Goal: Information Seeking & Learning: Learn about a topic

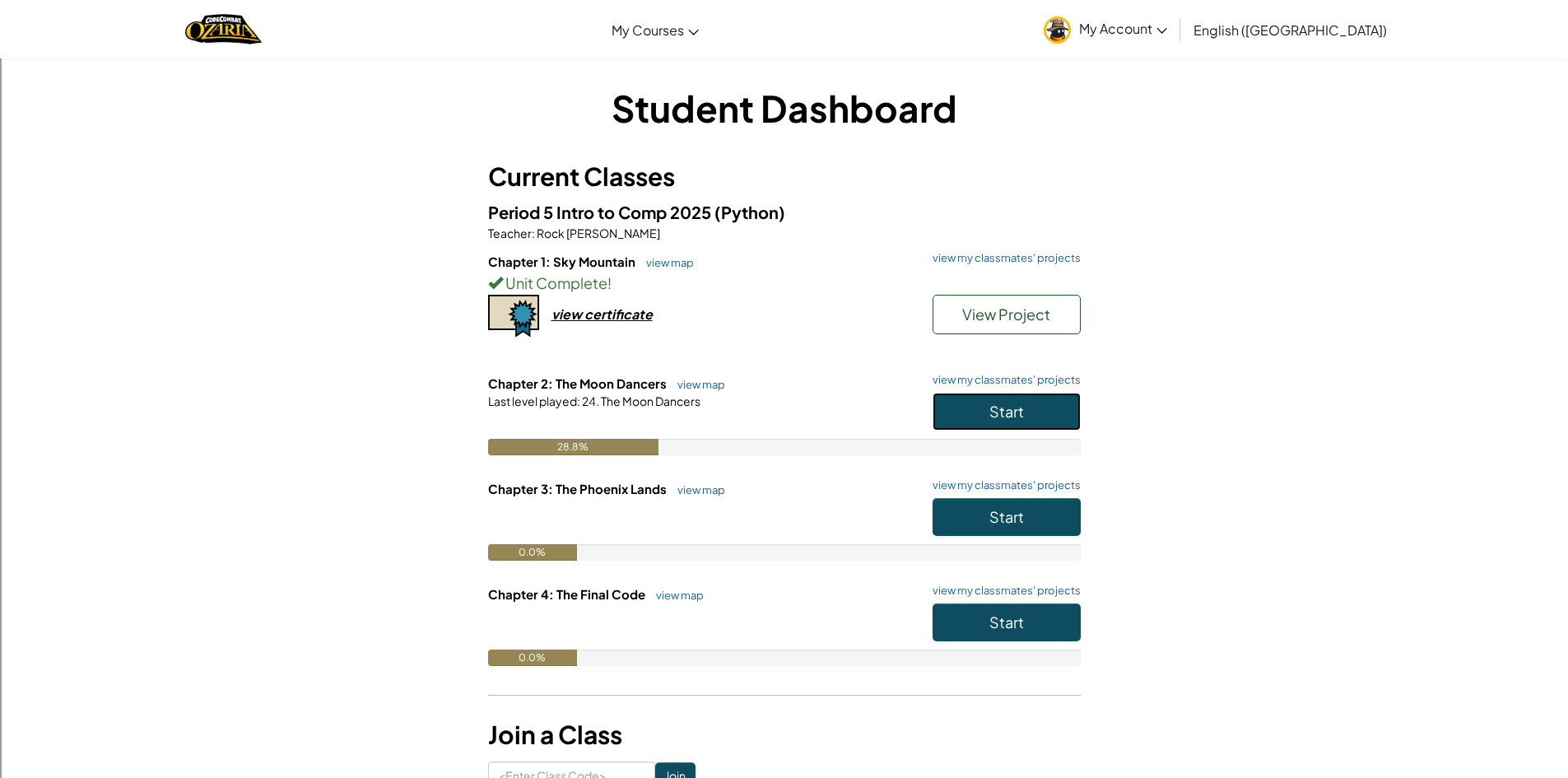
click at [1053, 411] on button "Start" at bounding box center [1007, 411] width 148 height 38
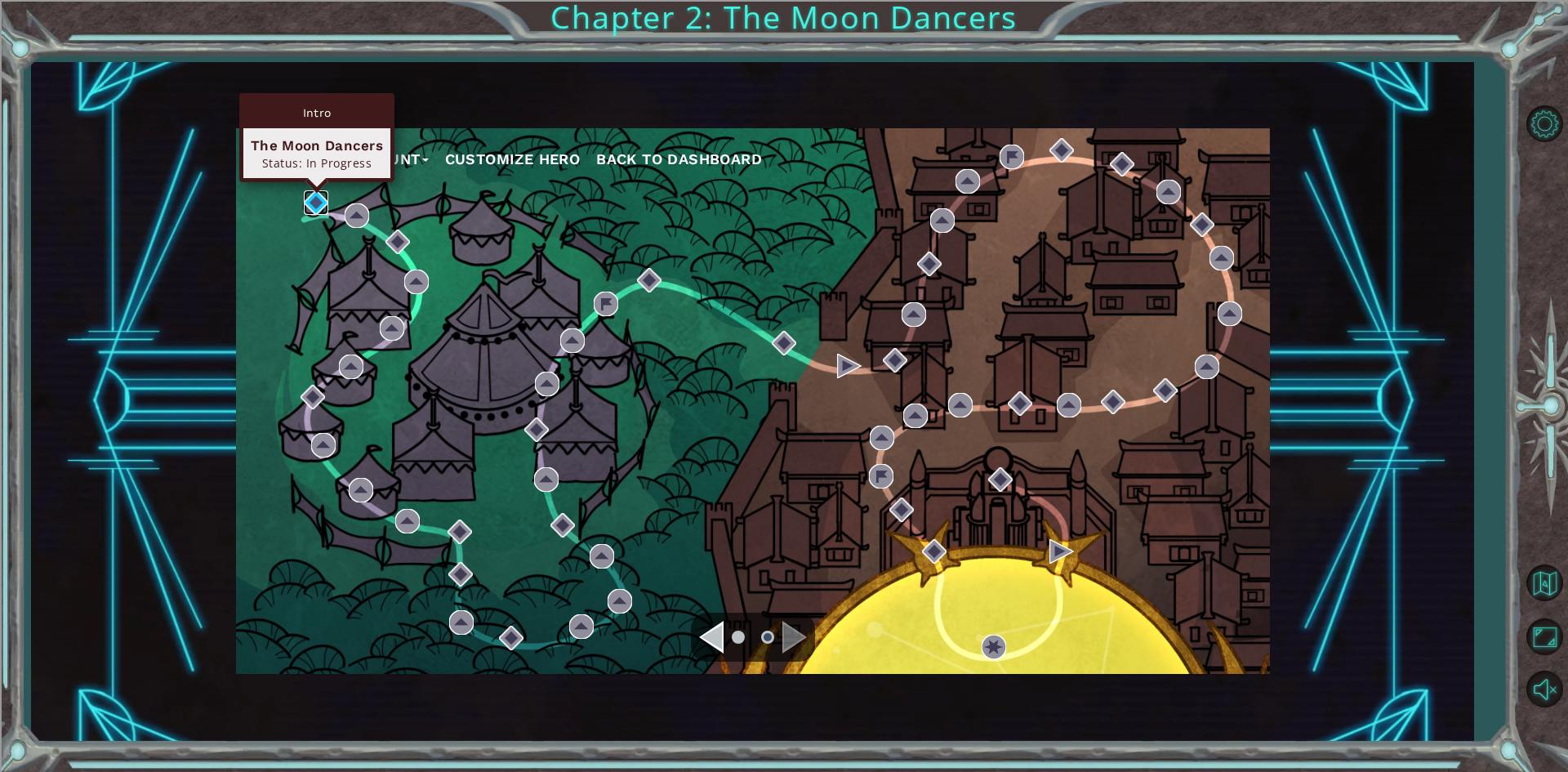
click at [320, 209] on img at bounding box center [316, 203] width 25 height 25
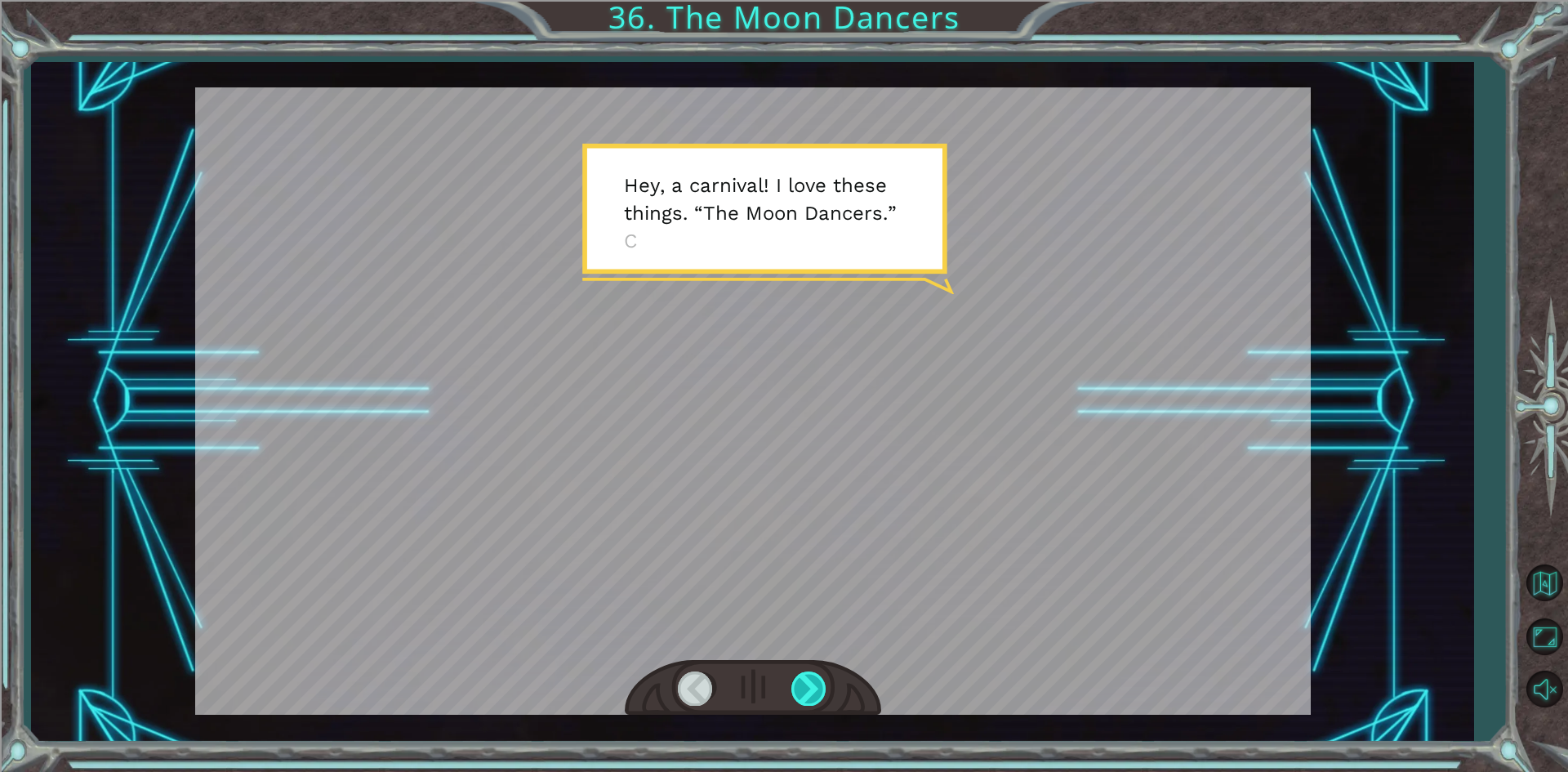
click at [814, 673] on div at bounding box center [810, 688] width 37 height 33
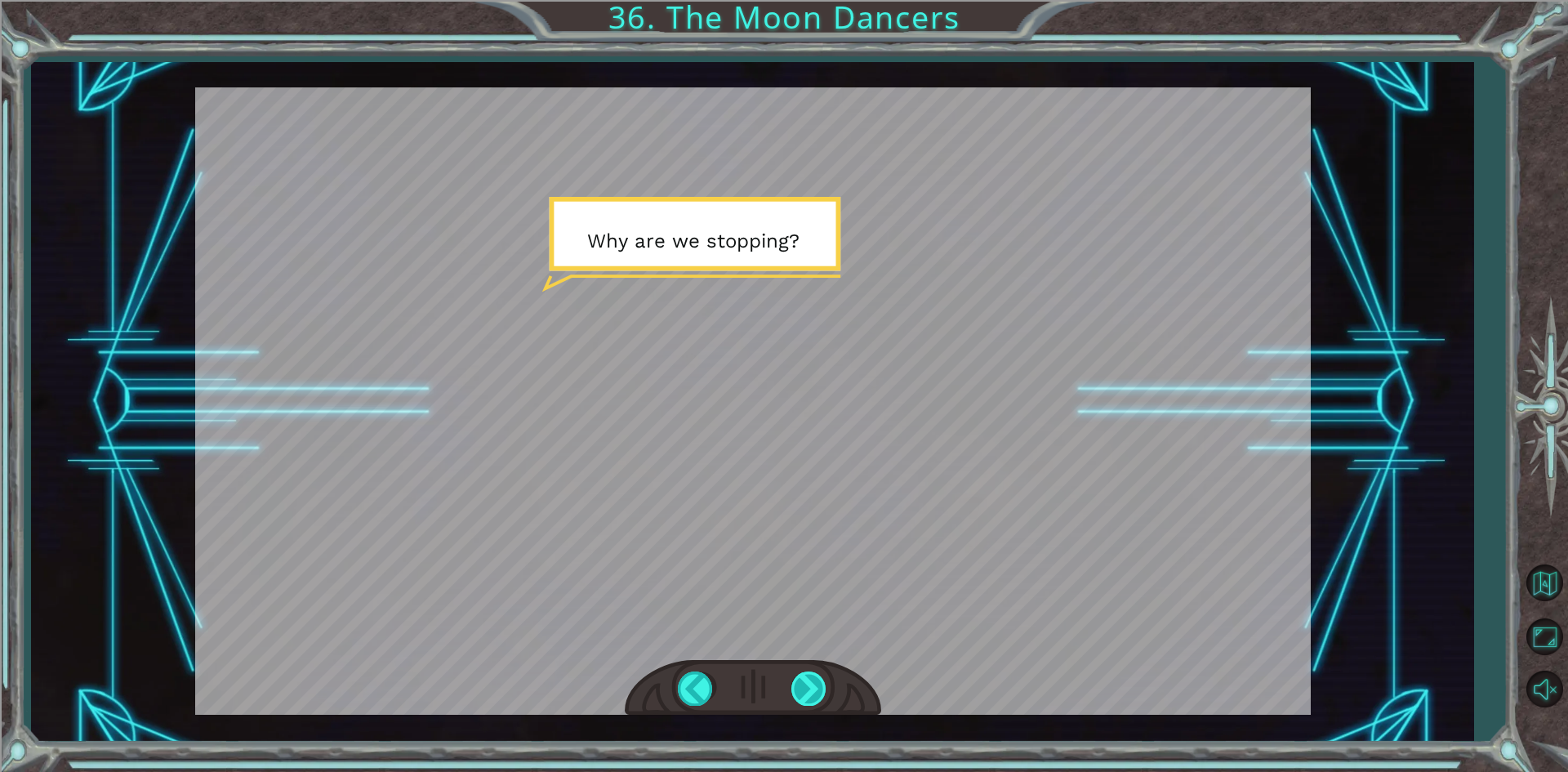
click at [816, 693] on div at bounding box center [810, 688] width 37 height 33
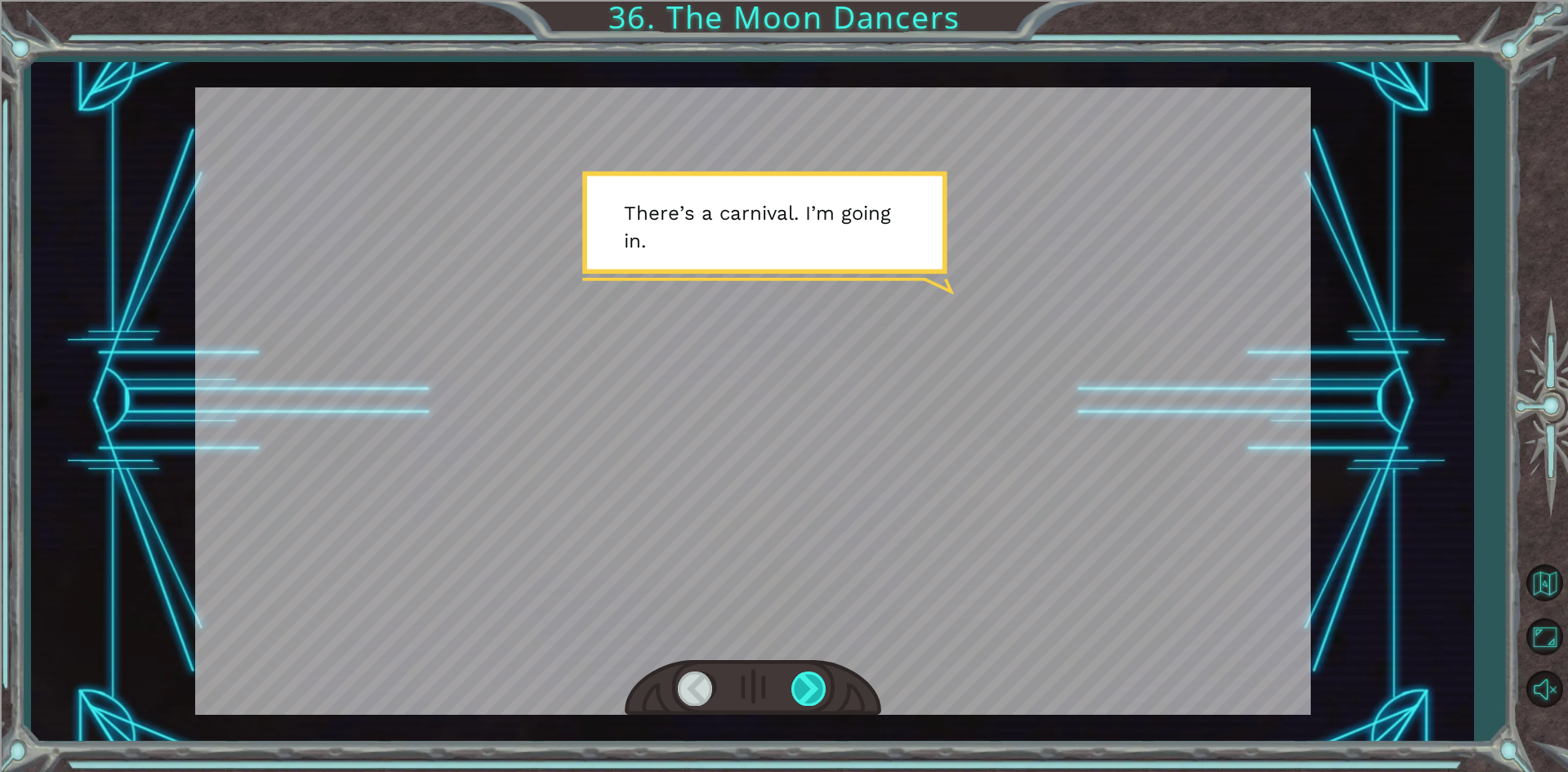
click at [816, 693] on div at bounding box center [810, 688] width 37 height 33
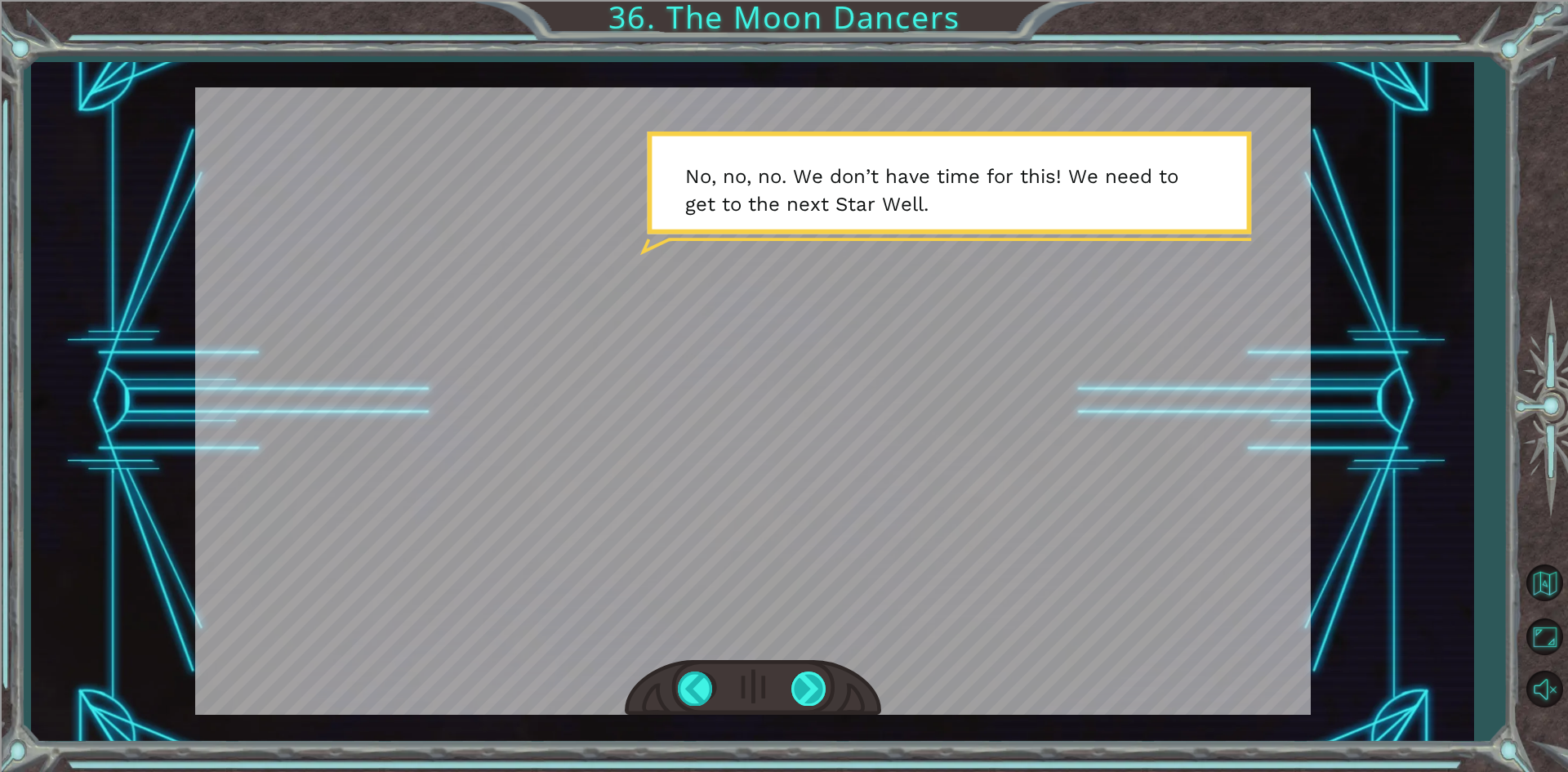
click at [795, 683] on div at bounding box center [810, 688] width 37 height 33
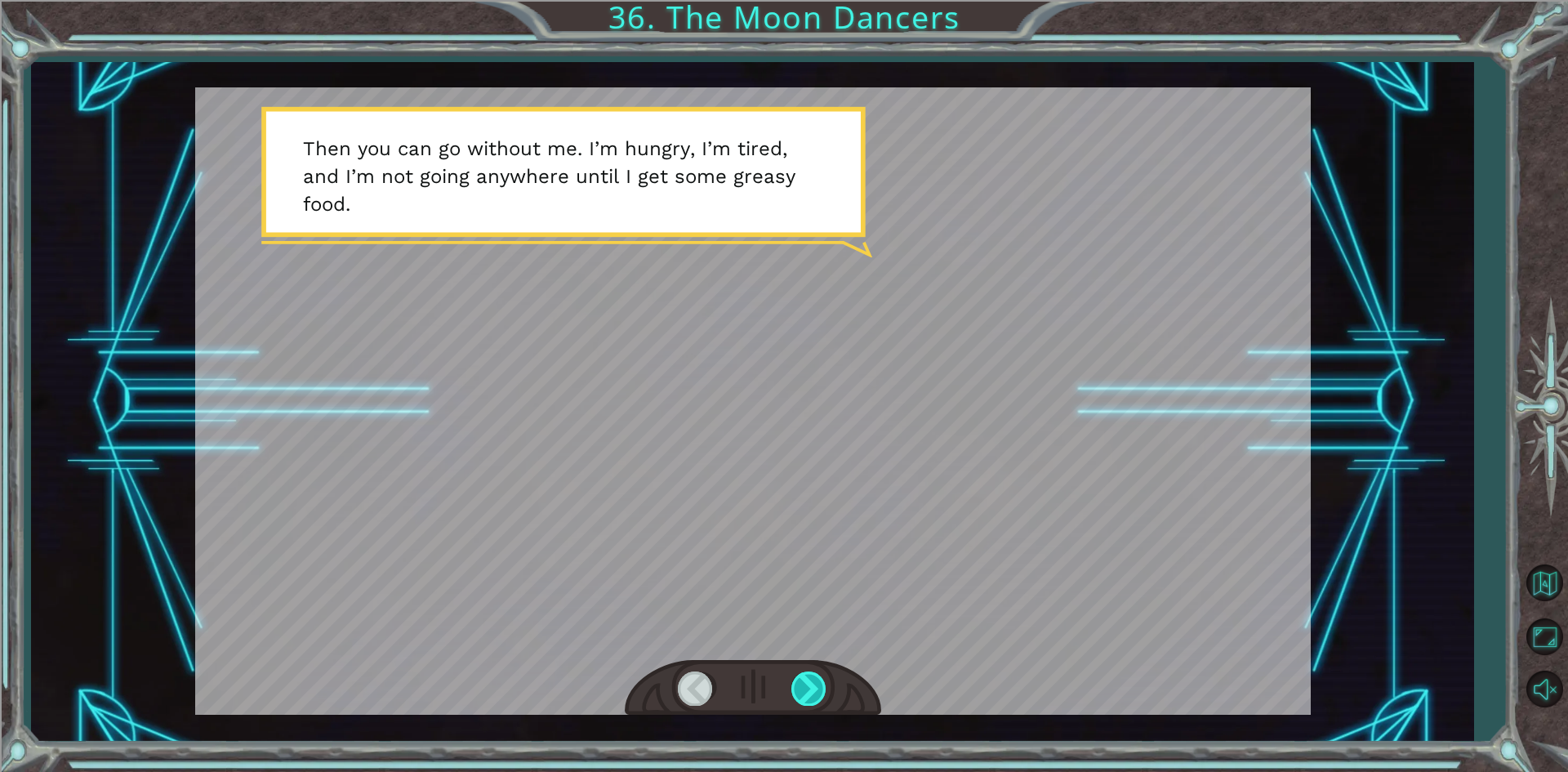
click at [795, 683] on div at bounding box center [810, 688] width 37 height 33
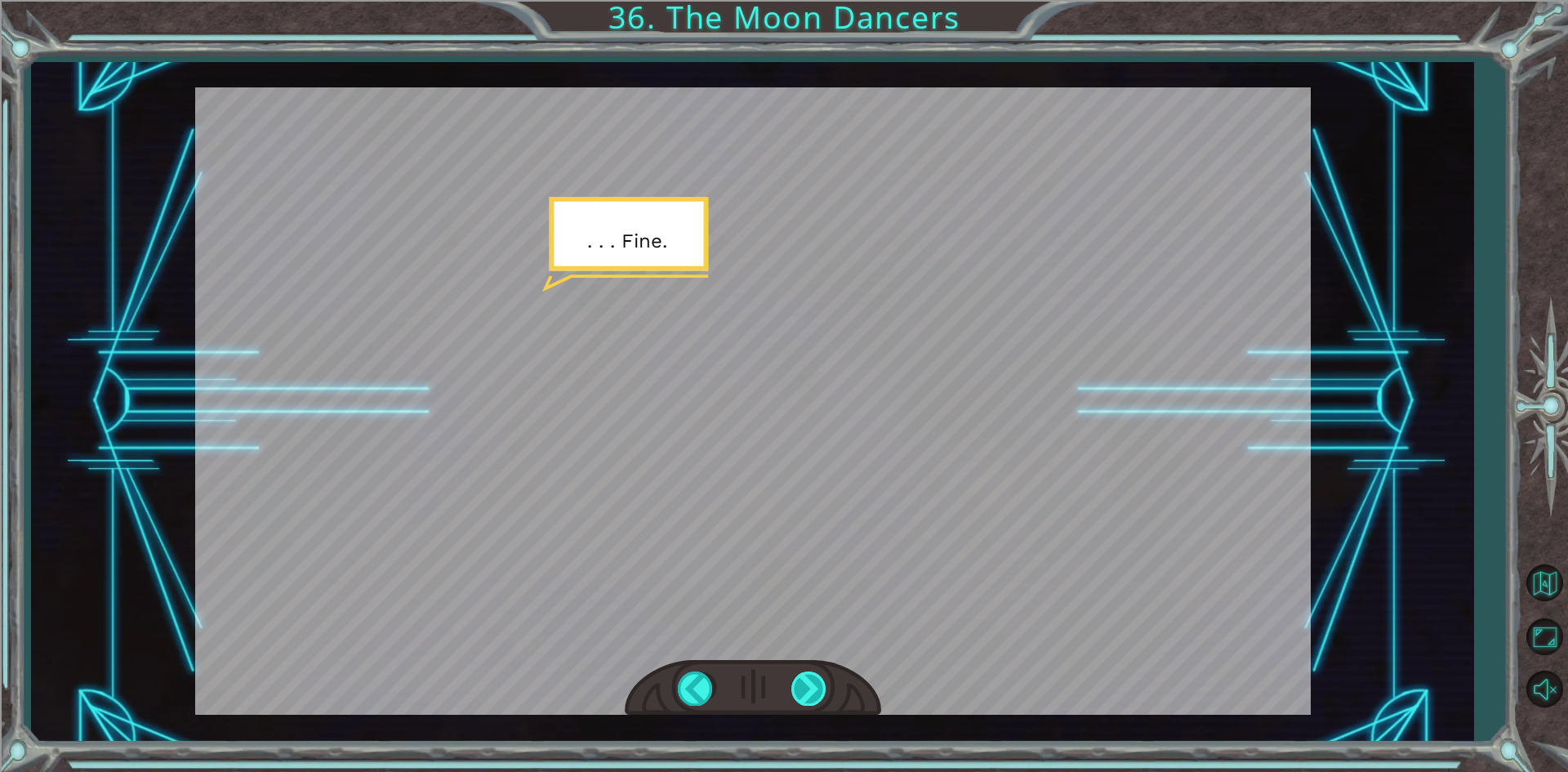
click at [795, 687] on div at bounding box center [810, 688] width 37 height 33
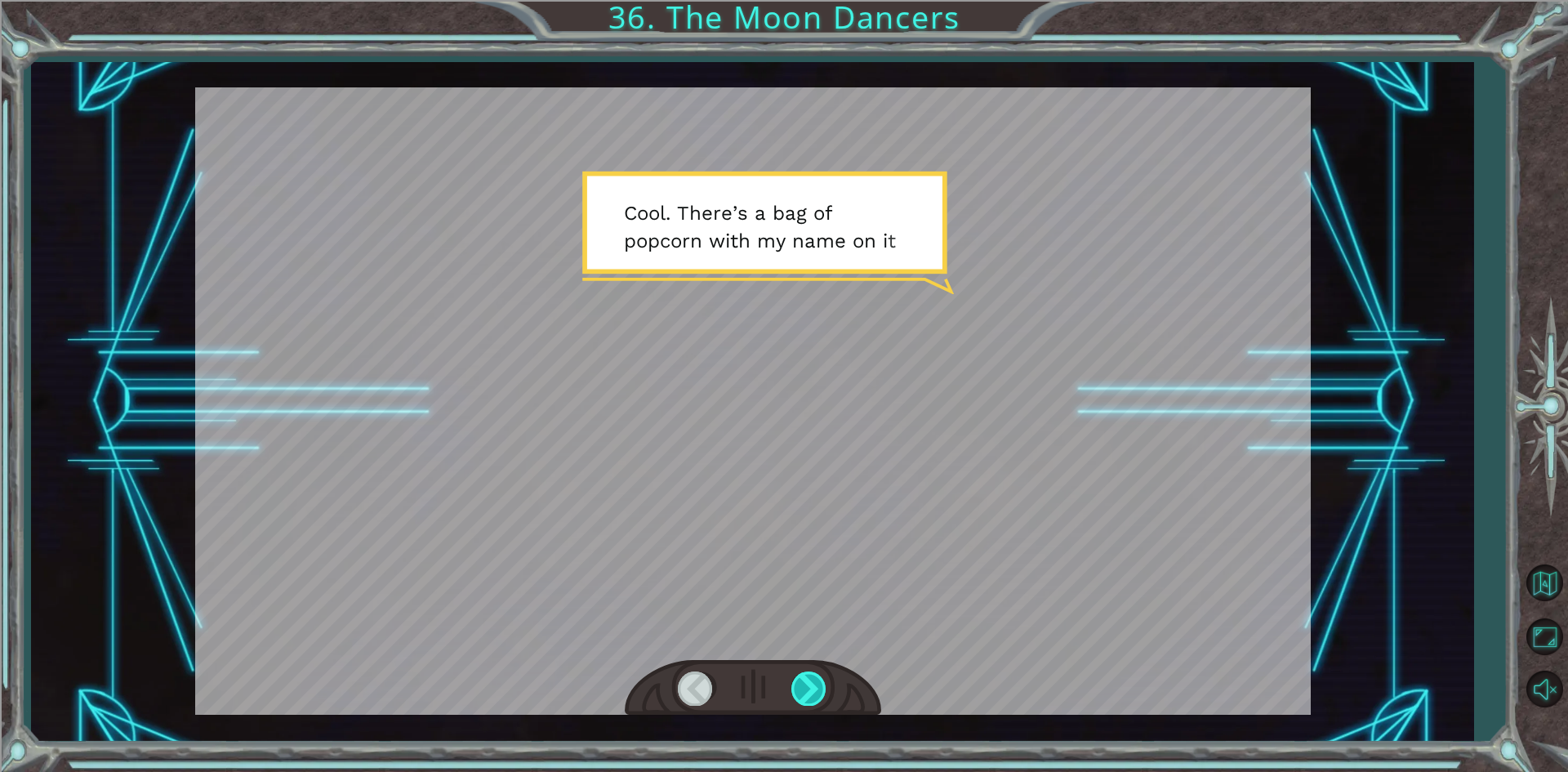
click at [795, 687] on div at bounding box center [810, 688] width 37 height 33
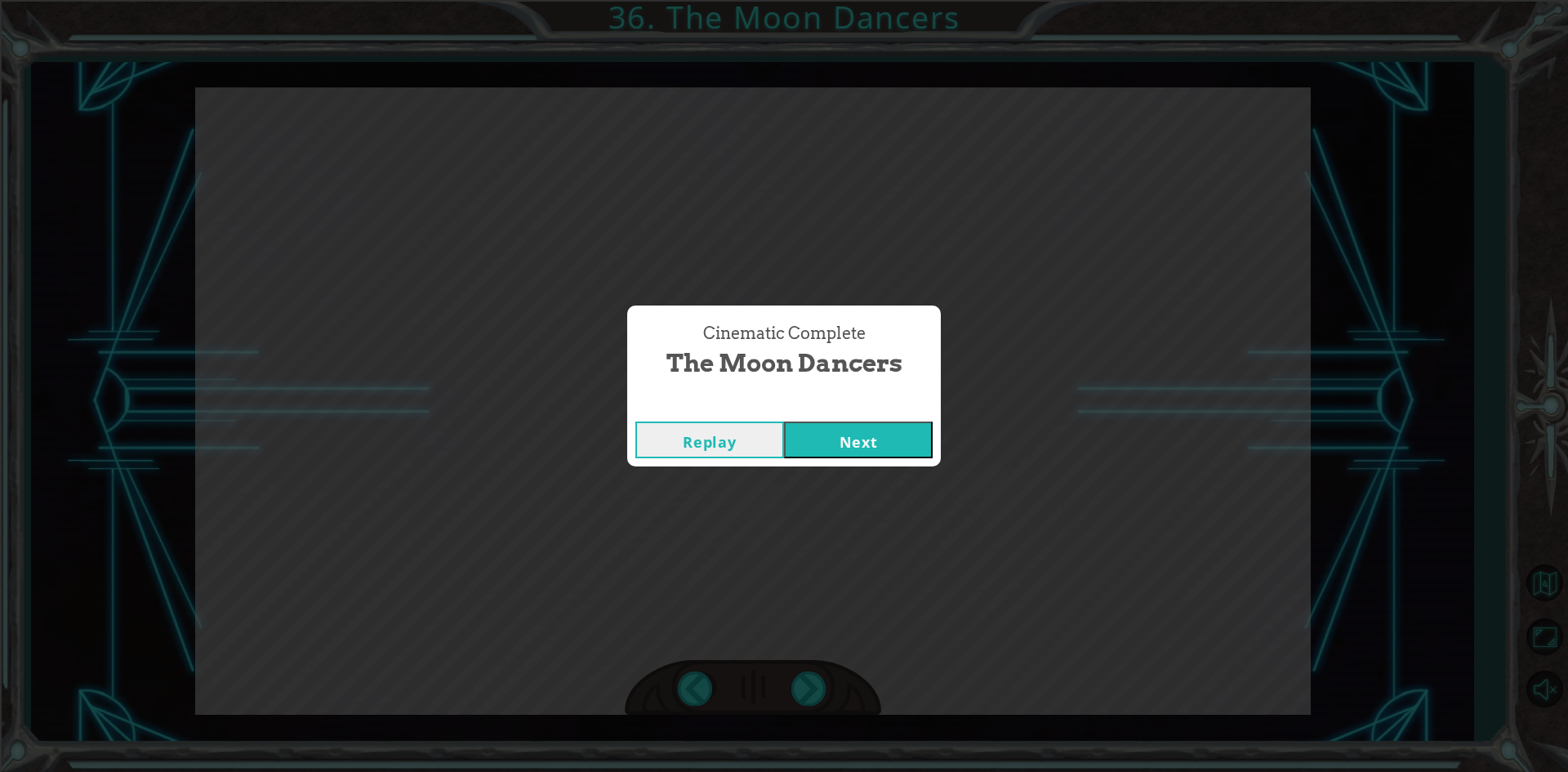
click at [906, 446] on button "Next" at bounding box center [858, 440] width 149 height 37
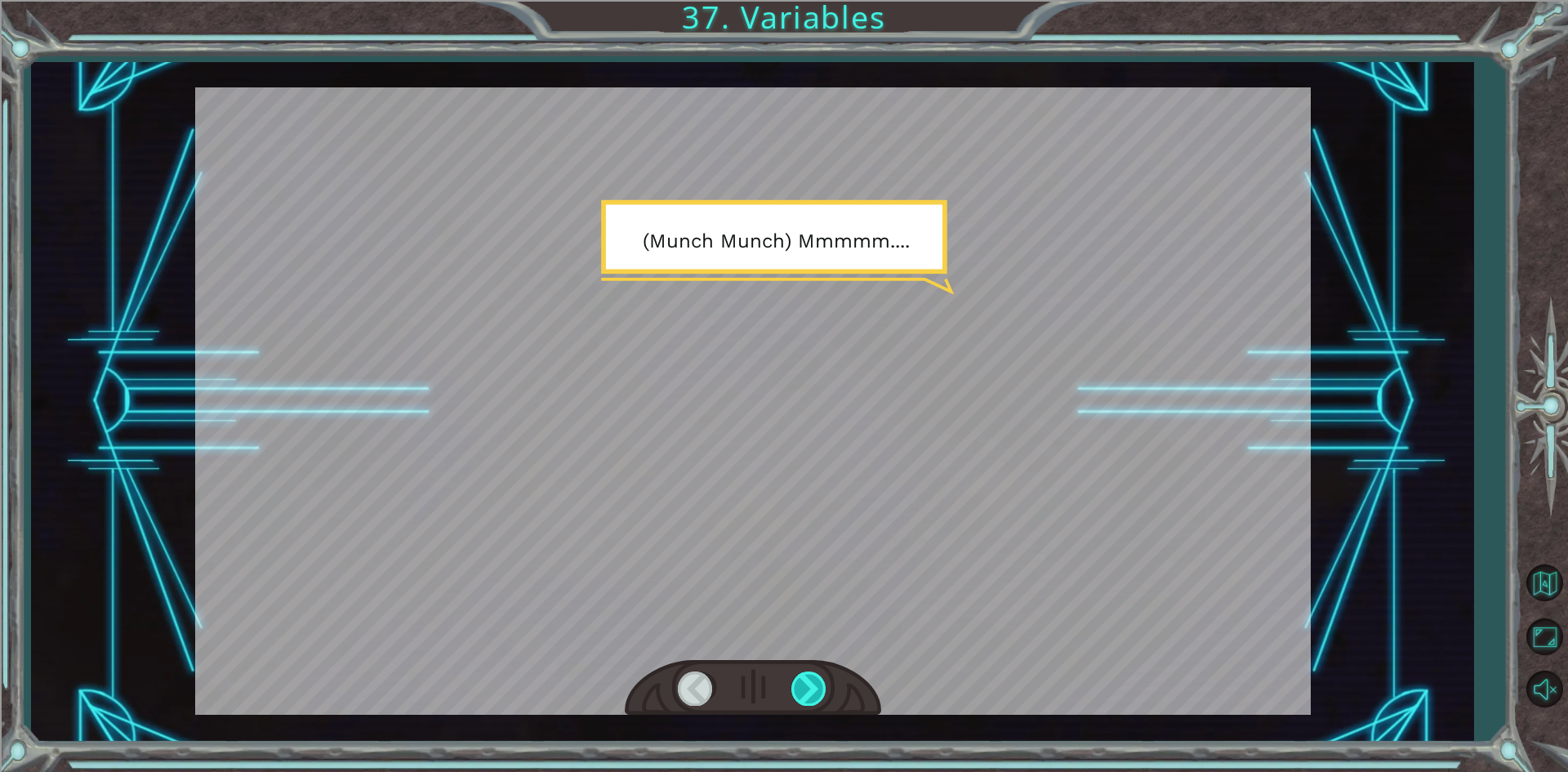
click at [825, 677] on div at bounding box center [810, 688] width 37 height 33
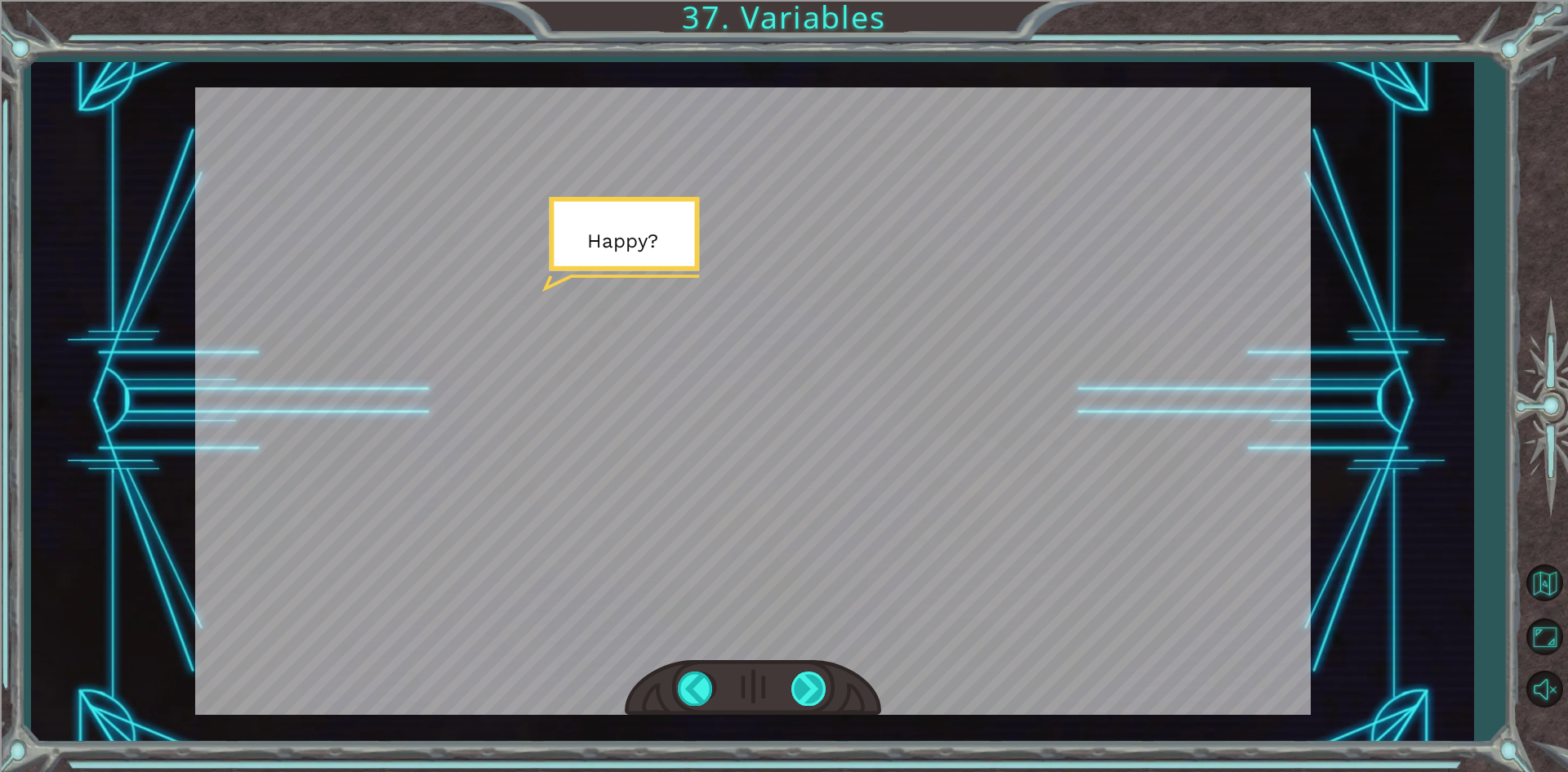
click at [799, 679] on div at bounding box center [810, 688] width 37 height 33
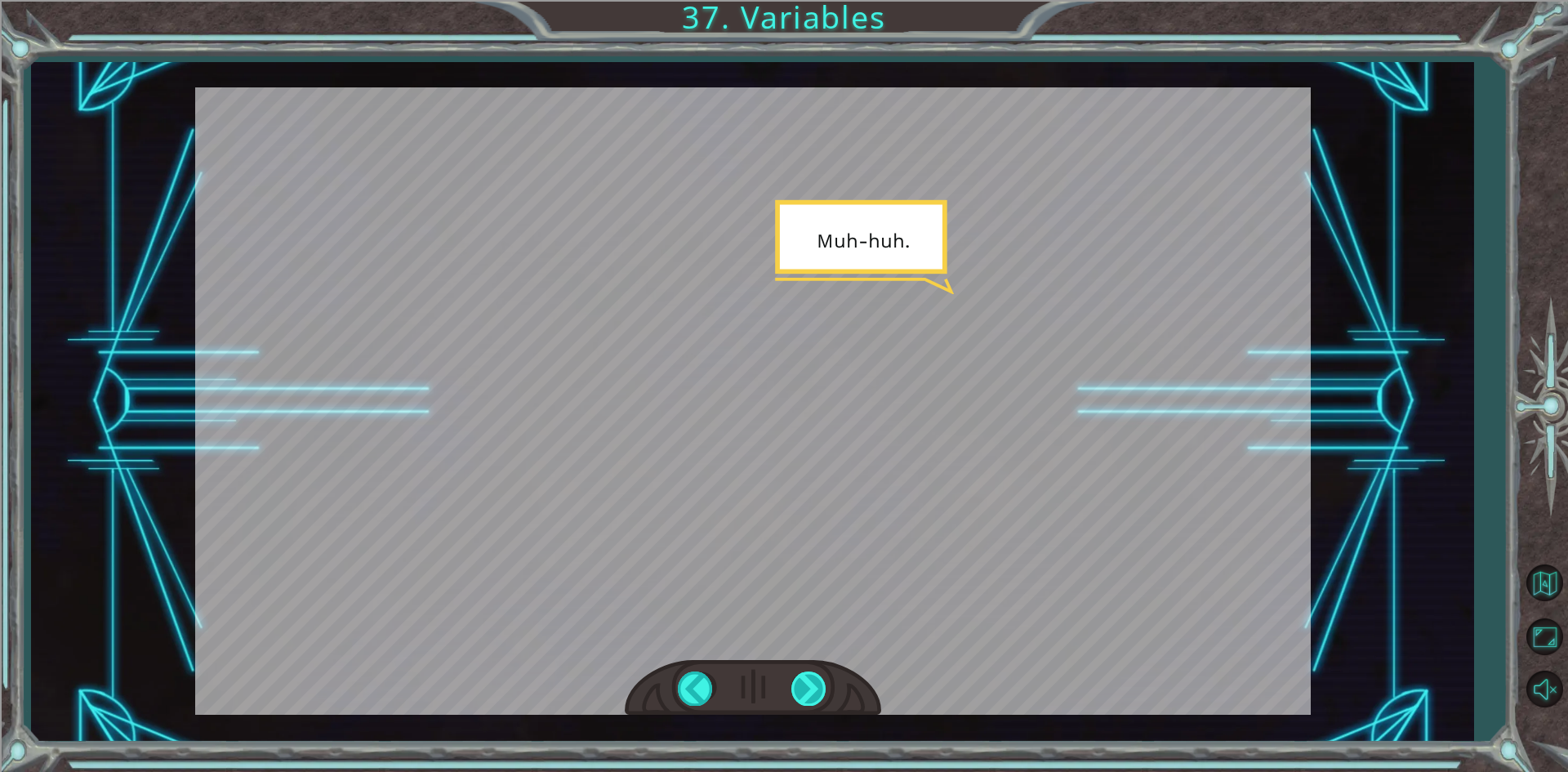
click at [799, 679] on div at bounding box center [810, 688] width 37 height 33
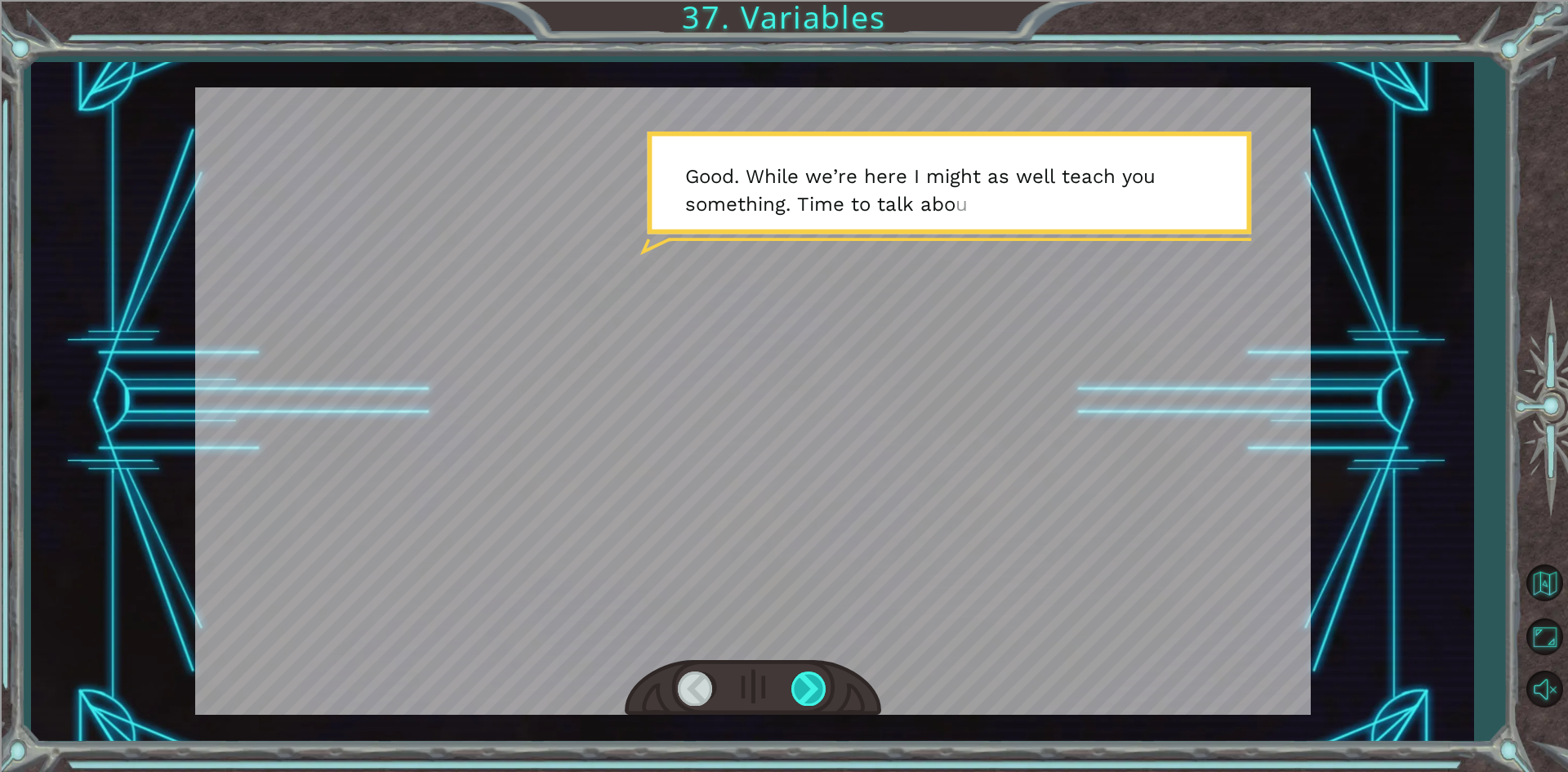
click at [799, 679] on div at bounding box center [810, 688] width 37 height 33
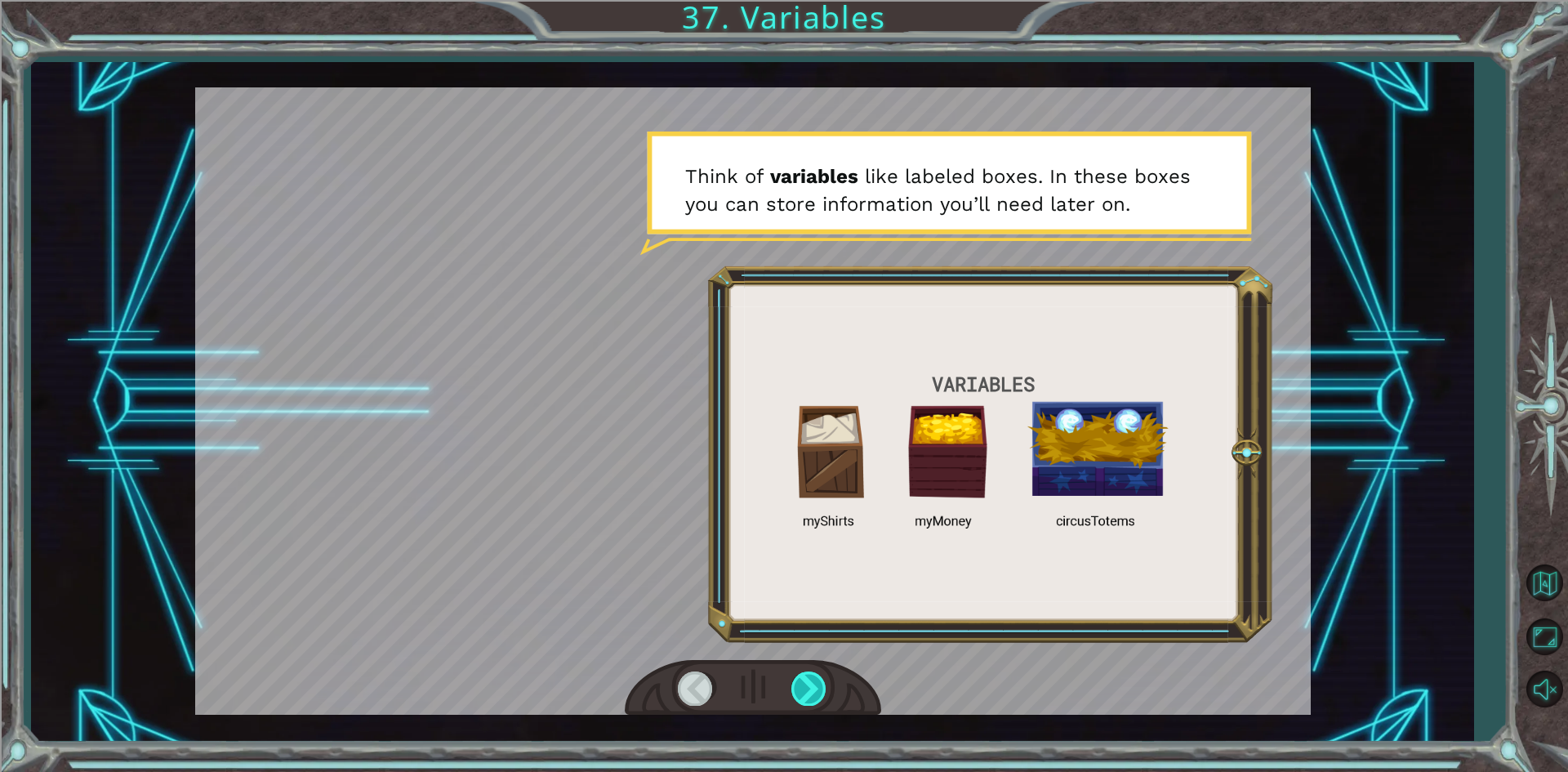
click at [798, 679] on div at bounding box center [810, 688] width 37 height 33
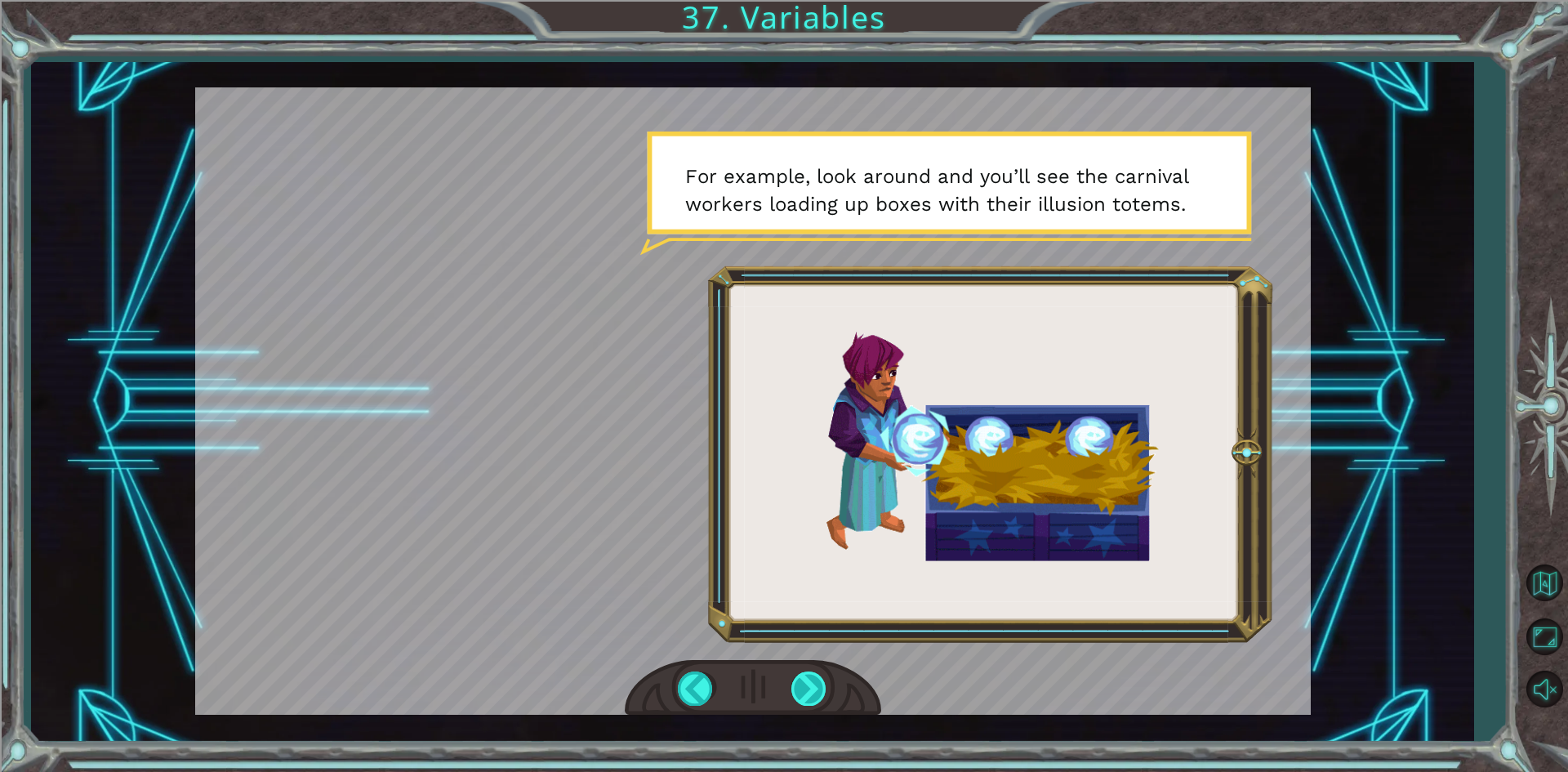
click at [817, 688] on div at bounding box center [810, 688] width 37 height 33
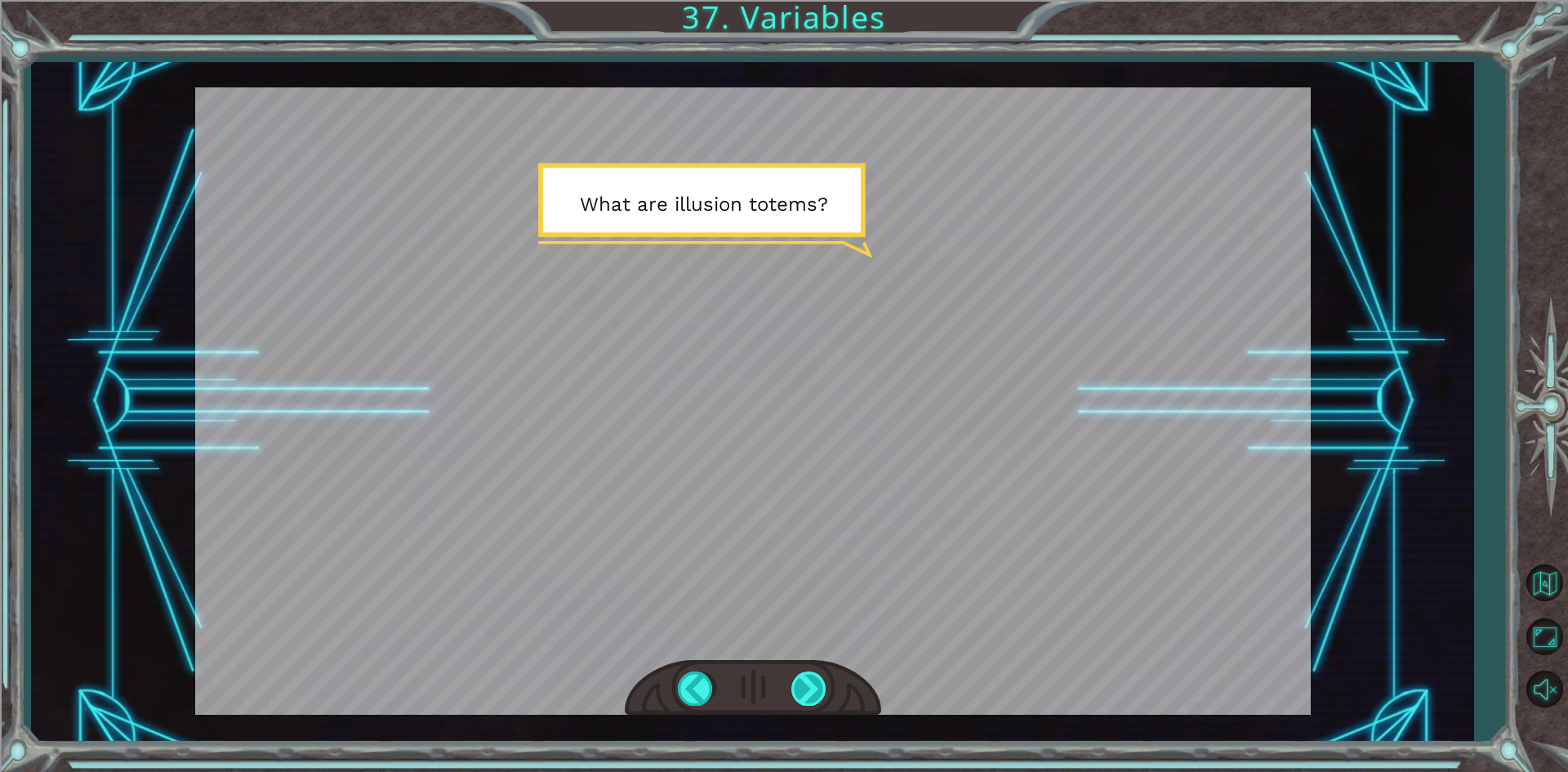
click at [802, 696] on div at bounding box center [810, 688] width 37 height 33
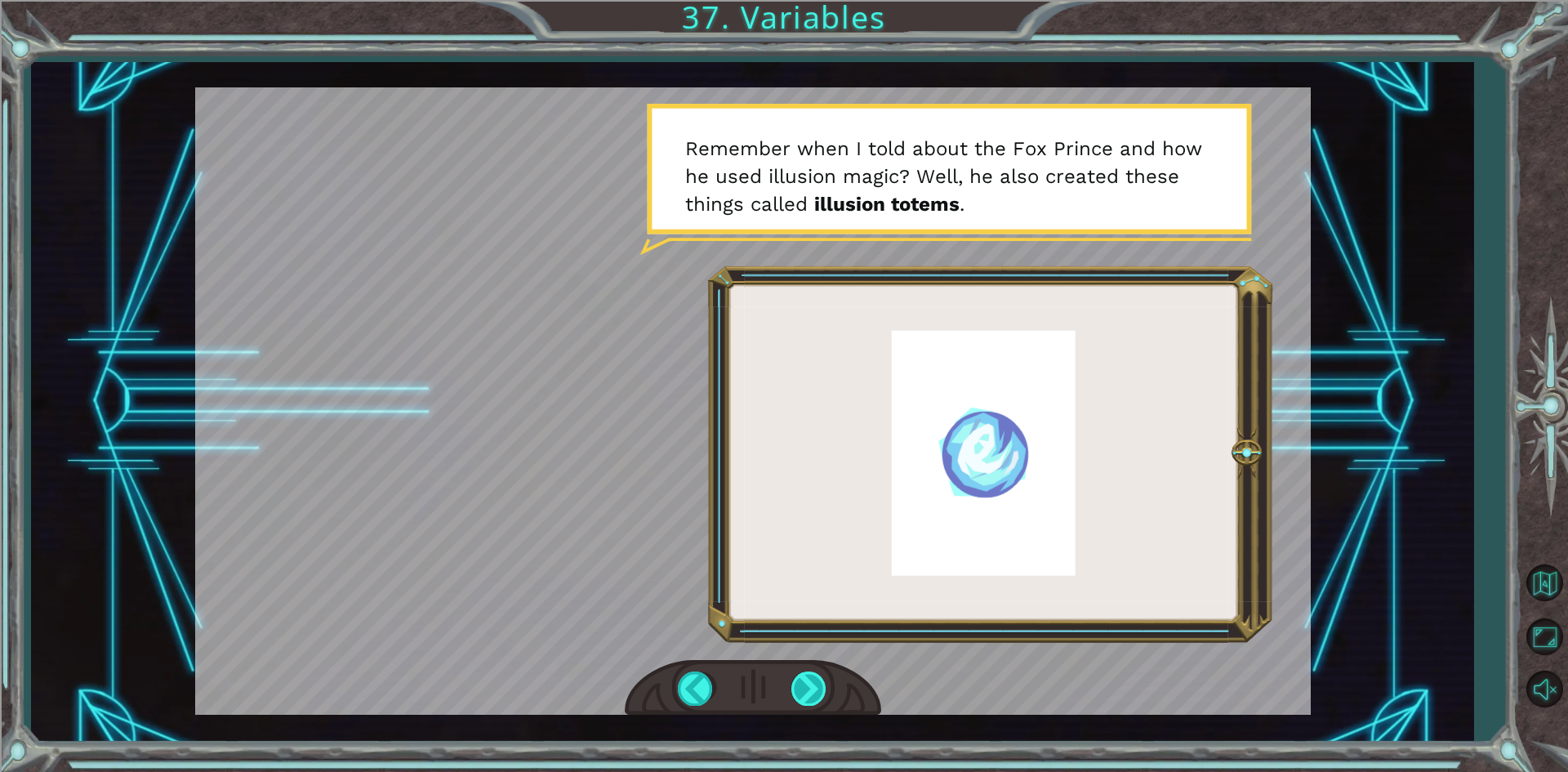
click at [806, 694] on div at bounding box center [810, 688] width 37 height 33
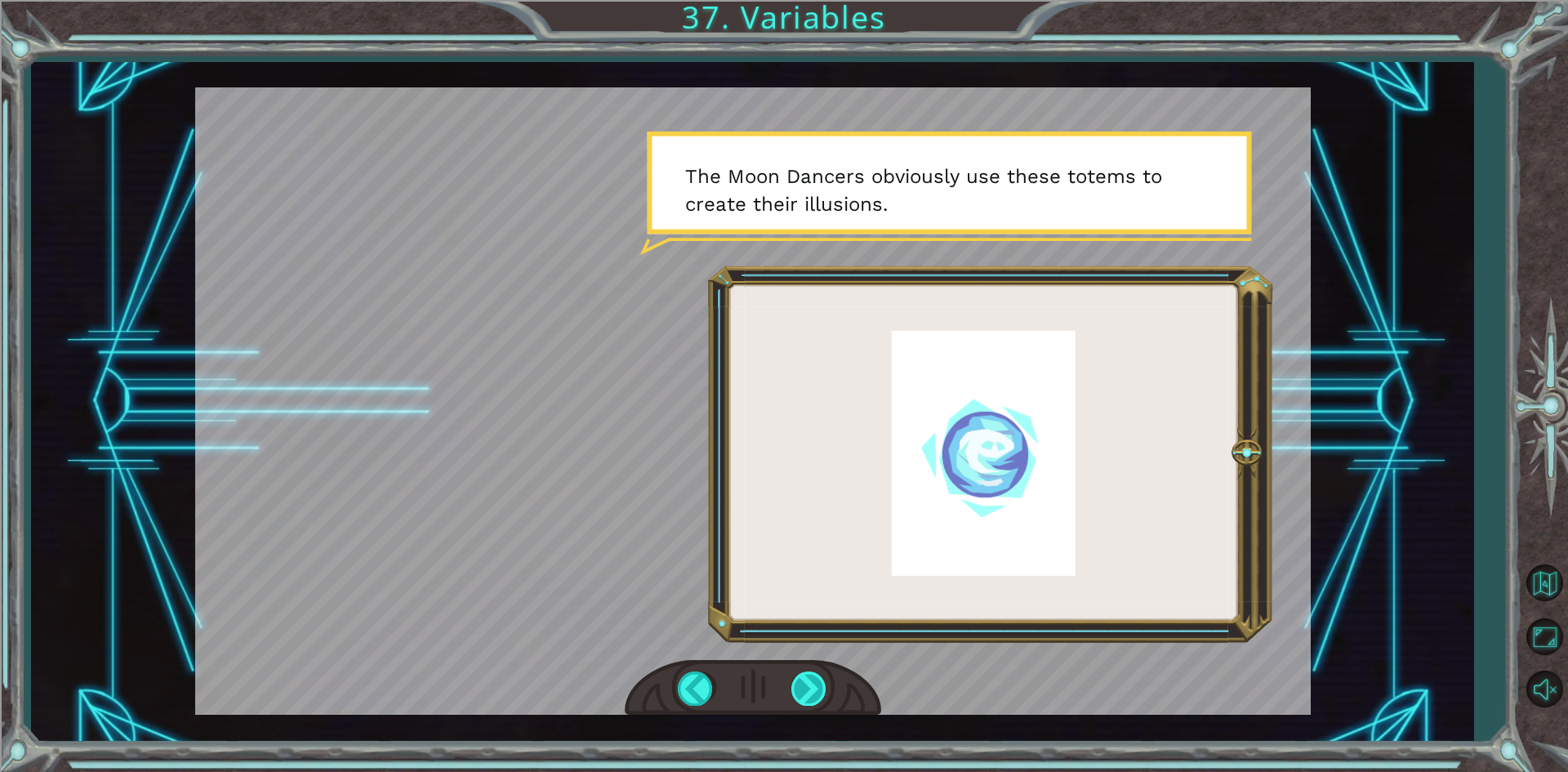
click at [806, 694] on div at bounding box center [810, 688] width 37 height 33
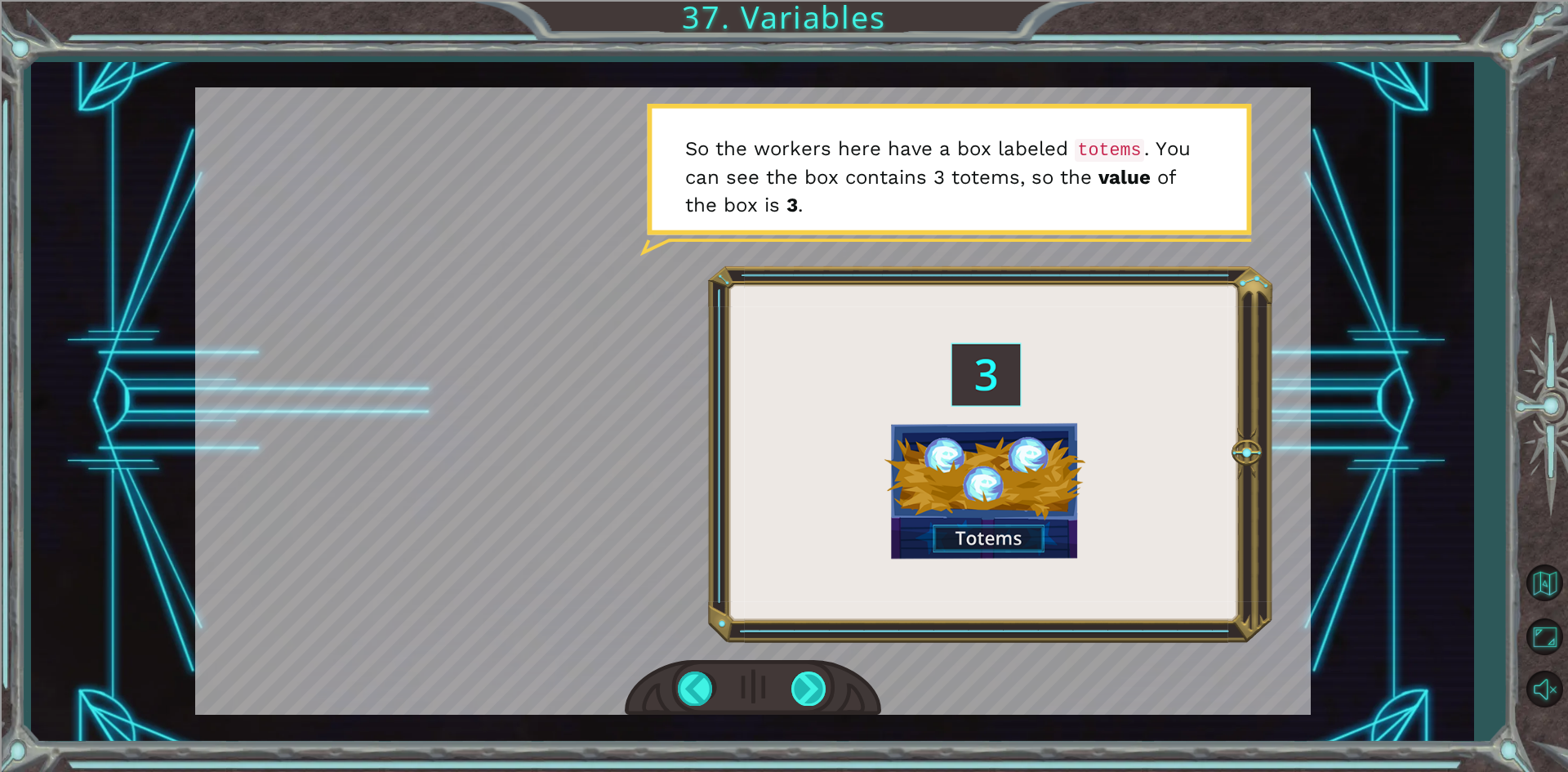
click at [806, 694] on div at bounding box center [810, 688] width 37 height 33
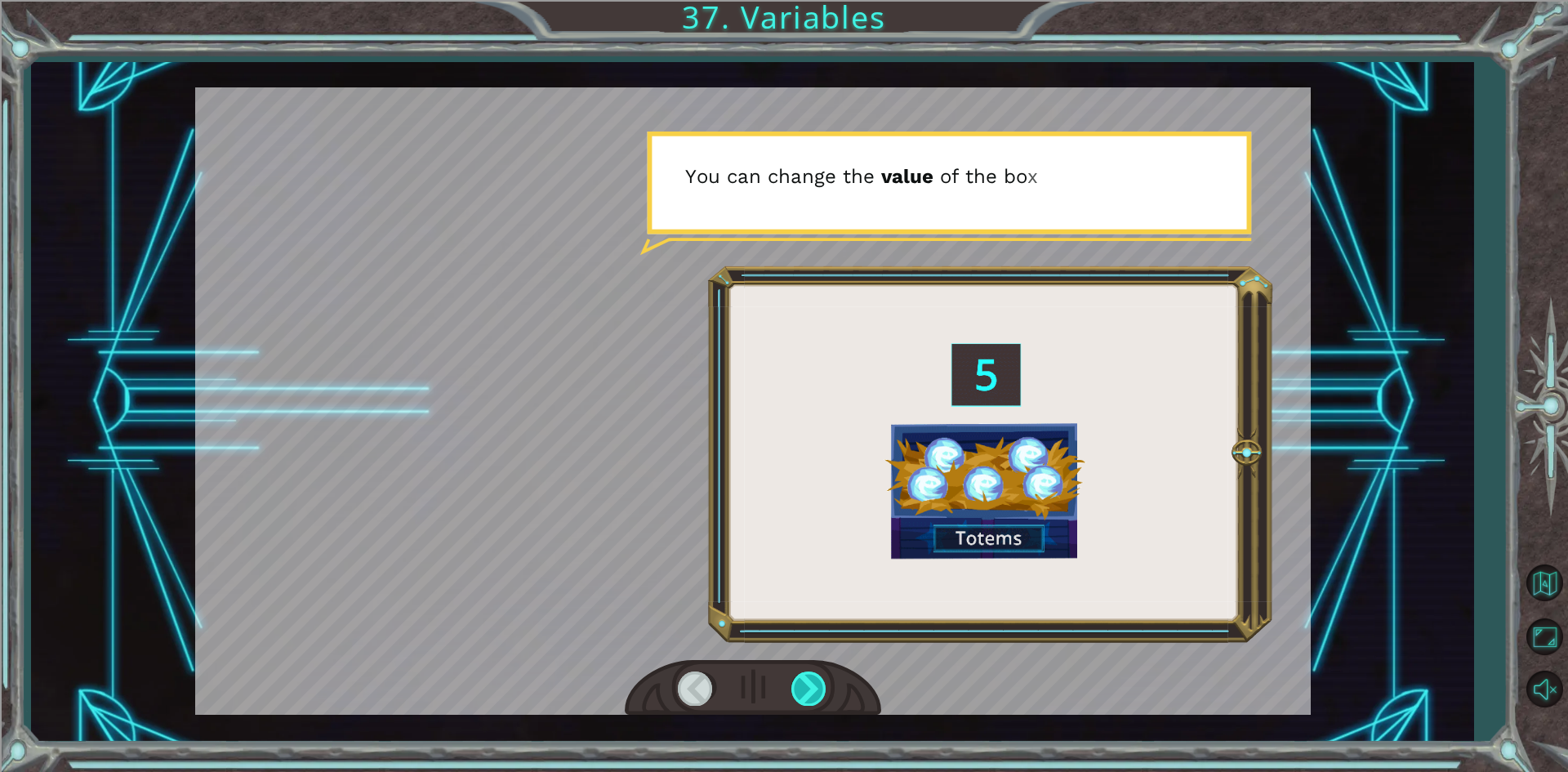
click at [806, 694] on div at bounding box center [810, 688] width 37 height 33
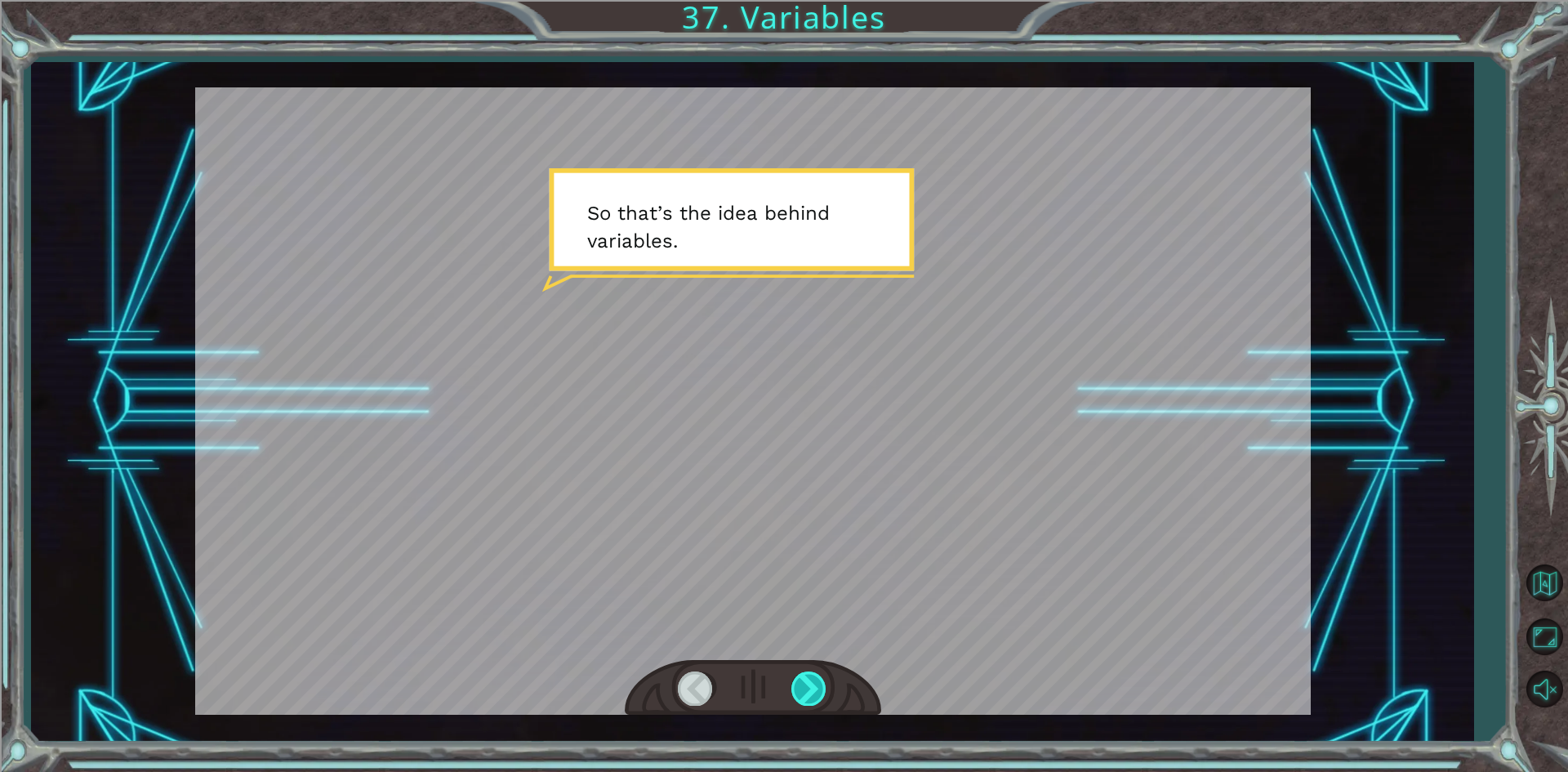
click at [806, 694] on div at bounding box center [810, 688] width 37 height 33
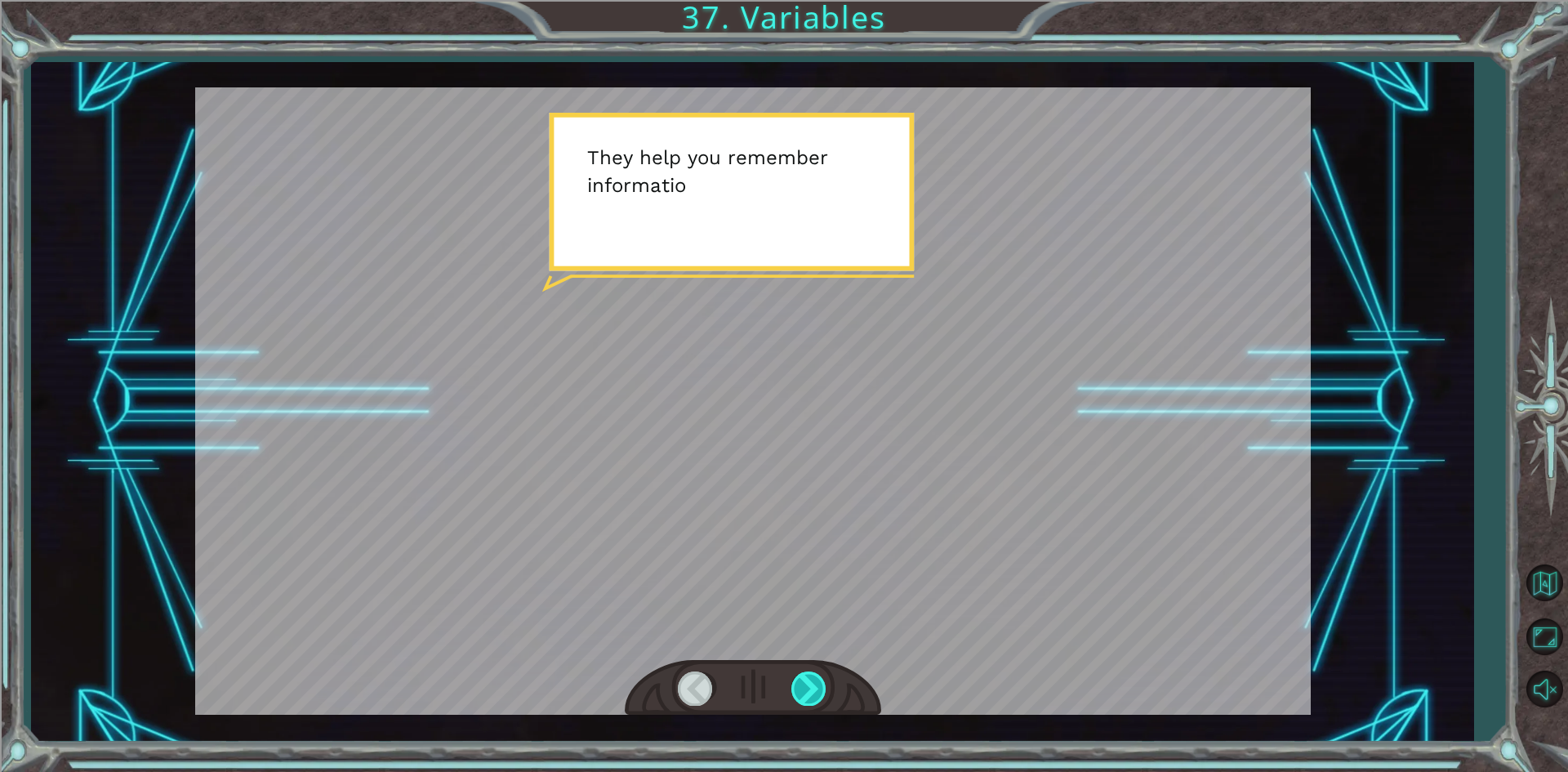
click at [806, 694] on div at bounding box center [810, 688] width 37 height 33
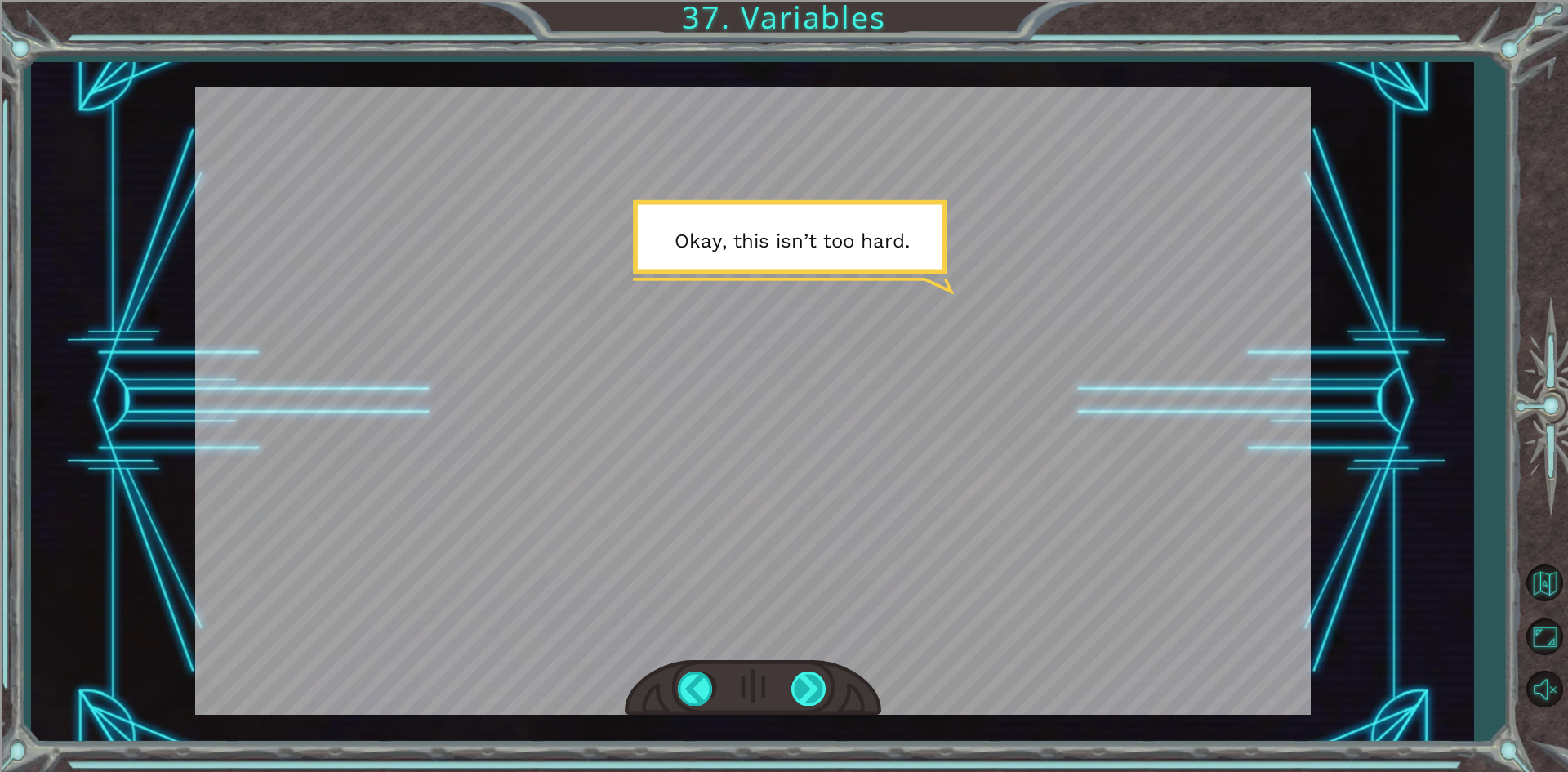
click at [814, 696] on div at bounding box center [810, 688] width 37 height 33
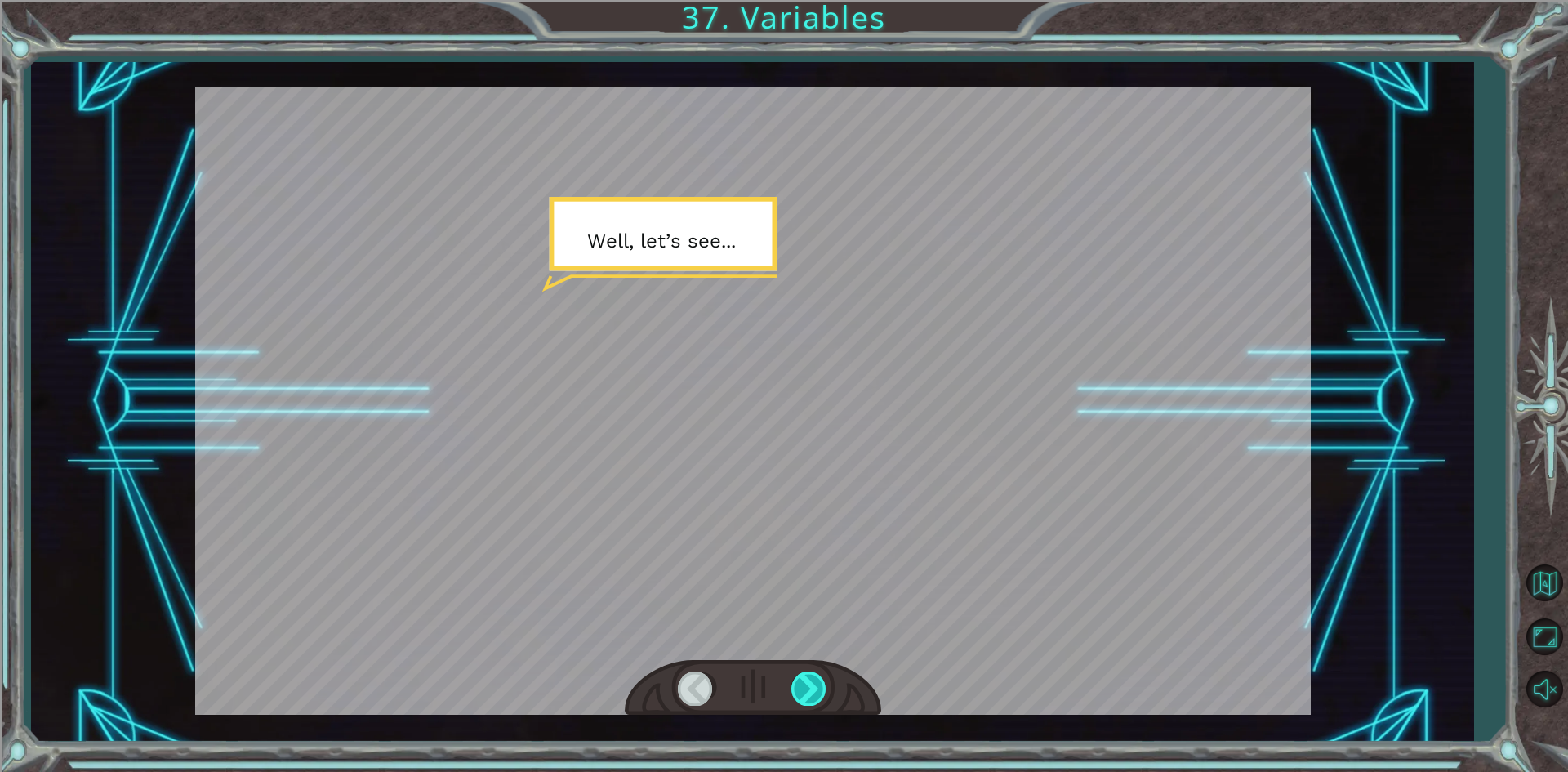
click at [814, 696] on div at bounding box center [810, 688] width 37 height 33
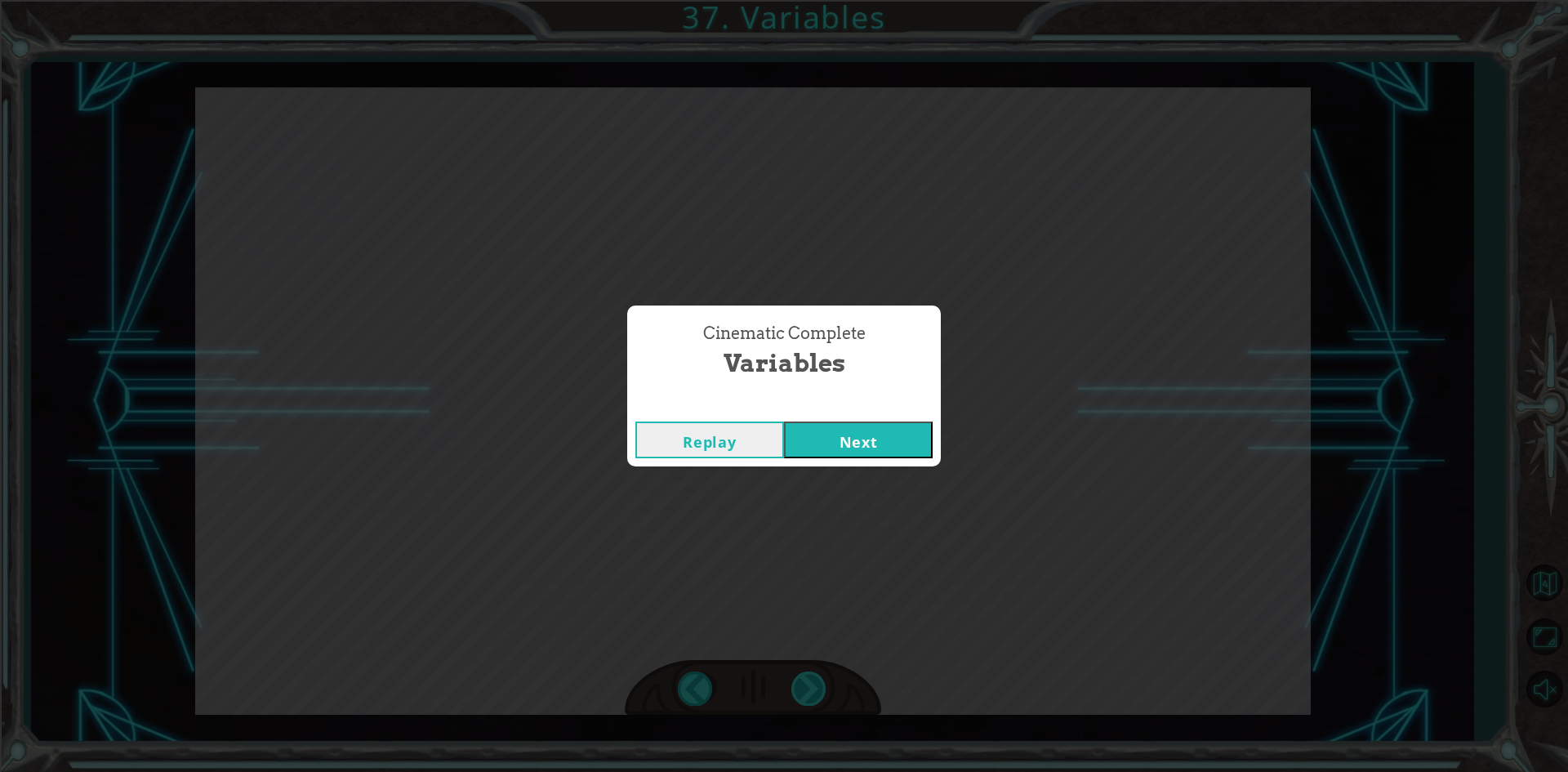
click at [814, 696] on div "Cinematic Complete Variables Replay Next" at bounding box center [784, 386] width 1568 height 772
click at [884, 435] on button "Next" at bounding box center [858, 440] width 149 height 37
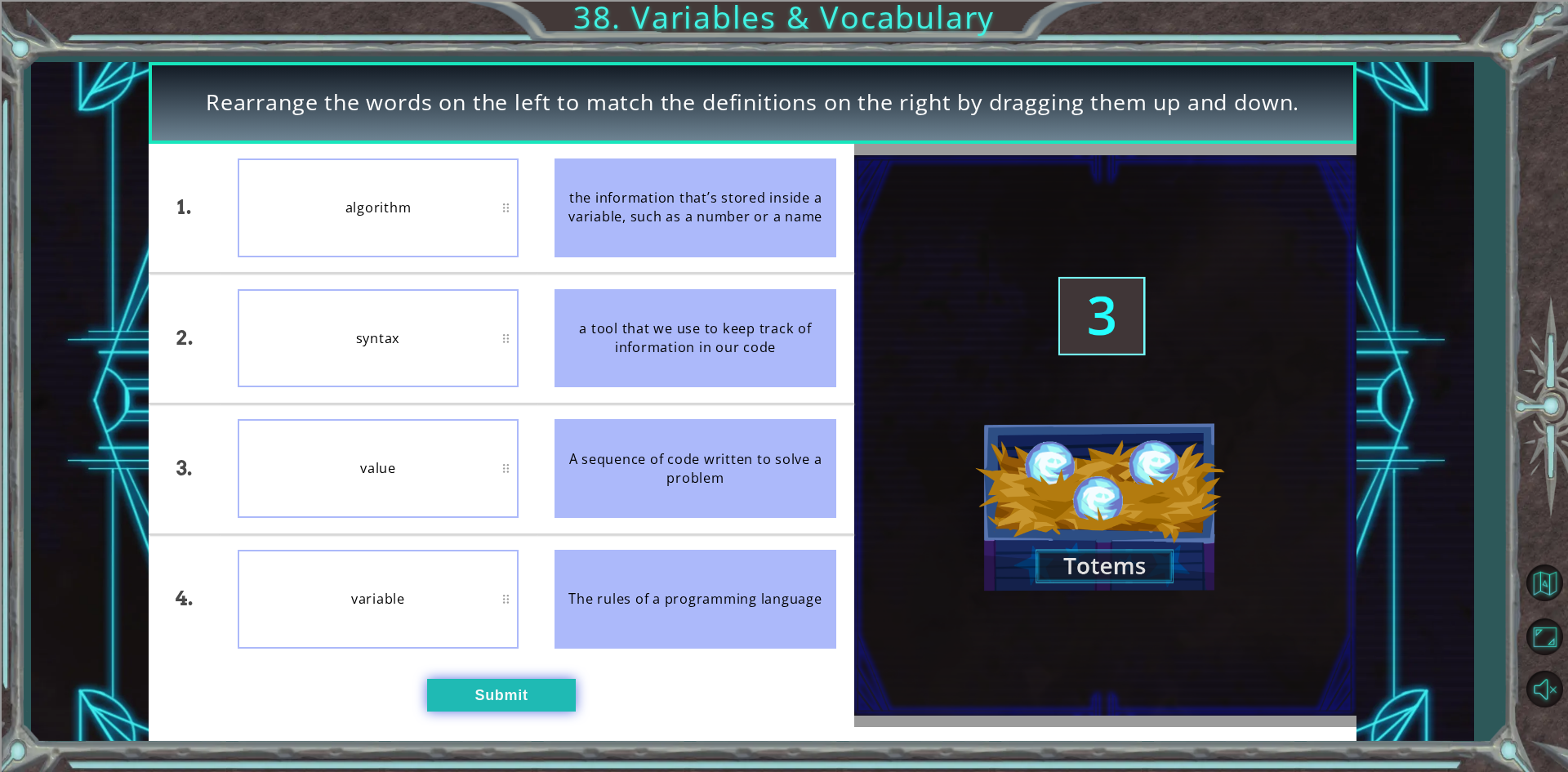
click at [503, 703] on button "Submit" at bounding box center [501, 695] width 149 height 33
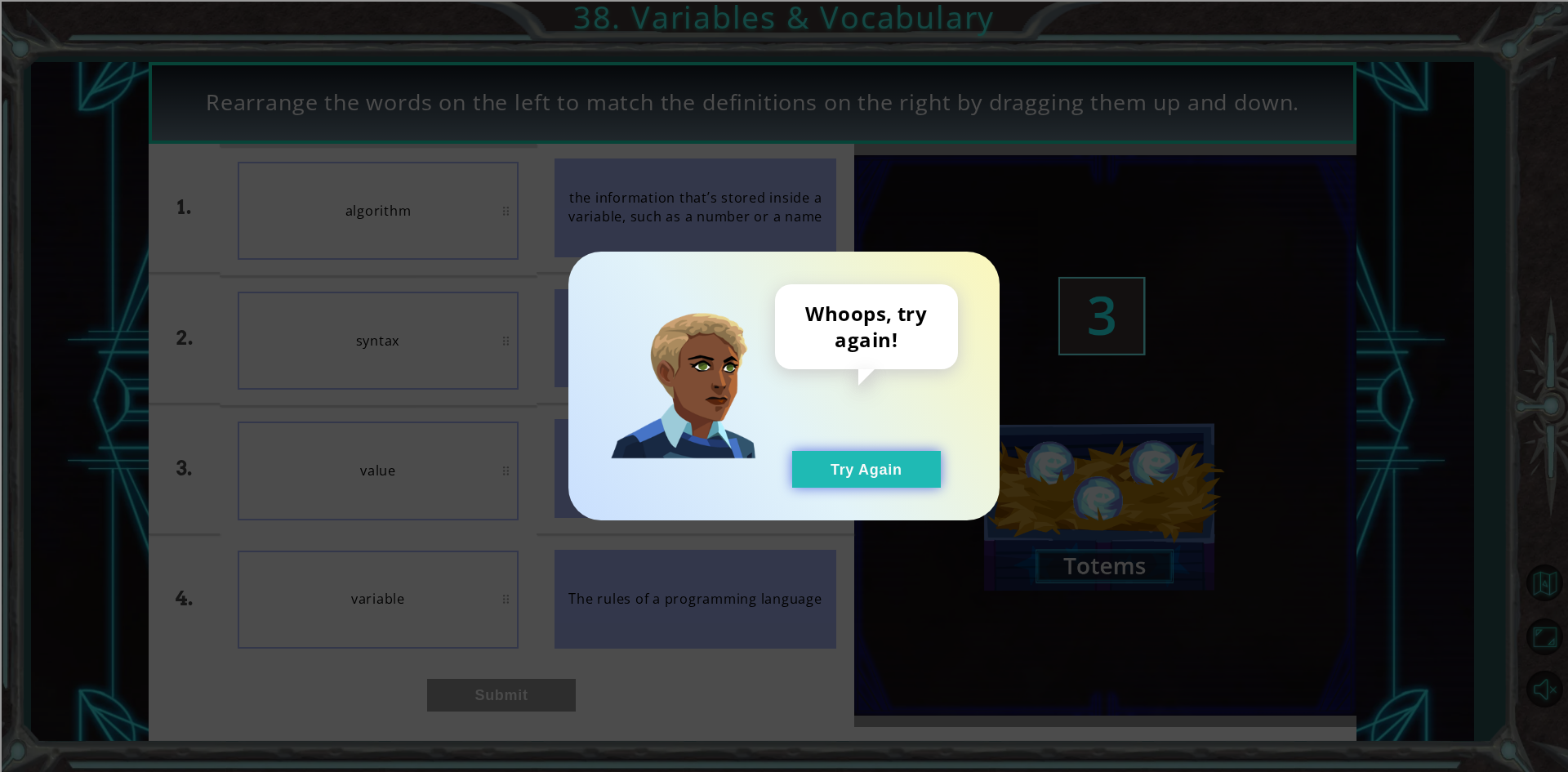
click at [817, 475] on button "Try Again" at bounding box center [866, 470] width 149 height 37
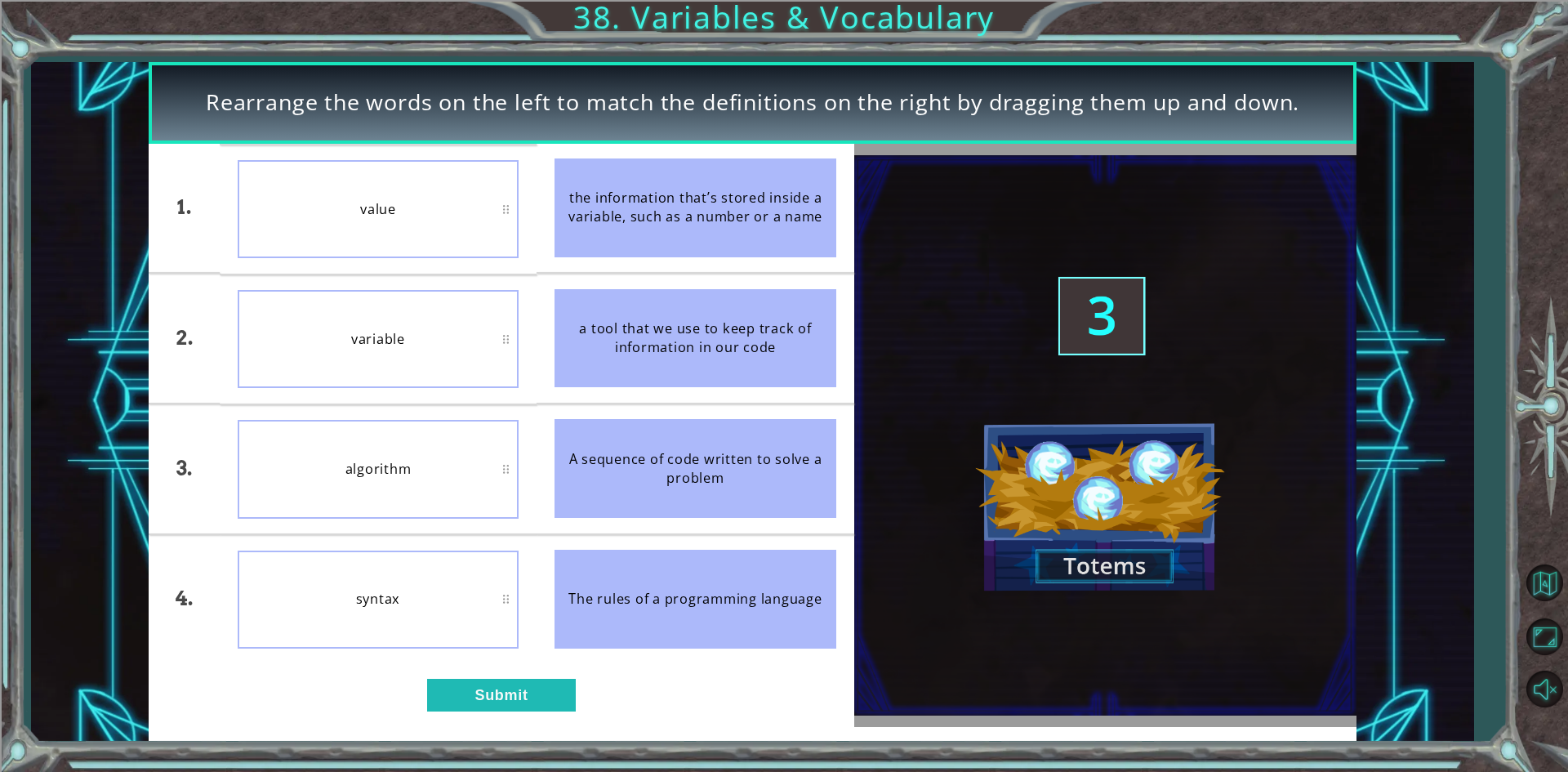
click at [591, 719] on div "1. 2. 3. 4. value variable algorithm syntax the information that’s stored insid…" at bounding box center [501, 435] width 705 height 583
click at [473, 679] on button "Submit" at bounding box center [501, 695] width 149 height 33
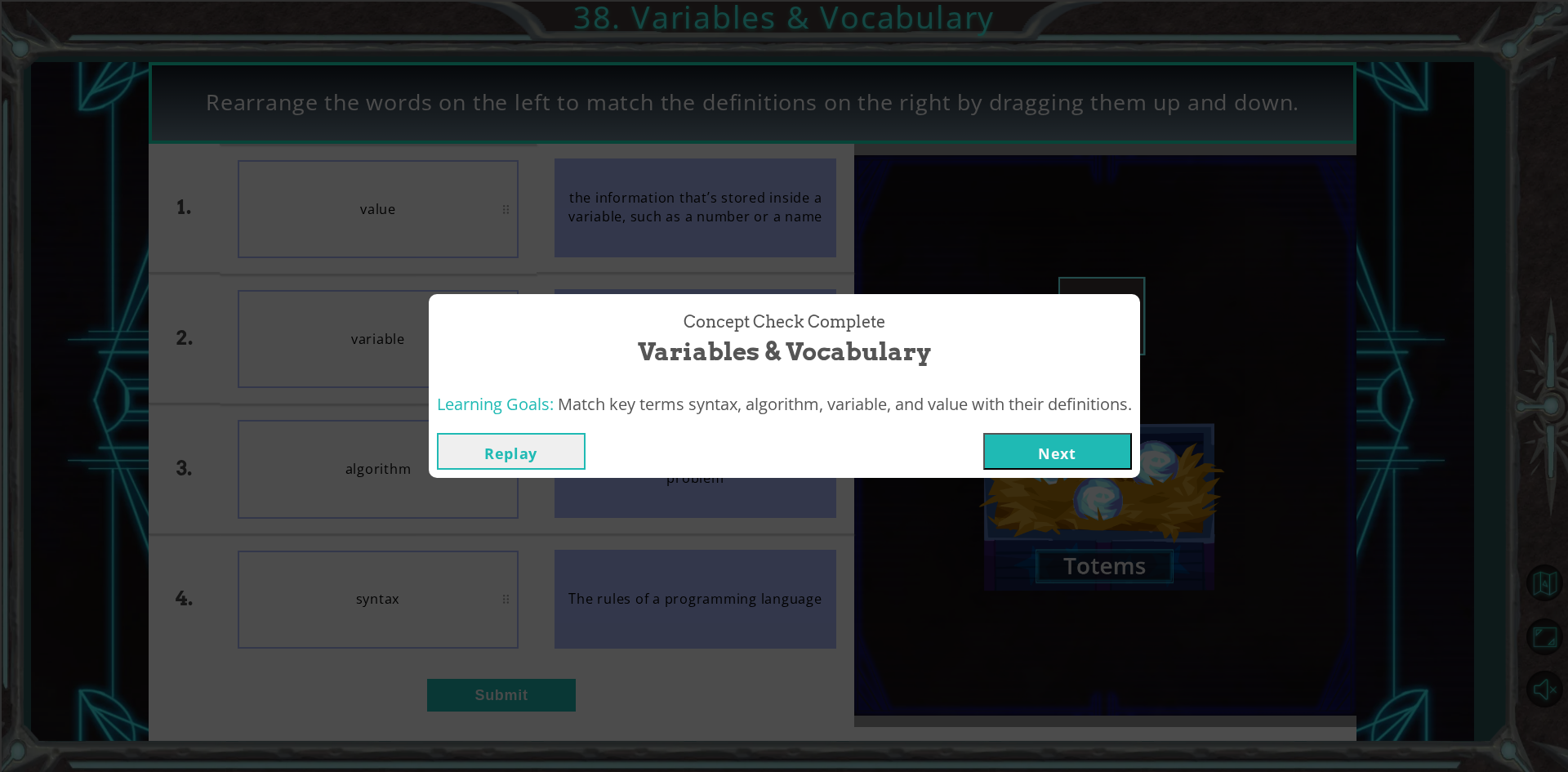
click at [1110, 445] on button "Next" at bounding box center [1057, 451] width 149 height 37
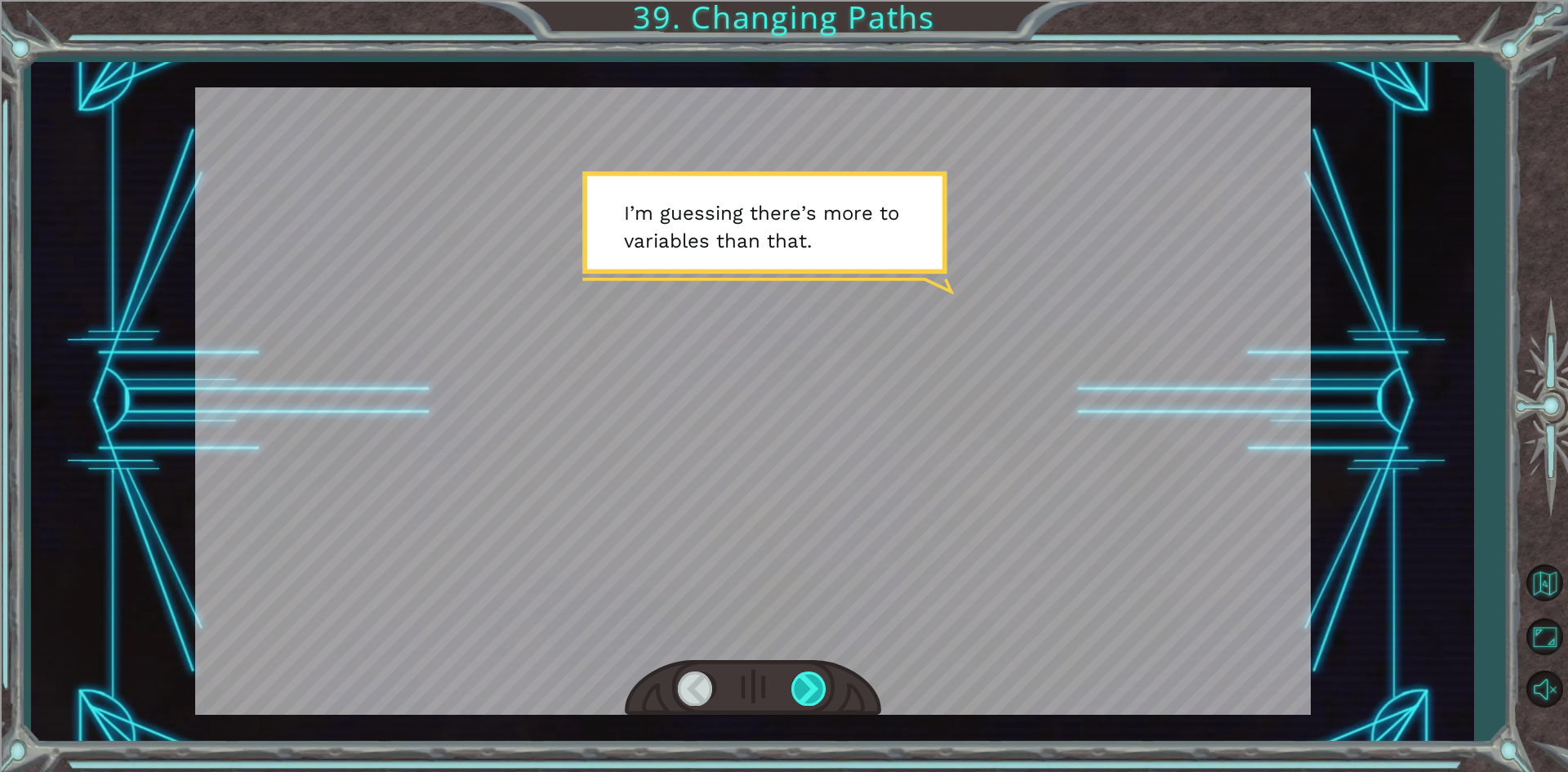
click at [822, 692] on div at bounding box center [810, 688] width 37 height 33
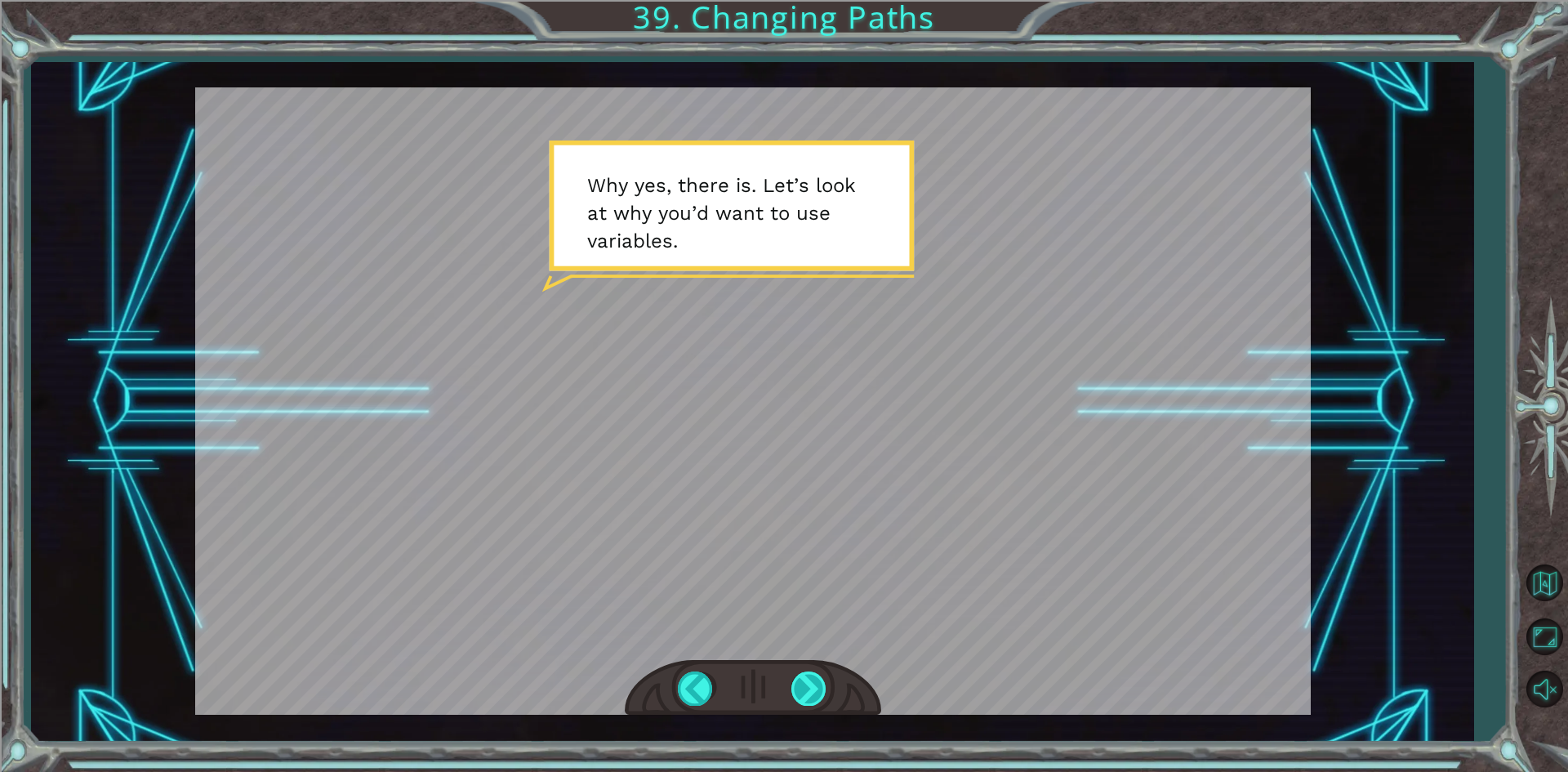
click at [825, 687] on div at bounding box center [810, 688] width 37 height 33
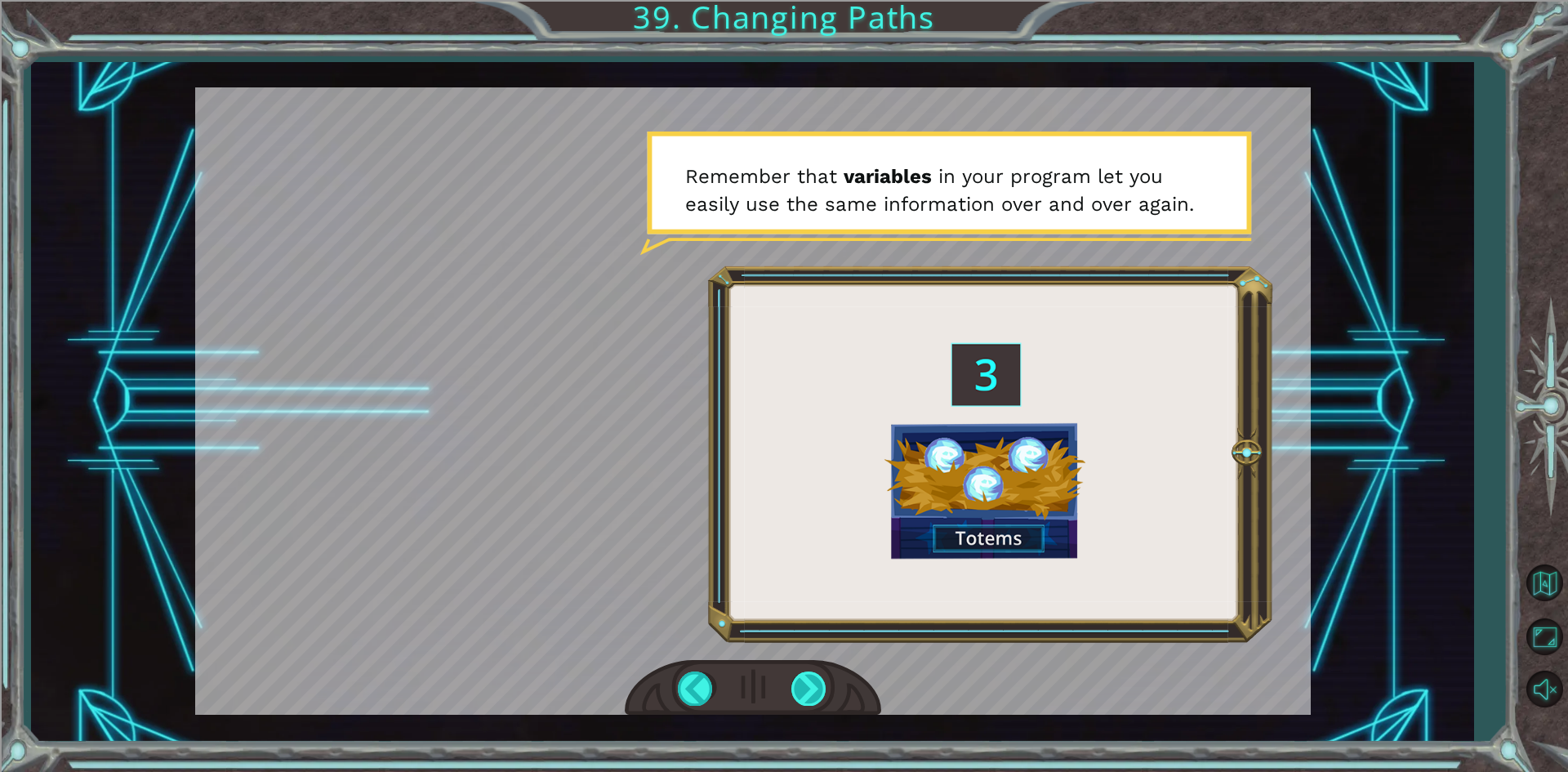
click at [797, 687] on div at bounding box center [810, 688] width 37 height 33
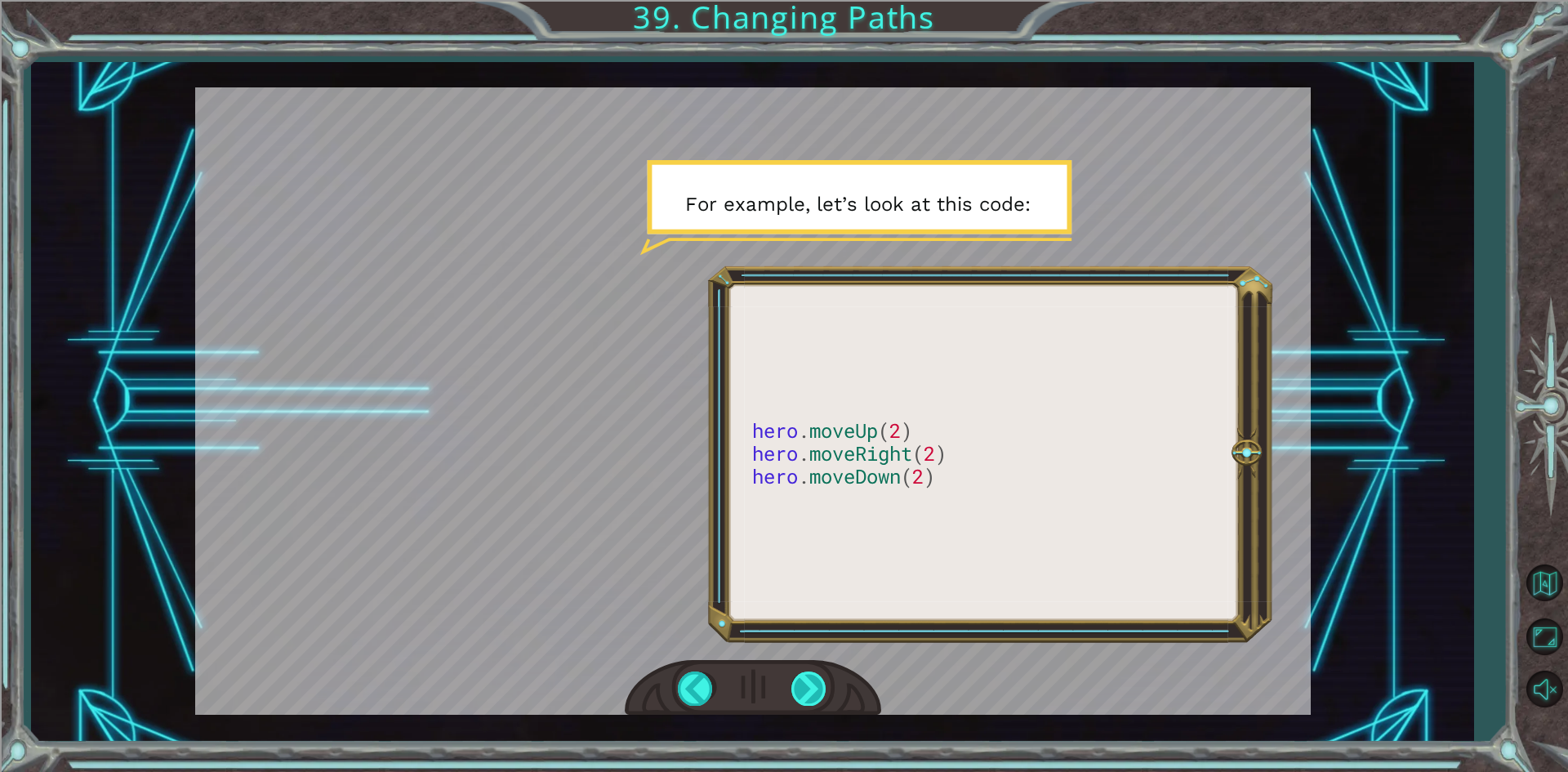
click at [802, 680] on div at bounding box center [810, 688] width 37 height 33
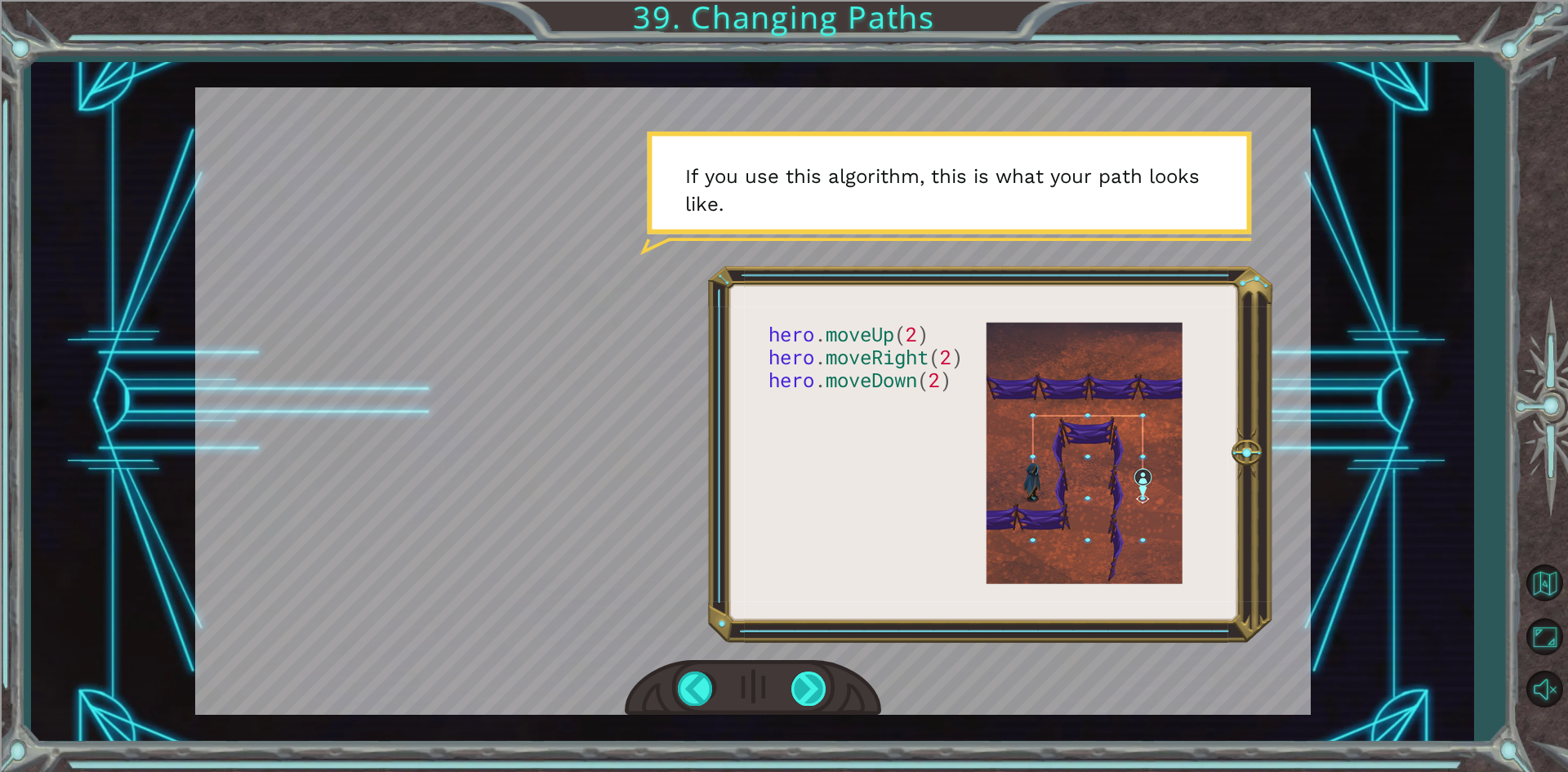
click at [818, 687] on div at bounding box center [810, 688] width 37 height 33
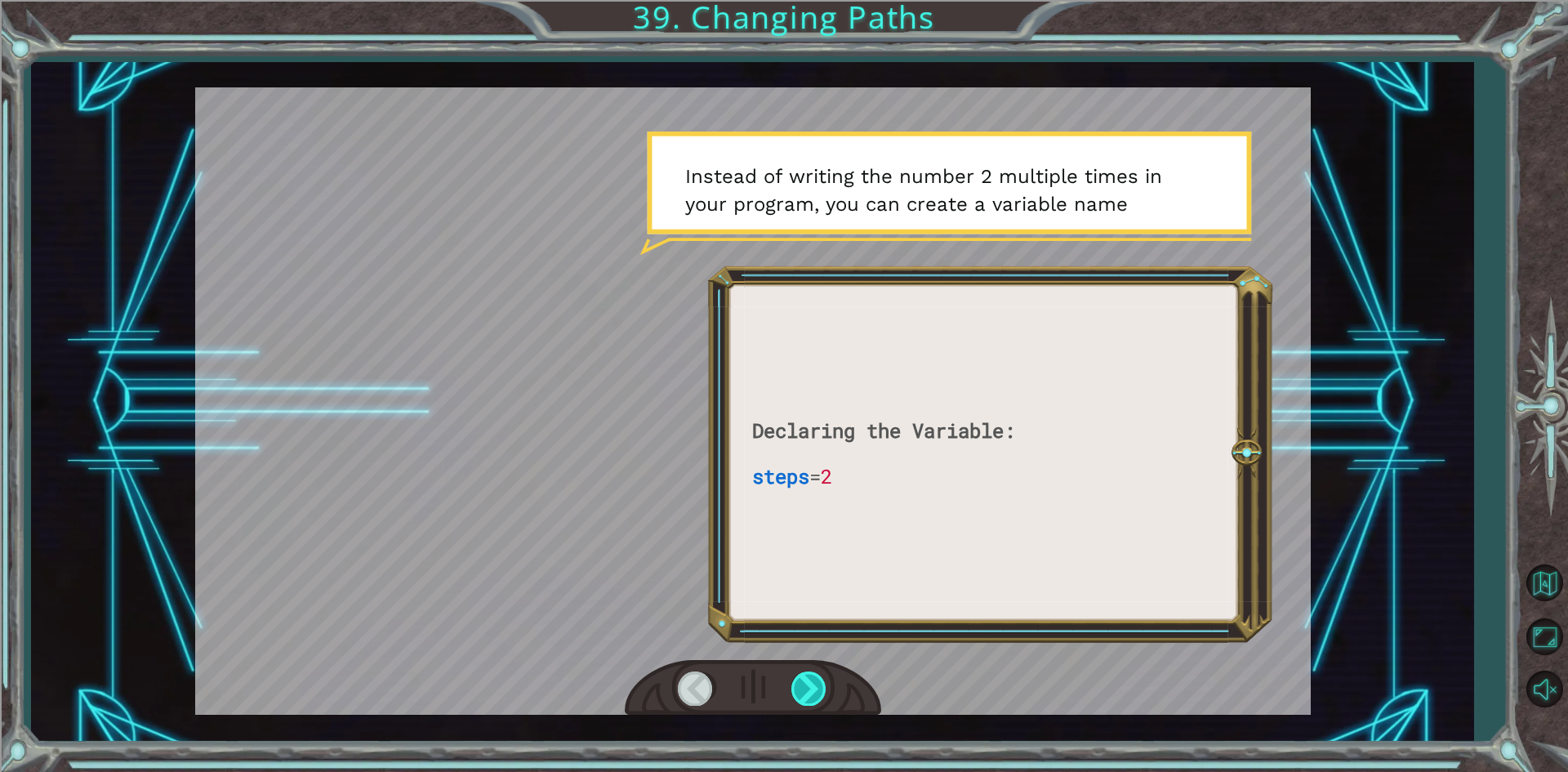
click at [813, 702] on div at bounding box center [810, 688] width 37 height 33
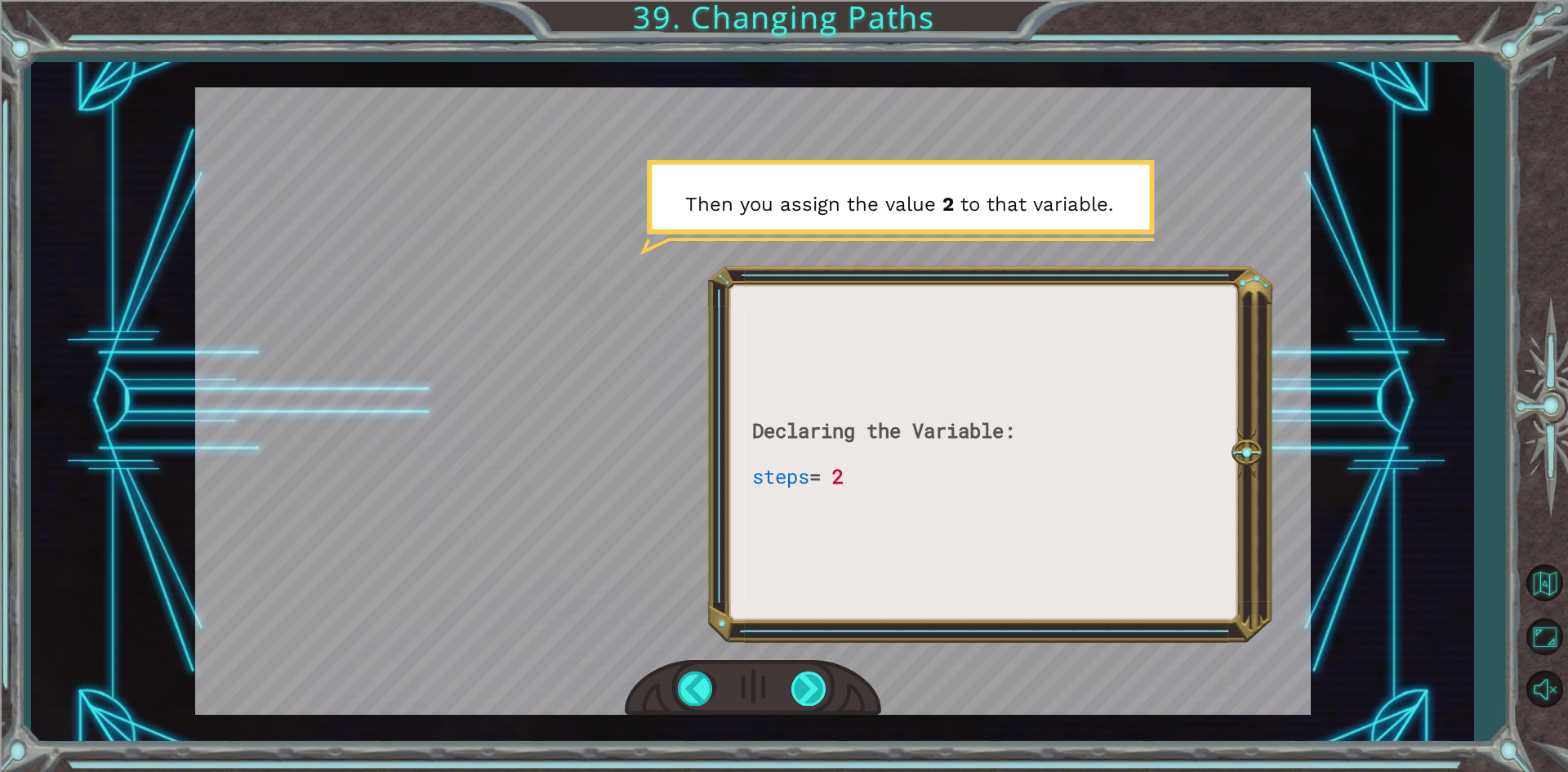
click at [820, 687] on div at bounding box center [810, 688] width 37 height 33
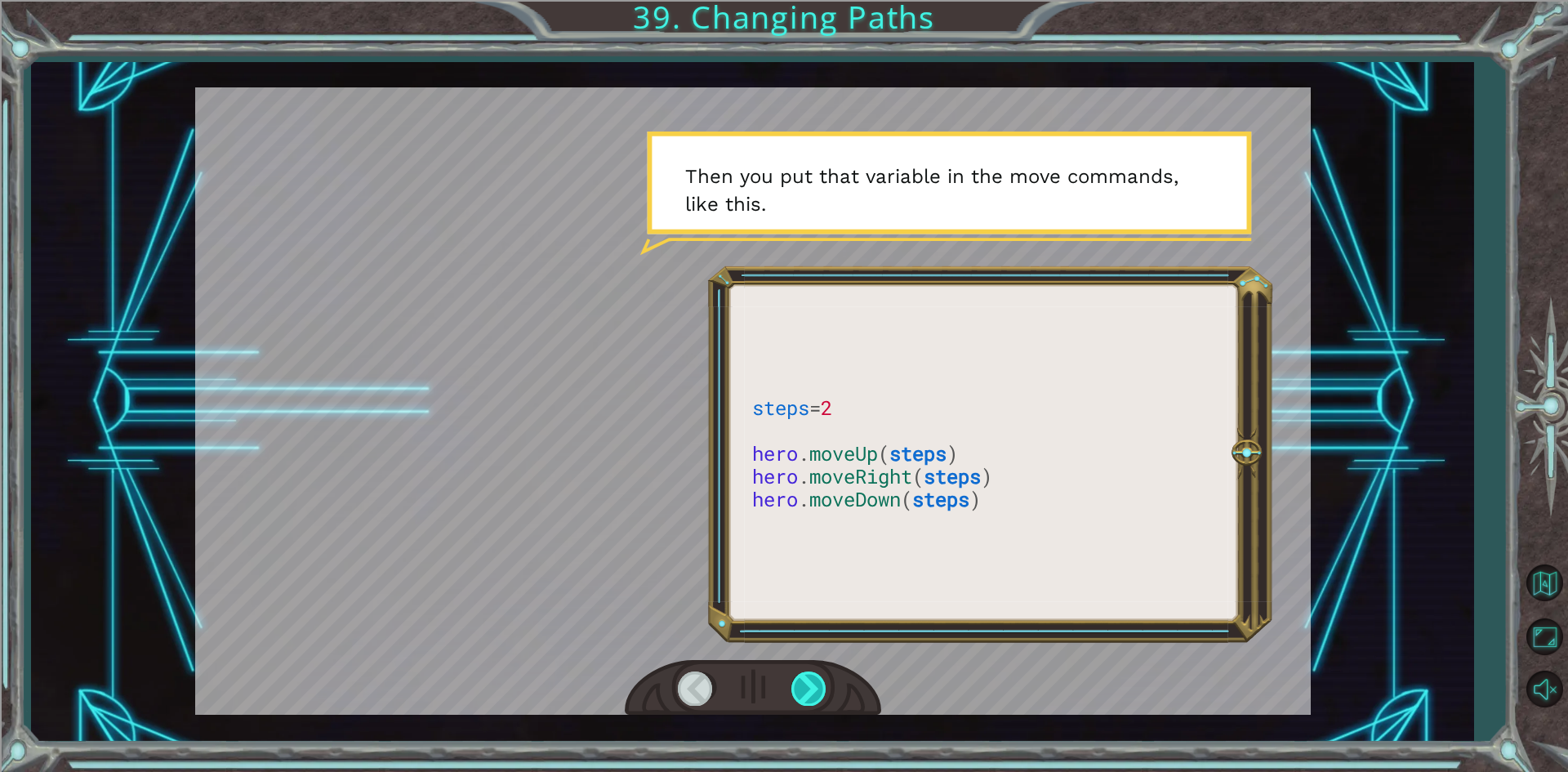
click at [804, 686] on div at bounding box center [810, 688] width 37 height 33
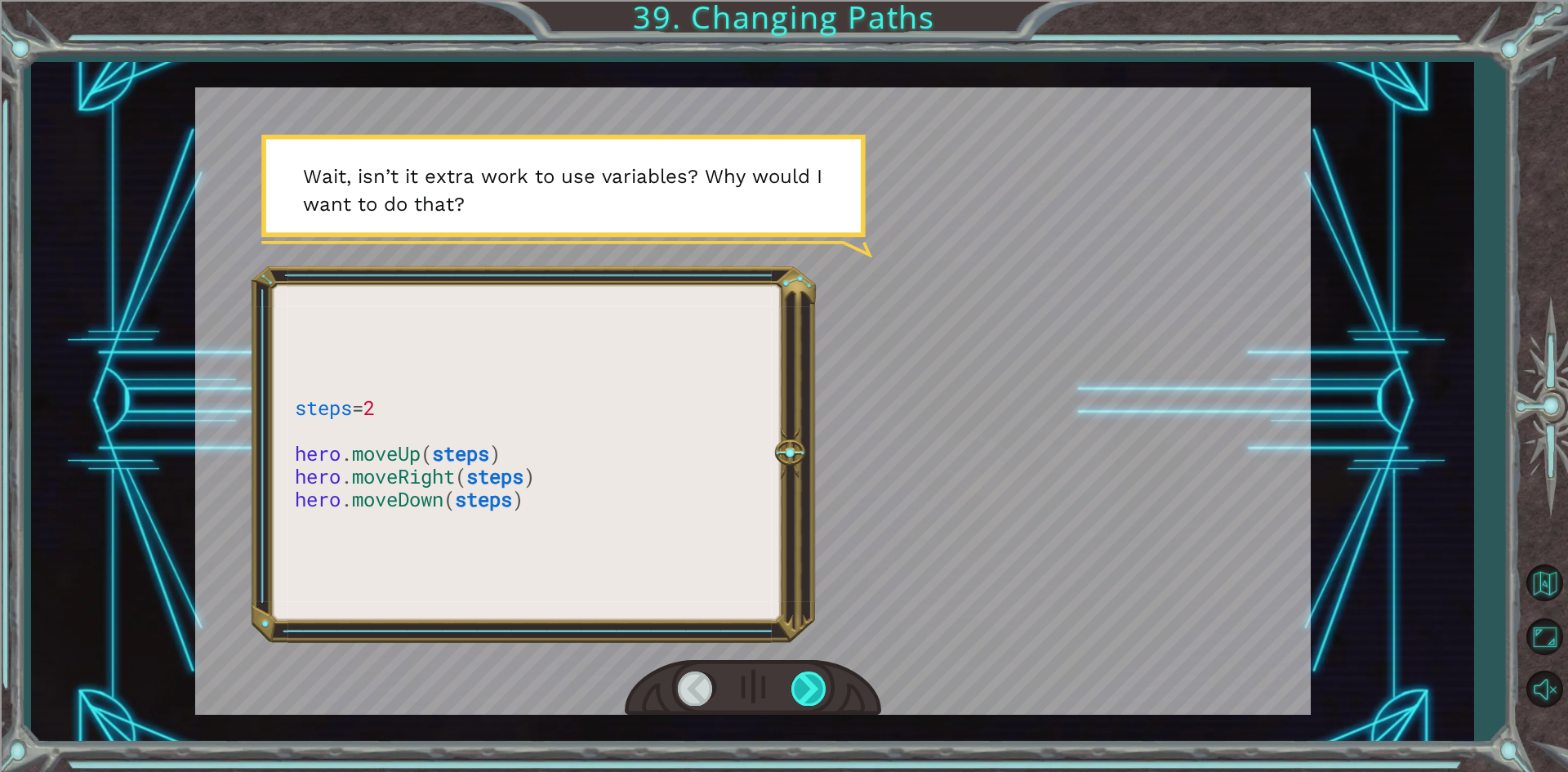
click at [799, 695] on div at bounding box center [810, 688] width 37 height 33
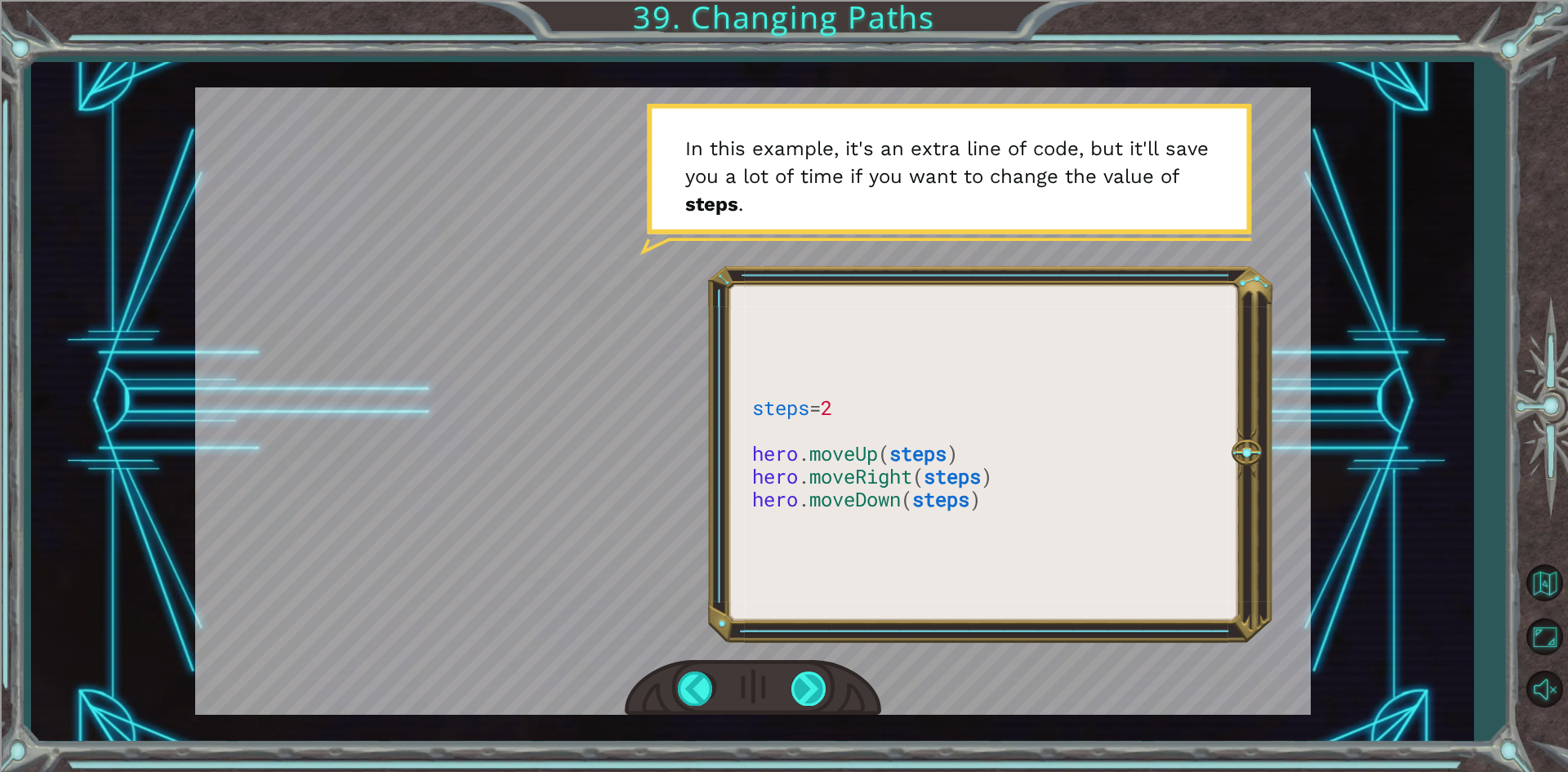
click at [806, 684] on div at bounding box center [810, 688] width 37 height 33
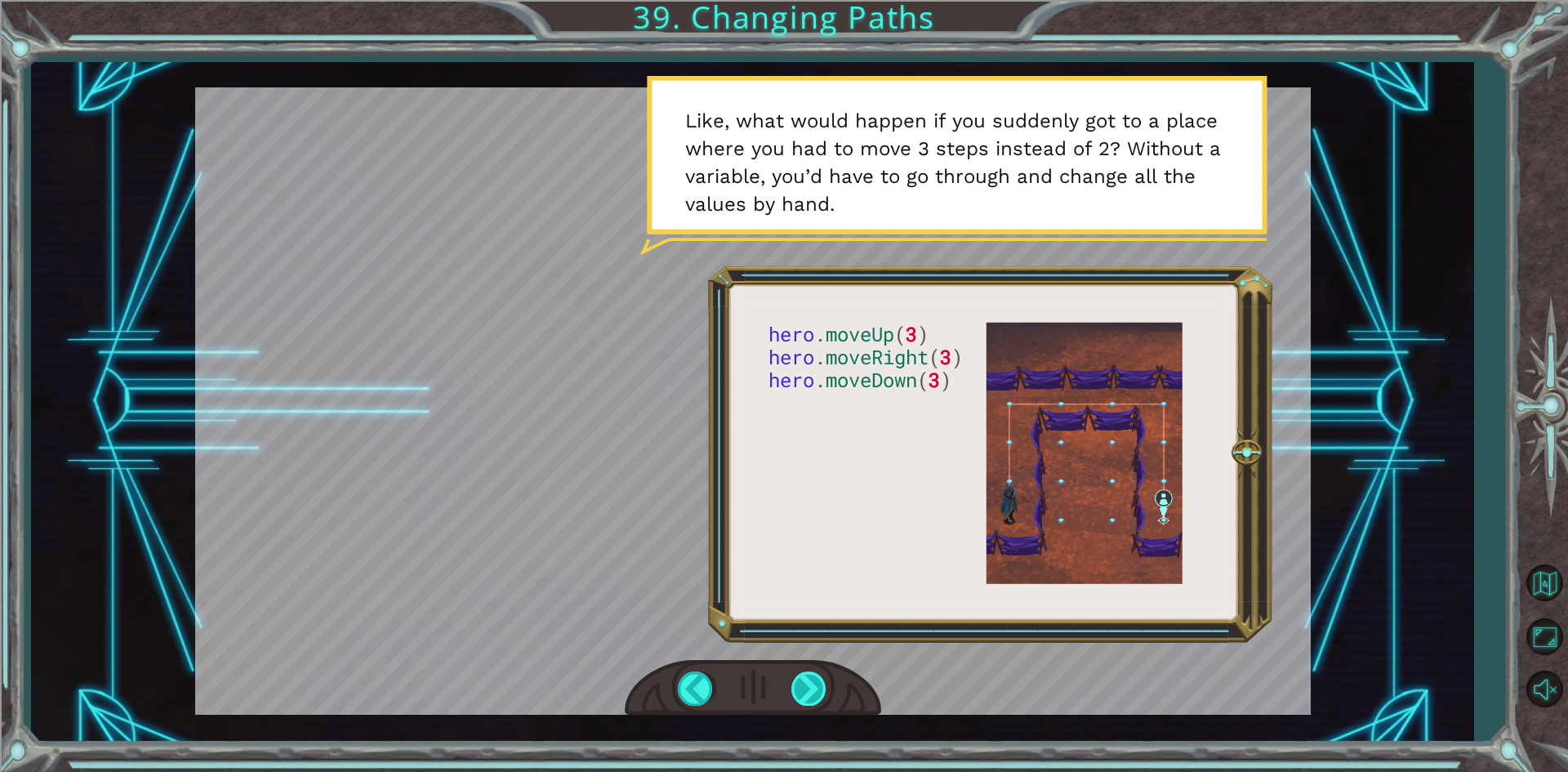
click at [802, 694] on div at bounding box center [810, 688] width 37 height 33
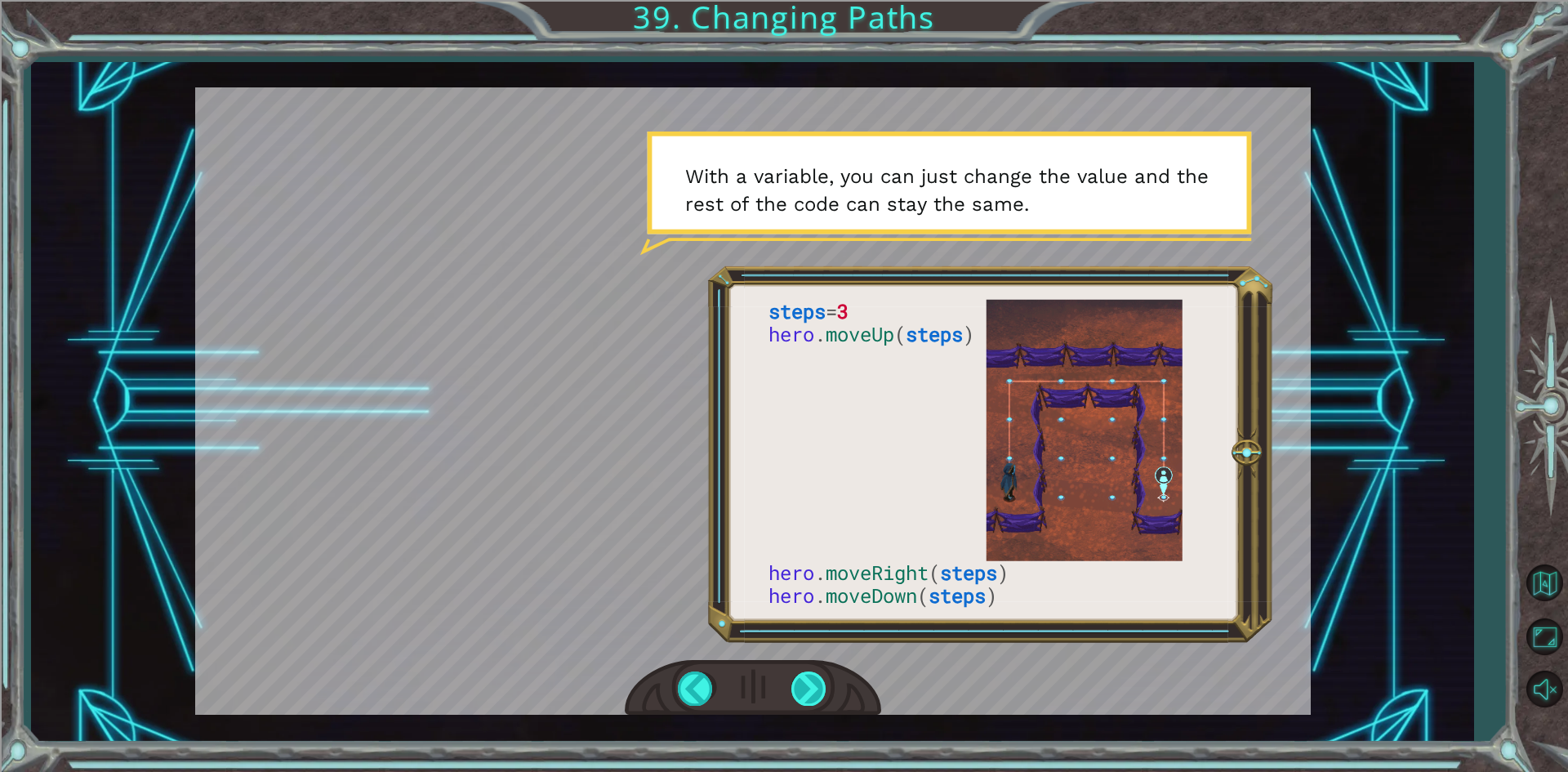
click at [802, 694] on div at bounding box center [810, 688] width 37 height 33
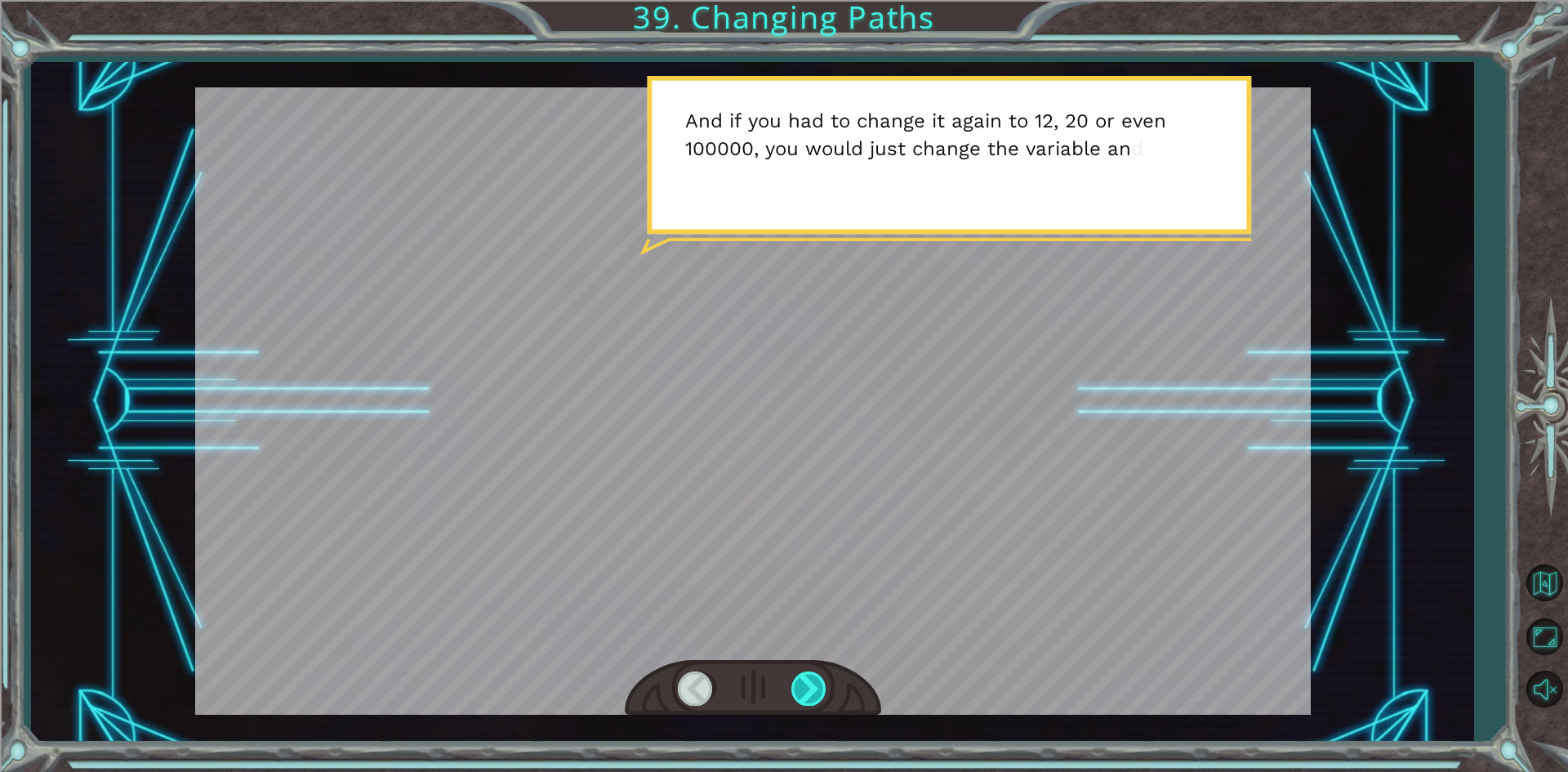
click at [802, 694] on div at bounding box center [810, 688] width 37 height 33
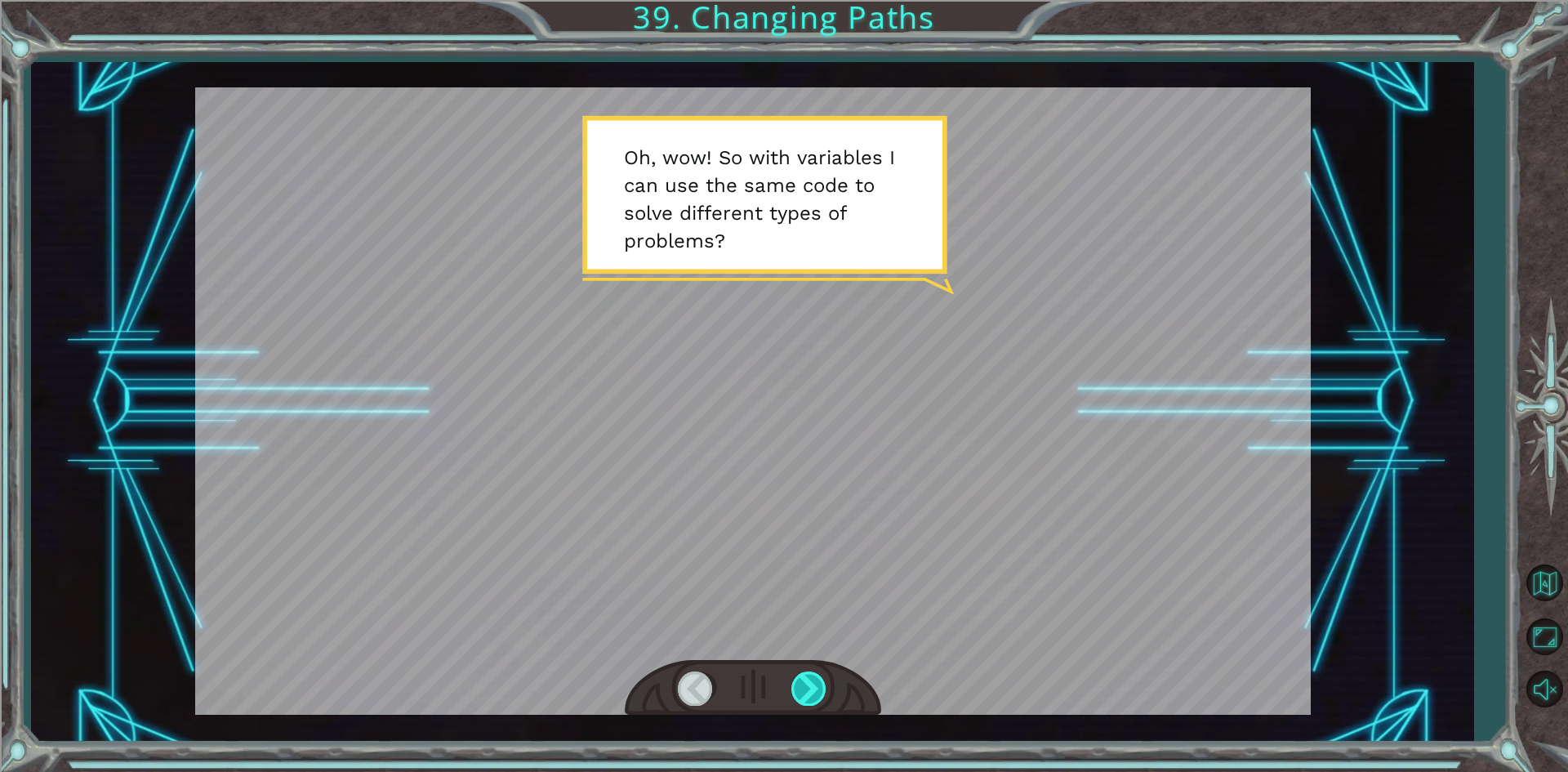
click at [802, 694] on div at bounding box center [810, 688] width 37 height 33
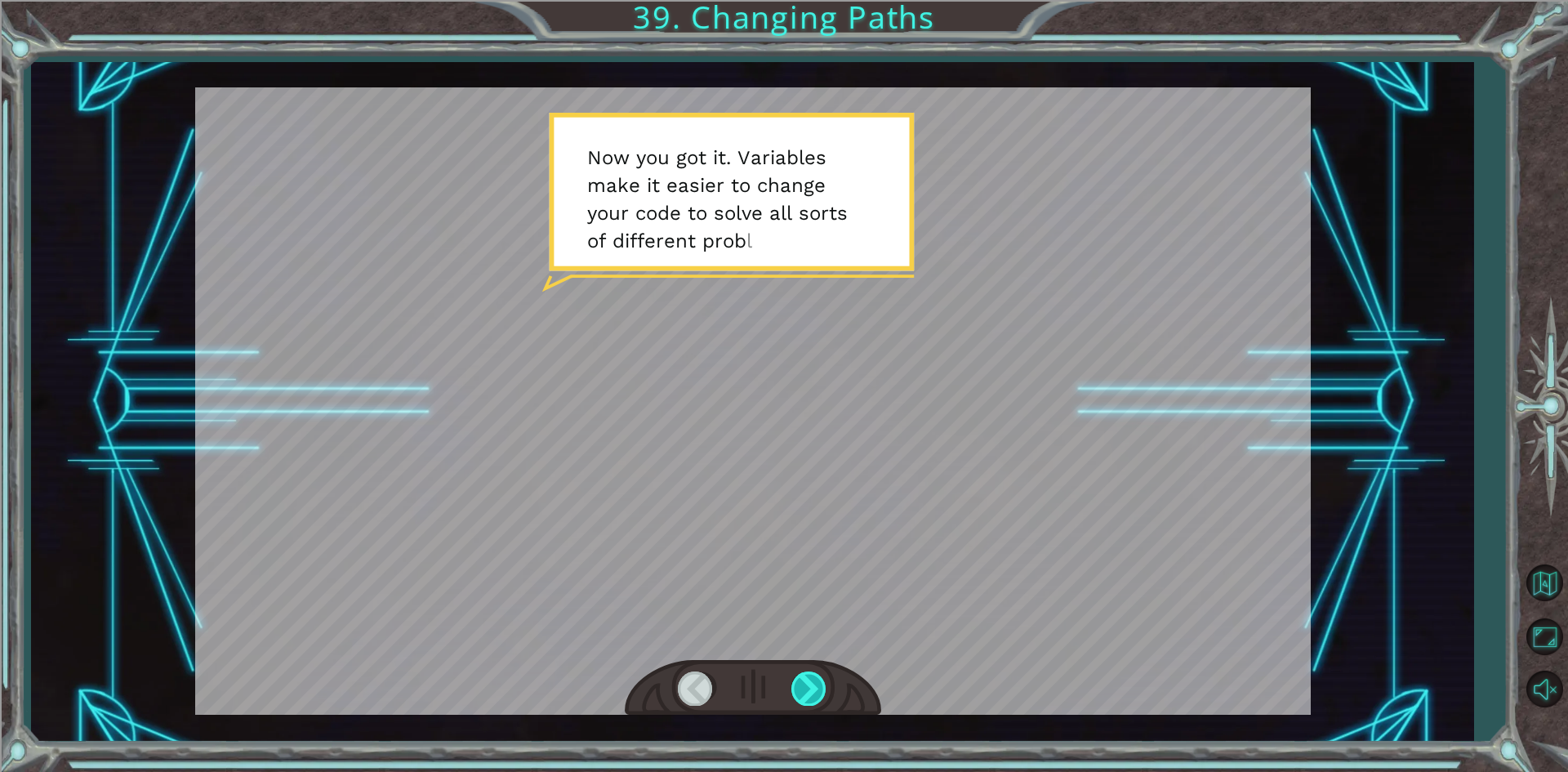
click at [802, 694] on div at bounding box center [810, 688] width 37 height 33
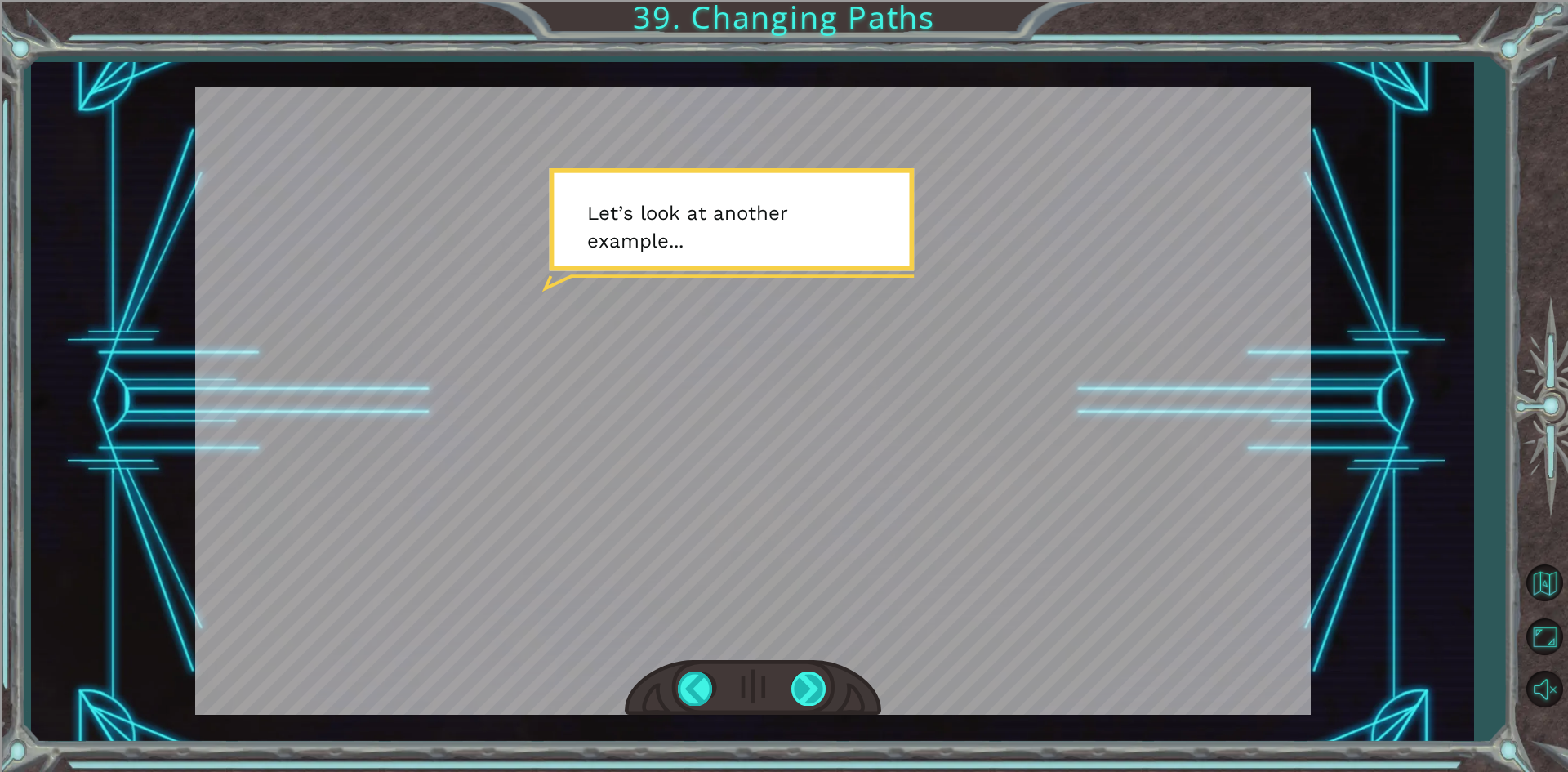
click at [802, 694] on div at bounding box center [810, 688] width 37 height 33
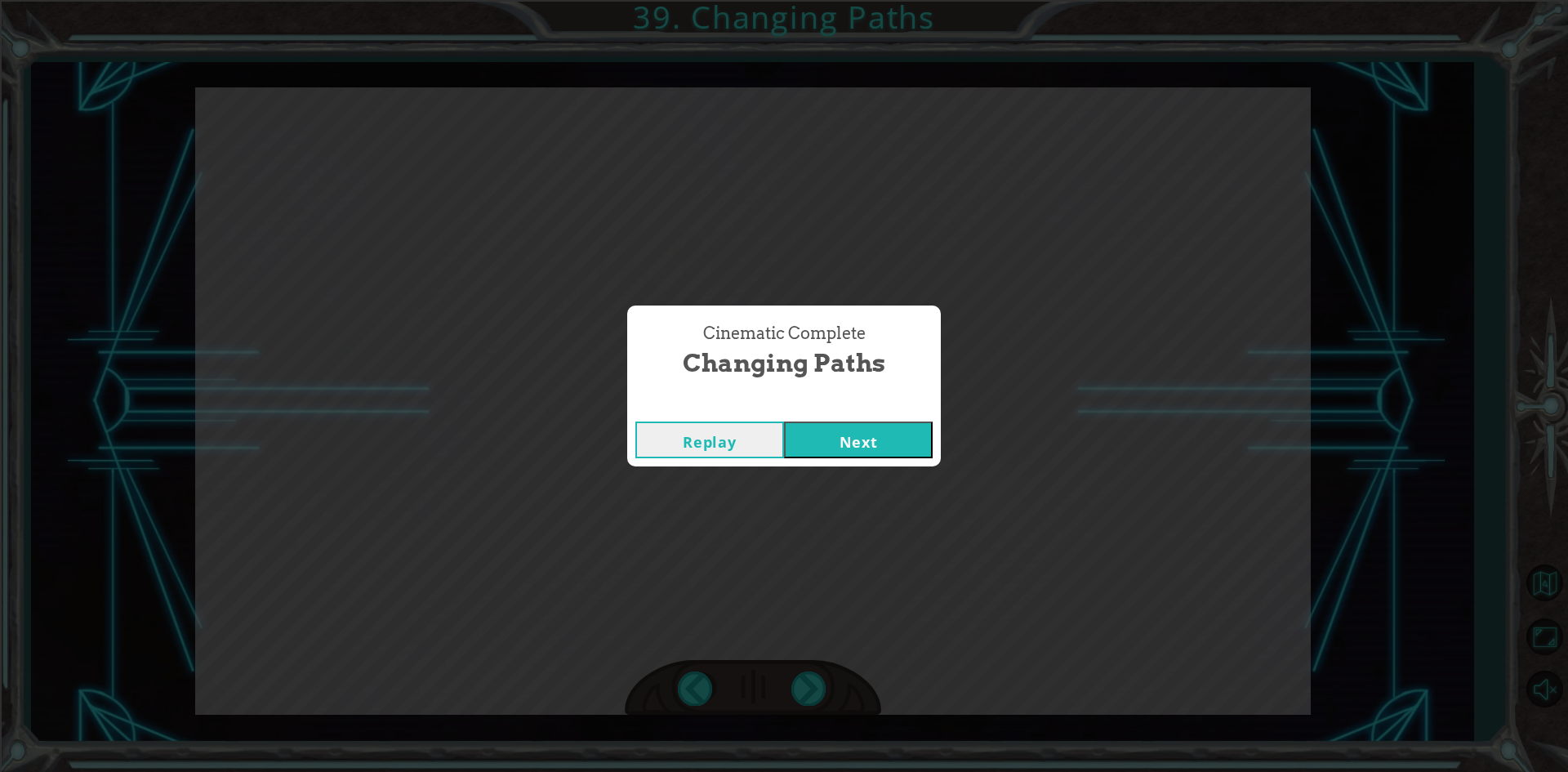
click at [860, 434] on button "Next" at bounding box center [858, 440] width 149 height 37
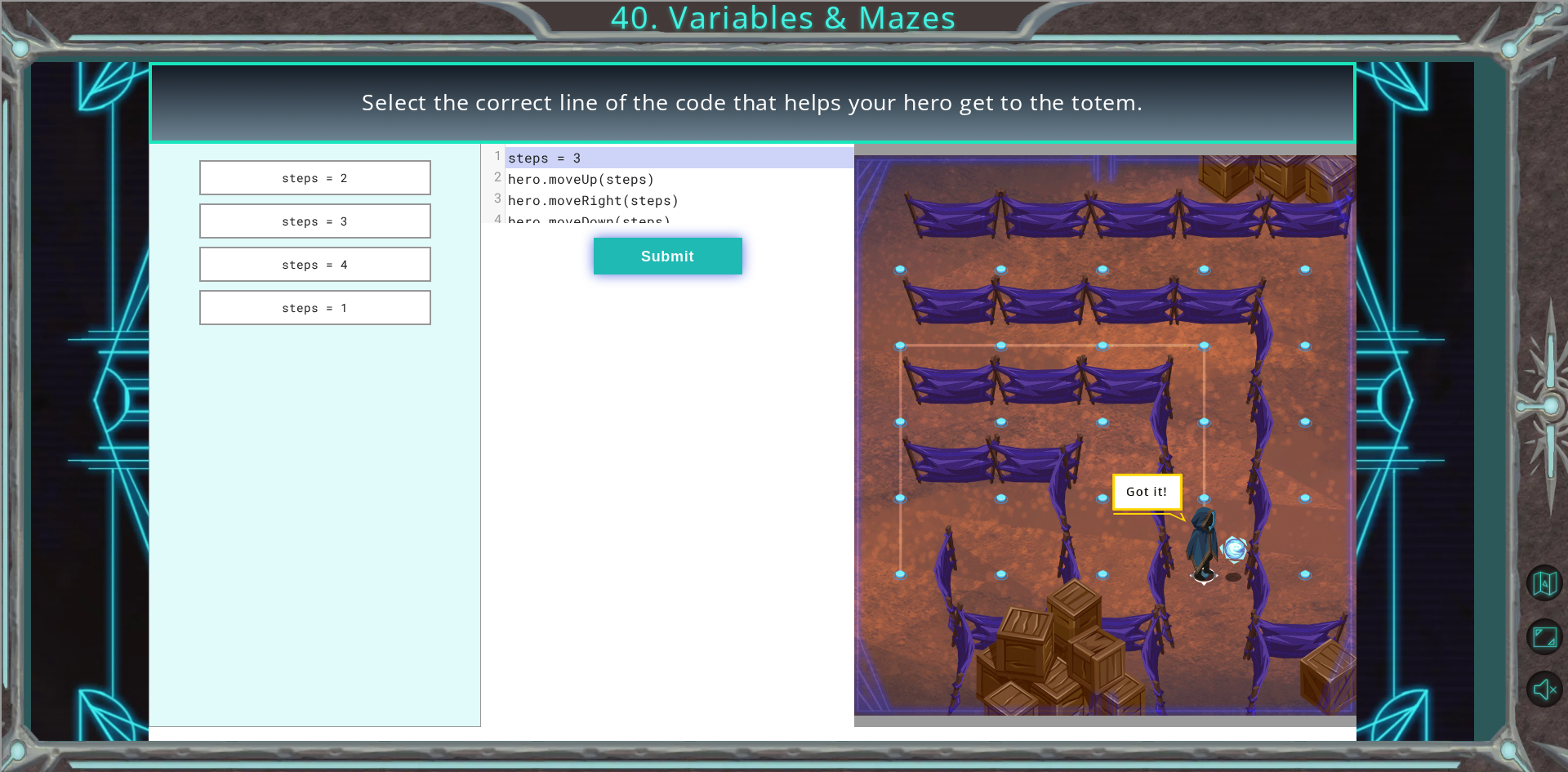
click at [731, 271] on button "Submit" at bounding box center [668, 256] width 149 height 37
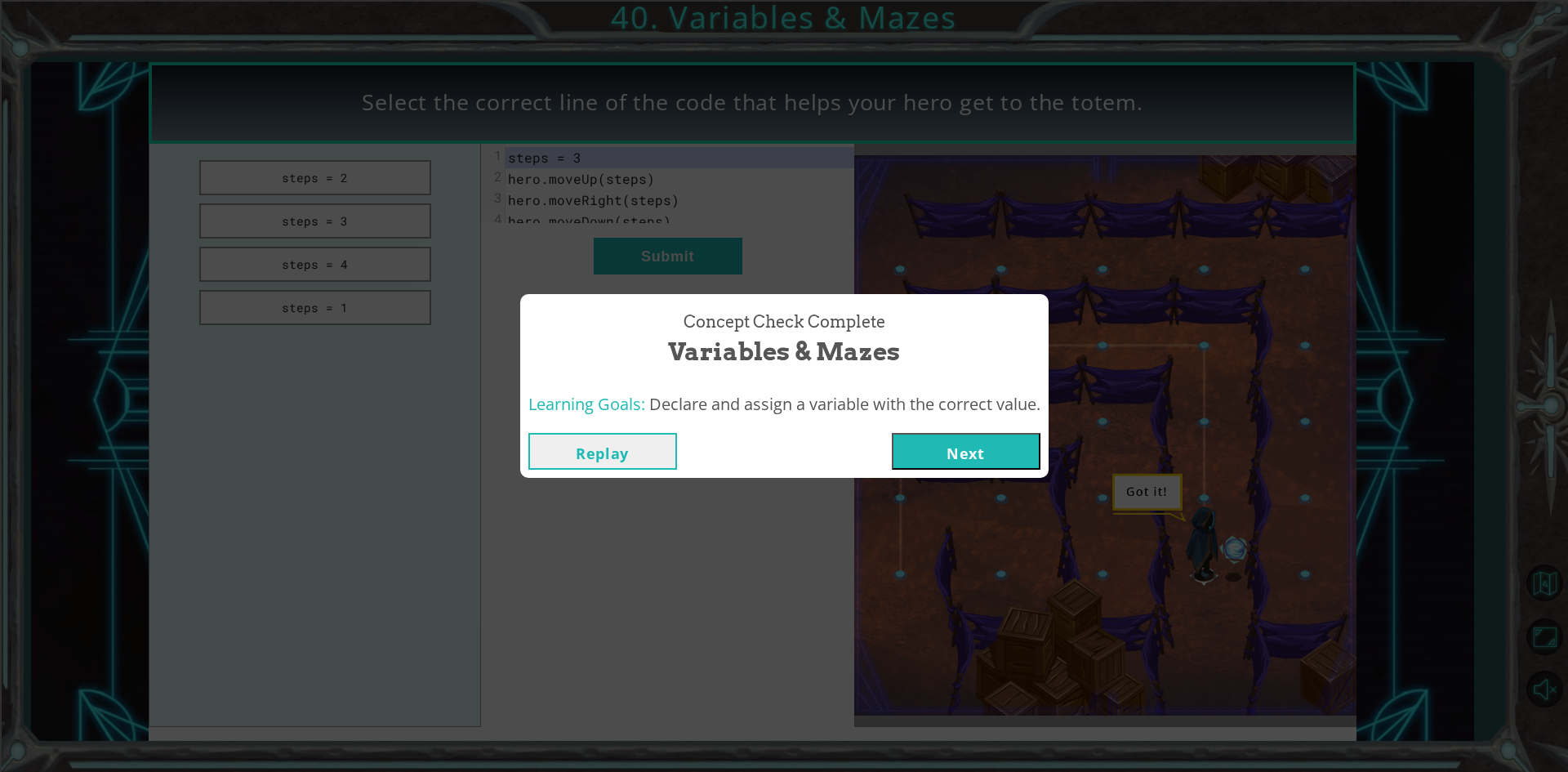
click at [960, 442] on button "Next" at bounding box center [966, 451] width 149 height 37
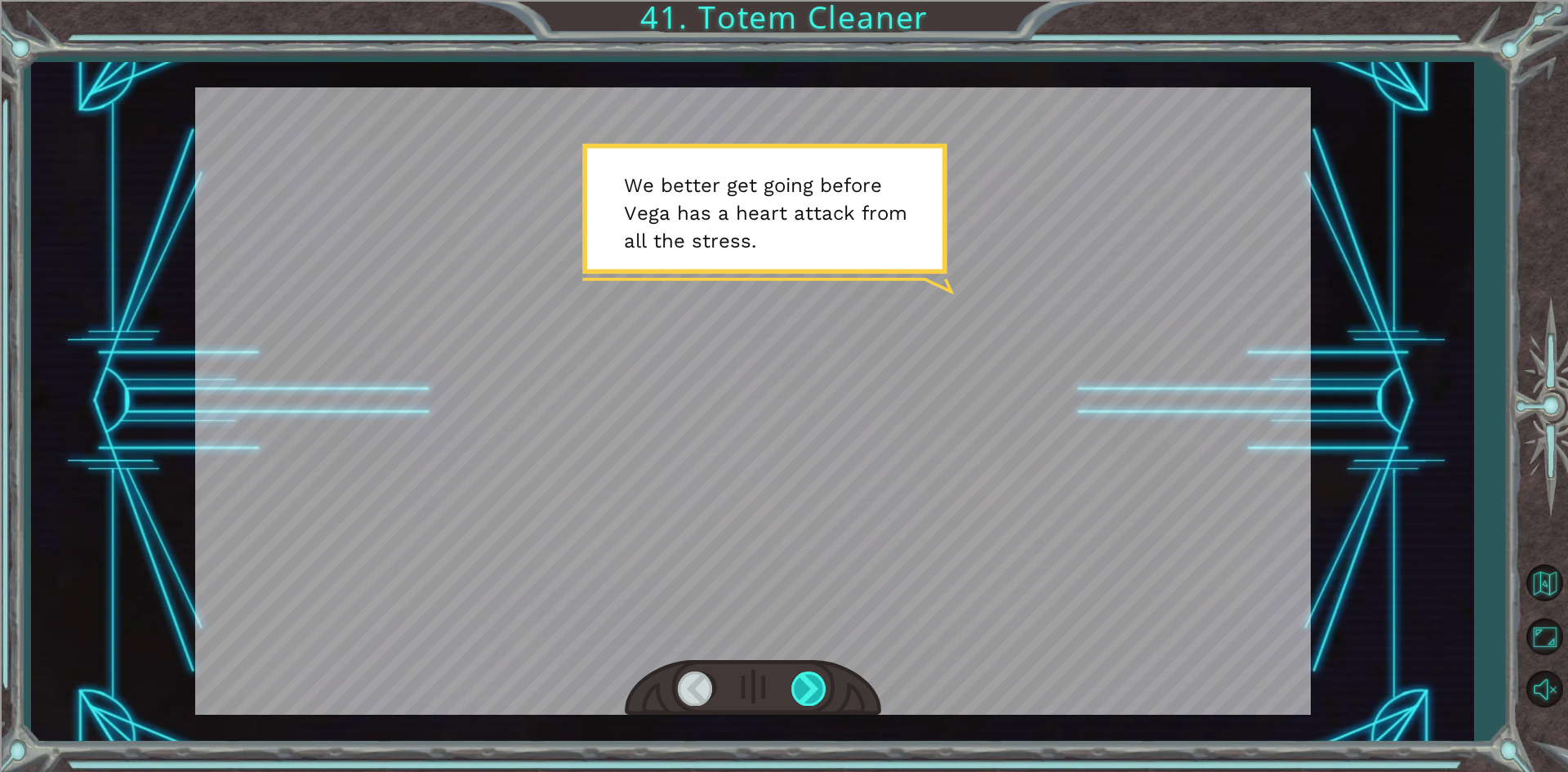
click at [802, 694] on div at bounding box center [810, 688] width 37 height 33
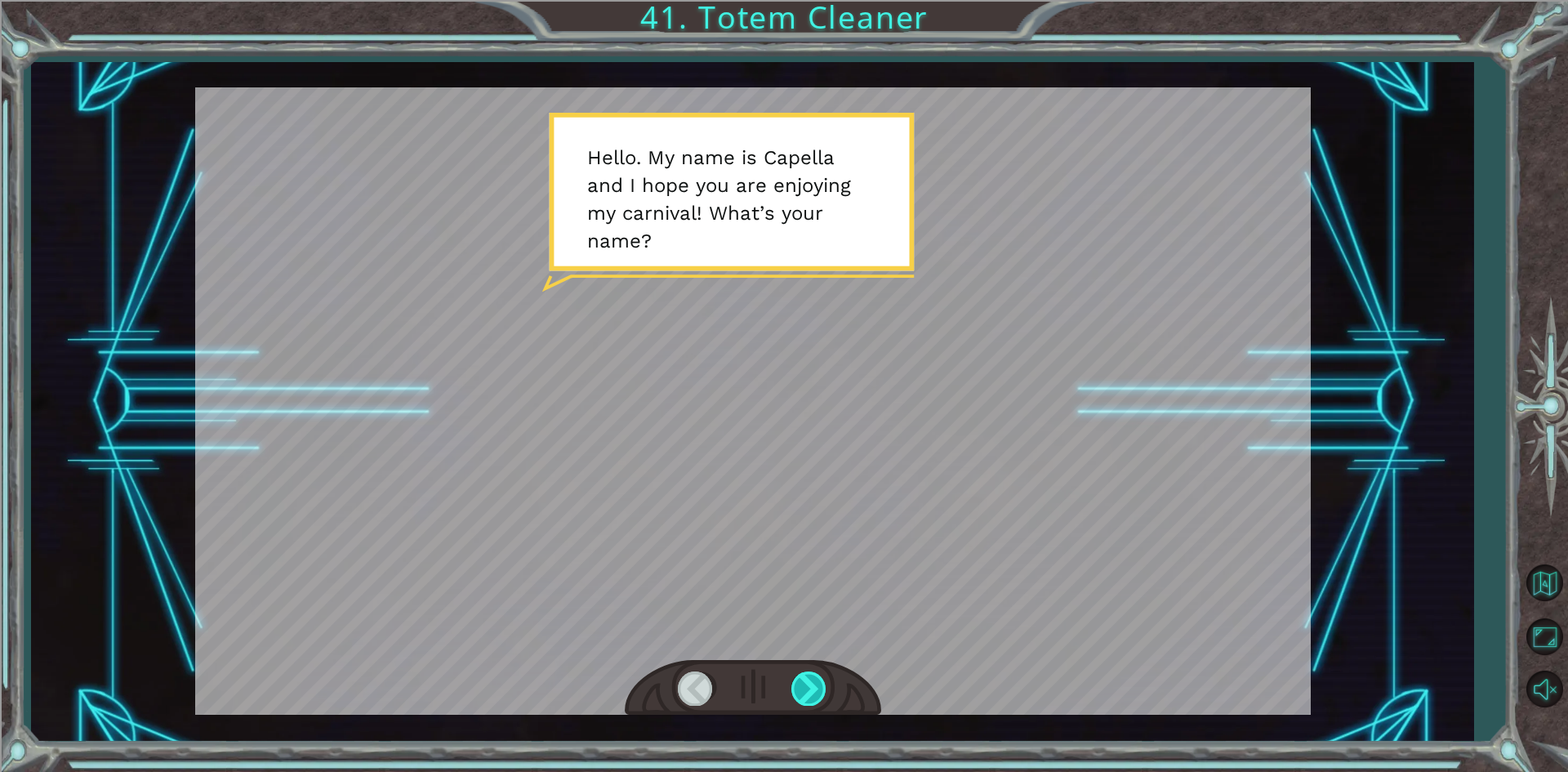
click at [802, 694] on div at bounding box center [810, 688] width 37 height 33
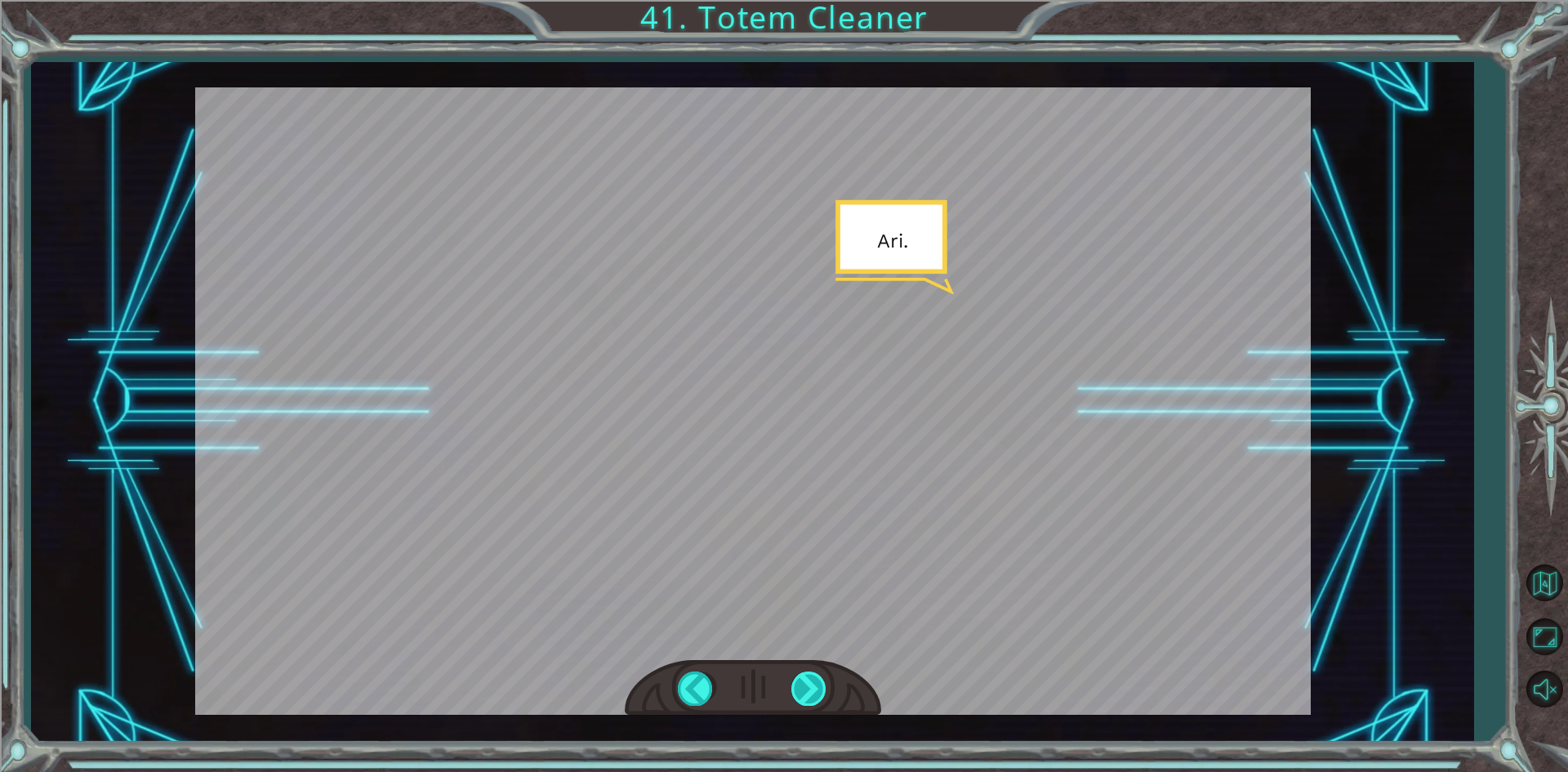
click at [802, 694] on div at bounding box center [810, 688] width 37 height 33
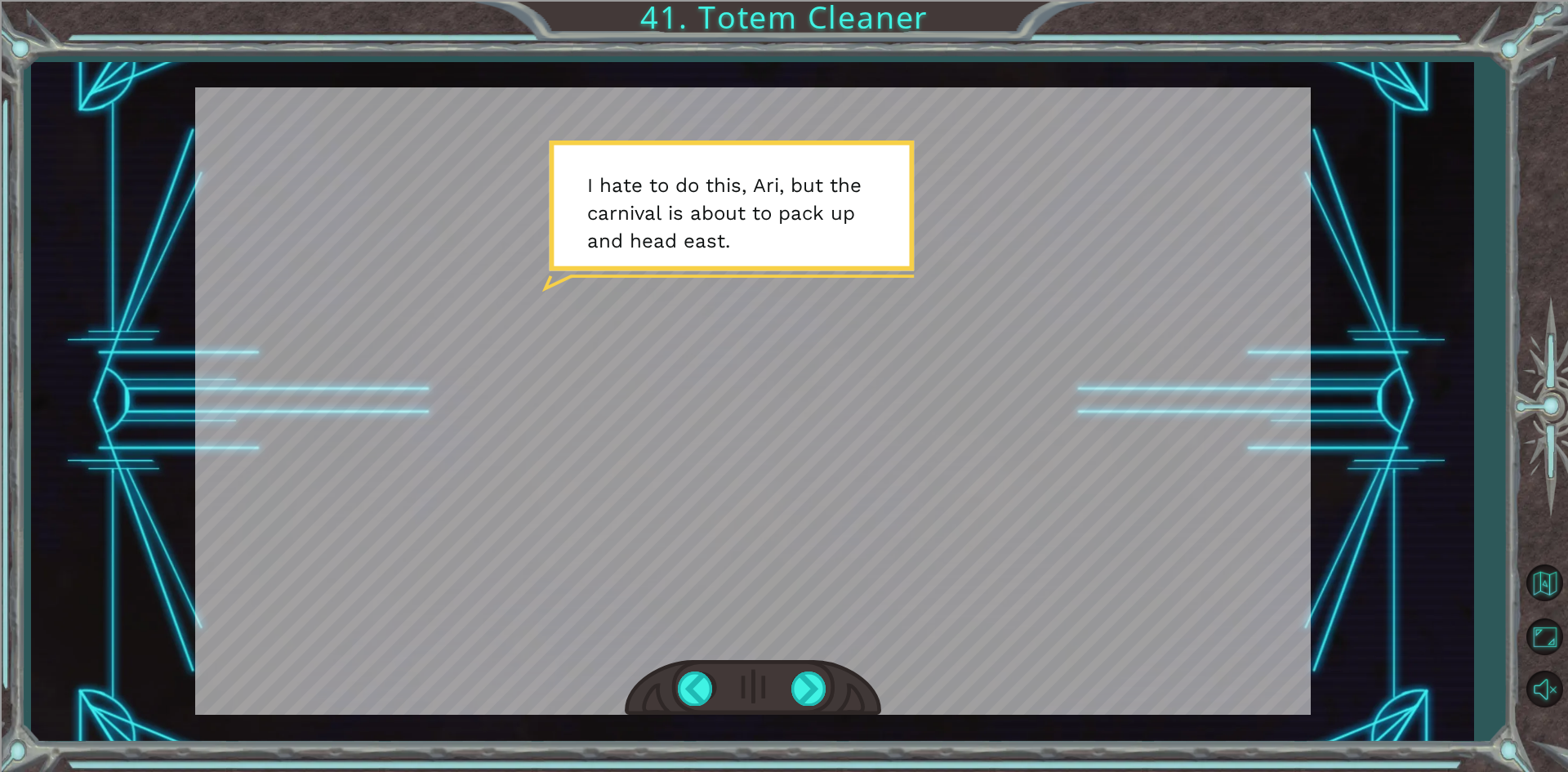
click at [764, 711] on div at bounding box center [752, 688] width 256 height 56
click at [795, 683] on div at bounding box center [810, 688] width 37 height 33
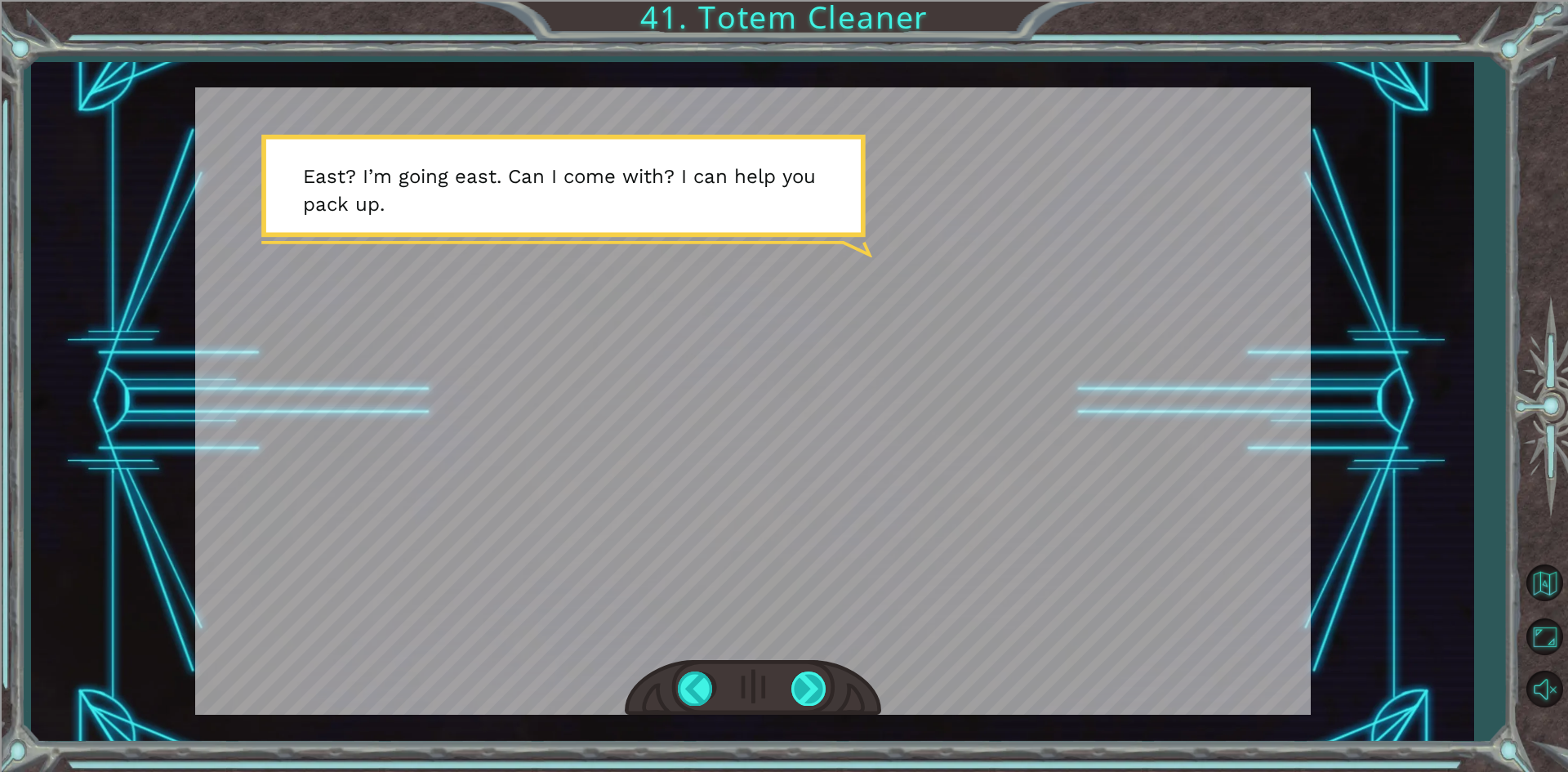
click at [796, 685] on div at bounding box center [810, 688] width 37 height 33
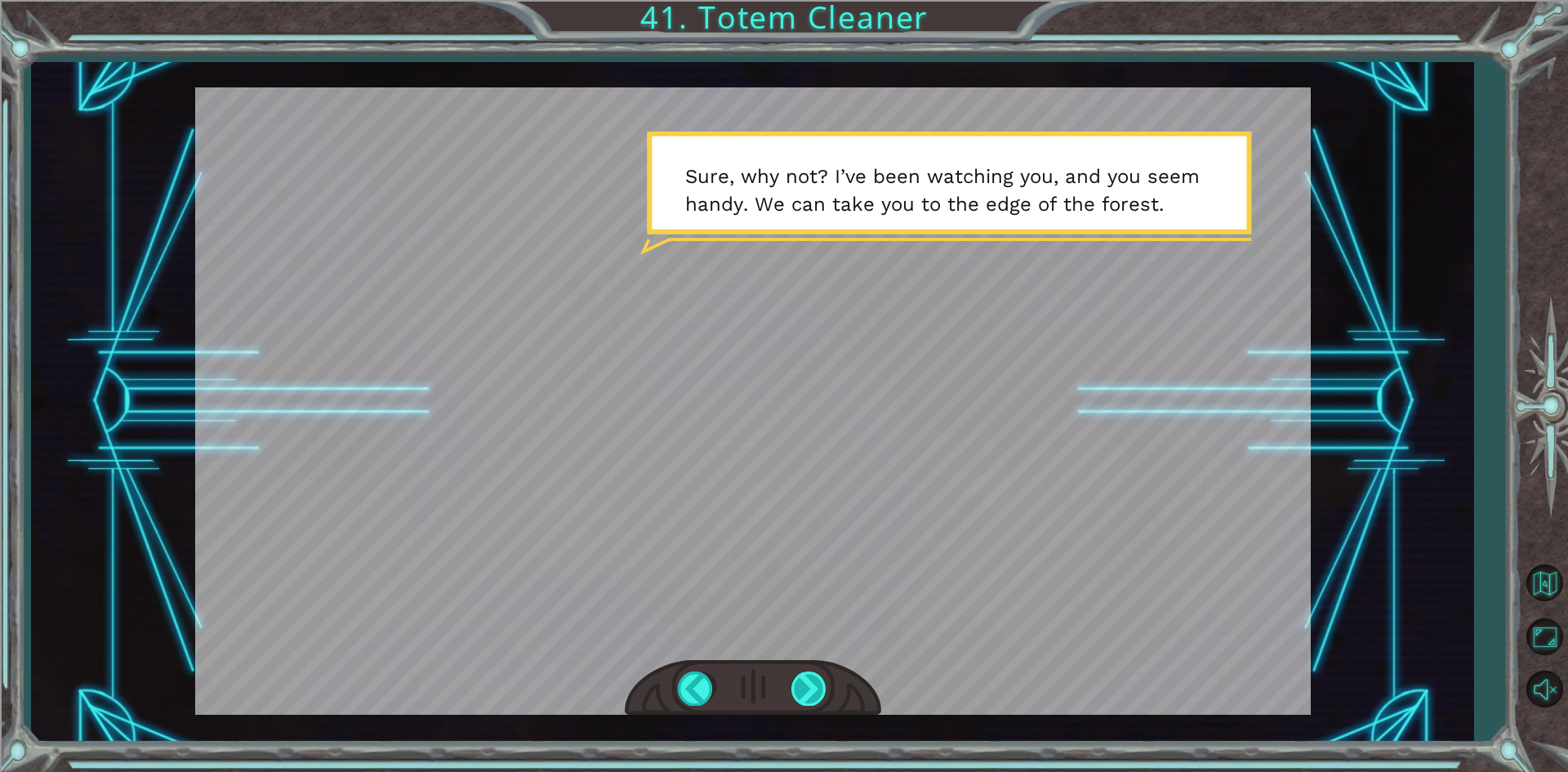
click at [802, 695] on div at bounding box center [810, 688] width 37 height 33
click at [807, 694] on div at bounding box center [810, 688] width 37 height 33
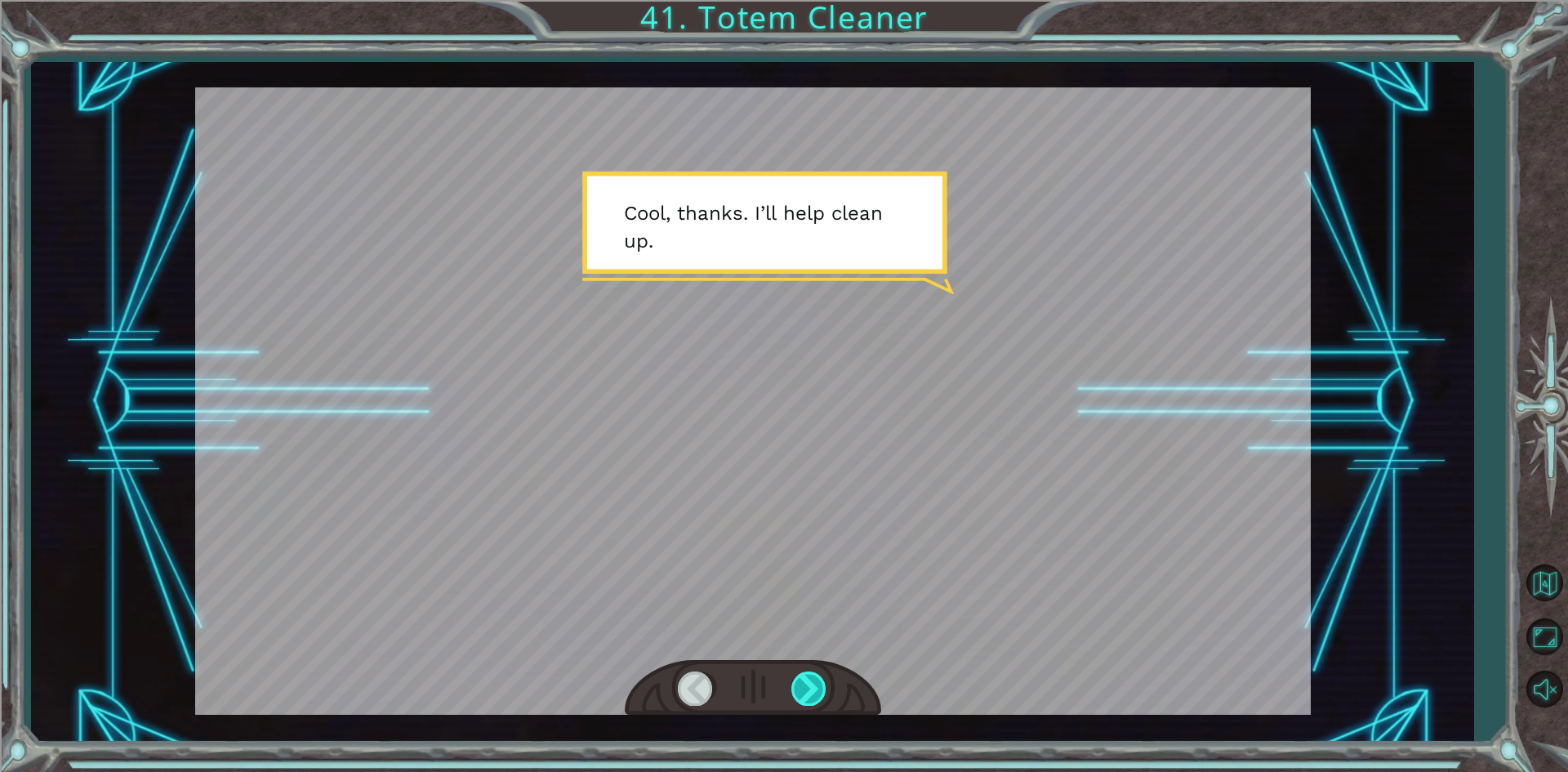
click at [807, 694] on div at bounding box center [810, 688] width 37 height 33
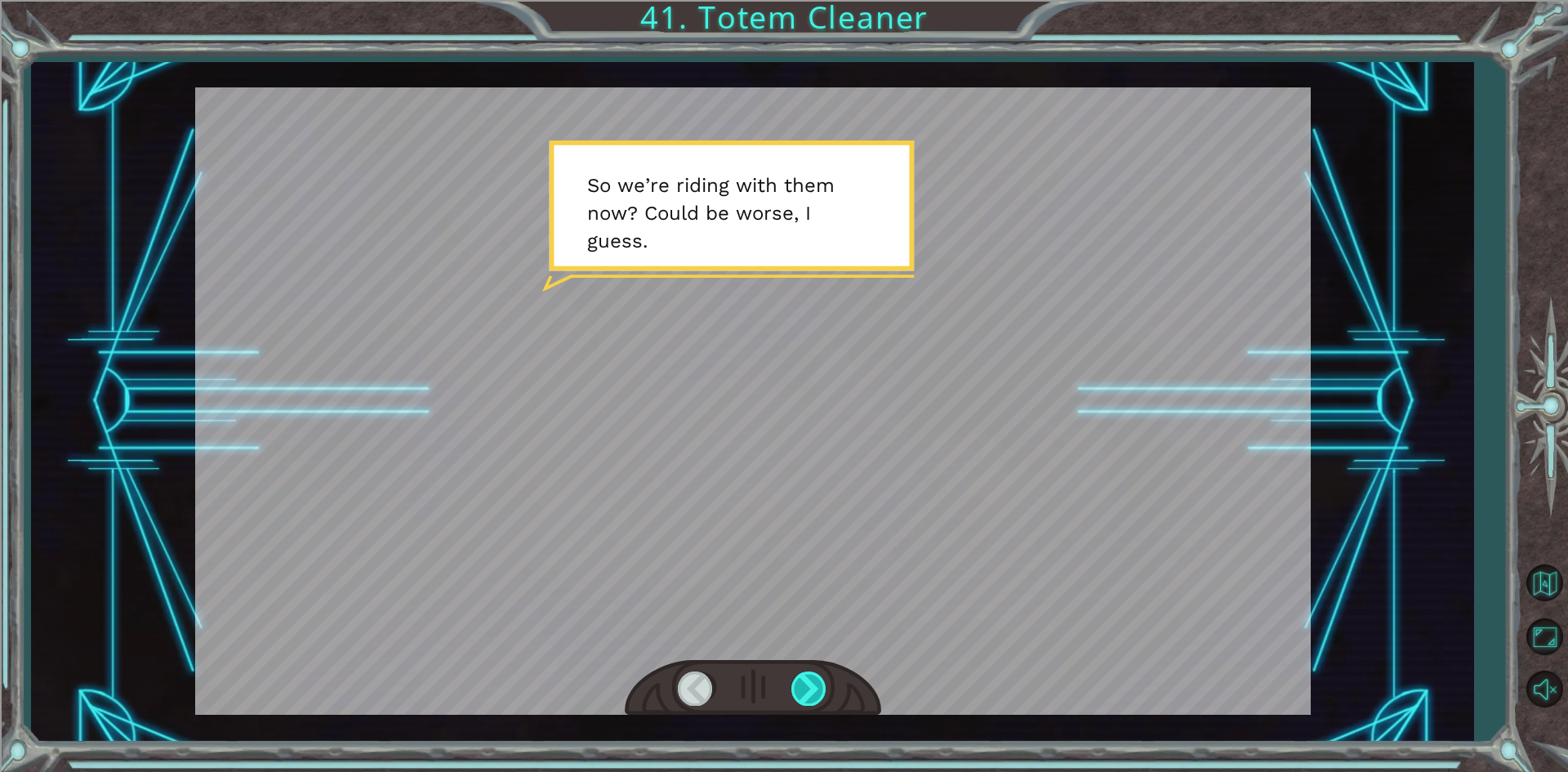
click at [807, 694] on div at bounding box center [810, 688] width 37 height 33
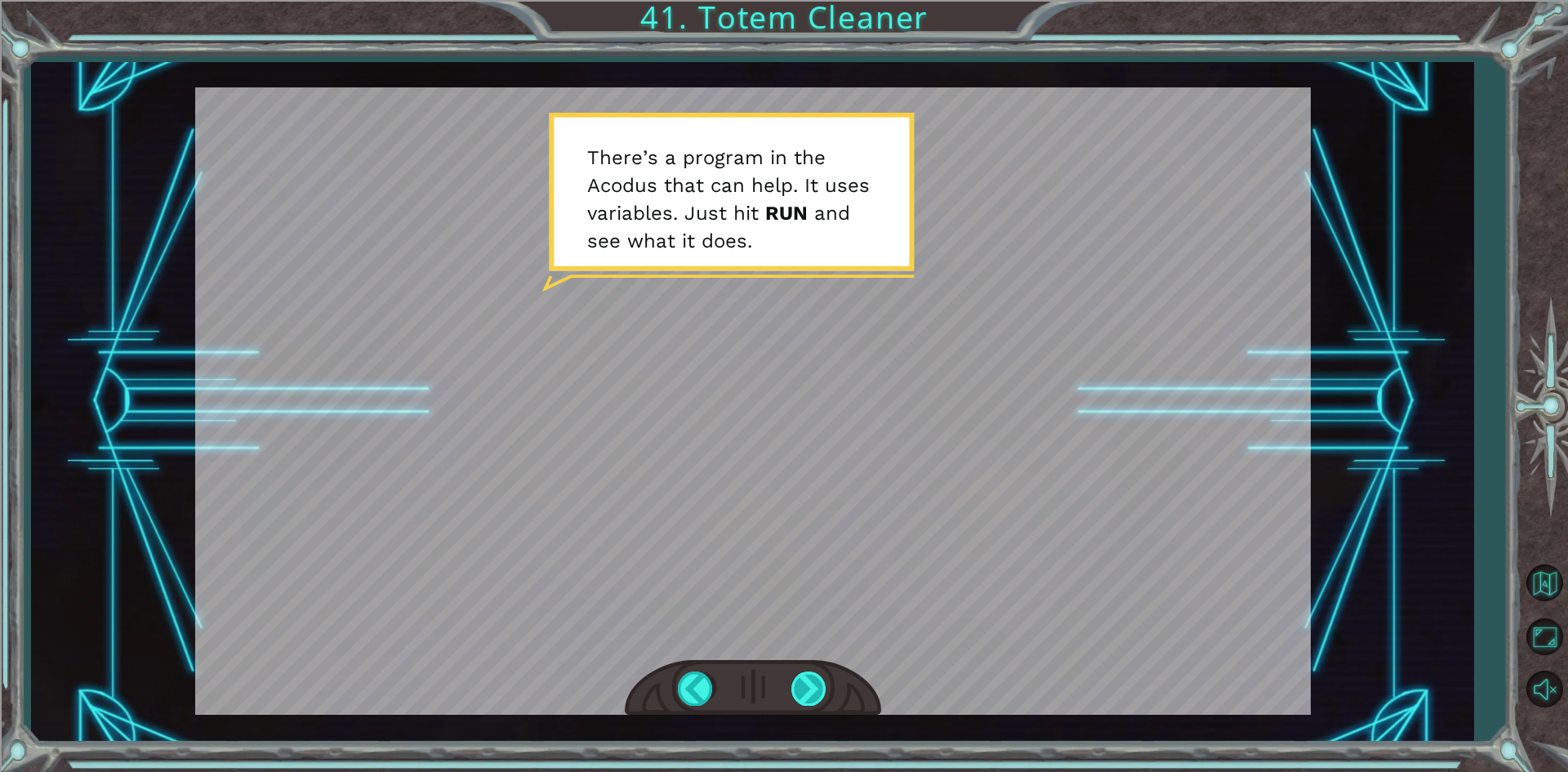
click at [807, 694] on div at bounding box center [810, 688] width 37 height 33
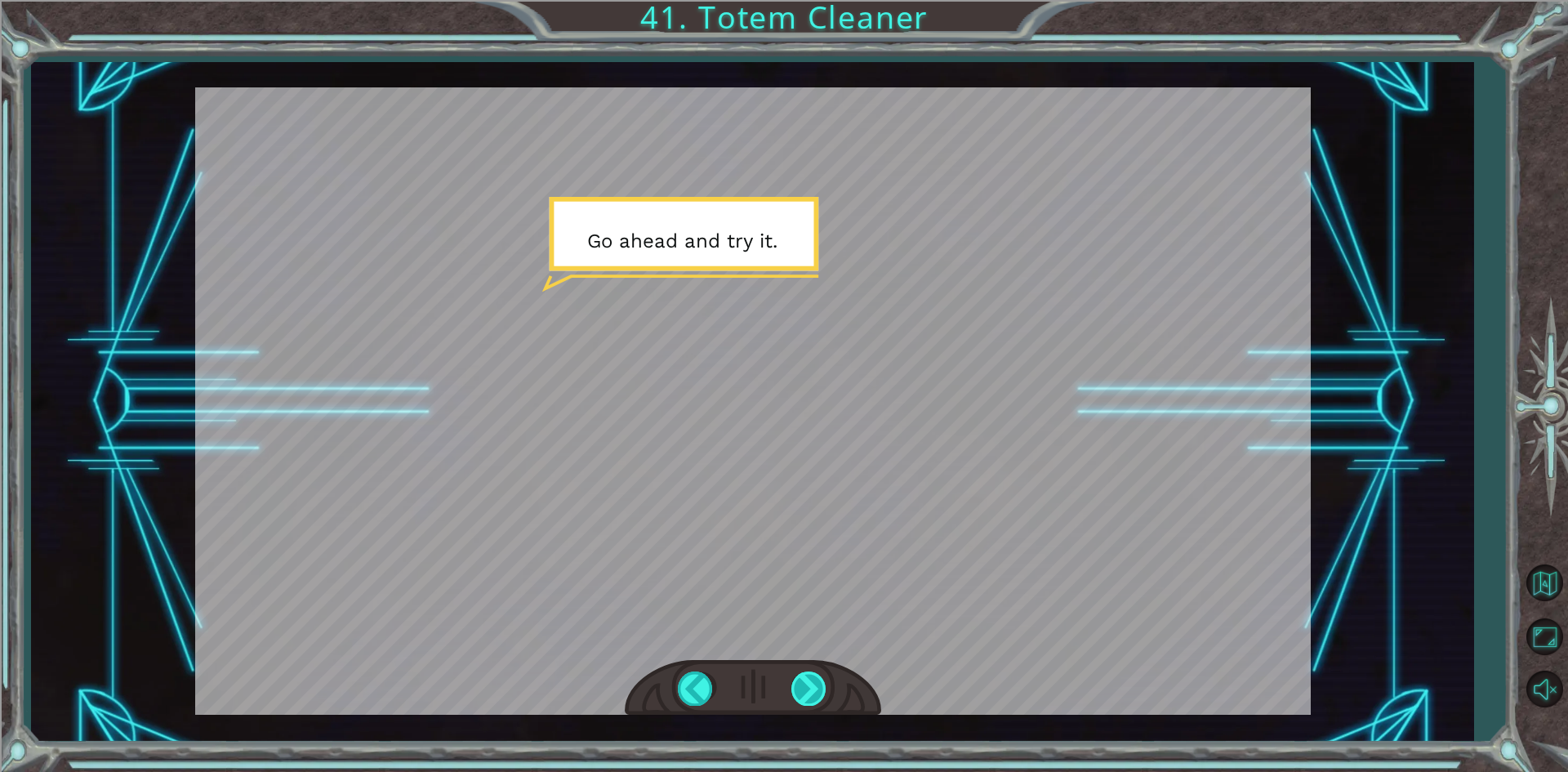
click at [807, 694] on div at bounding box center [810, 688] width 37 height 33
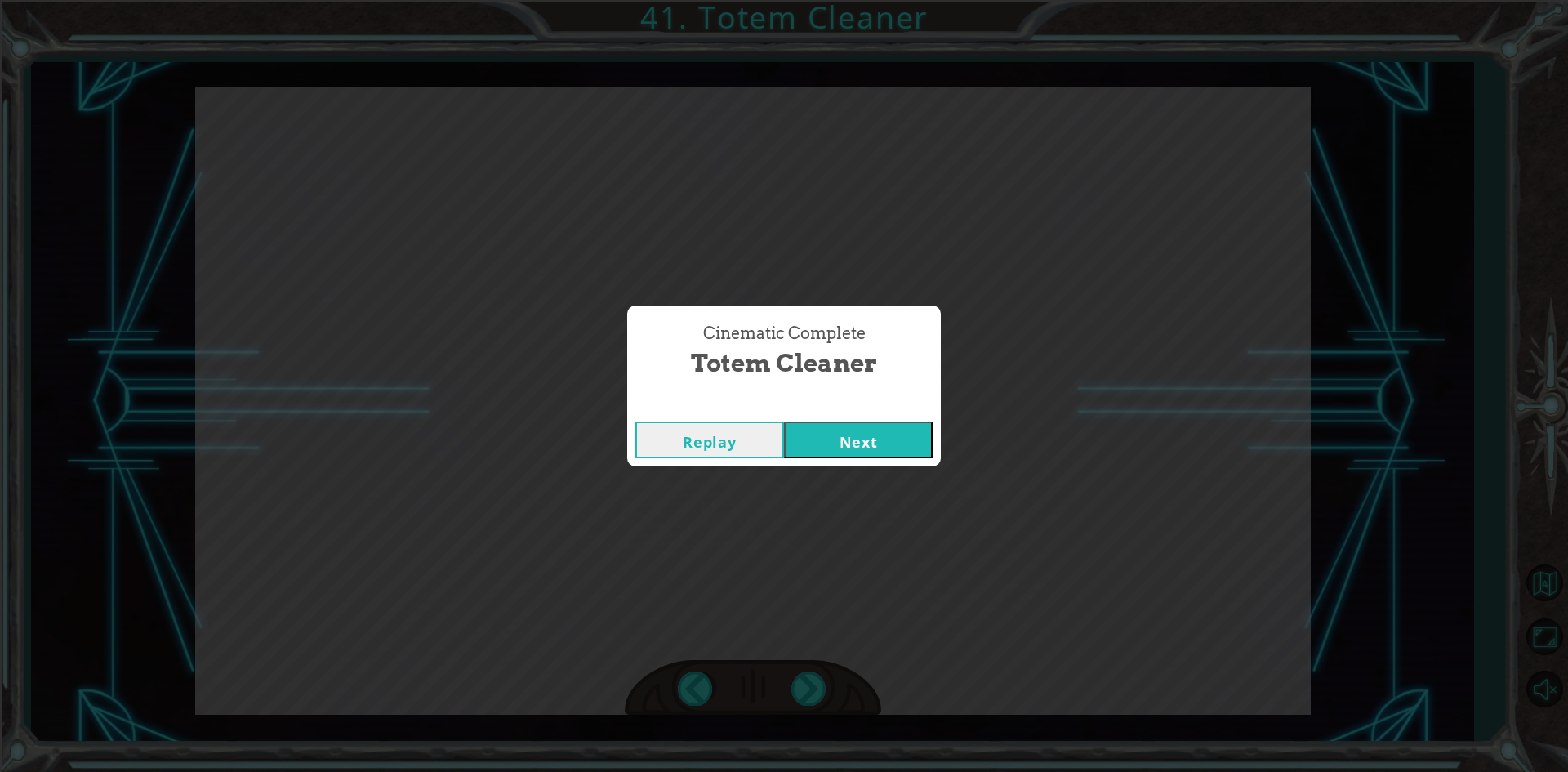
click at [906, 449] on button "Next" at bounding box center [858, 440] width 149 height 37
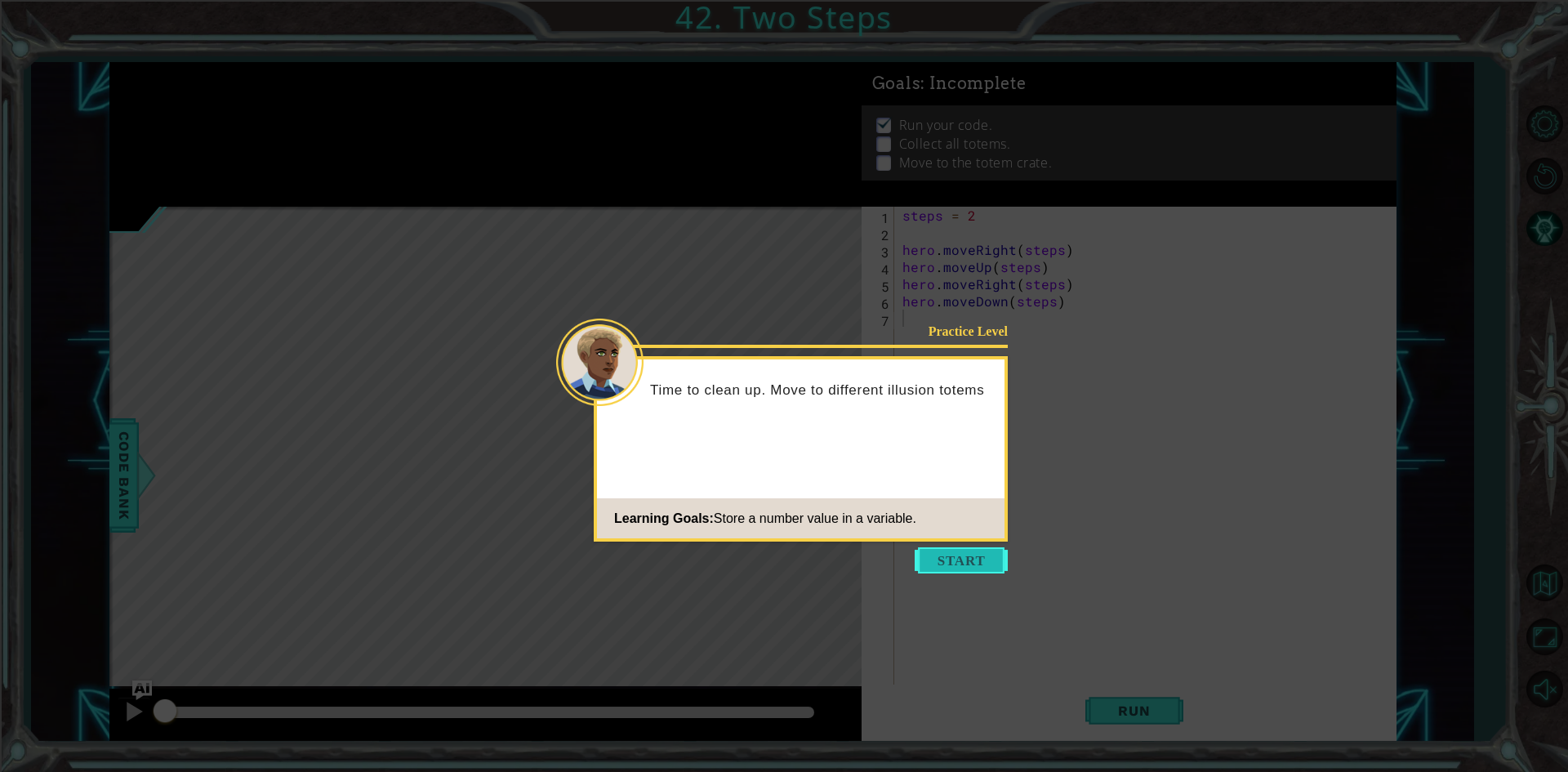
click at [979, 561] on button "Start" at bounding box center [962, 560] width 93 height 26
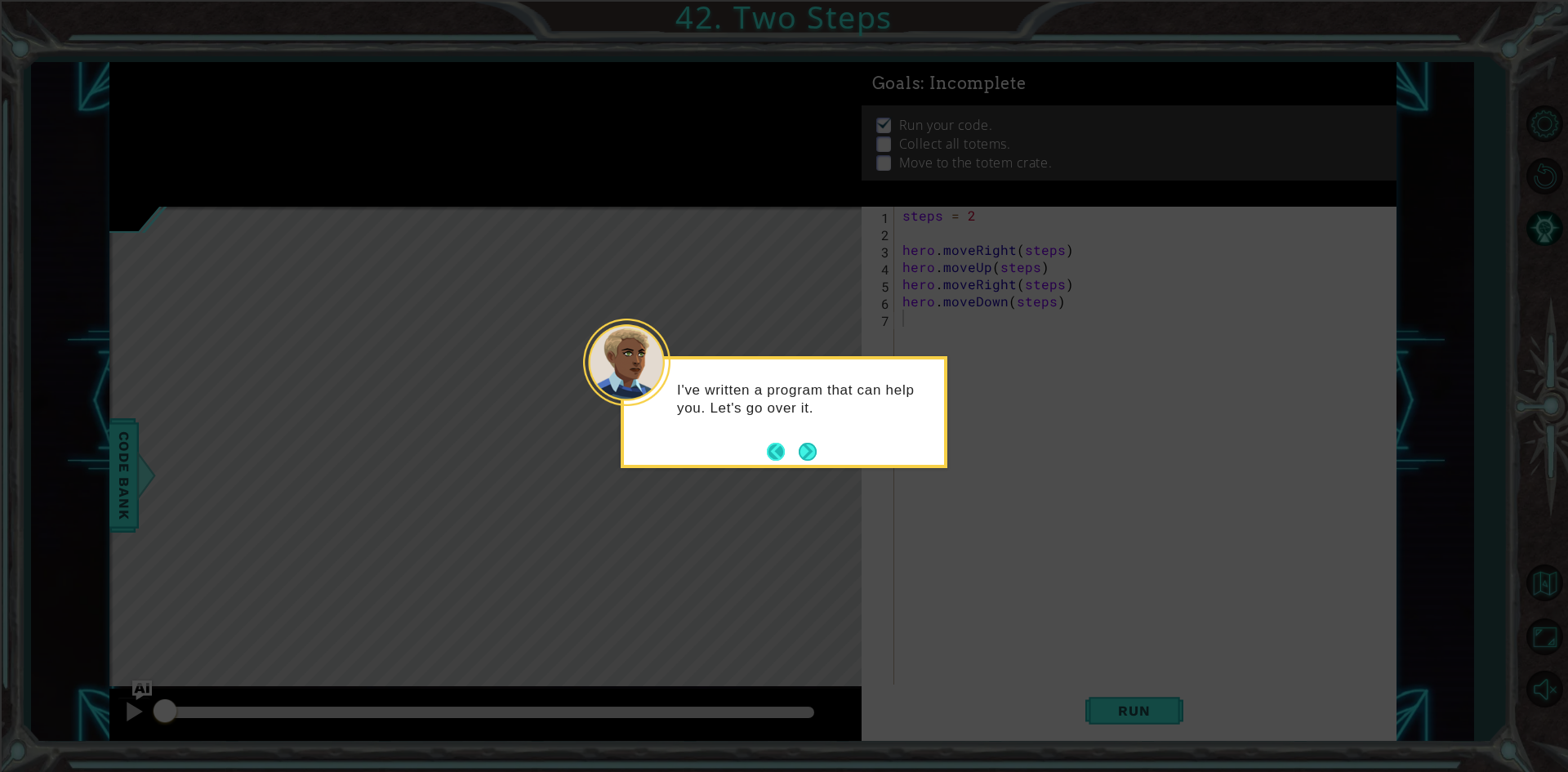
click at [796, 455] on button "Back" at bounding box center [783, 452] width 32 height 18
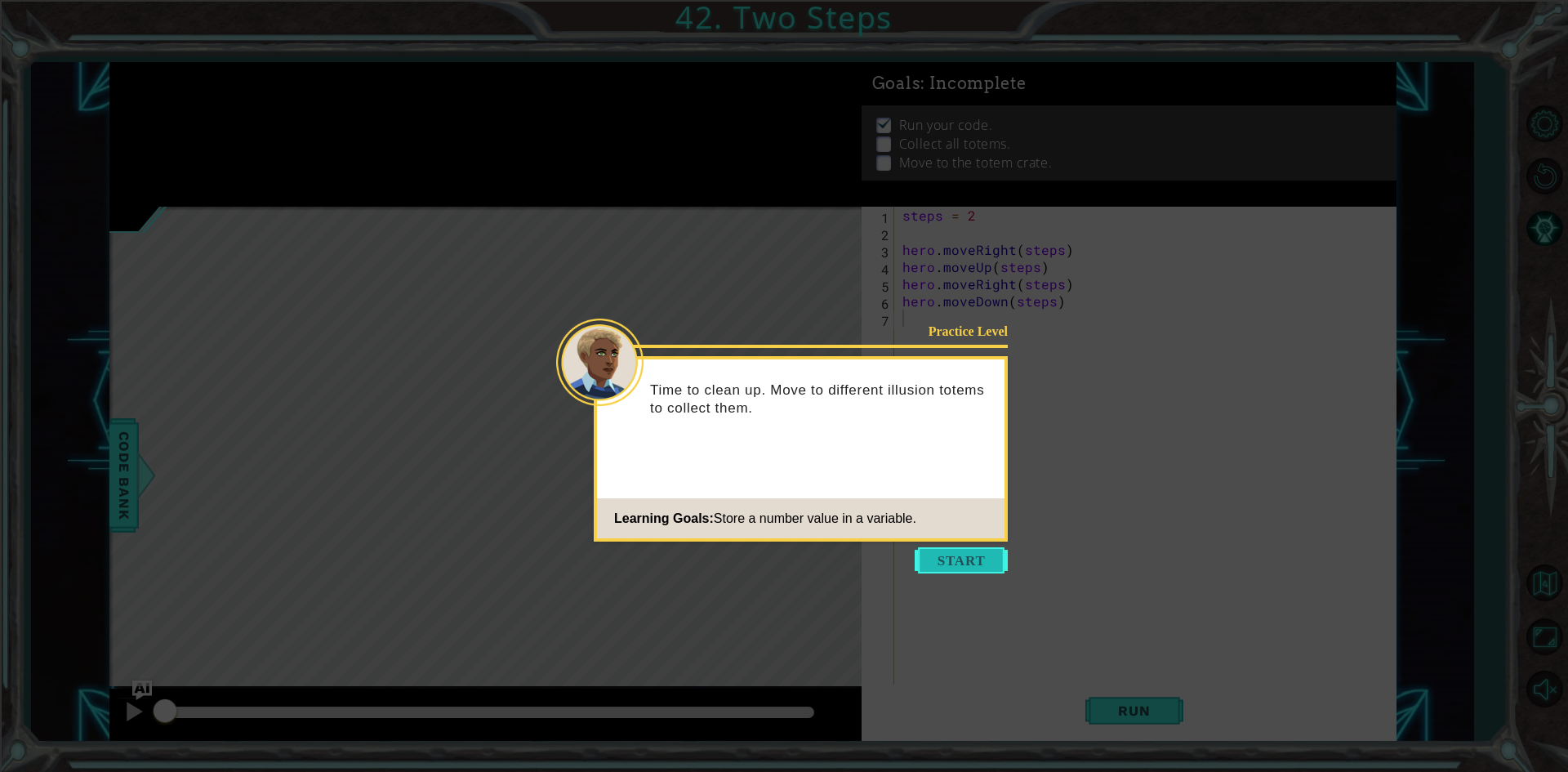
click at [922, 553] on button "Start" at bounding box center [962, 560] width 93 height 26
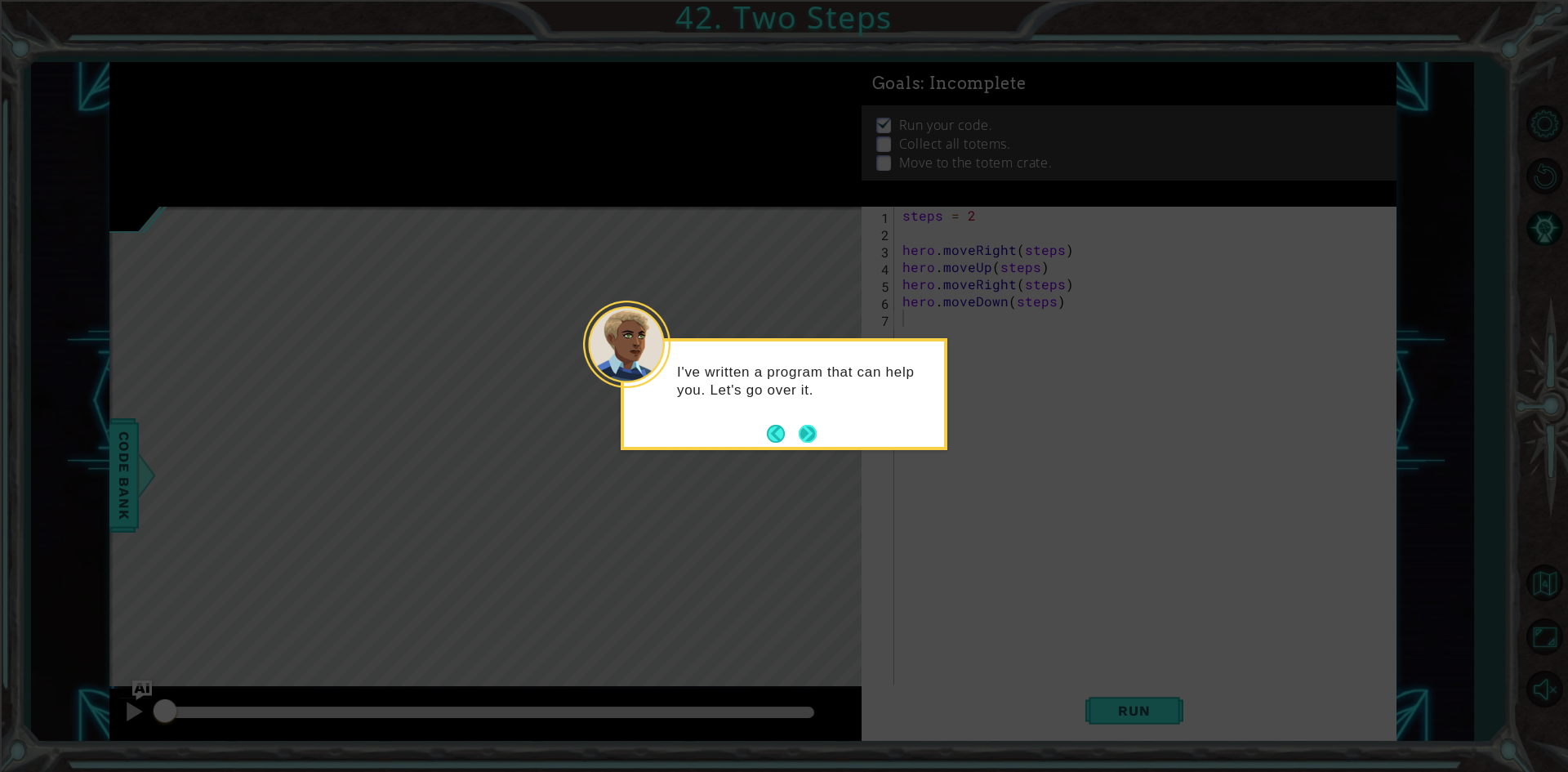
click at [799, 438] on button "Next" at bounding box center [808, 434] width 18 height 18
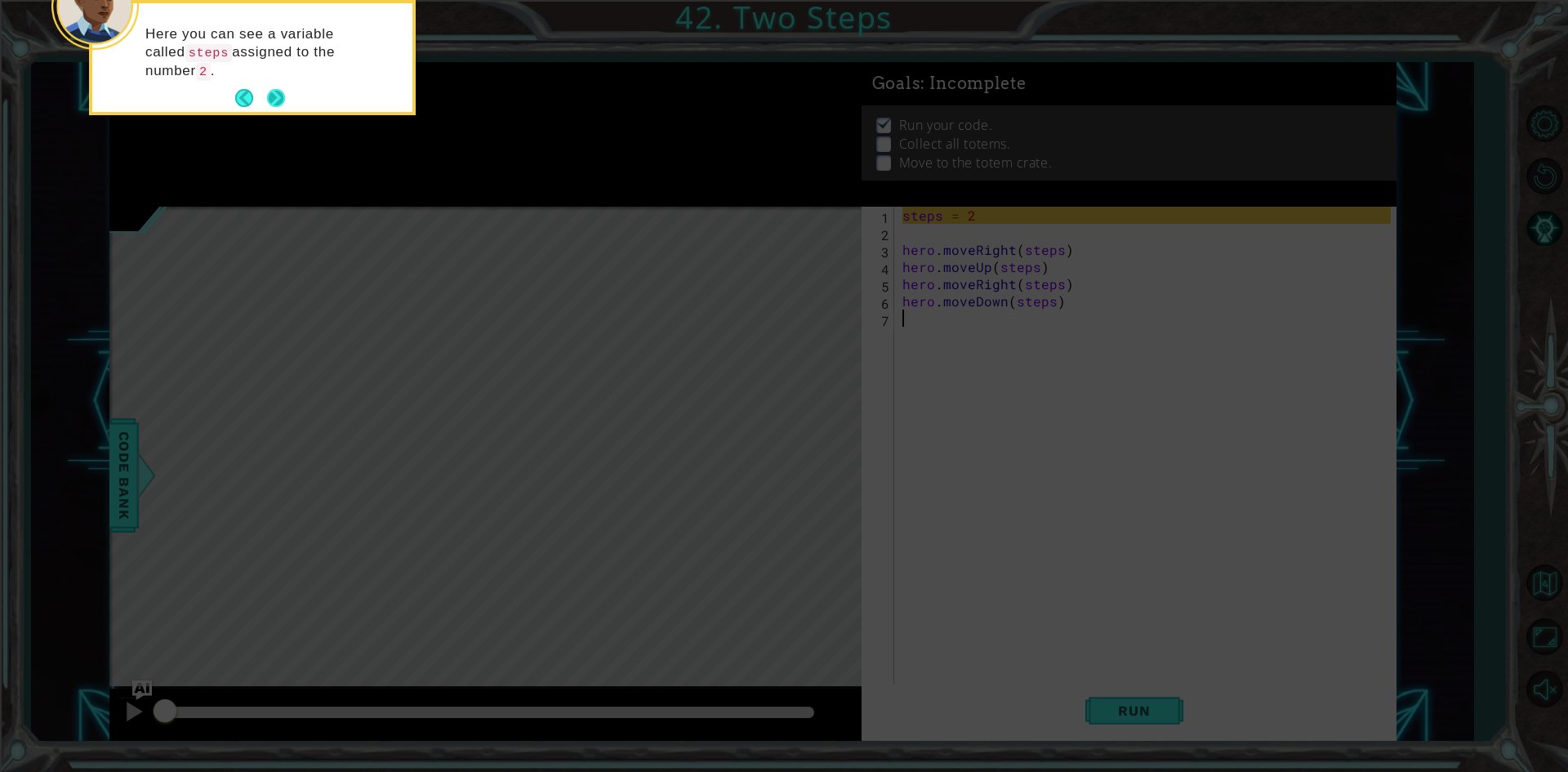
click at [279, 98] on button "Next" at bounding box center [276, 98] width 18 height 18
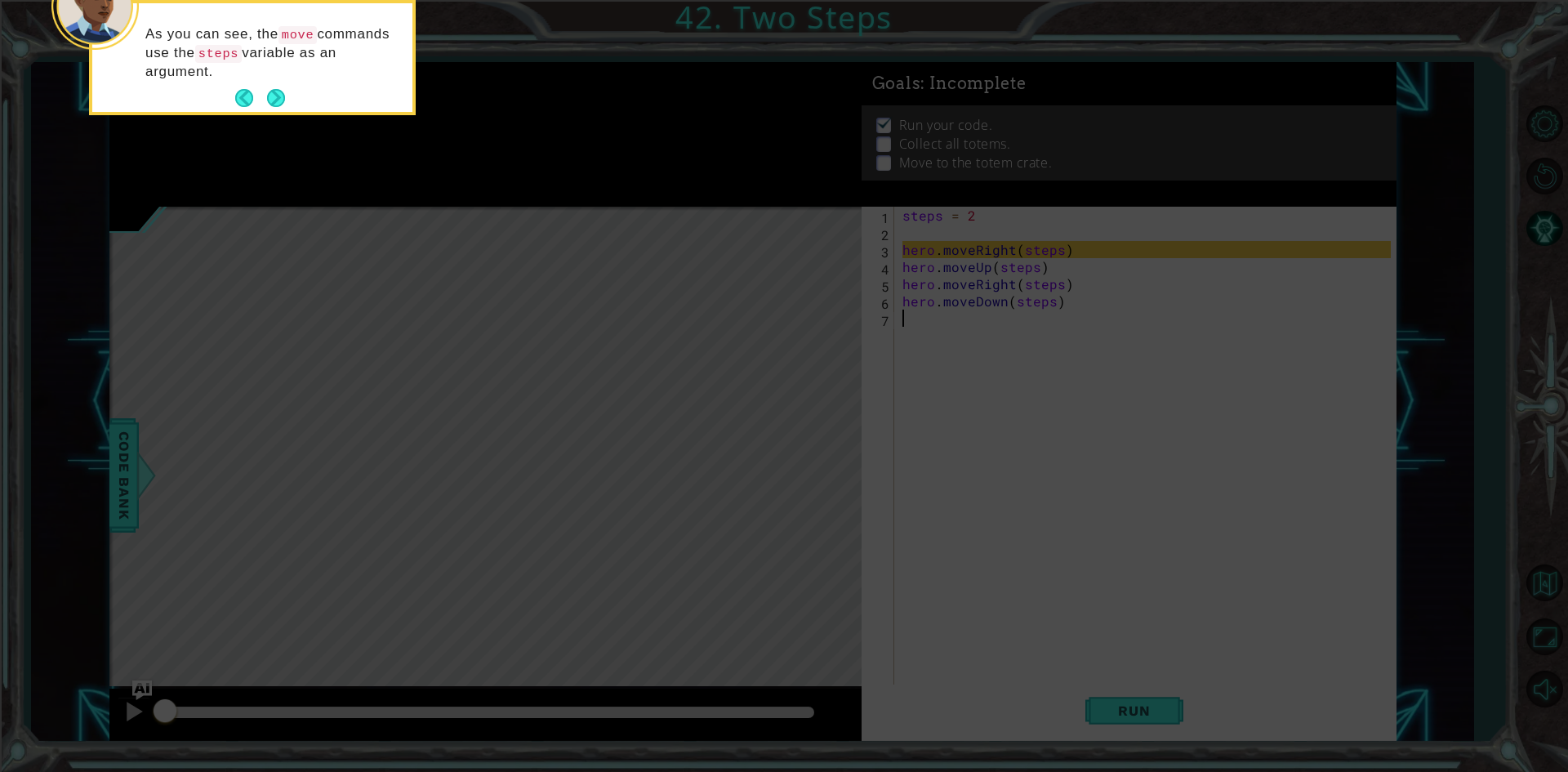
click at [279, 98] on button "Next" at bounding box center [276, 98] width 18 height 18
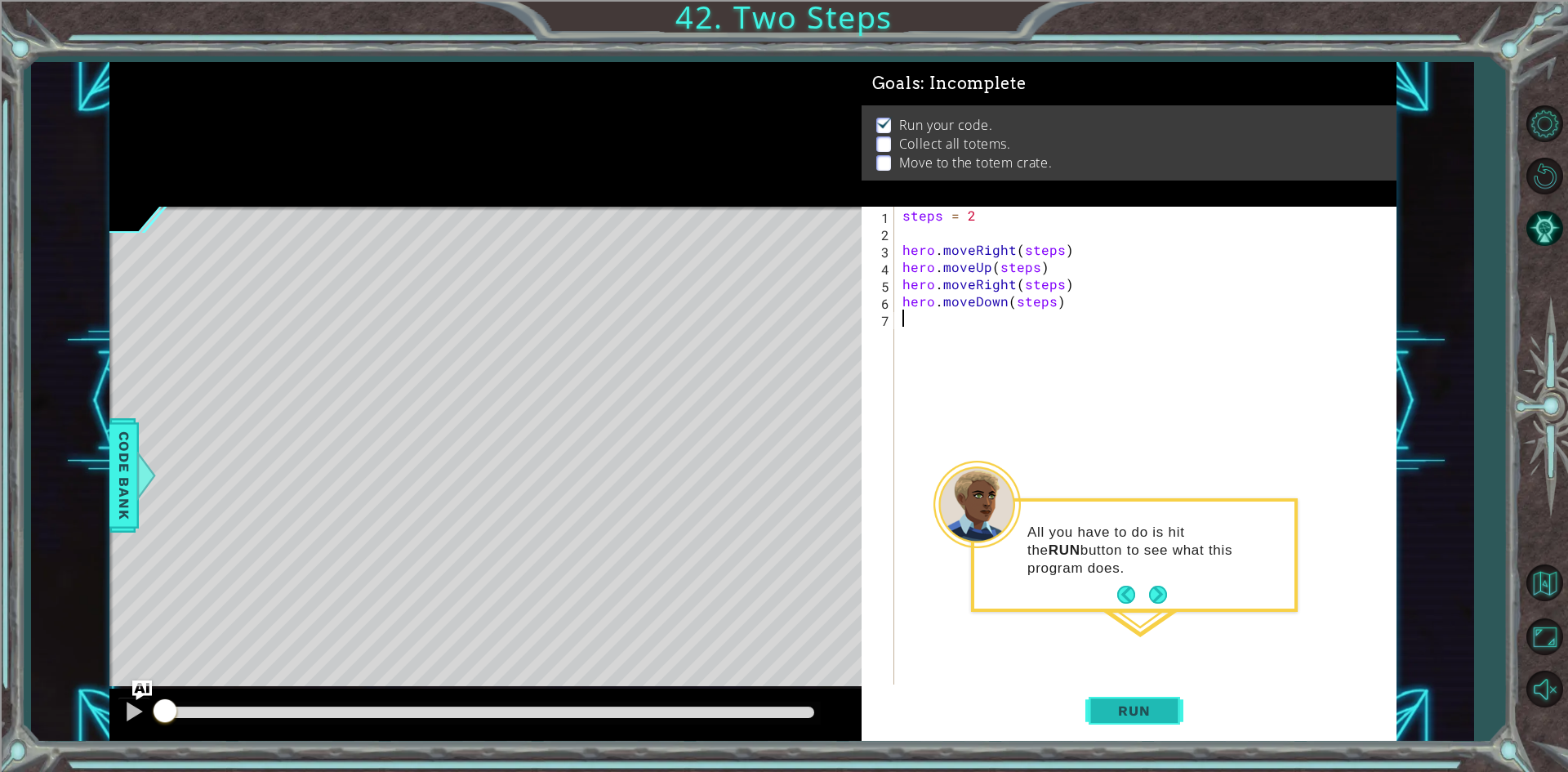
click at [1138, 713] on span "Run" at bounding box center [1134, 710] width 64 height 17
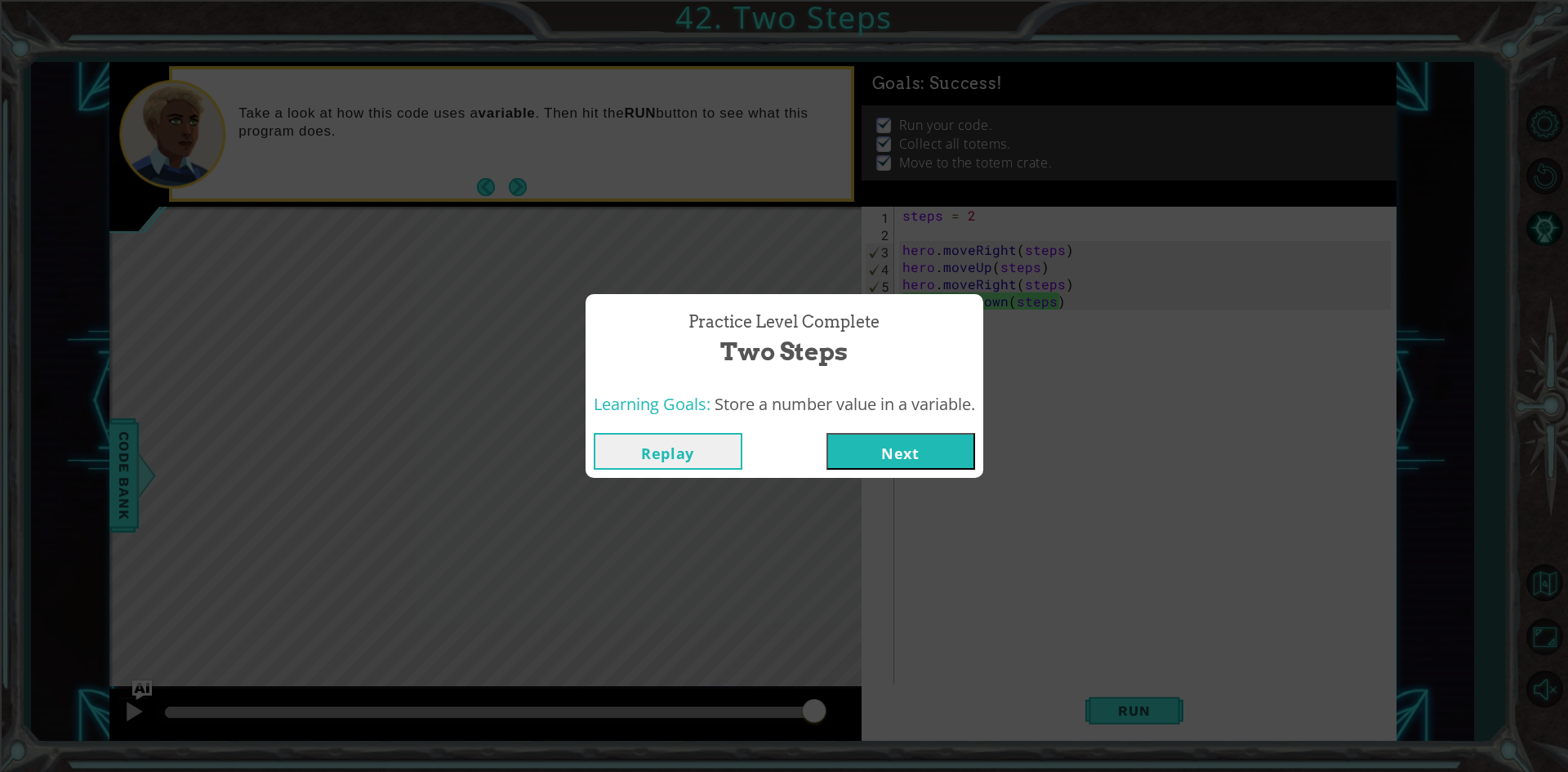
click at [935, 437] on button "Next" at bounding box center [900, 451] width 149 height 37
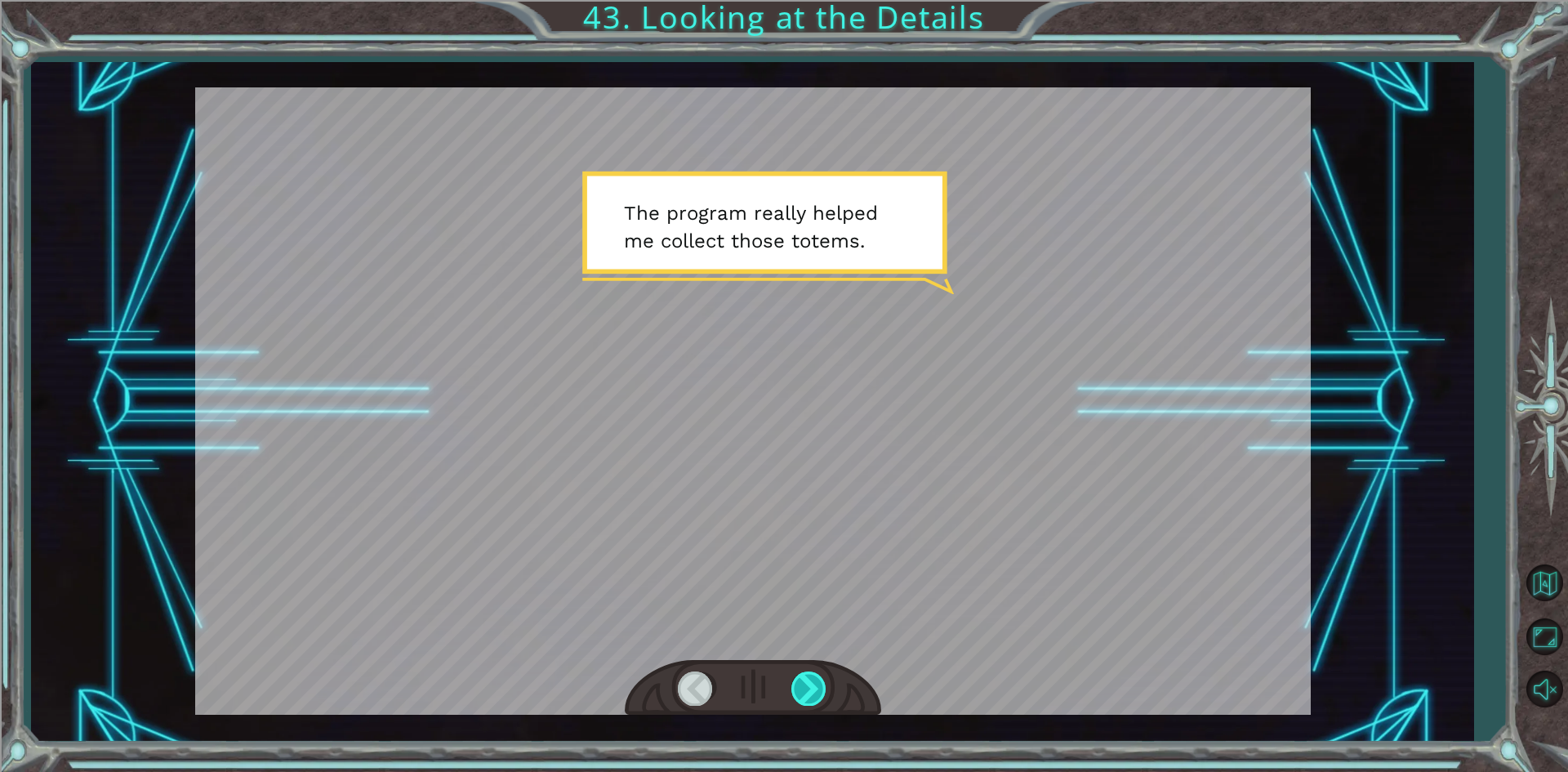
click at [798, 686] on div at bounding box center [810, 688] width 37 height 33
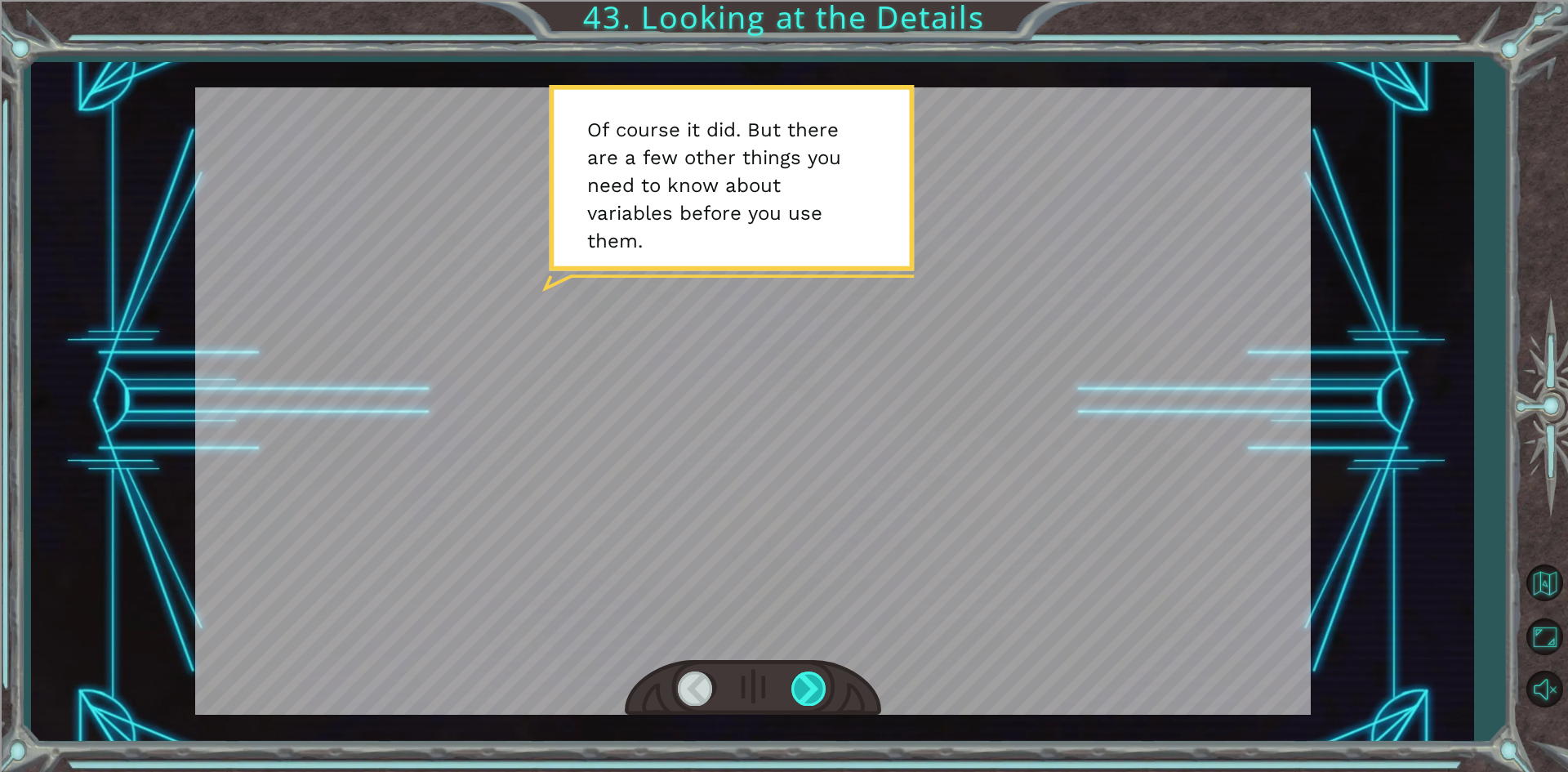
click at [798, 686] on div at bounding box center [810, 688] width 37 height 33
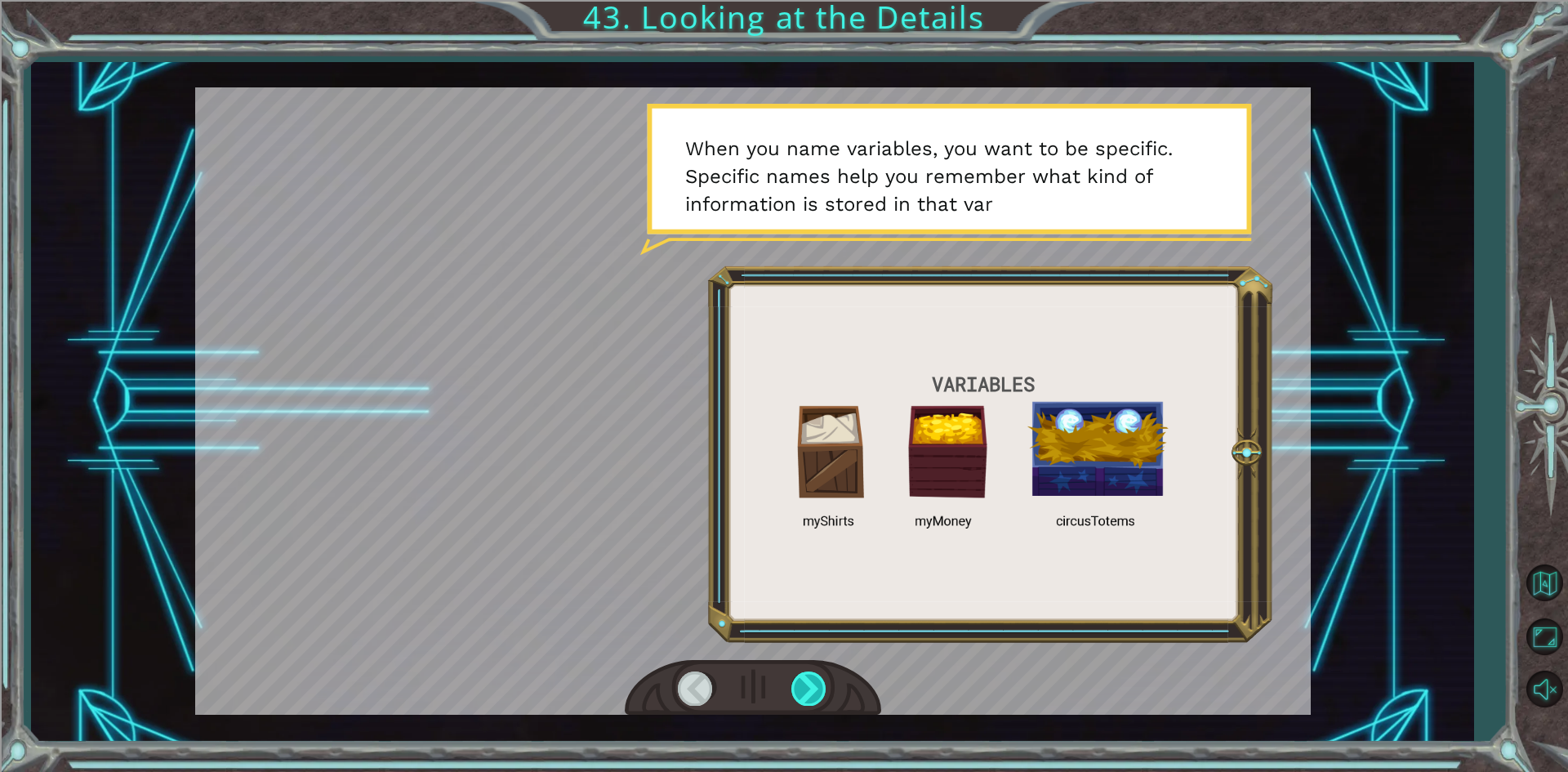
click at [798, 686] on div at bounding box center [810, 688] width 37 height 33
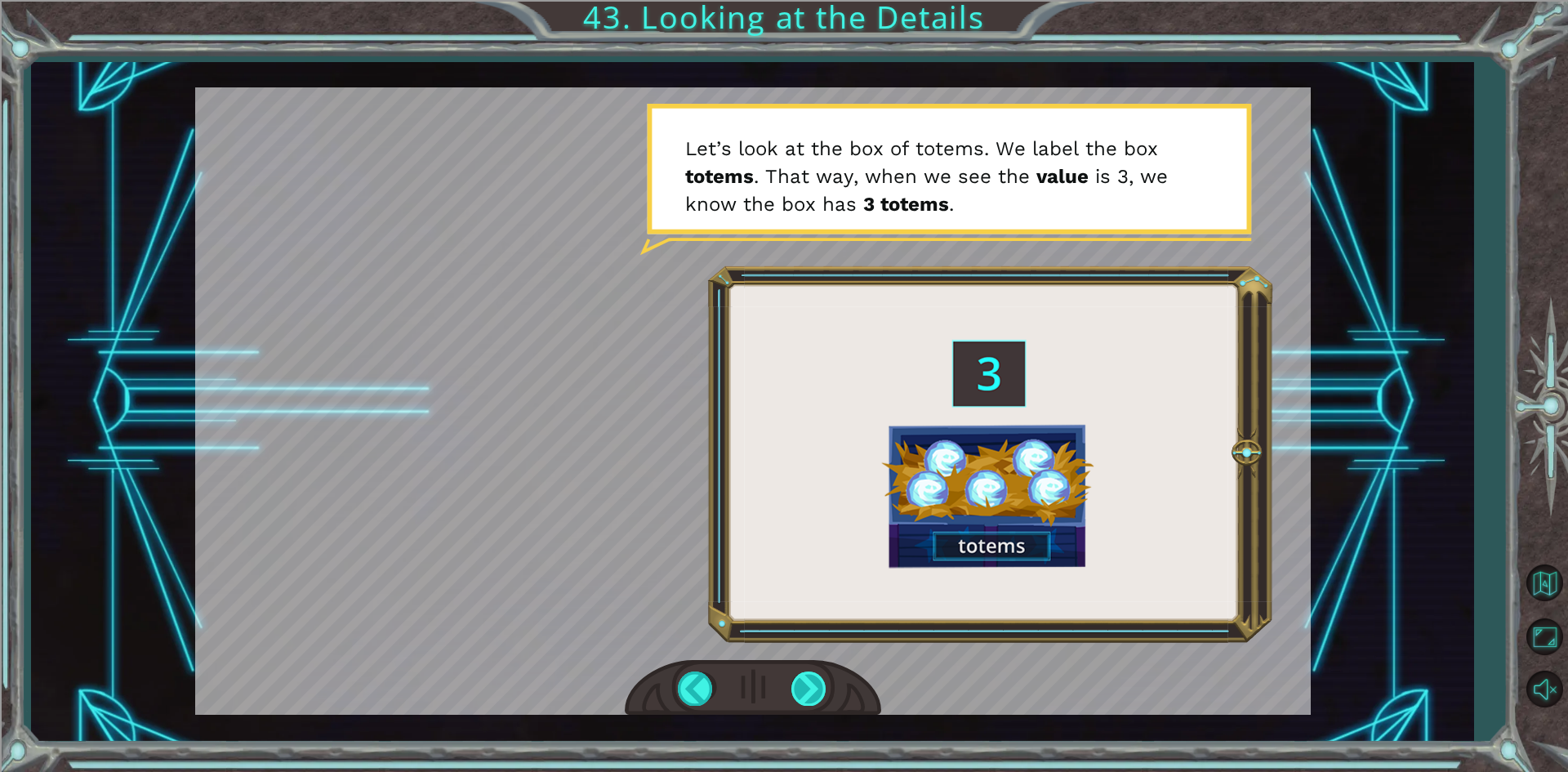
click at [799, 686] on div at bounding box center [810, 688] width 37 height 33
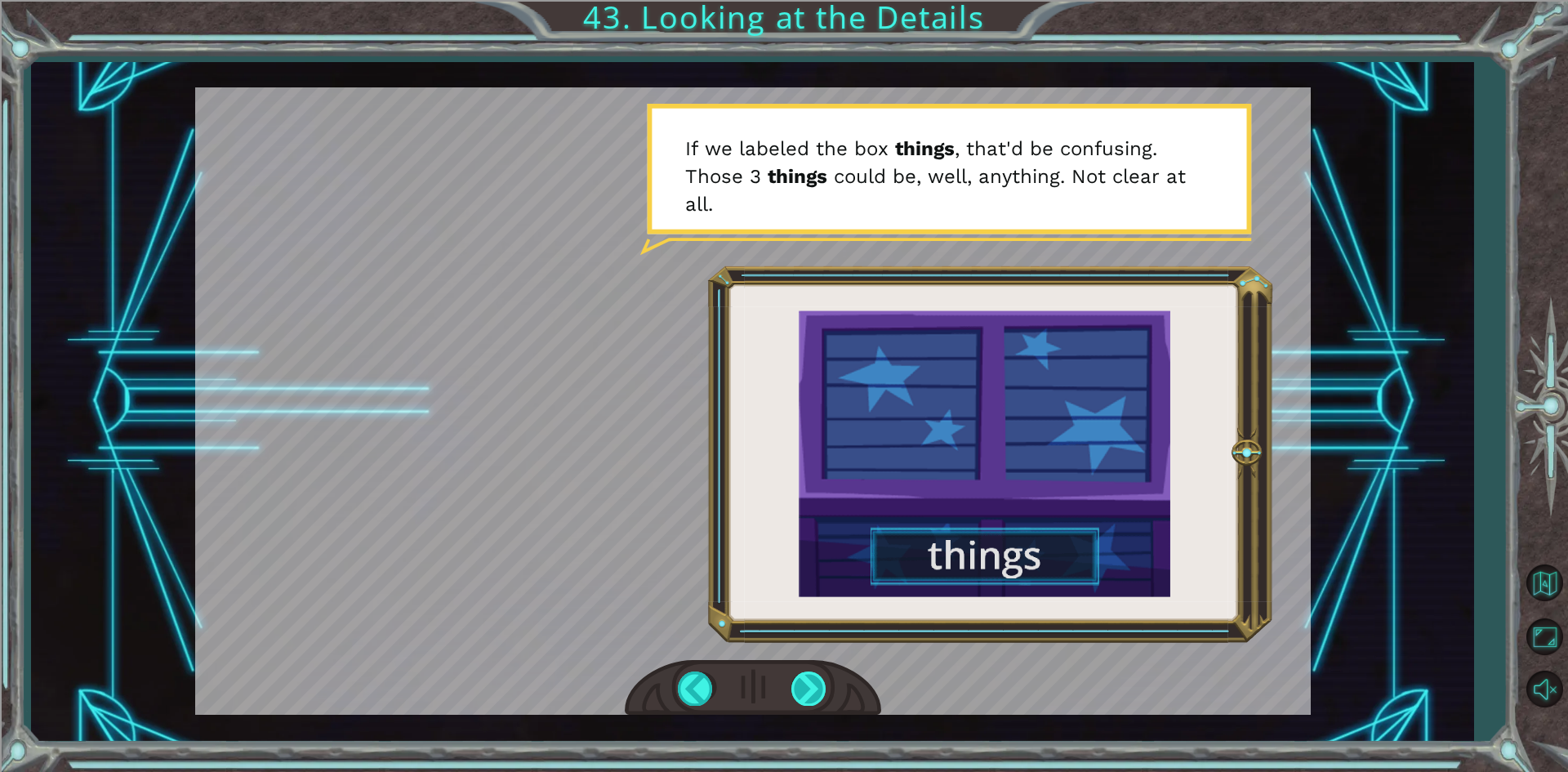
click at [799, 686] on div at bounding box center [810, 688] width 37 height 33
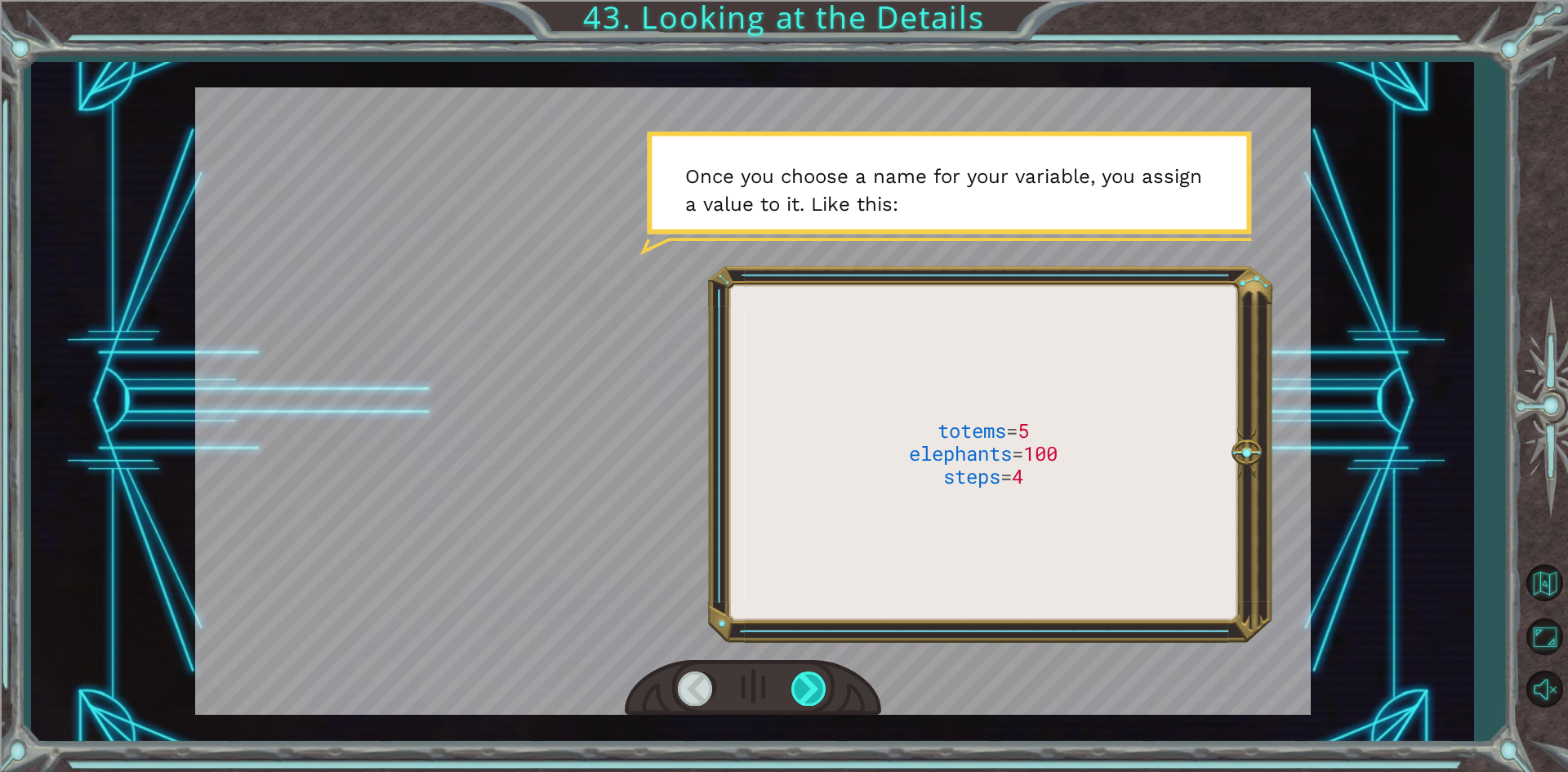
click at [799, 686] on div at bounding box center [810, 688] width 37 height 33
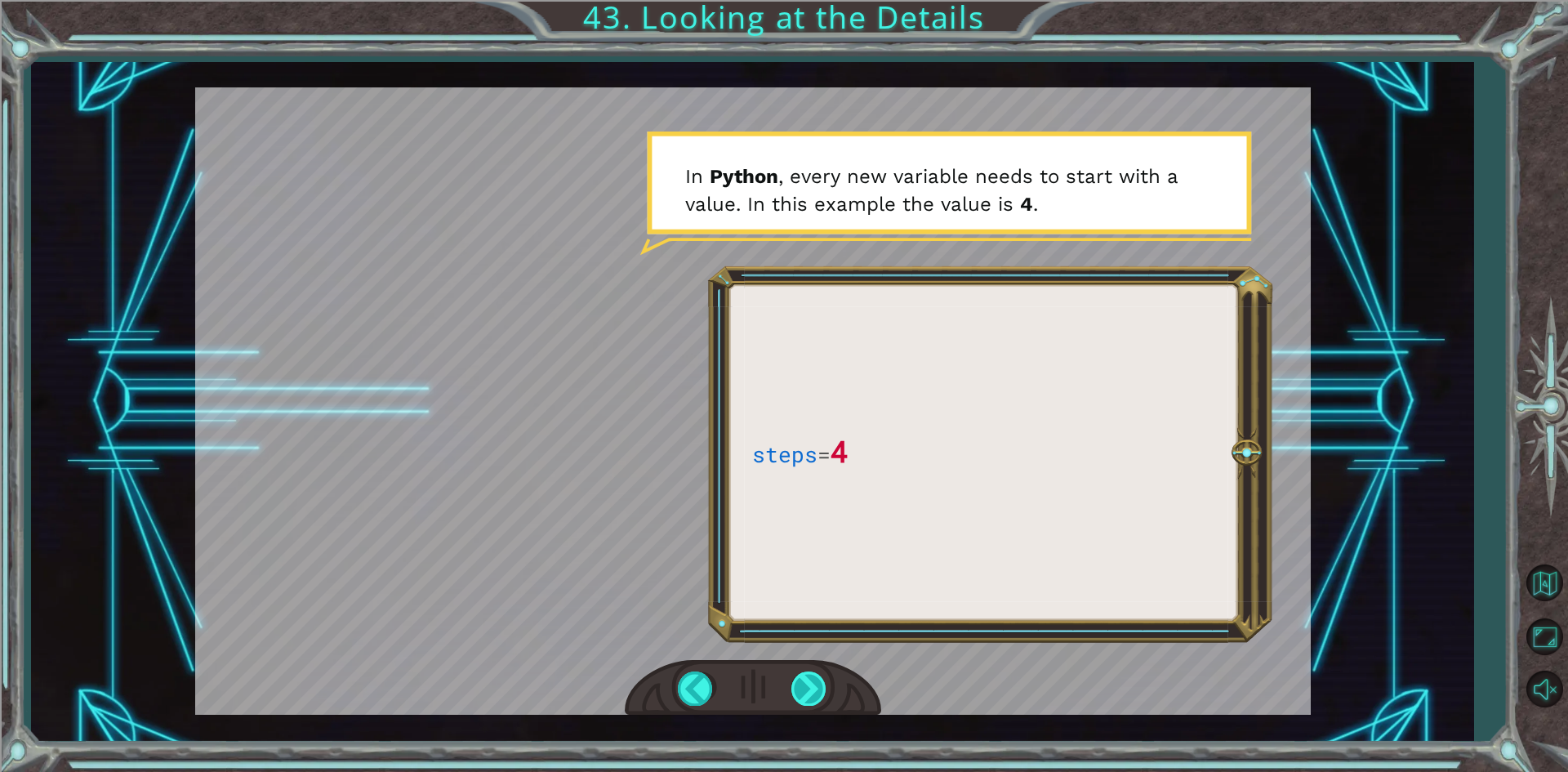
click at [799, 686] on div at bounding box center [810, 688] width 37 height 33
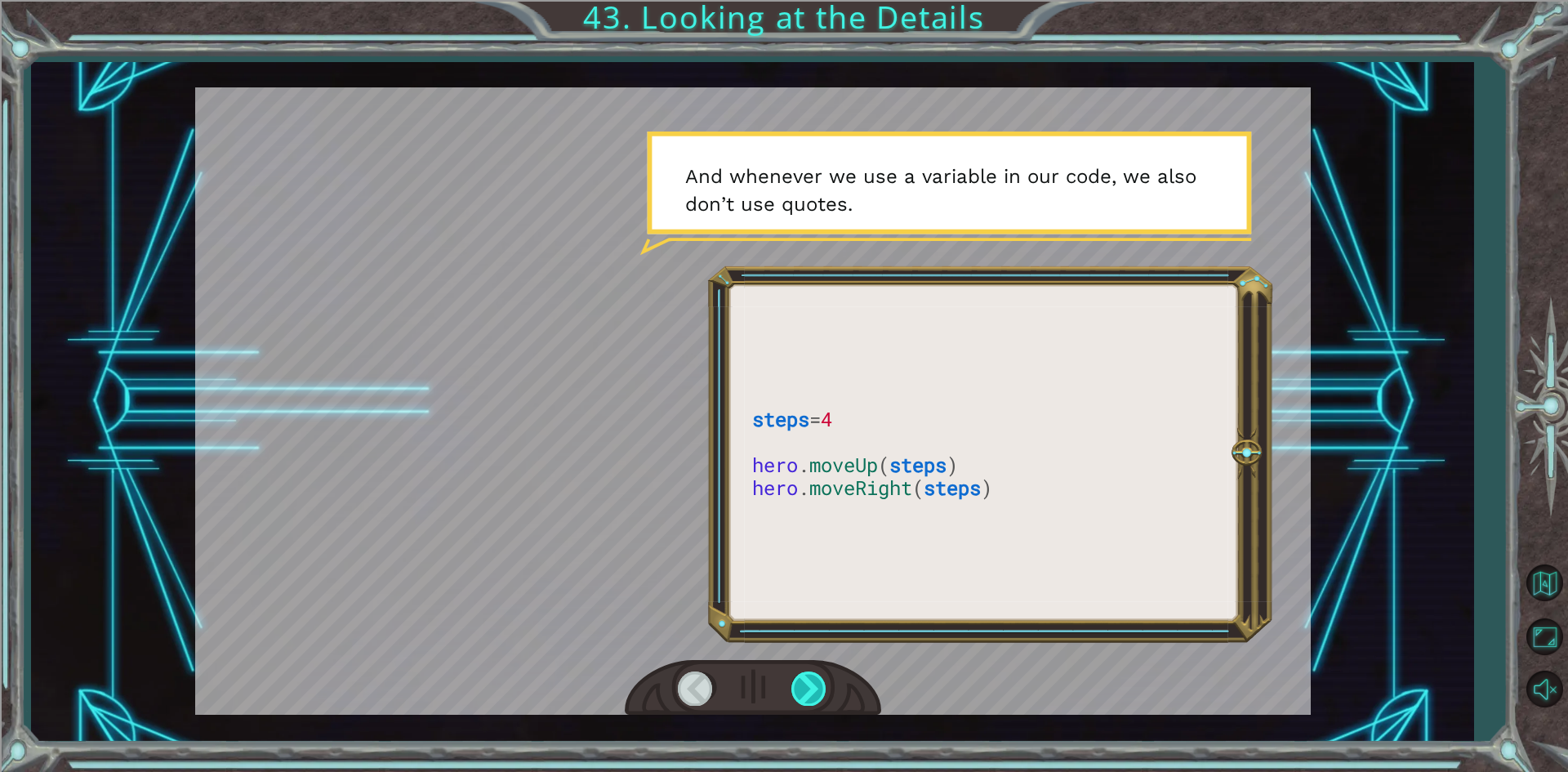
click at [799, 686] on div at bounding box center [810, 688] width 37 height 33
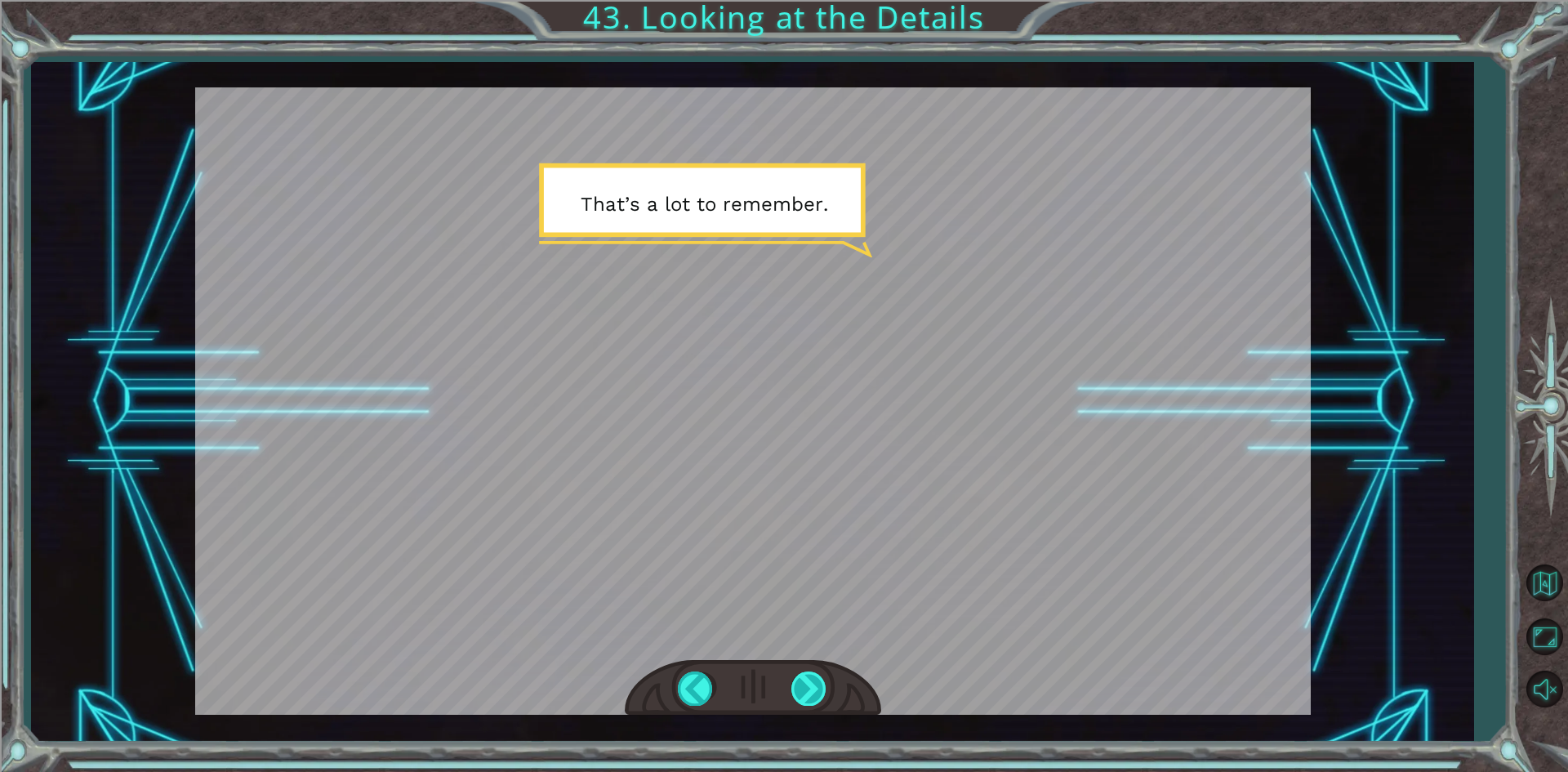
click at [799, 686] on div at bounding box center [810, 688] width 37 height 33
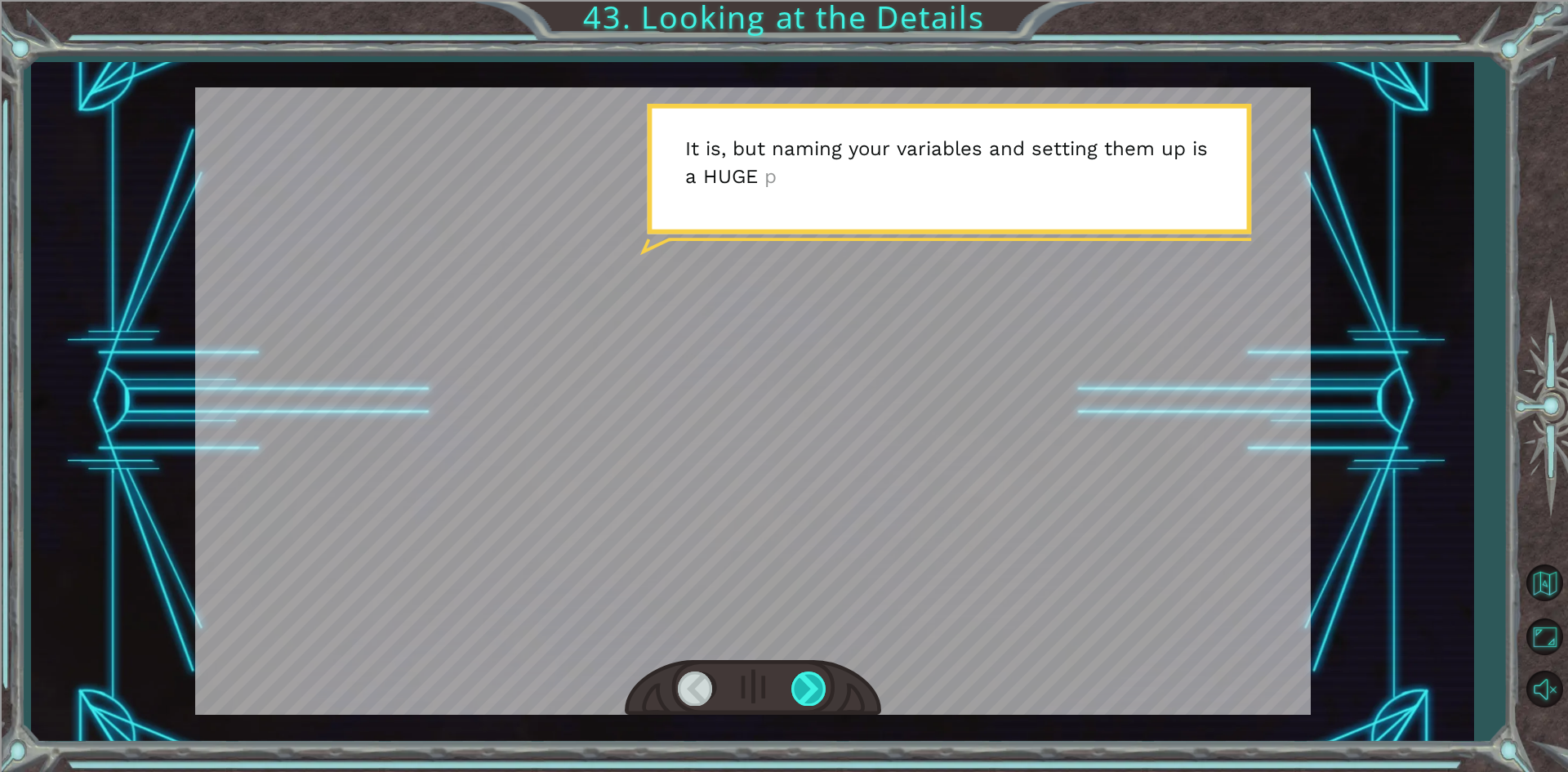
click at [799, 686] on div at bounding box center [810, 688] width 37 height 33
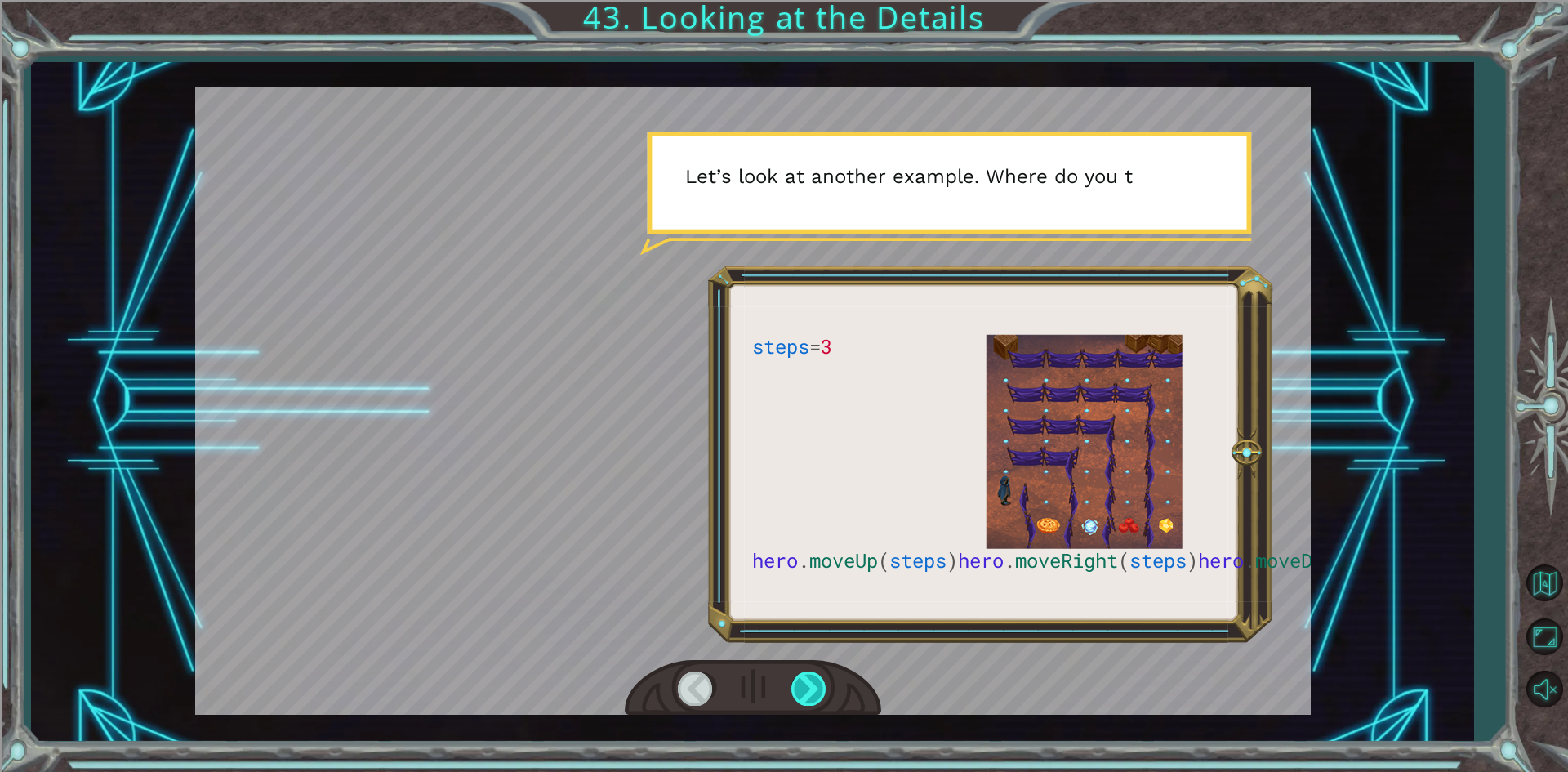
click at [799, 686] on div at bounding box center [810, 688] width 37 height 33
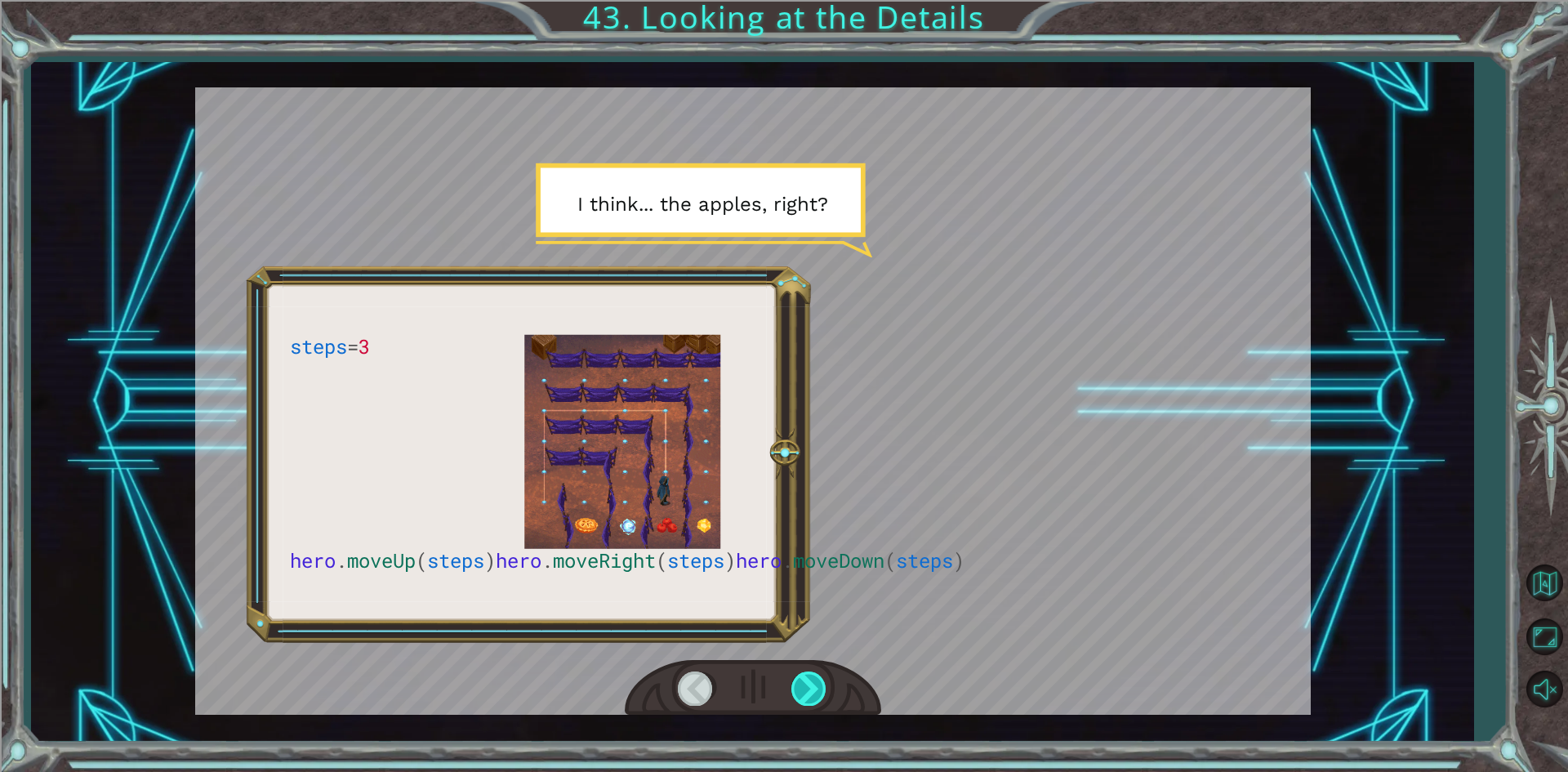
click at [799, 686] on div at bounding box center [810, 688] width 37 height 33
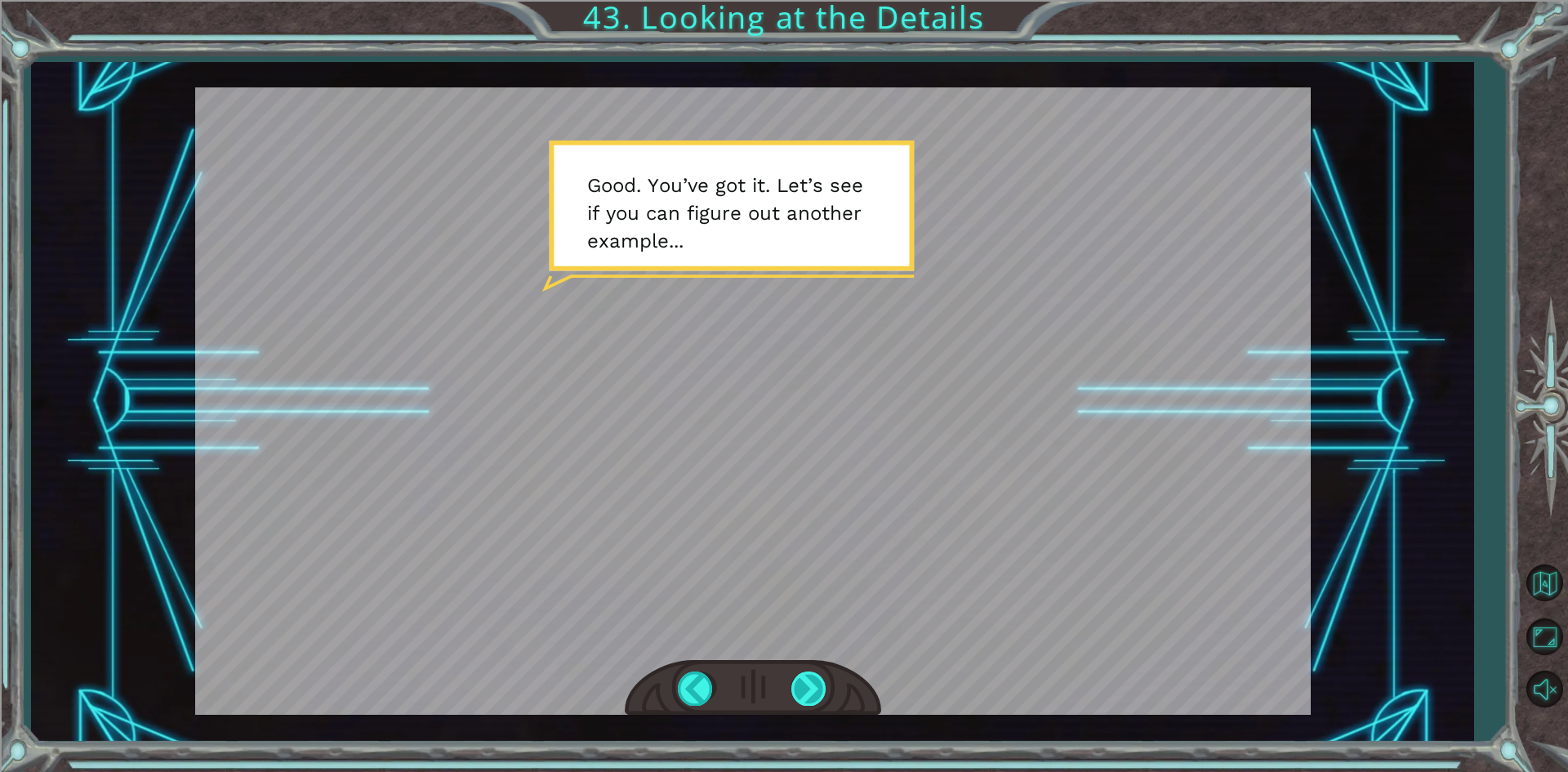
click at [799, 686] on div at bounding box center [810, 688] width 37 height 33
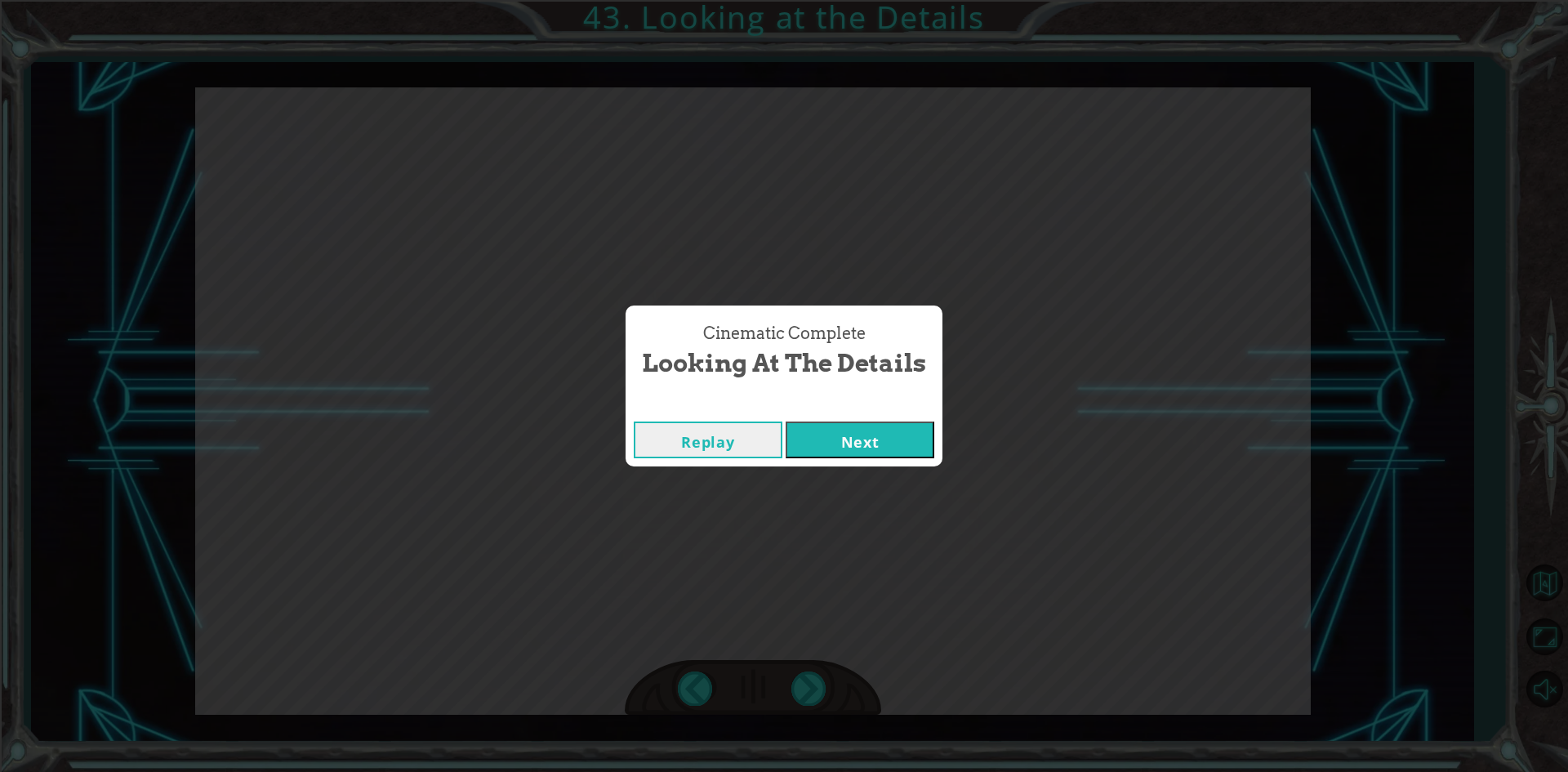
click at [842, 450] on button "Next" at bounding box center [860, 440] width 149 height 37
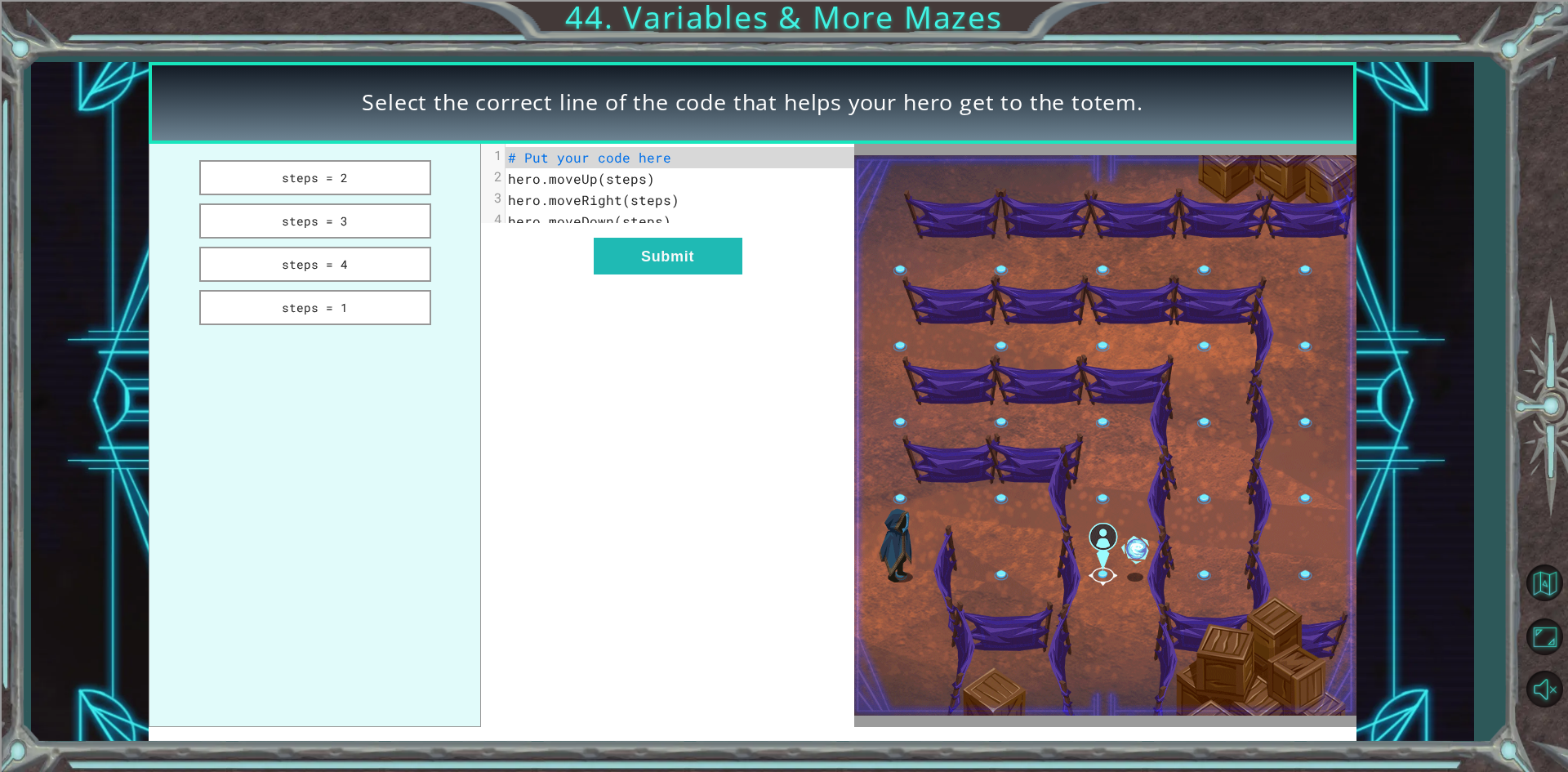
click at [655, 249] on div "xxxxxxxxxx 4 1 # Put your code here 2 hero.moveUp(steps) 3 hero.moveRight(steps…" at bounding box center [667, 435] width 373 height 583
click at [656, 265] on button "Submit" at bounding box center [668, 256] width 149 height 37
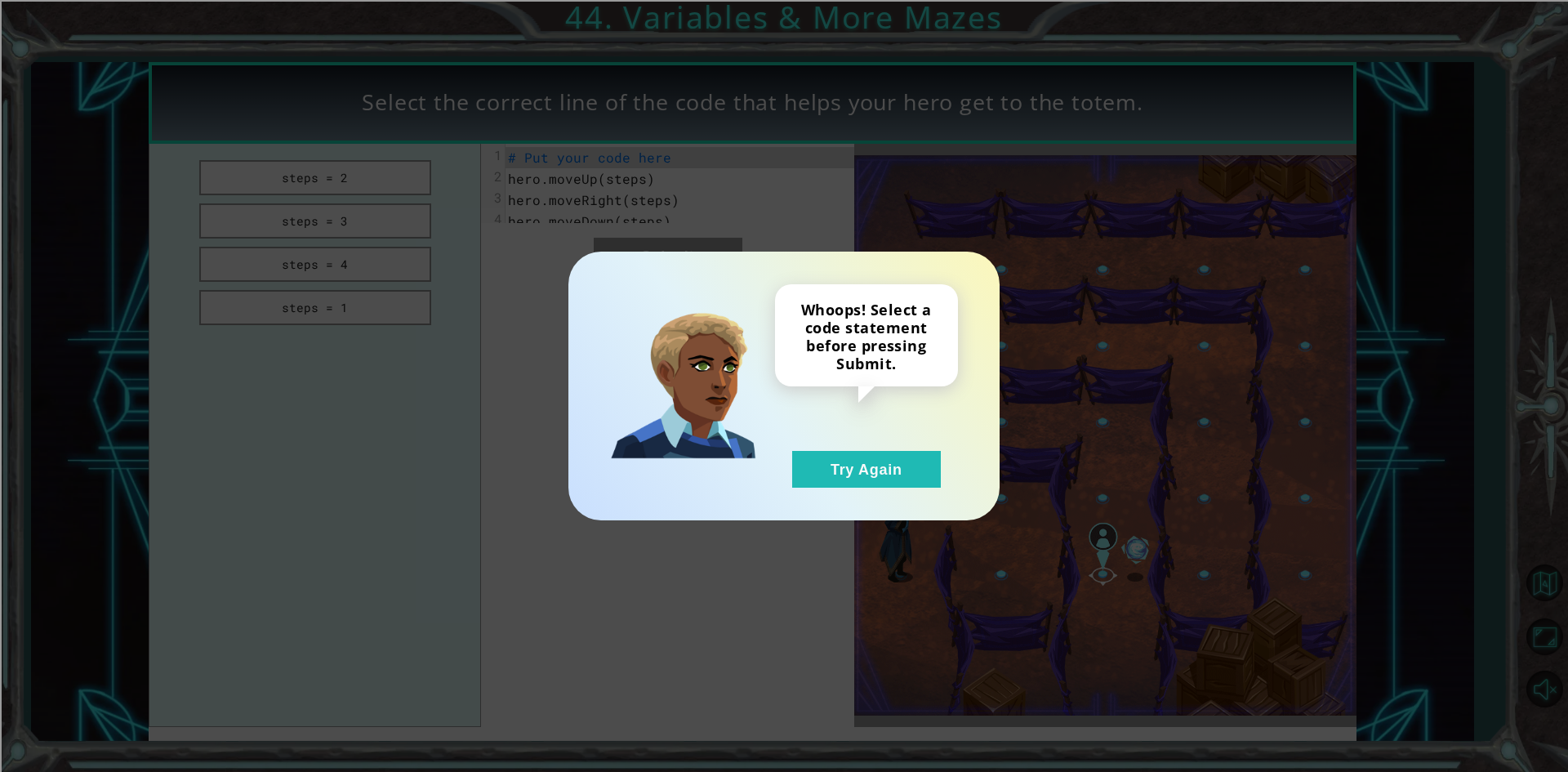
click at [926, 493] on div "Whoops! Select a code statement before pressing Submit. Try Again" at bounding box center [784, 386] width 432 height 269
click at [849, 457] on button "Try Again" at bounding box center [866, 470] width 149 height 37
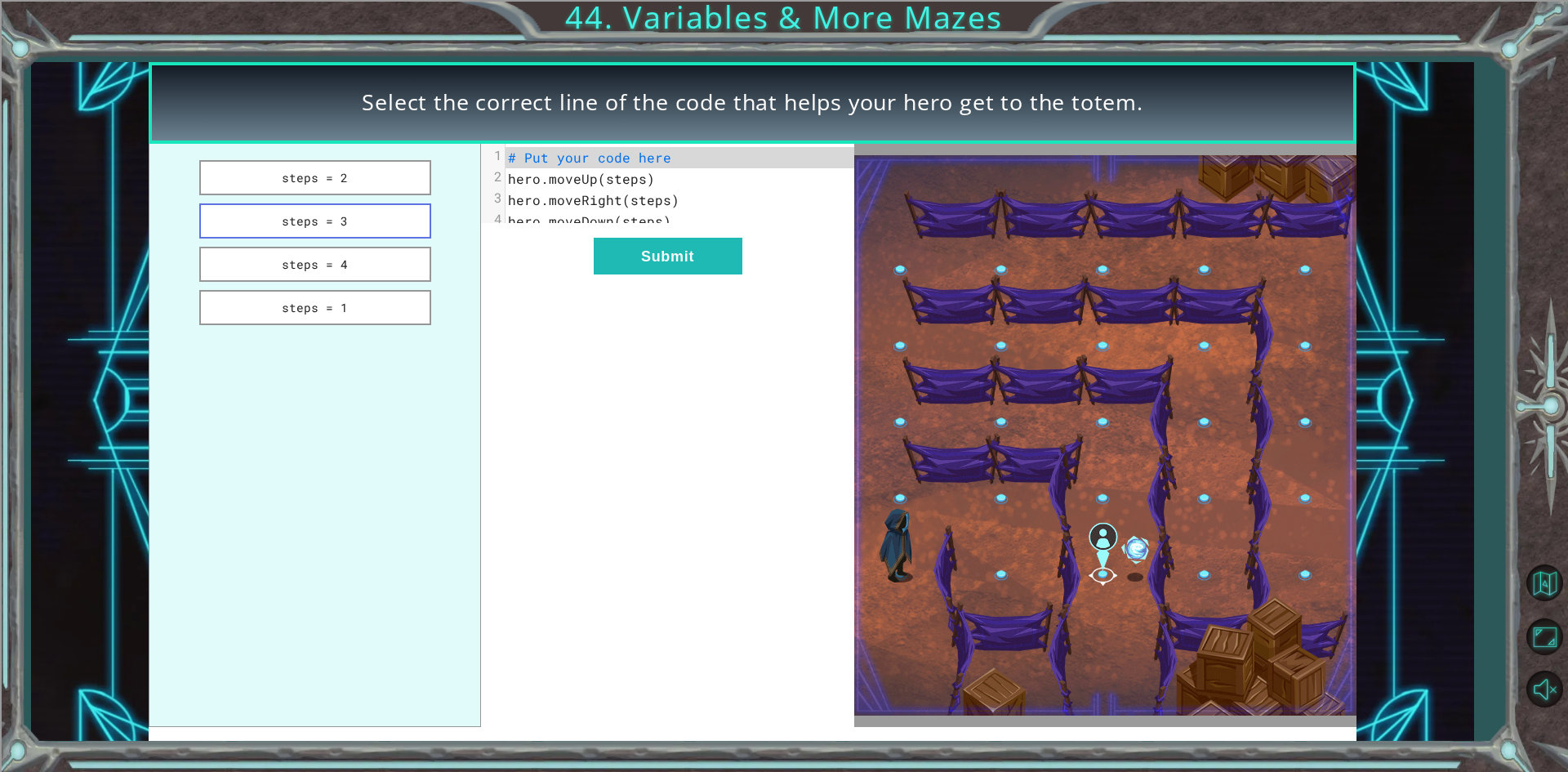
click at [366, 223] on button "steps = 3" at bounding box center [314, 221] width 232 height 35
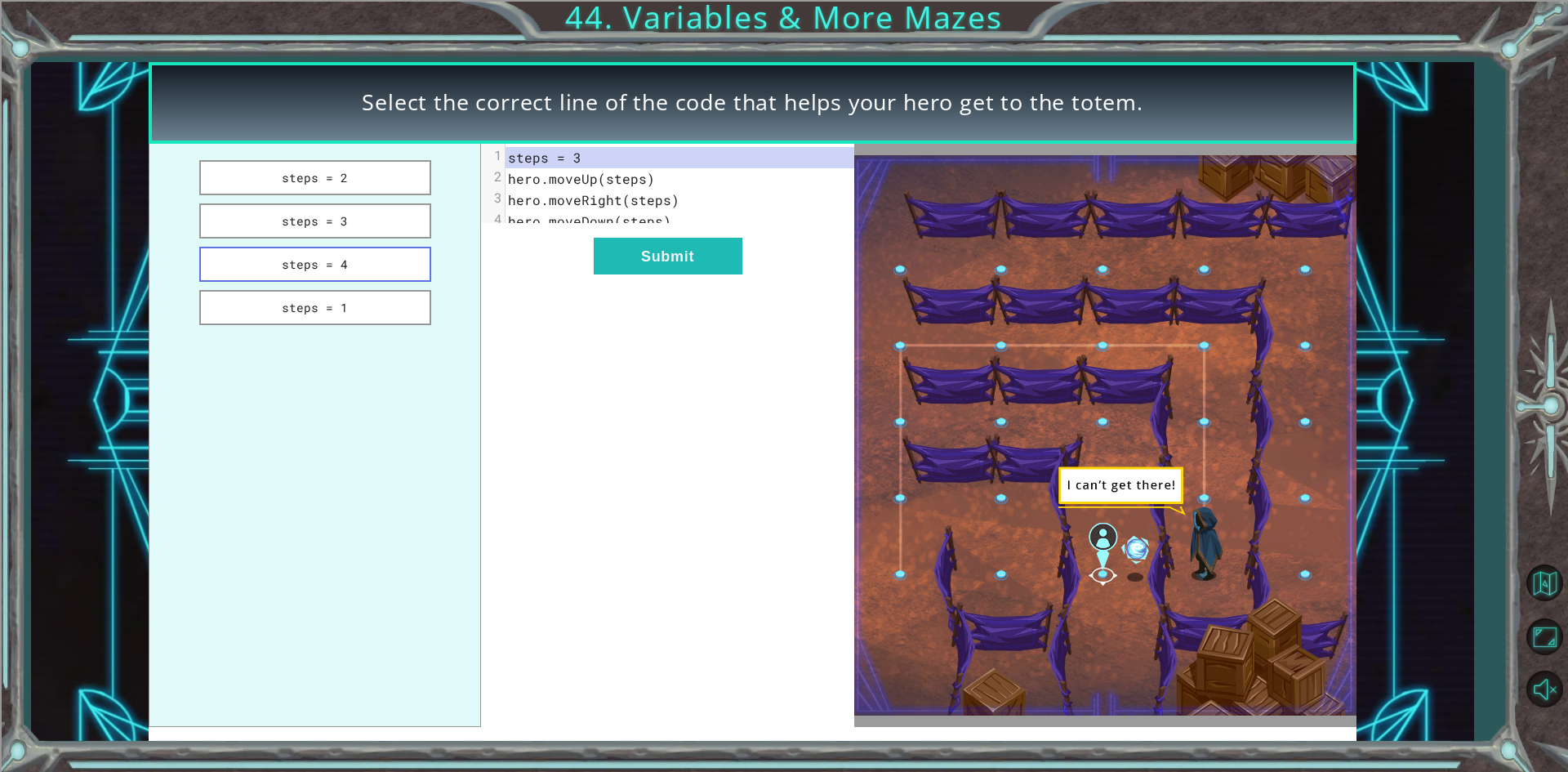
click at [351, 267] on button "steps = 4" at bounding box center [314, 264] width 232 height 35
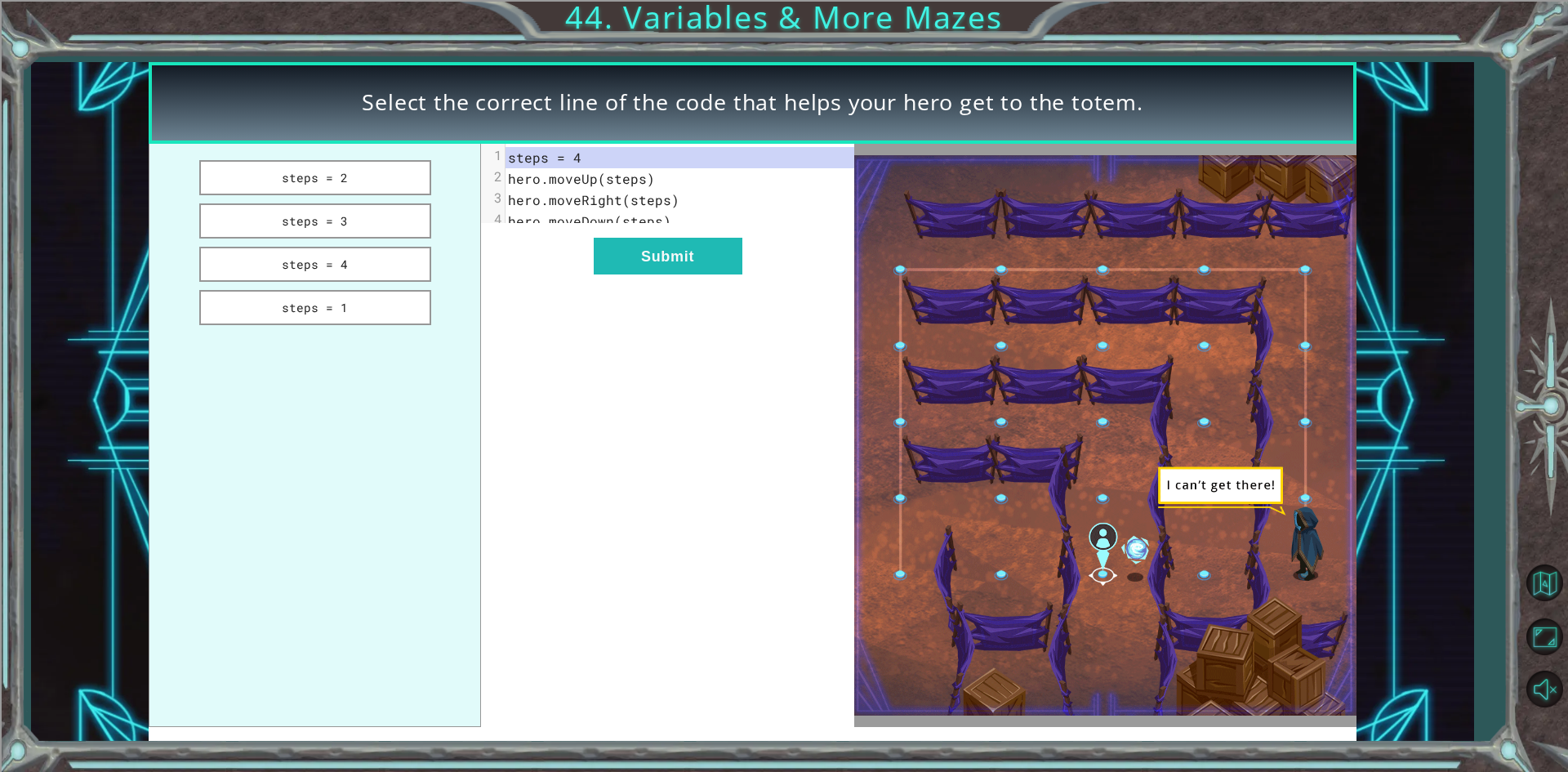
click at [355, 348] on ul "steps = 2 steps = 3 steps = 4 steps = 1" at bounding box center [314, 435] width 332 height 583
click at [354, 315] on button "steps = 1" at bounding box center [314, 308] width 232 height 35
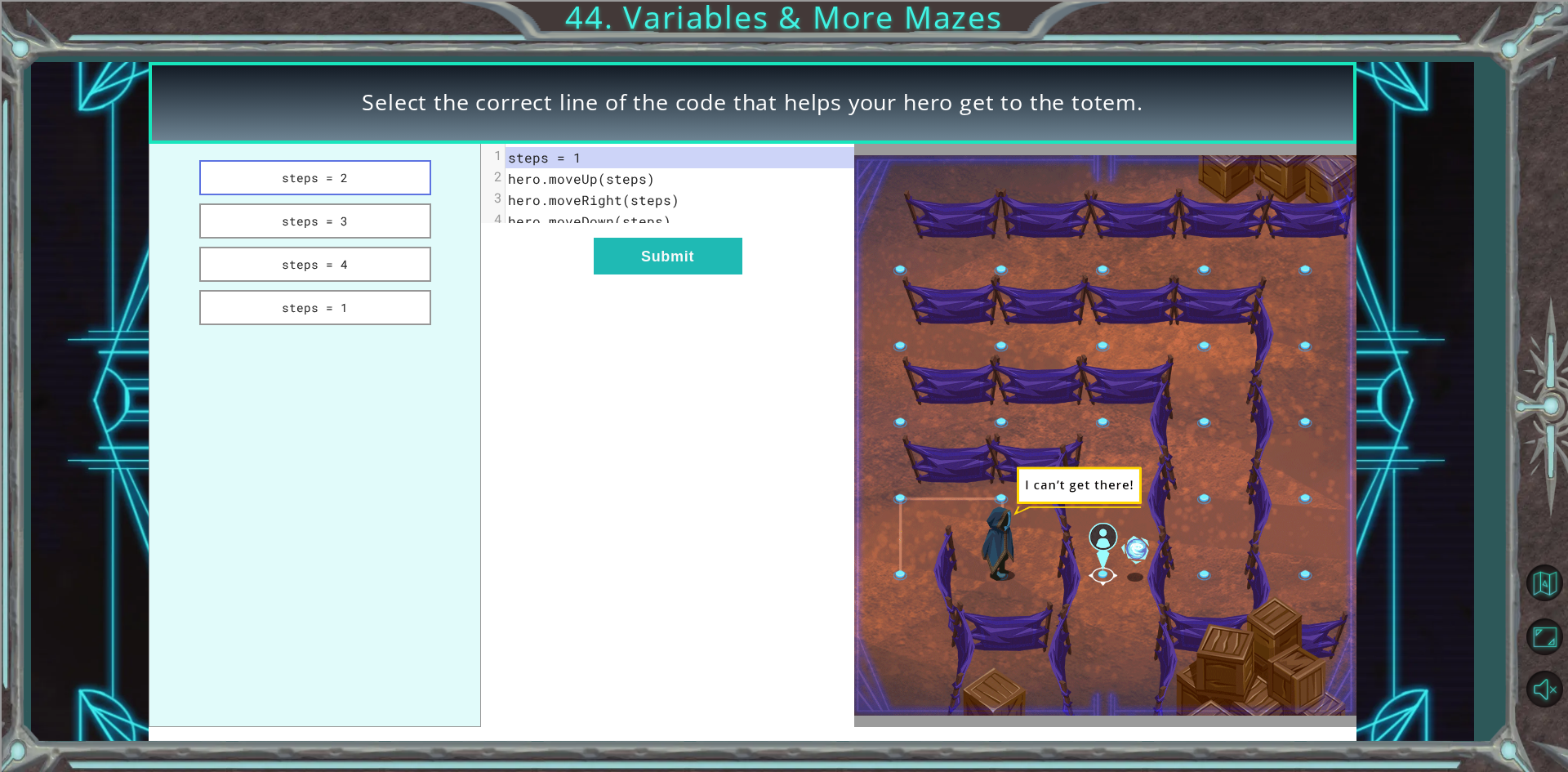
click at [307, 181] on button "steps = 2" at bounding box center [314, 178] width 232 height 35
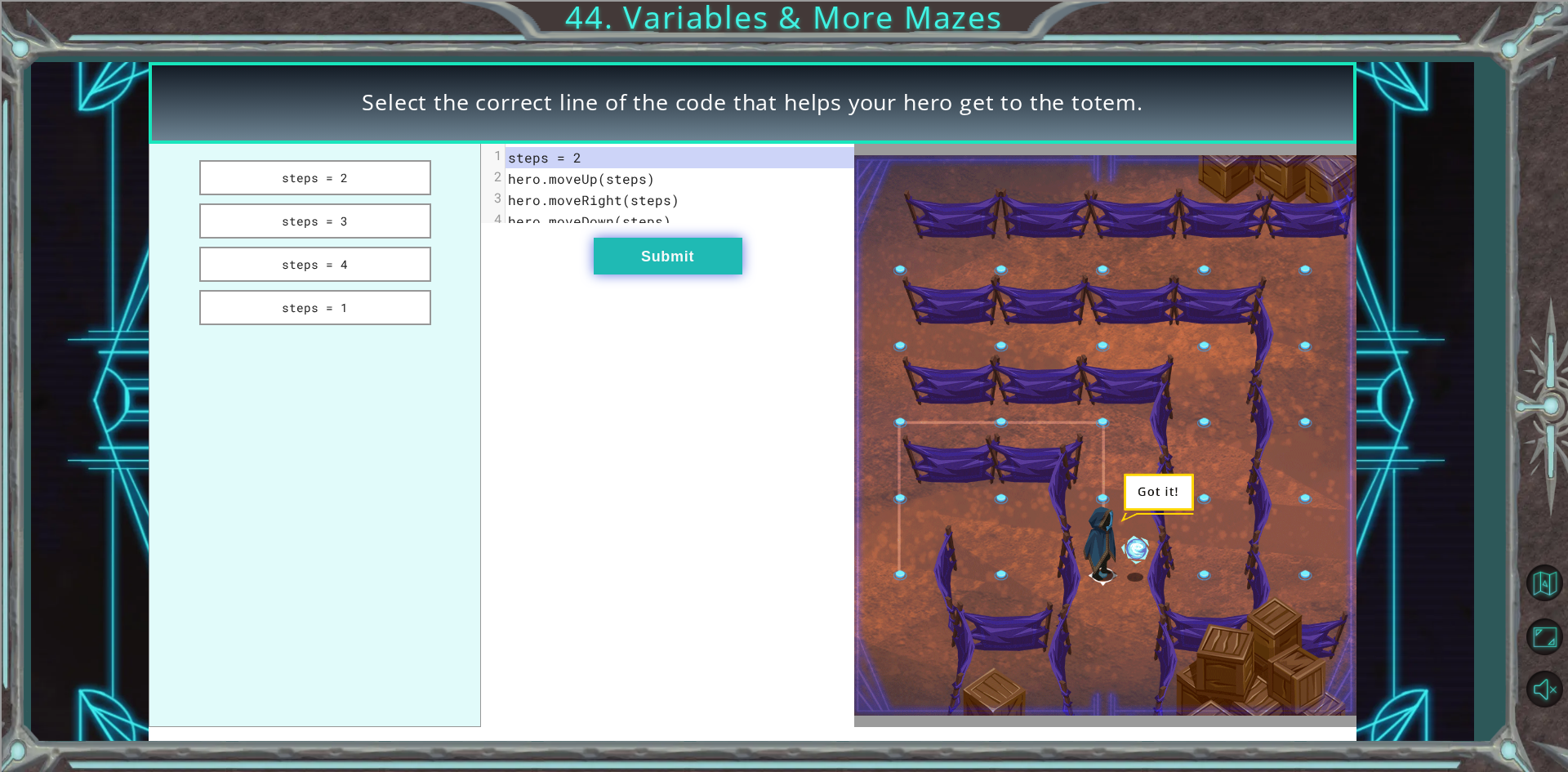
click at [623, 275] on button "Submit" at bounding box center [668, 256] width 149 height 37
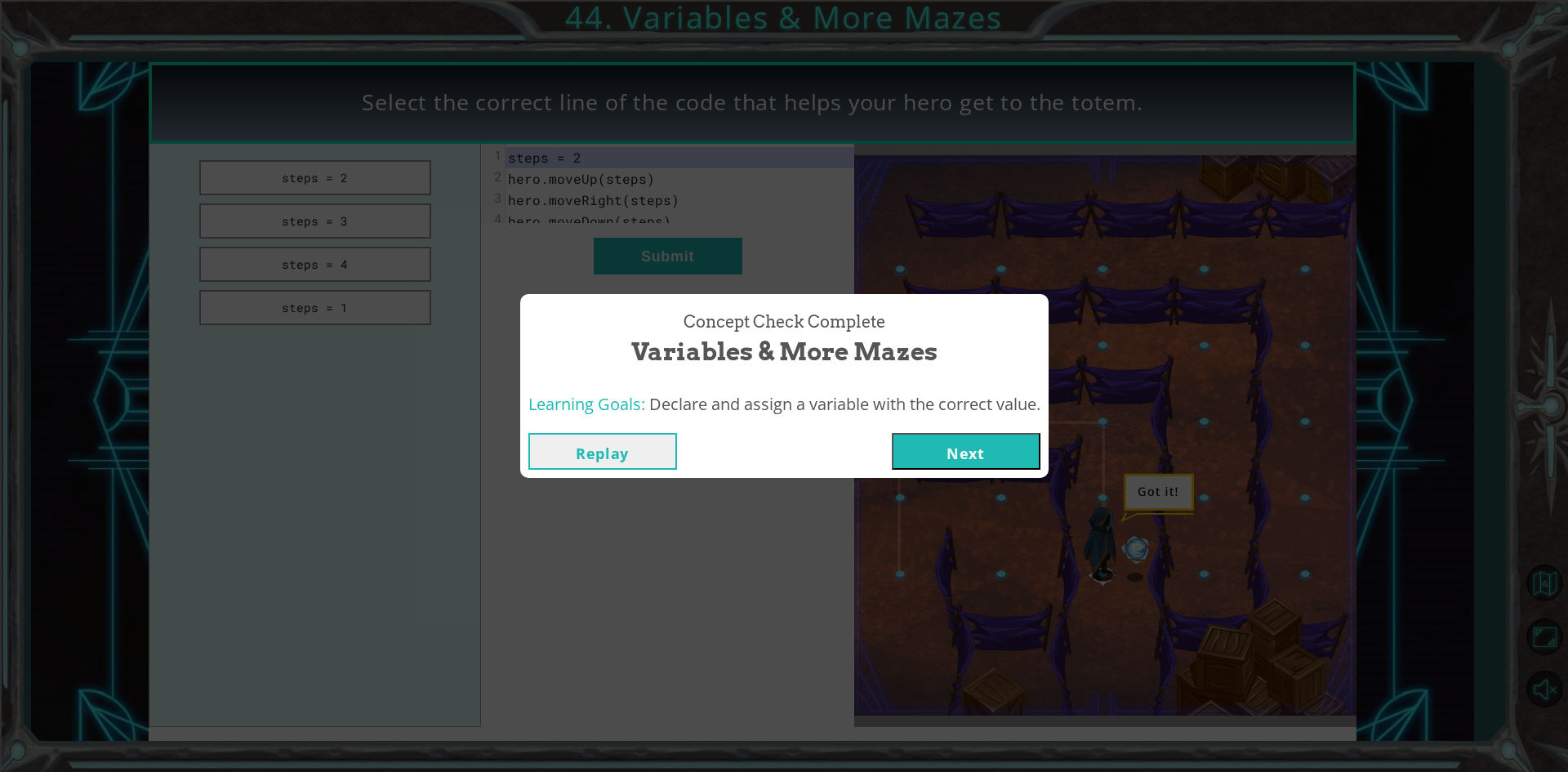
click at [964, 449] on button "Next" at bounding box center [966, 451] width 149 height 37
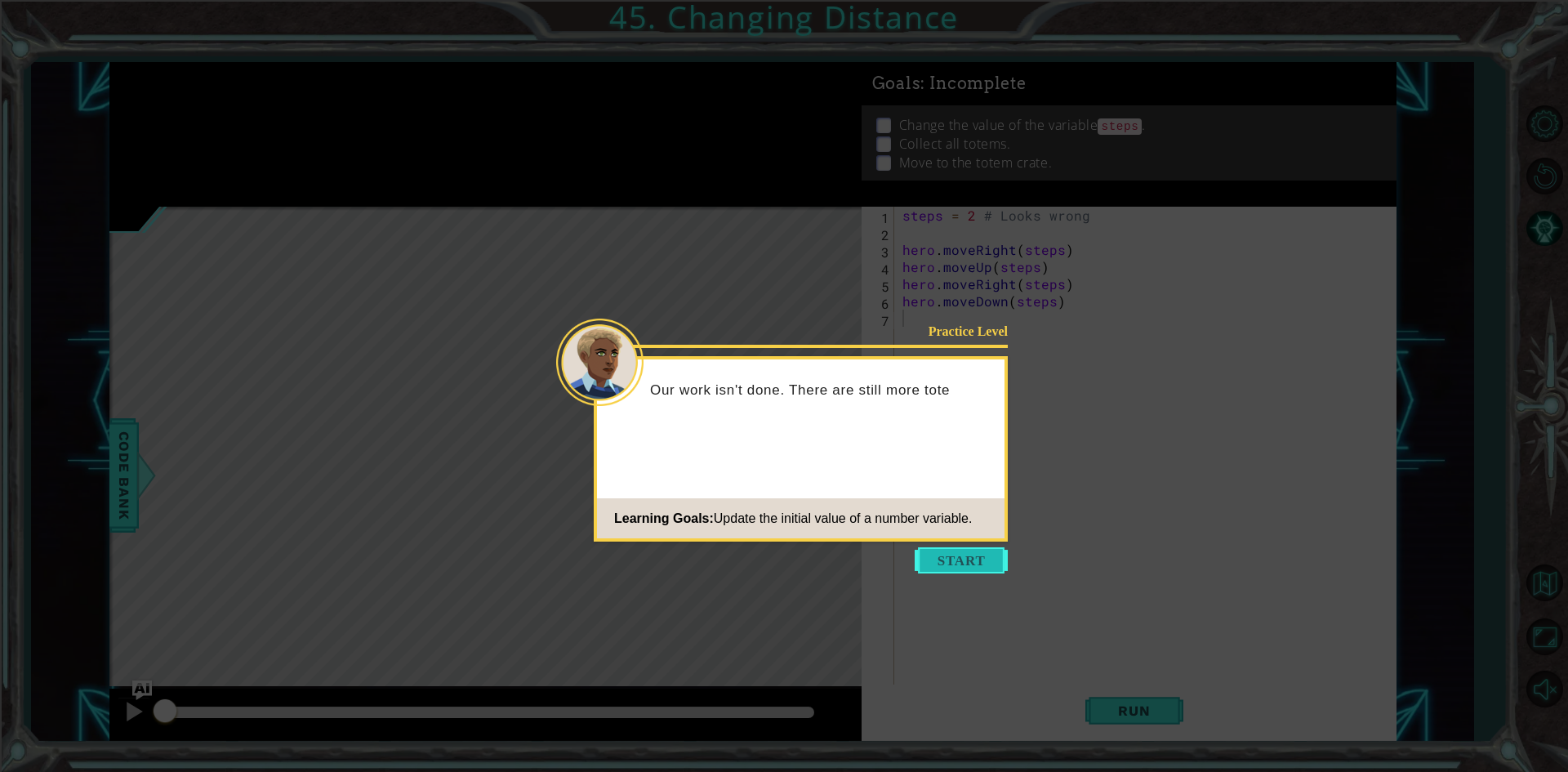
click at [960, 553] on button "Start" at bounding box center [962, 560] width 93 height 26
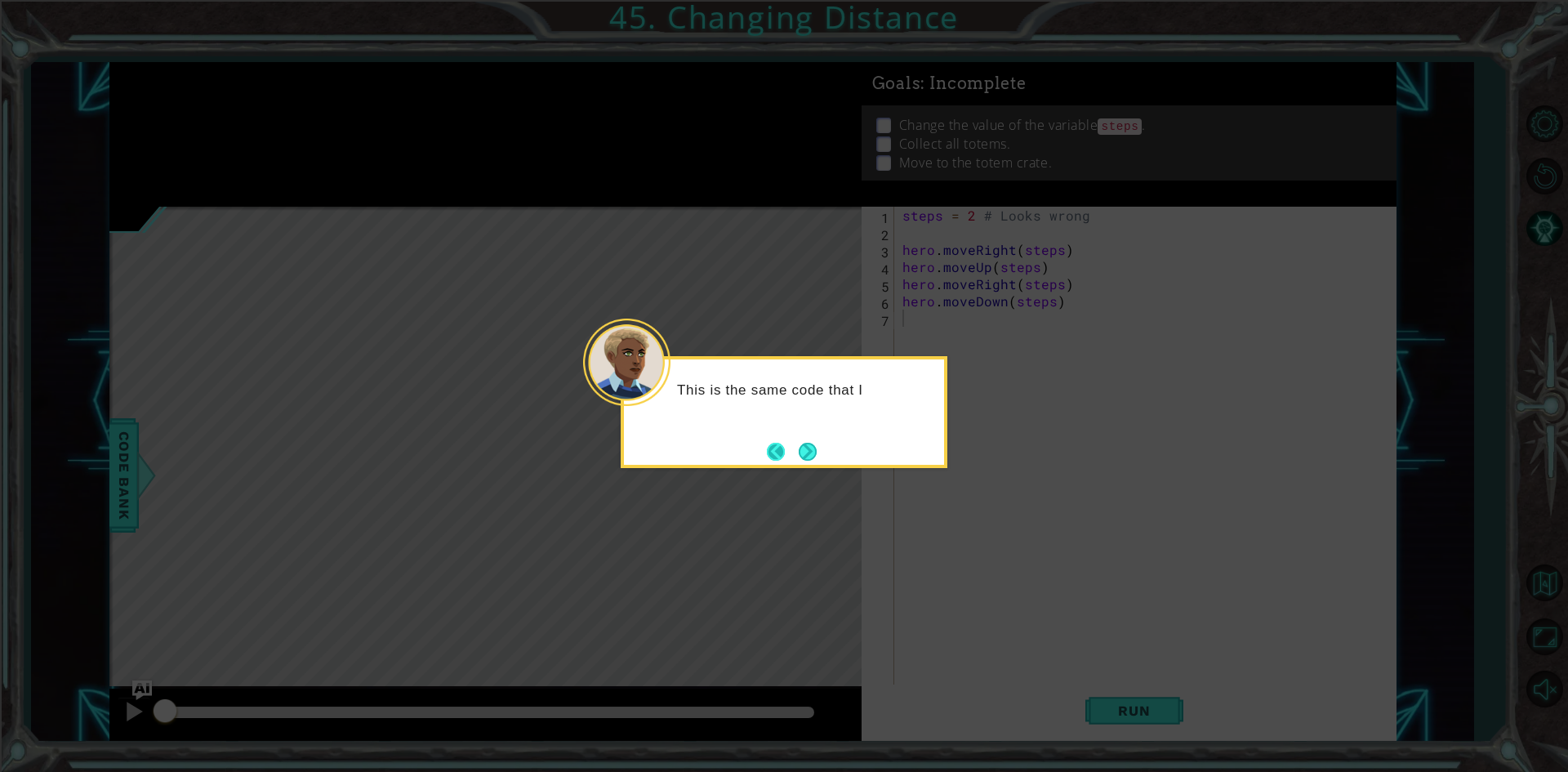
click at [791, 449] on button "Back" at bounding box center [783, 452] width 32 height 18
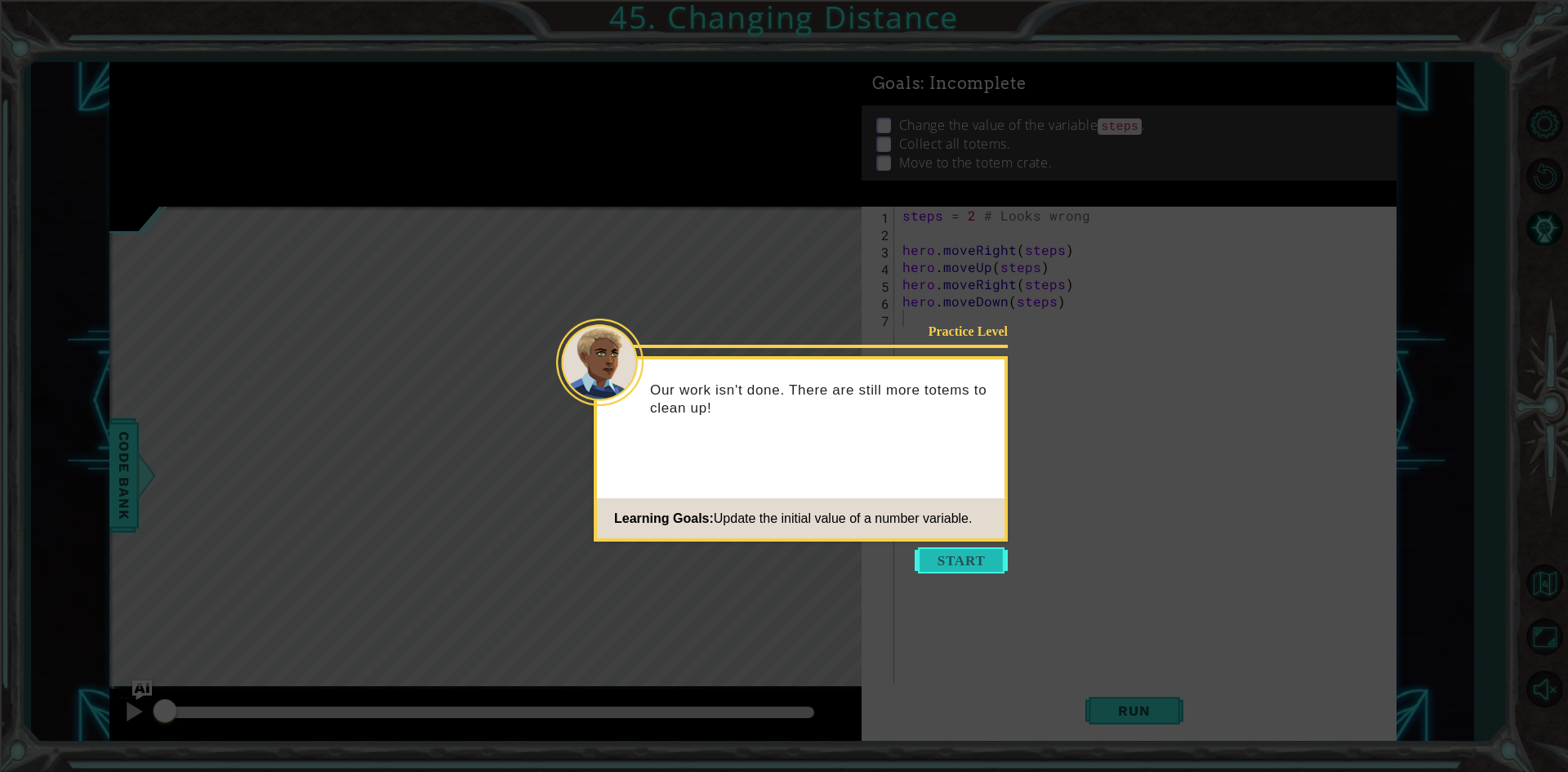
click at [940, 560] on button "Start" at bounding box center [962, 560] width 93 height 26
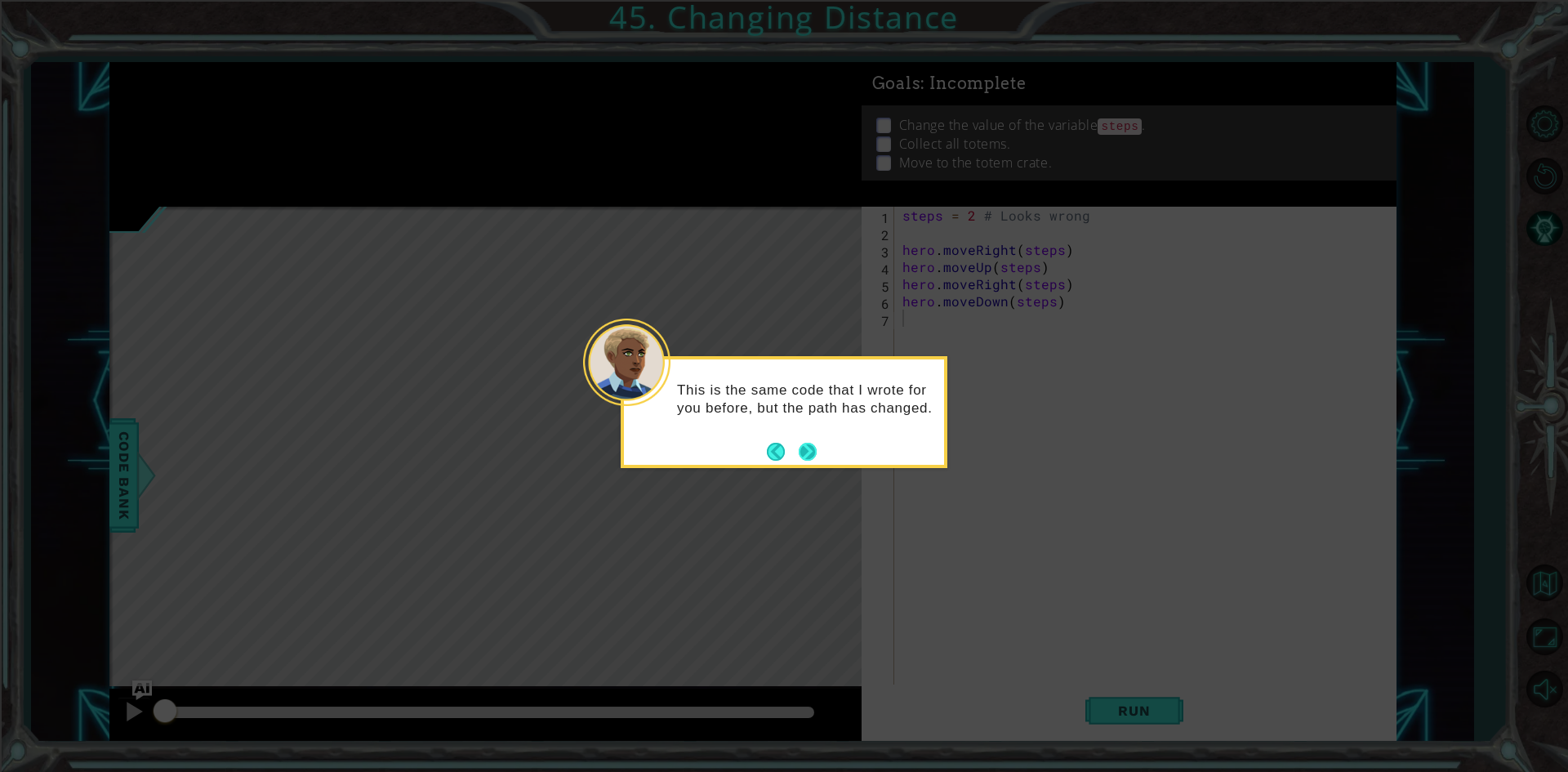
click at [806, 458] on button "Next" at bounding box center [808, 452] width 18 height 18
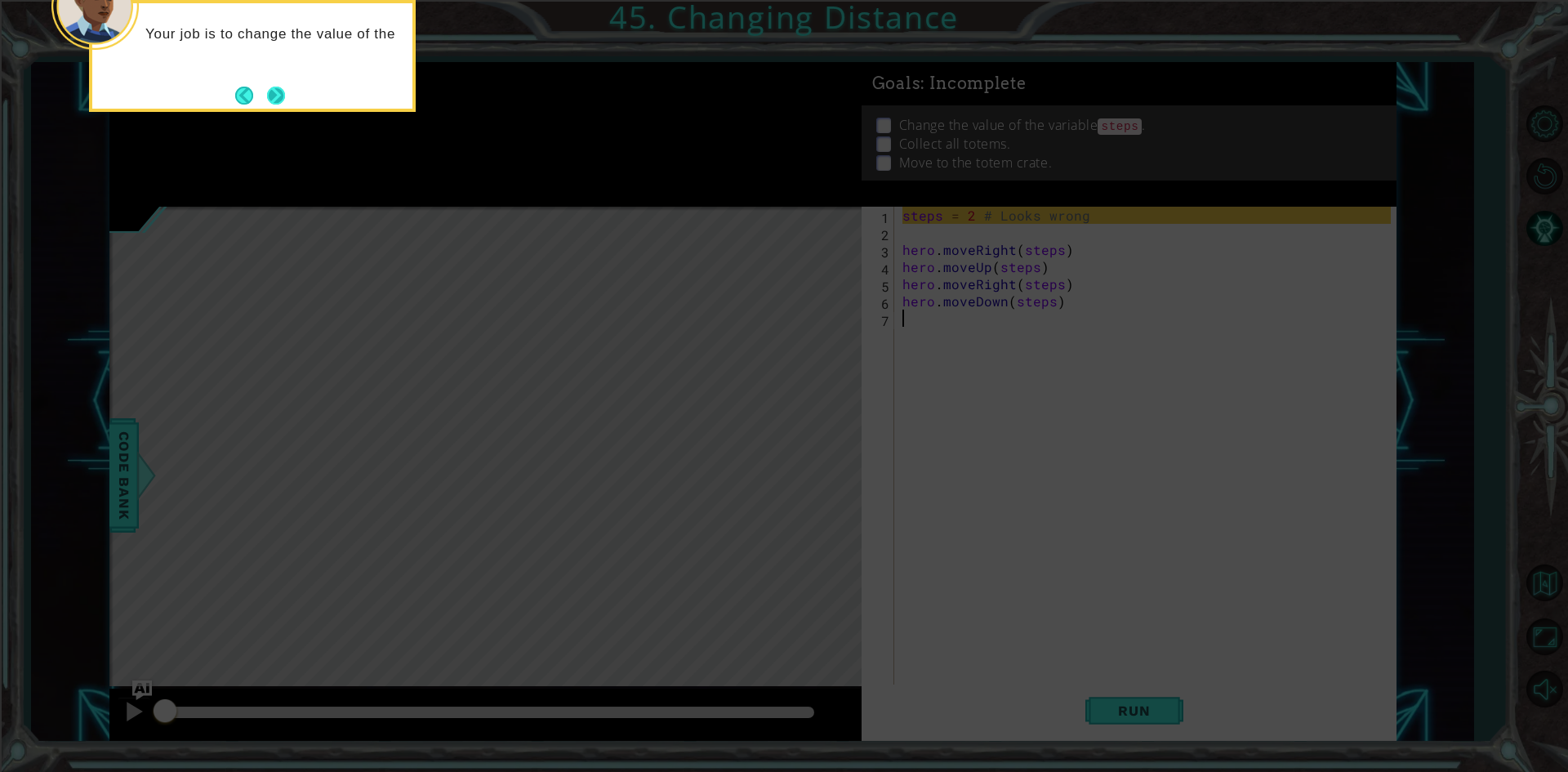
click at [285, 95] on button "Next" at bounding box center [276, 95] width 18 height 18
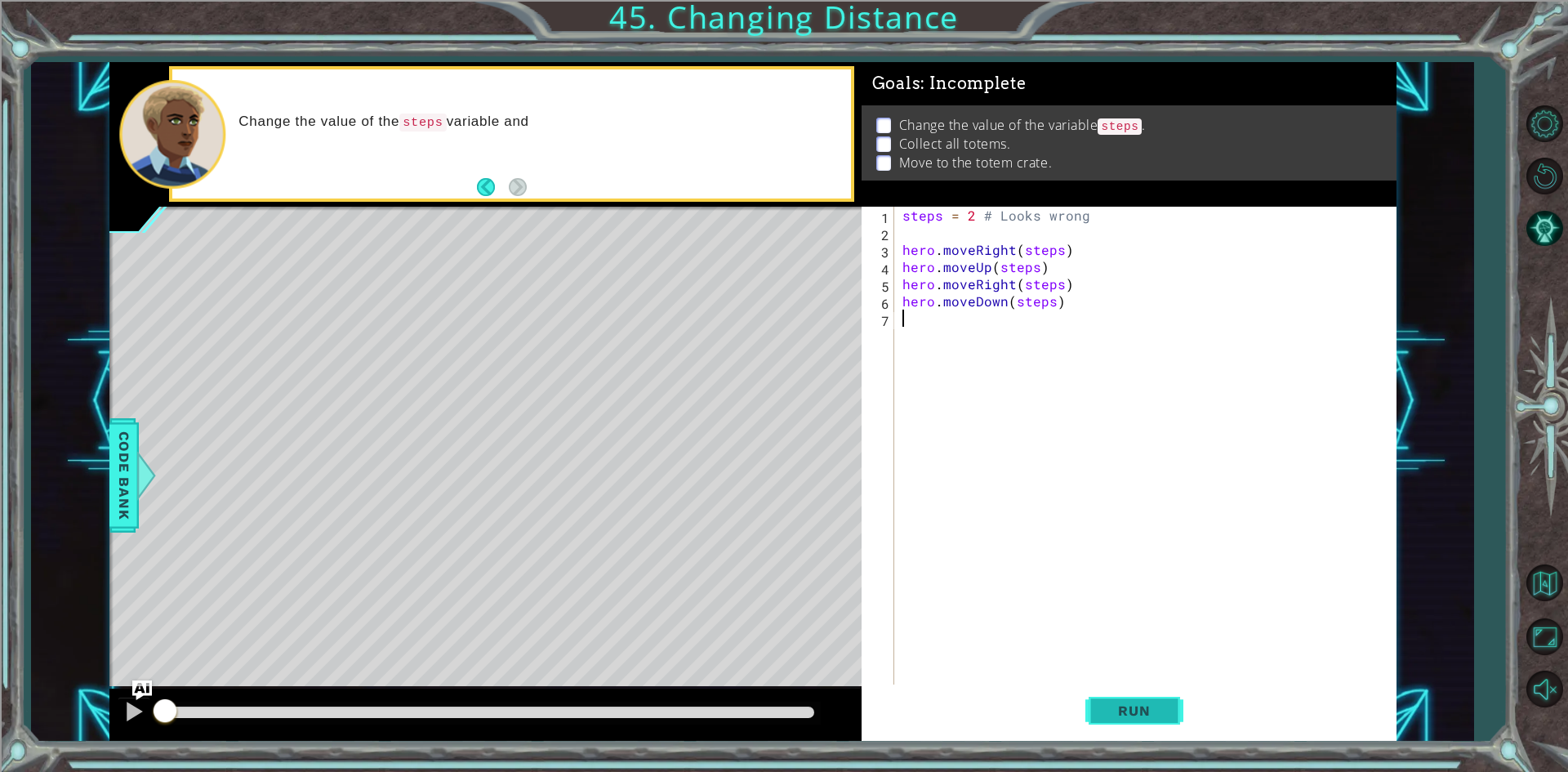
click at [1085, 691] on button "Run" at bounding box center [1134, 711] width 98 height 53
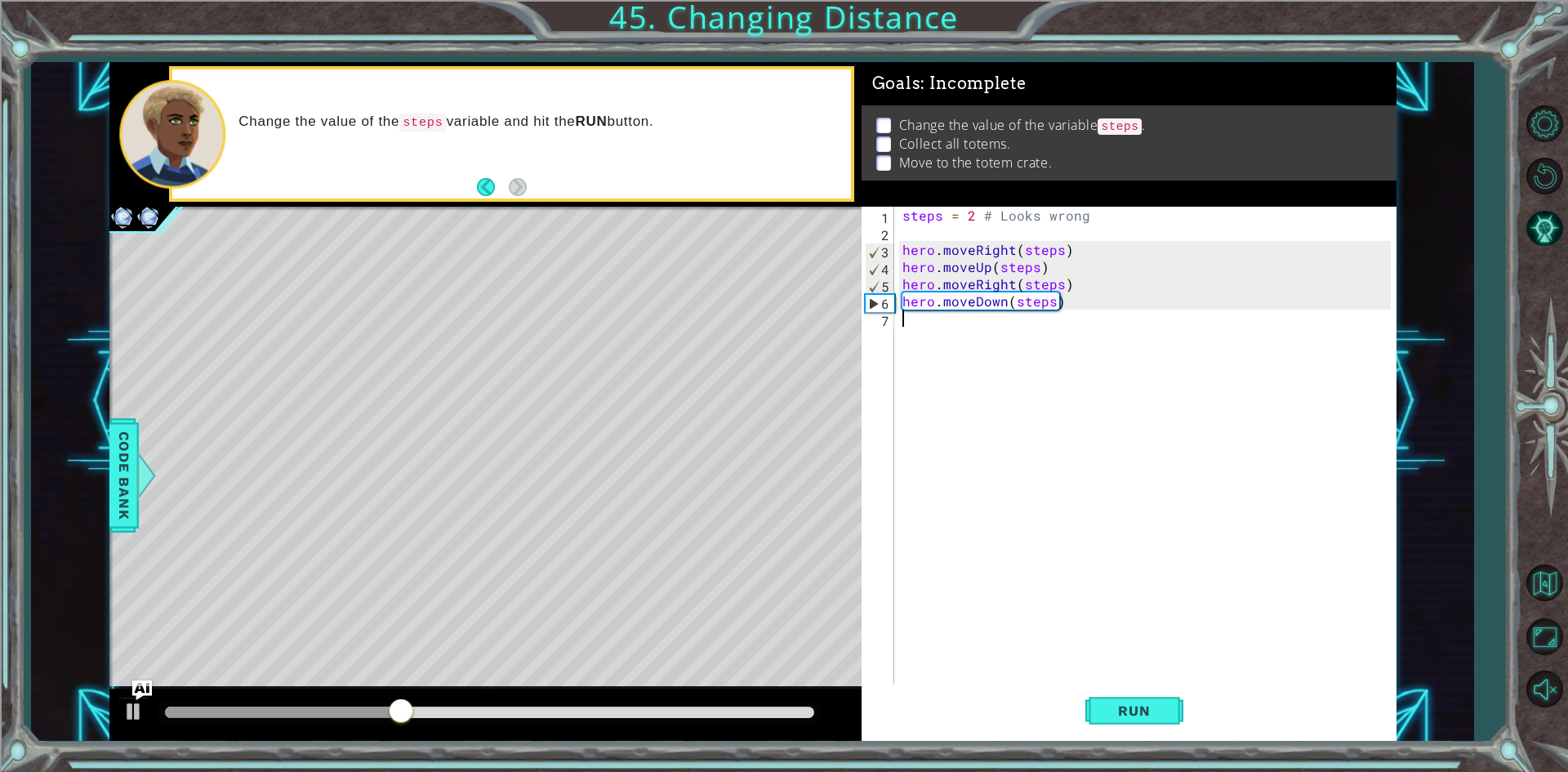
click at [1013, 281] on div "steps = 2 # Looks wrong hero . moveRight ( steps ) hero . moveUp ( steps ) hero…" at bounding box center [1149, 464] width 499 height 515
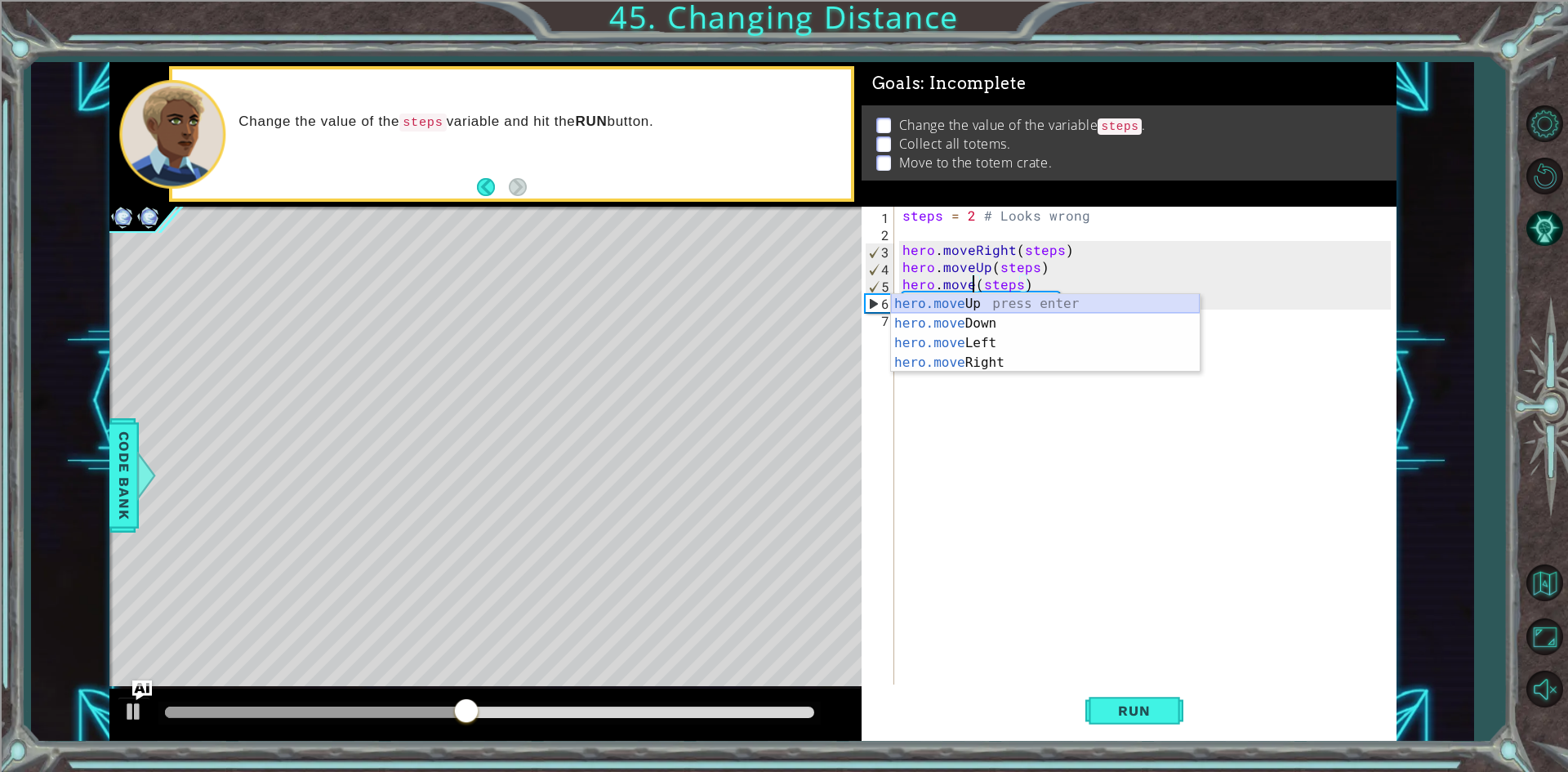
click at [1084, 301] on div "hero.move Up press enter hero.move Down press enter hero.move Left press enter …" at bounding box center [1046, 353] width 308 height 118
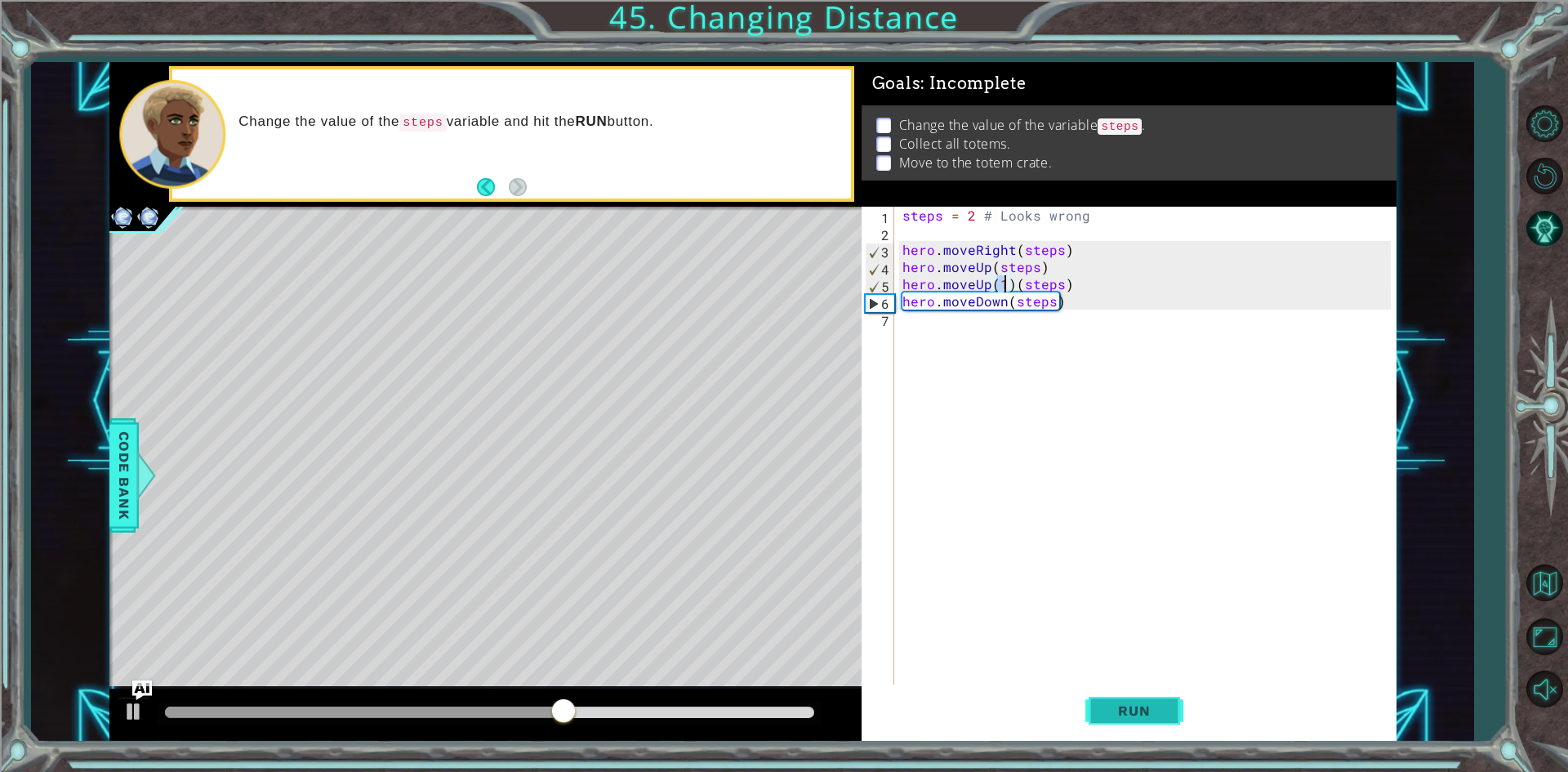
click at [1135, 724] on button "Run" at bounding box center [1134, 711] width 98 height 53
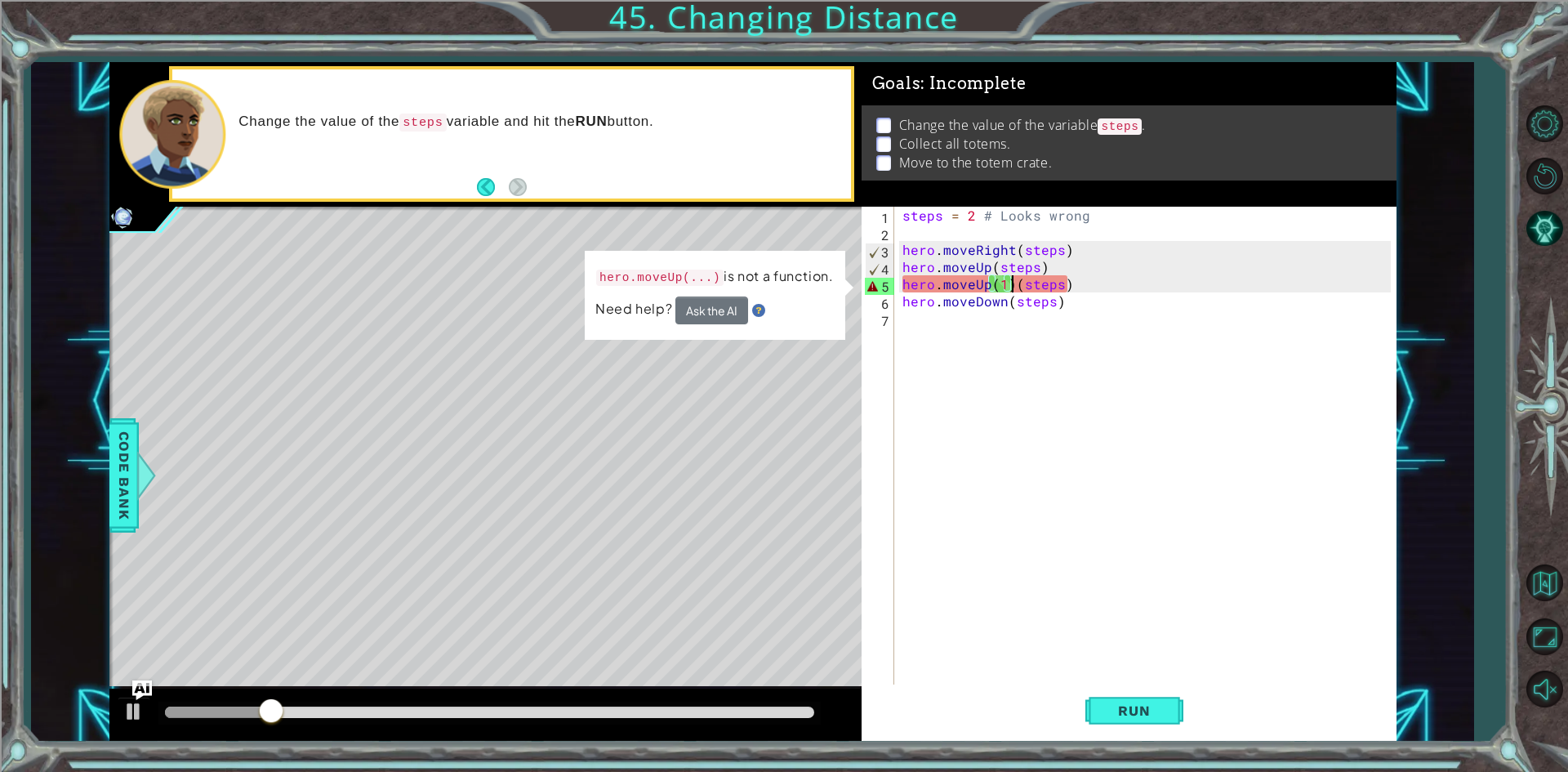
click at [1016, 289] on div "steps = 2 # Looks wrong hero . moveRight ( steps ) hero . moveUp ( steps ) hero…" at bounding box center [1149, 464] width 499 height 515
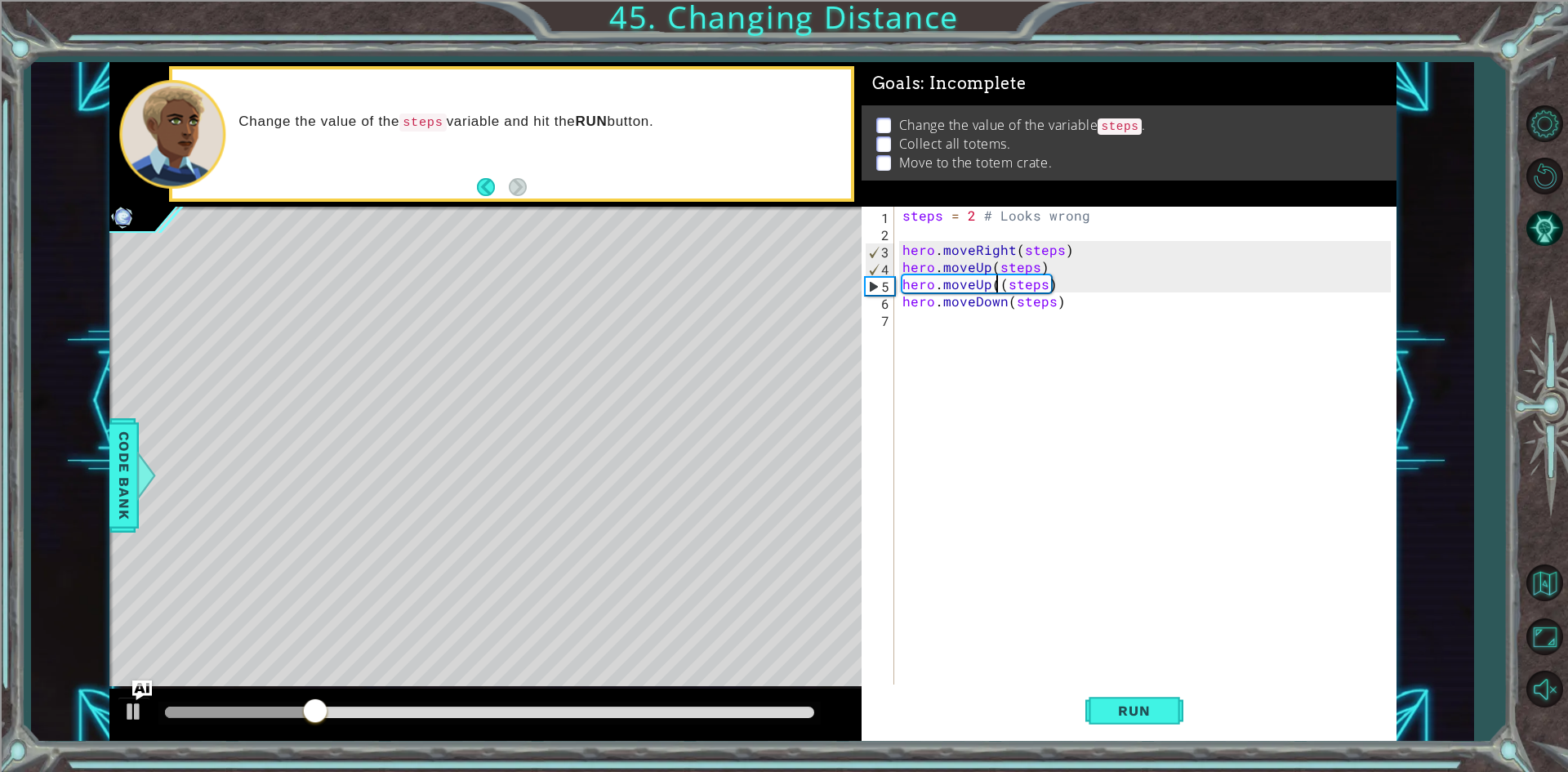
type textarea "hero.moveUp(steps)"
click at [998, 321] on div "steps = 2 # Looks wrong hero . moveRight ( steps ) hero . moveUp ( steps ) hero…" at bounding box center [1149, 464] width 499 height 515
click at [898, 301] on div "1 2 3 4 5 6 7 steps = 2 # Looks wrong hero . moveRight ( steps ) hero . moveUp …" at bounding box center [1126, 447] width 529 height 480
click at [903, 298] on div "steps = 2 # Looks wrong hero . moveRight ( steps ) hero . moveUp ( steps ) hero…" at bounding box center [1149, 464] width 499 height 515
type textarea "hero.moveDown(steps)"
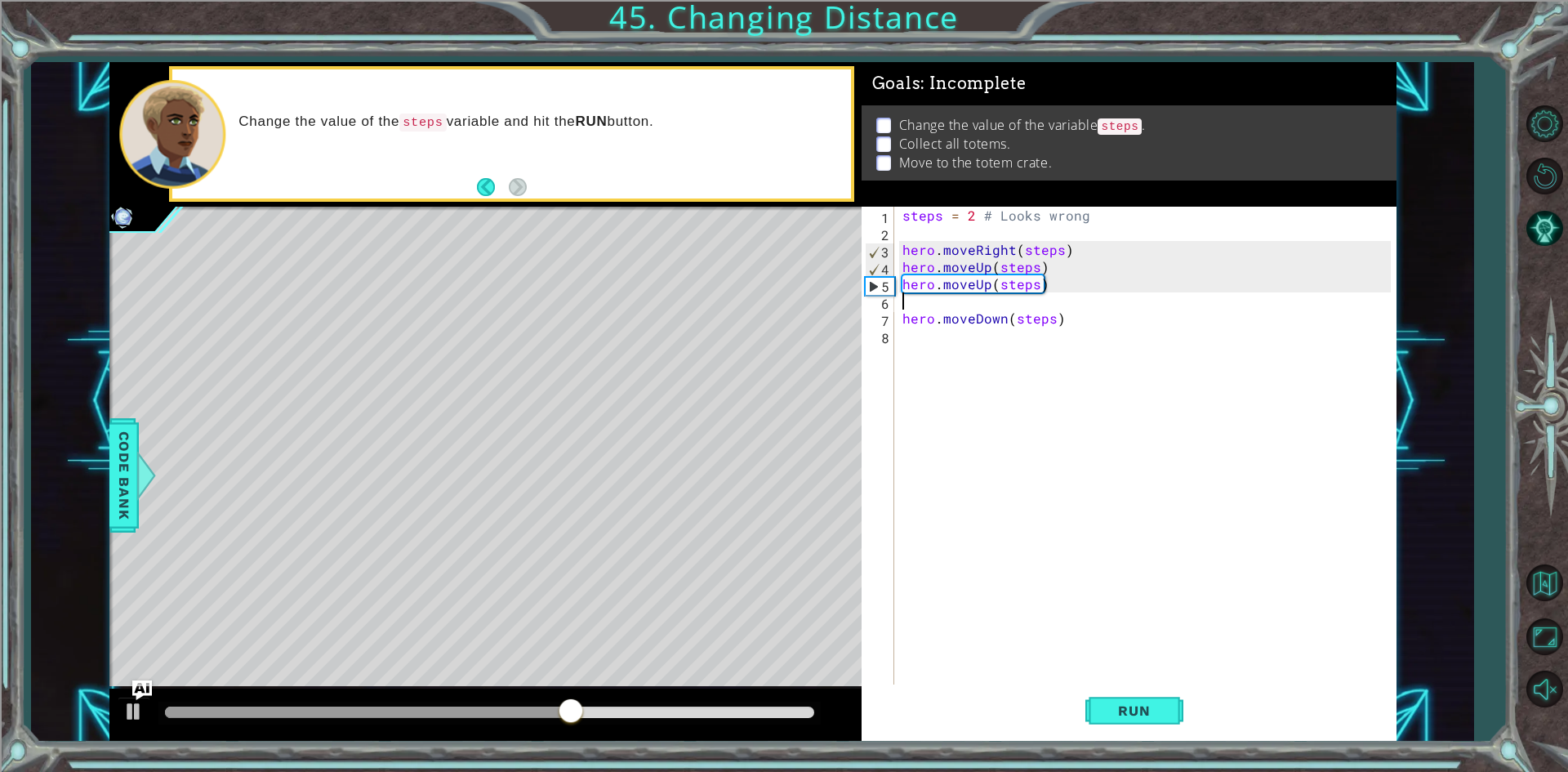
click at [921, 308] on div "steps = 2 # Looks wrong hero . moveRight ( steps ) hero . moveUp ( steps ) hero…" at bounding box center [1149, 464] width 499 height 515
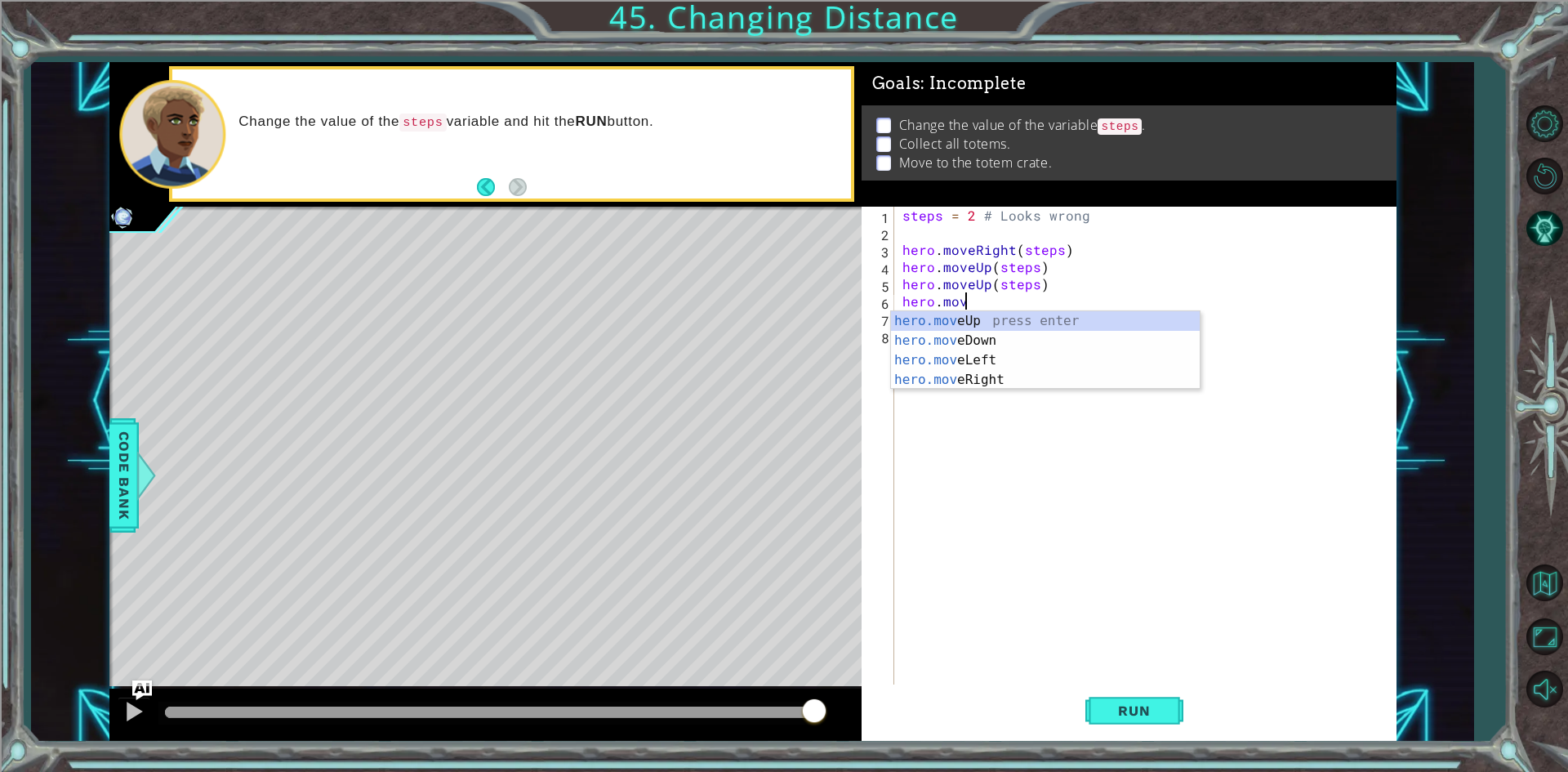
scroll to position [0, 4]
type textarea "hero.mover"
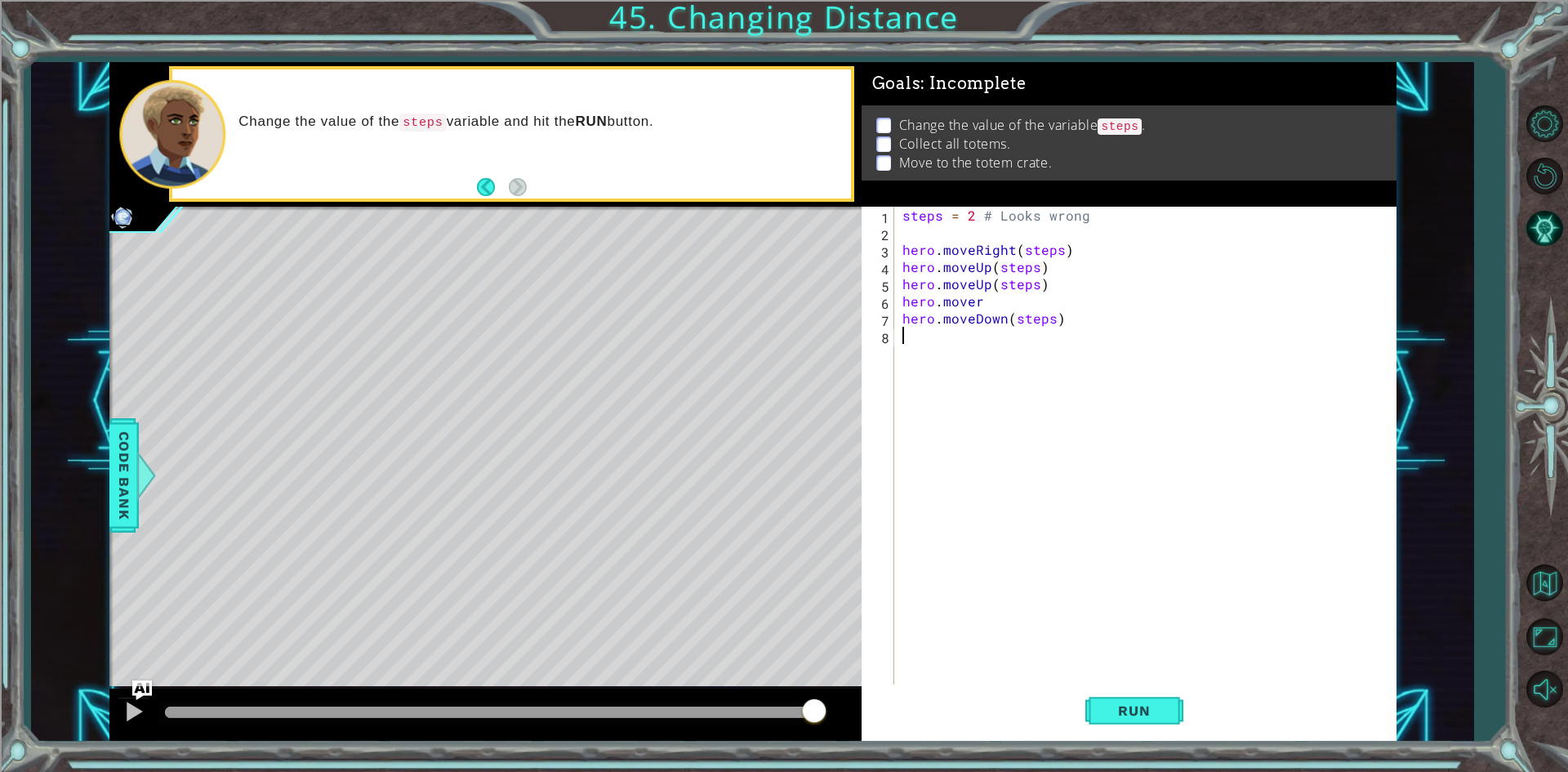
click at [1098, 331] on div "steps = 2 # Looks wrong hero . moveRight ( steps ) hero . moveUp ( steps ) hero…" at bounding box center [1149, 464] width 499 height 515
click at [1004, 297] on div "steps = 2 # Looks wrong hero . moveRight ( steps ) hero . moveUp ( steps ) hero…" at bounding box center [1149, 464] width 499 height 515
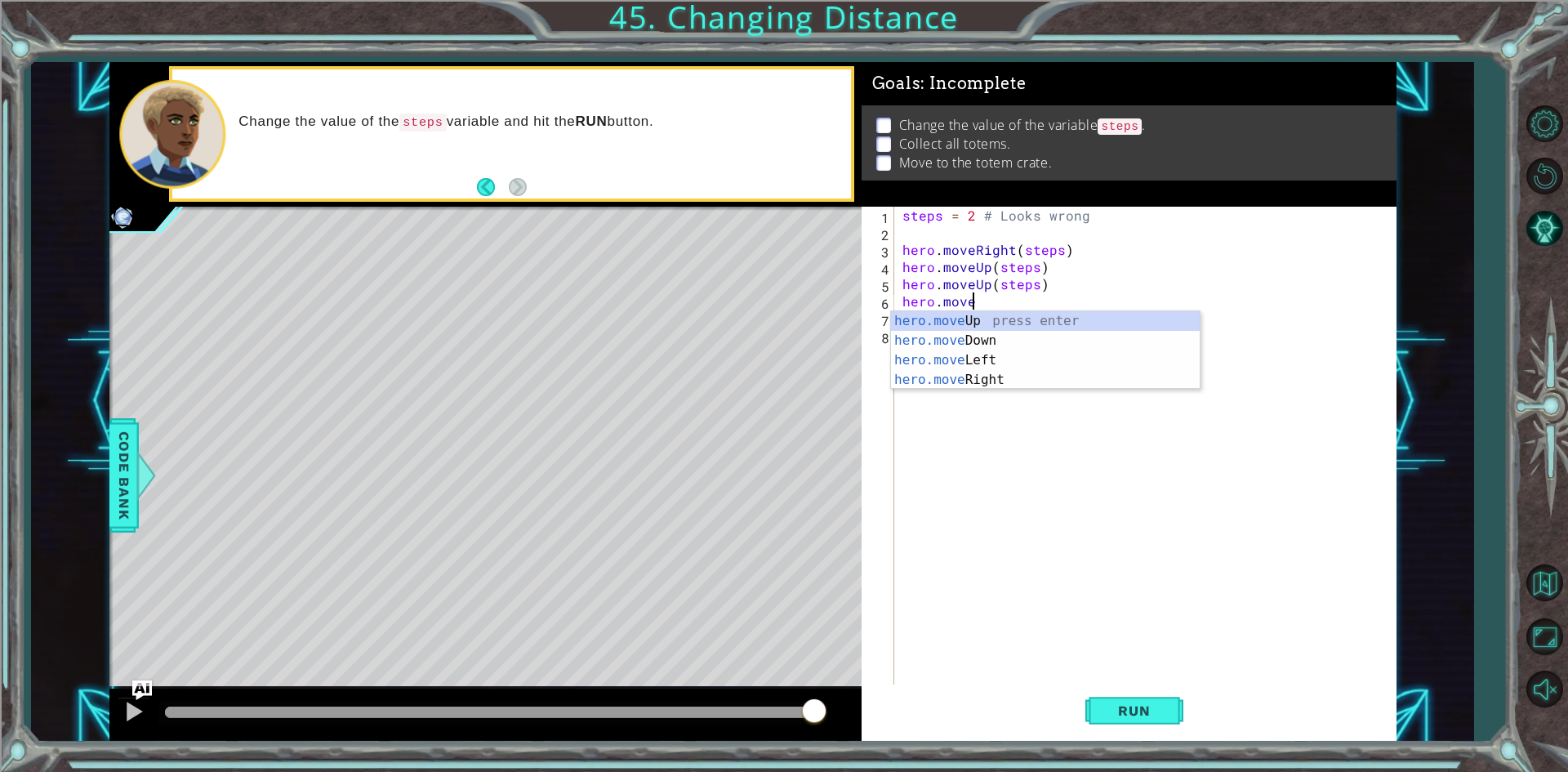
scroll to position [0, 4]
click at [1049, 326] on div "hero.moveR ight press enter" at bounding box center [1046, 340] width 308 height 59
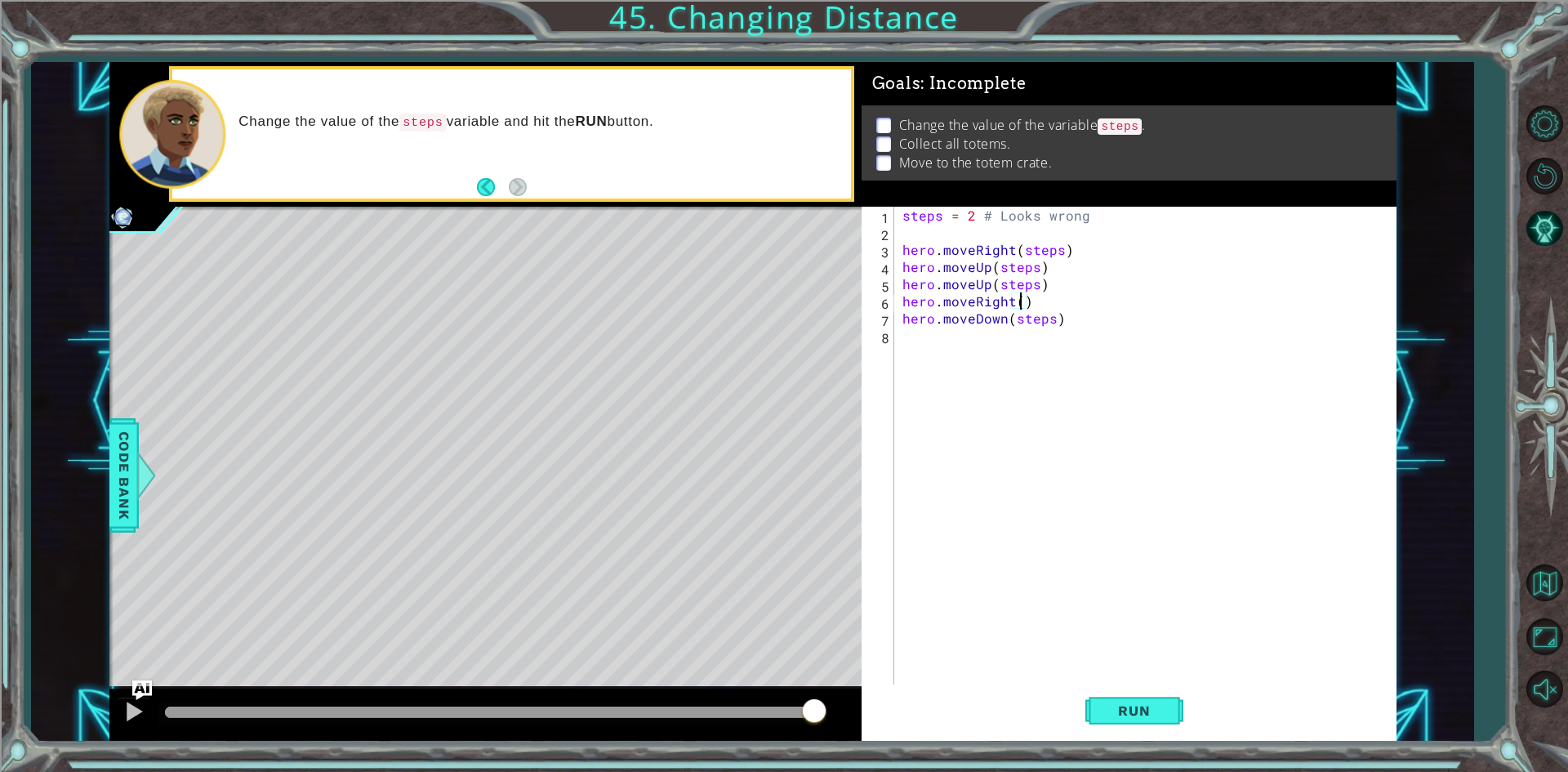
scroll to position [0, 7]
click at [1033, 289] on div "steps = 2 # Looks wrong hero . moveRight ( steps ) hero . moveUp ( steps ) hero…" at bounding box center [1149, 464] width 499 height 515
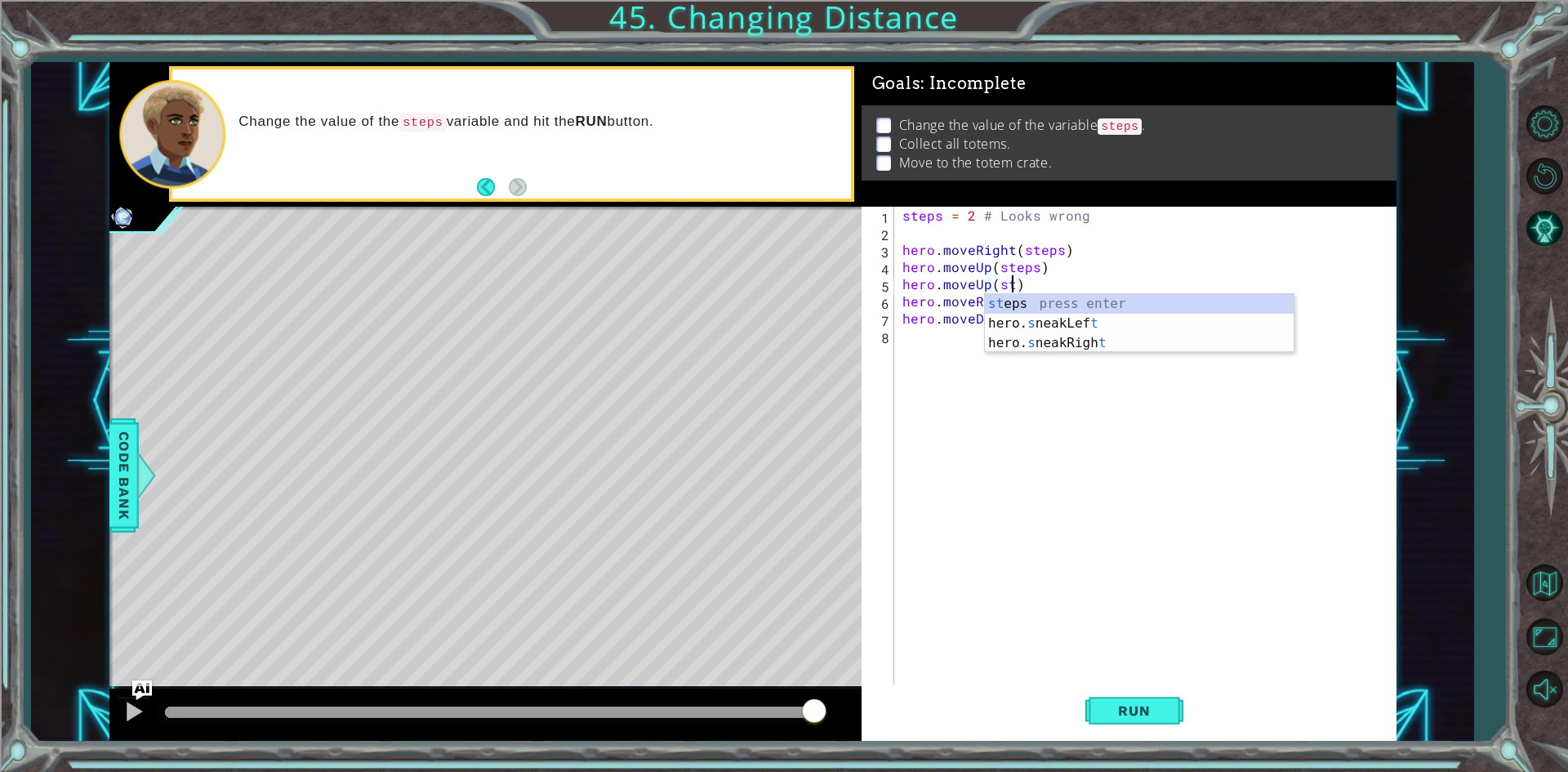
scroll to position [0, 5]
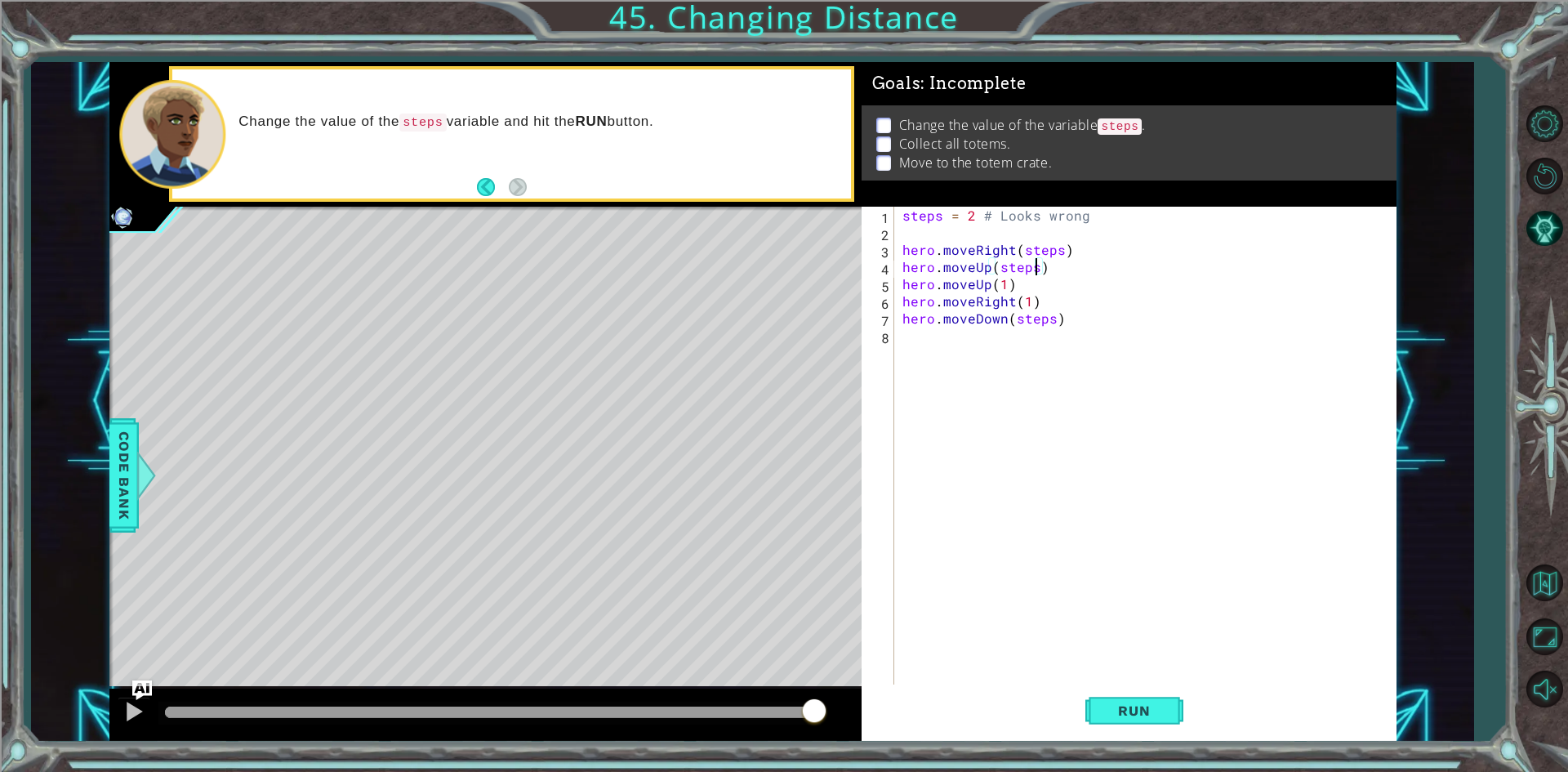
click at [1039, 273] on div "steps = 2 # Looks wrong hero . moveRight ( steps ) hero . moveUp ( steps ) hero…" at bounding box center [1149, 464] width 499 height 515
click at [1058, 253] on div "steps = 2 # Looks wrong hero . moveRight ( steps ) hero . moveUp ( 1 ) hero . m…" at bounding box center [1149, 464] width 499 height 515
click at [1051, 326] on div "steps = 2 # Looks wrong hero . moveRight ( 1 ) hero . moveUp ( 1 ) hero . moveU…" at bounding box center [1149, 464] width 499 height 515
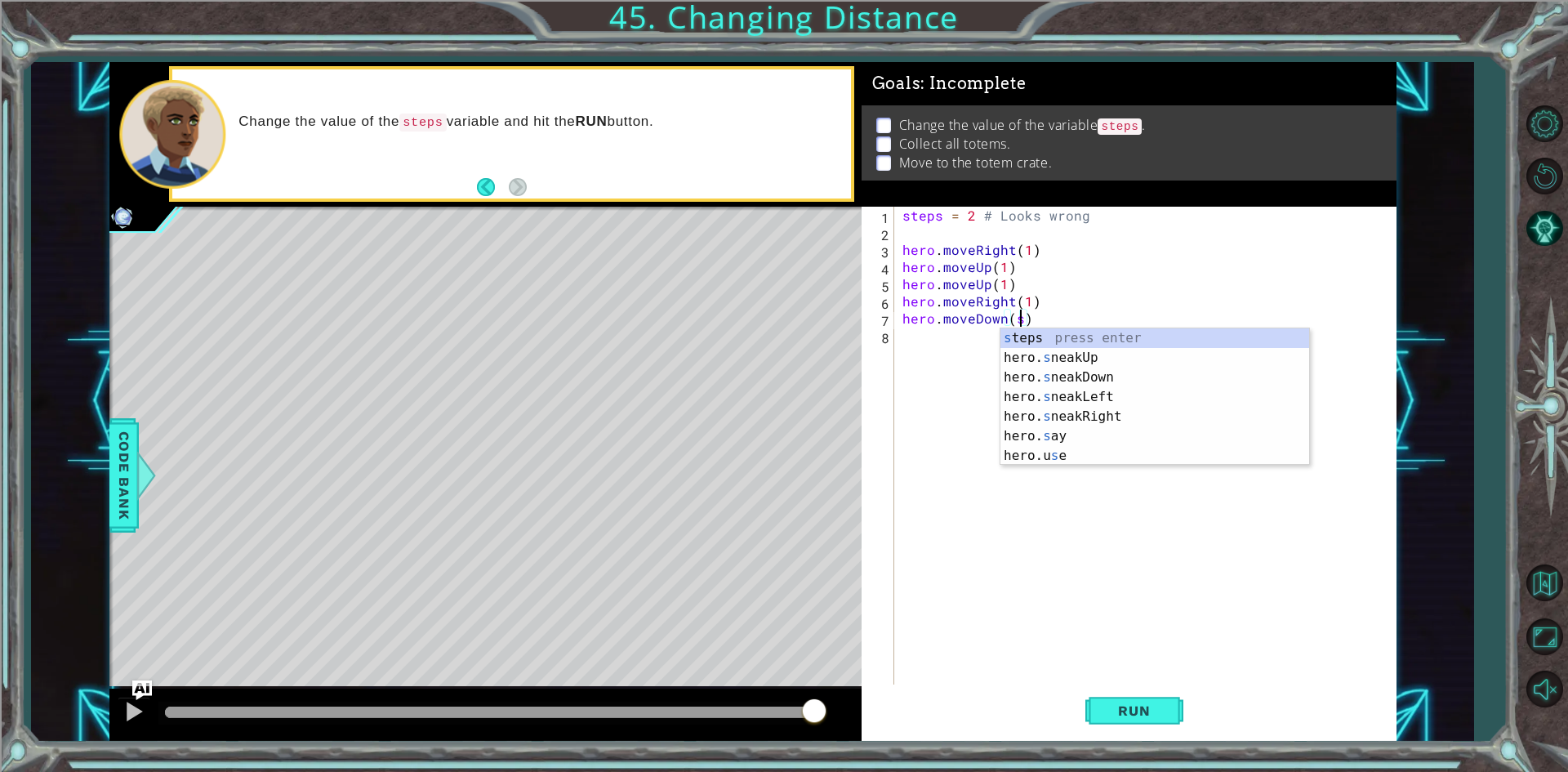
scroll to position [0, 6]
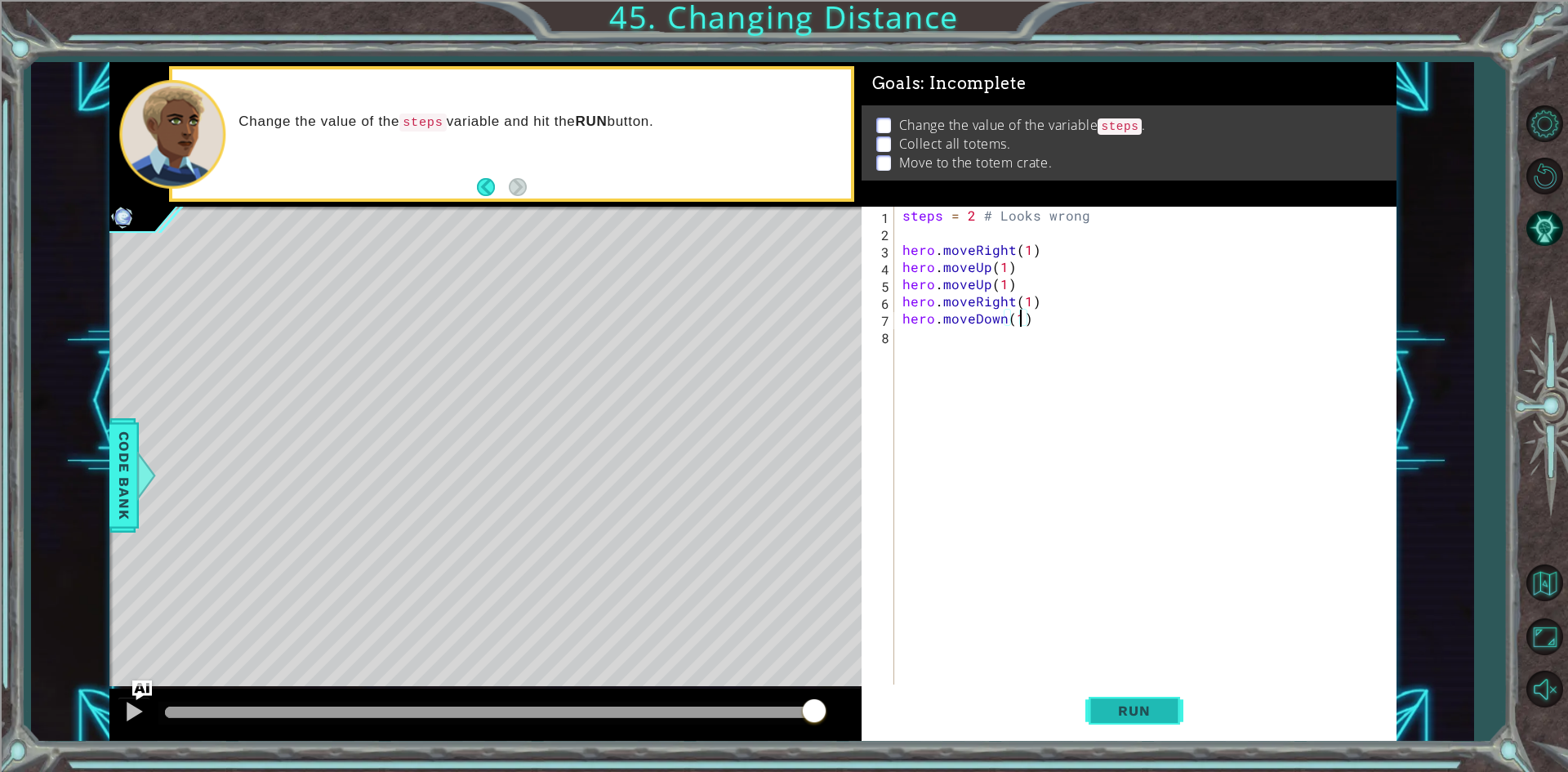
type textarea "hero.moveDown(1)"
click at [1145, 710] on span "Run" at bounding box center [1134, 710] width 64 height 17
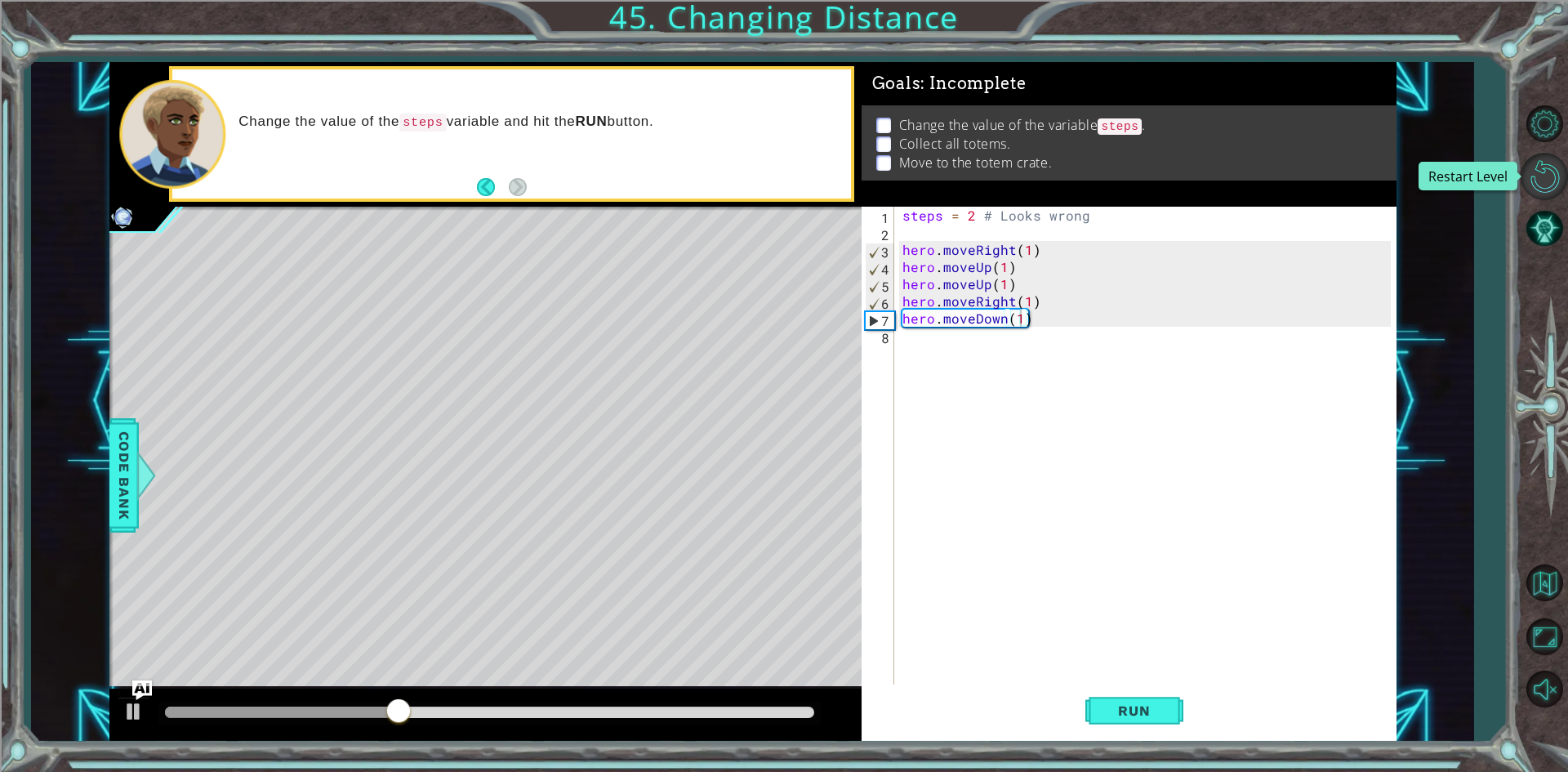
click at [1538, 174] on button "Restart Level" at bounding box center [1545, 176] width 48 height 48
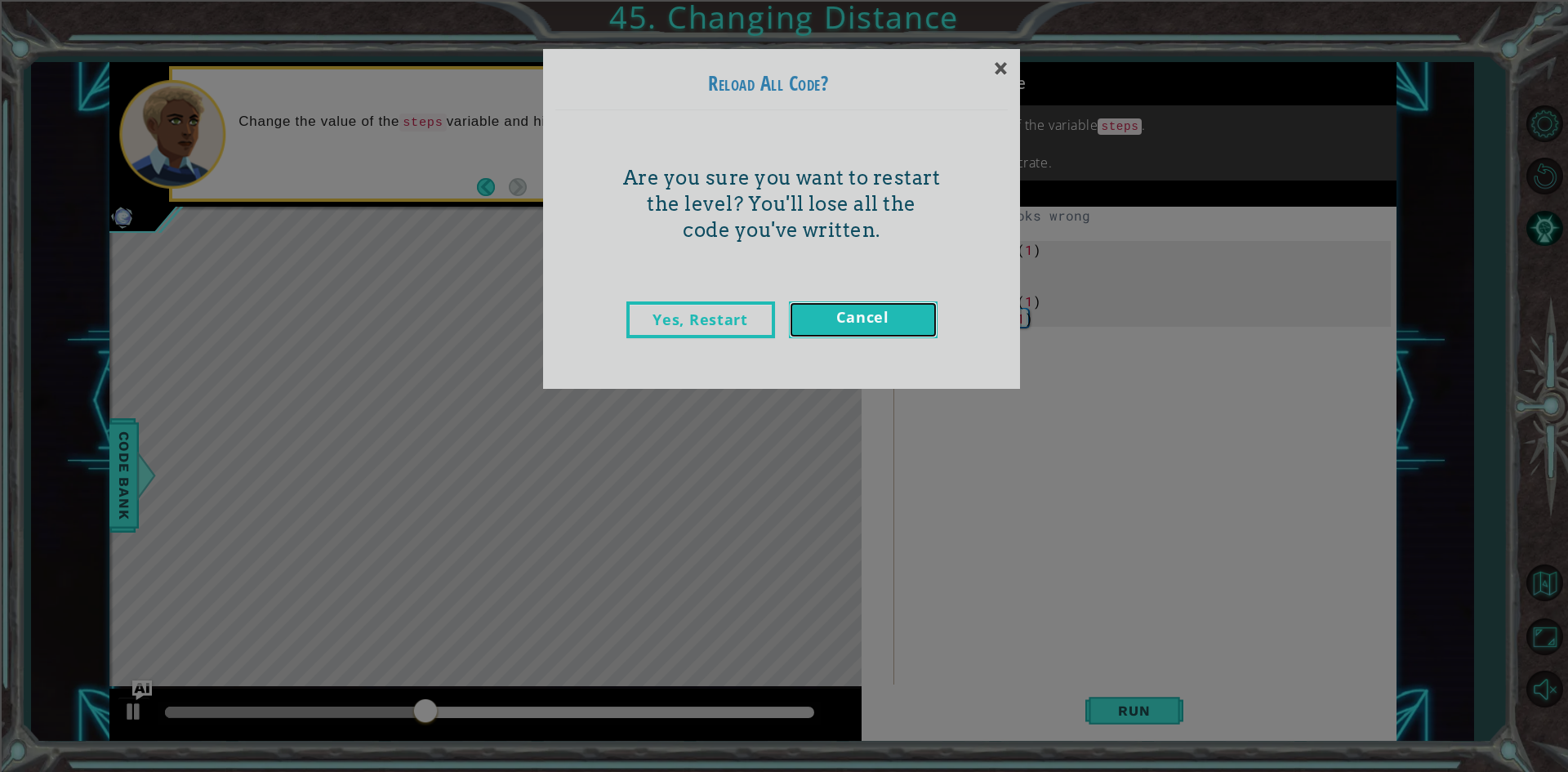
click at [892, 309] on link "Cancel" at bounding box center [863, 320] width 149 height 37
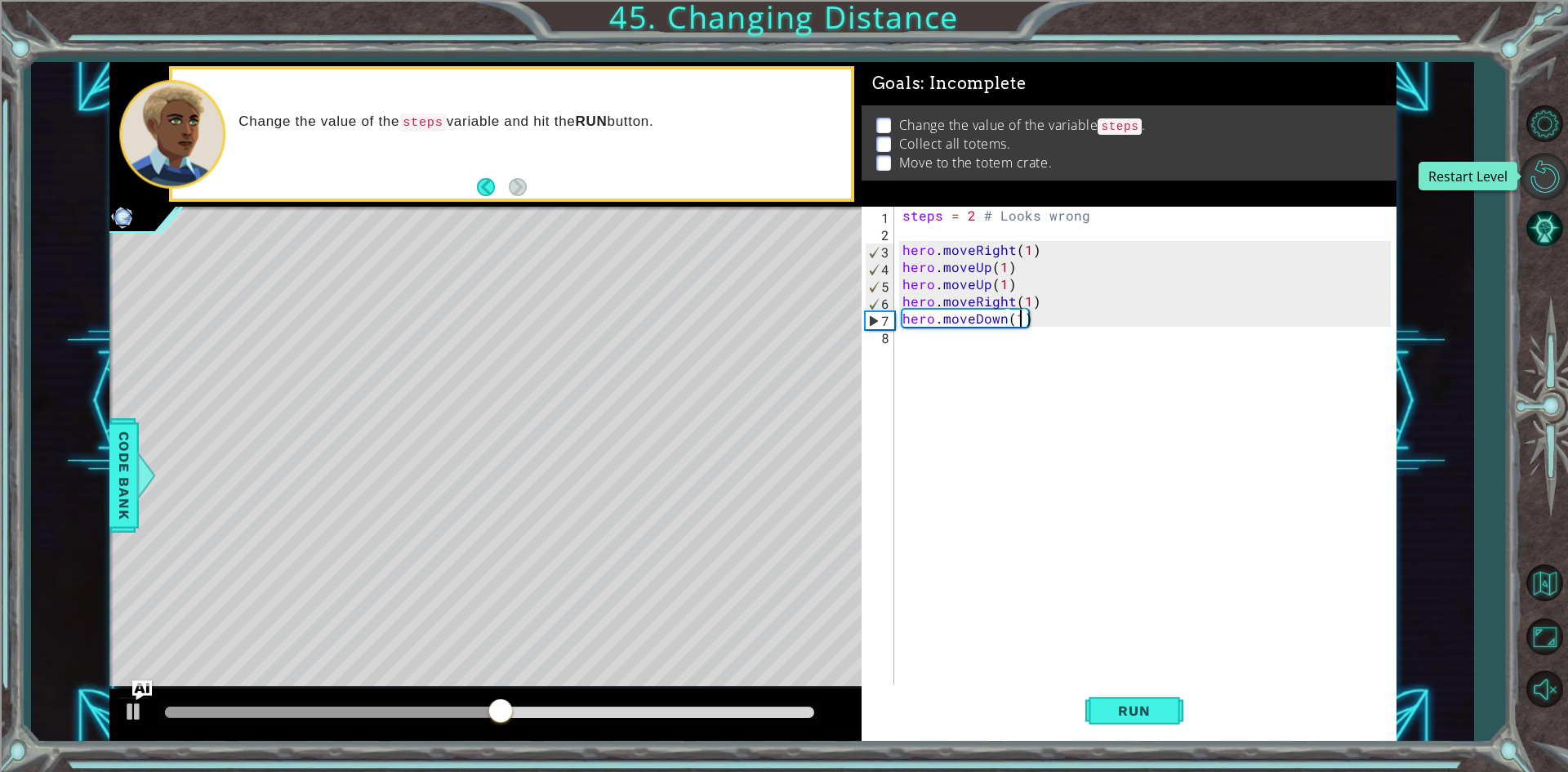
click at [1532, 171] on button "Restart Level" at bounding box center [1545, 176] width 48 height 48
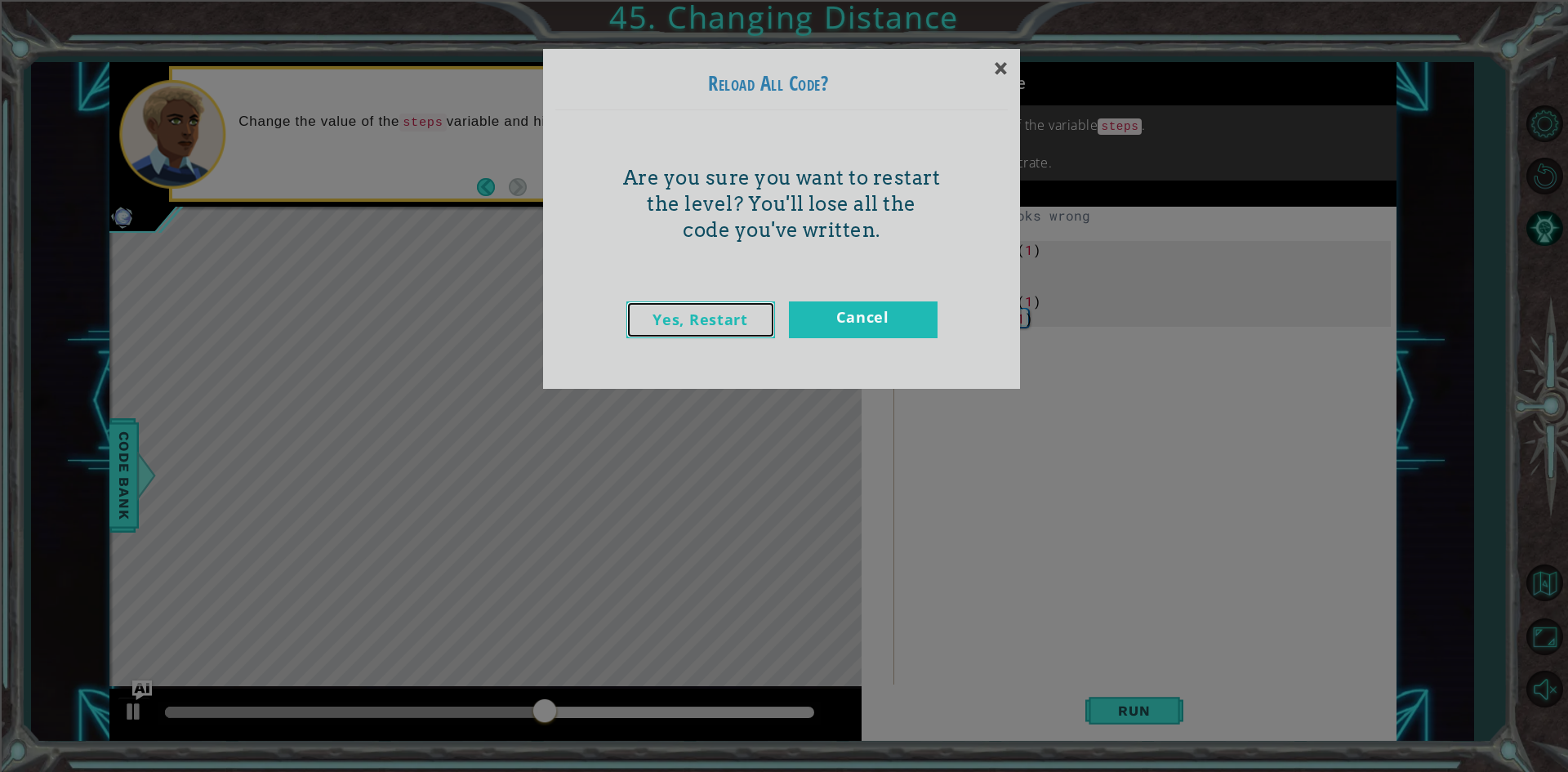
click at [706, 303] on link "Yes, Restart" at bounding box center [700, 320] width 149 height 37
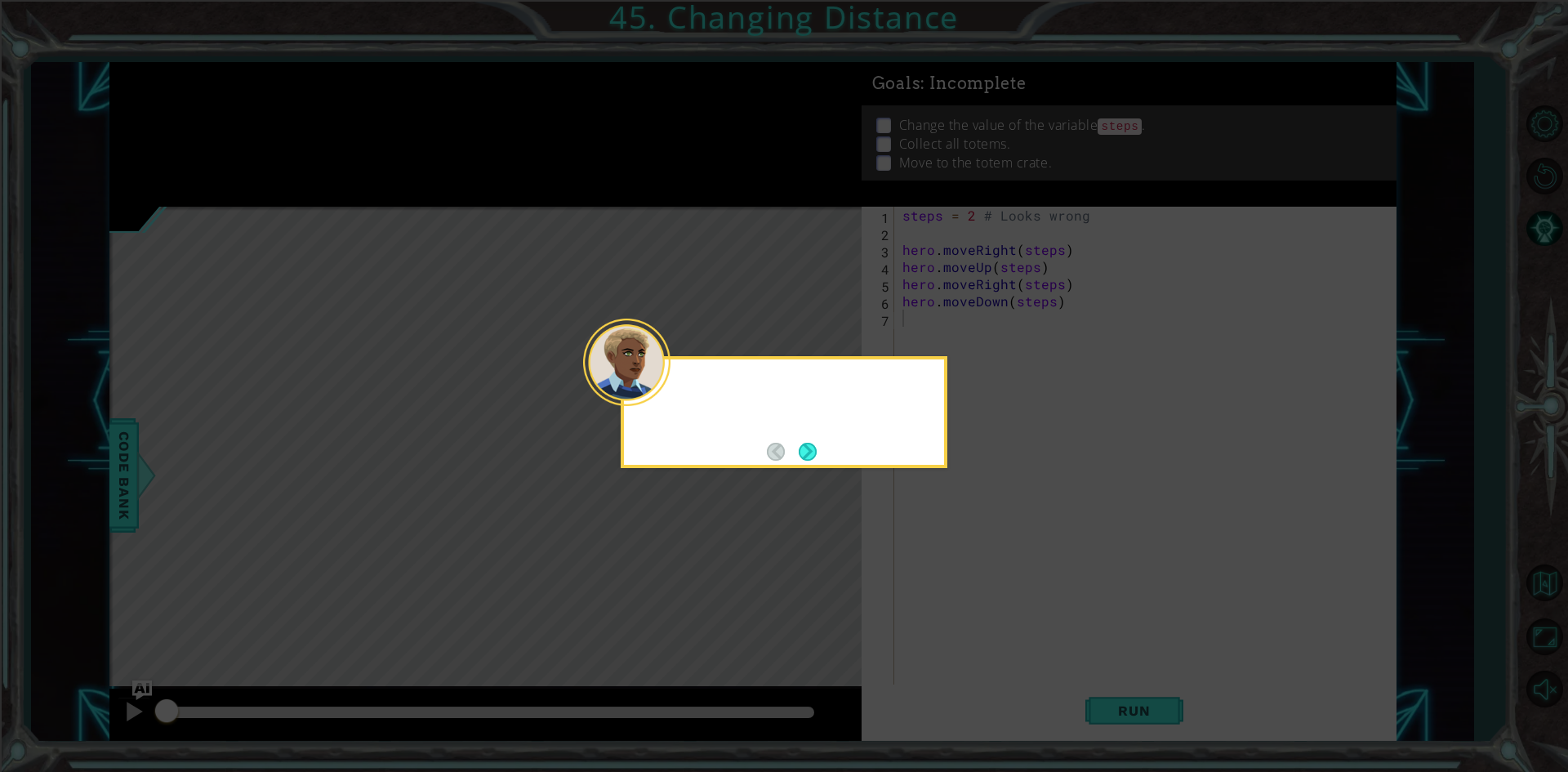
scroll to position [0, 0]
click at [817, 449] on button "Next" at bounding box center [808, 452] width 18 height 18
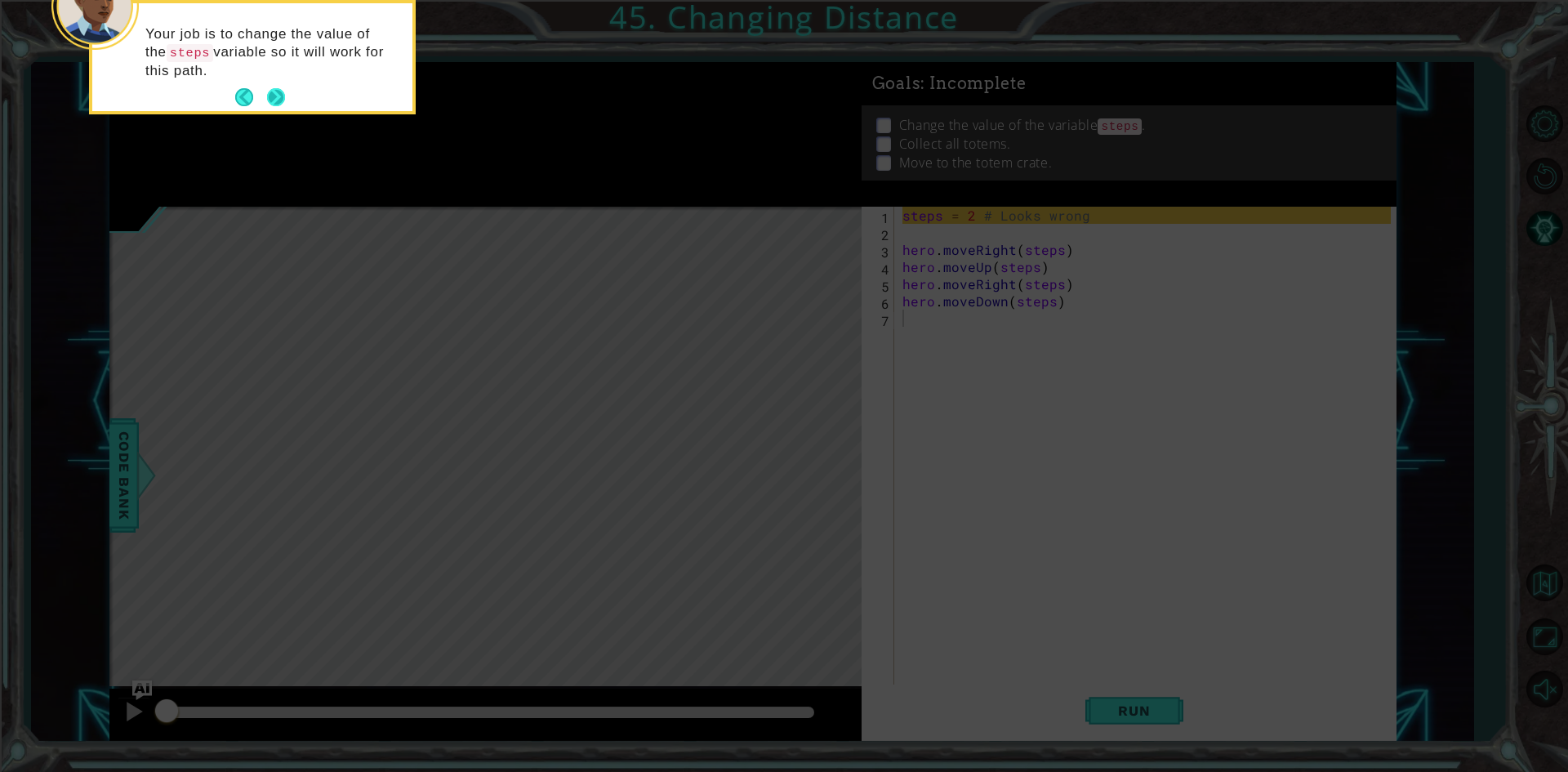
click at [283, 92] on button "Next" at bounding box center [276, 97] width 18 height 18
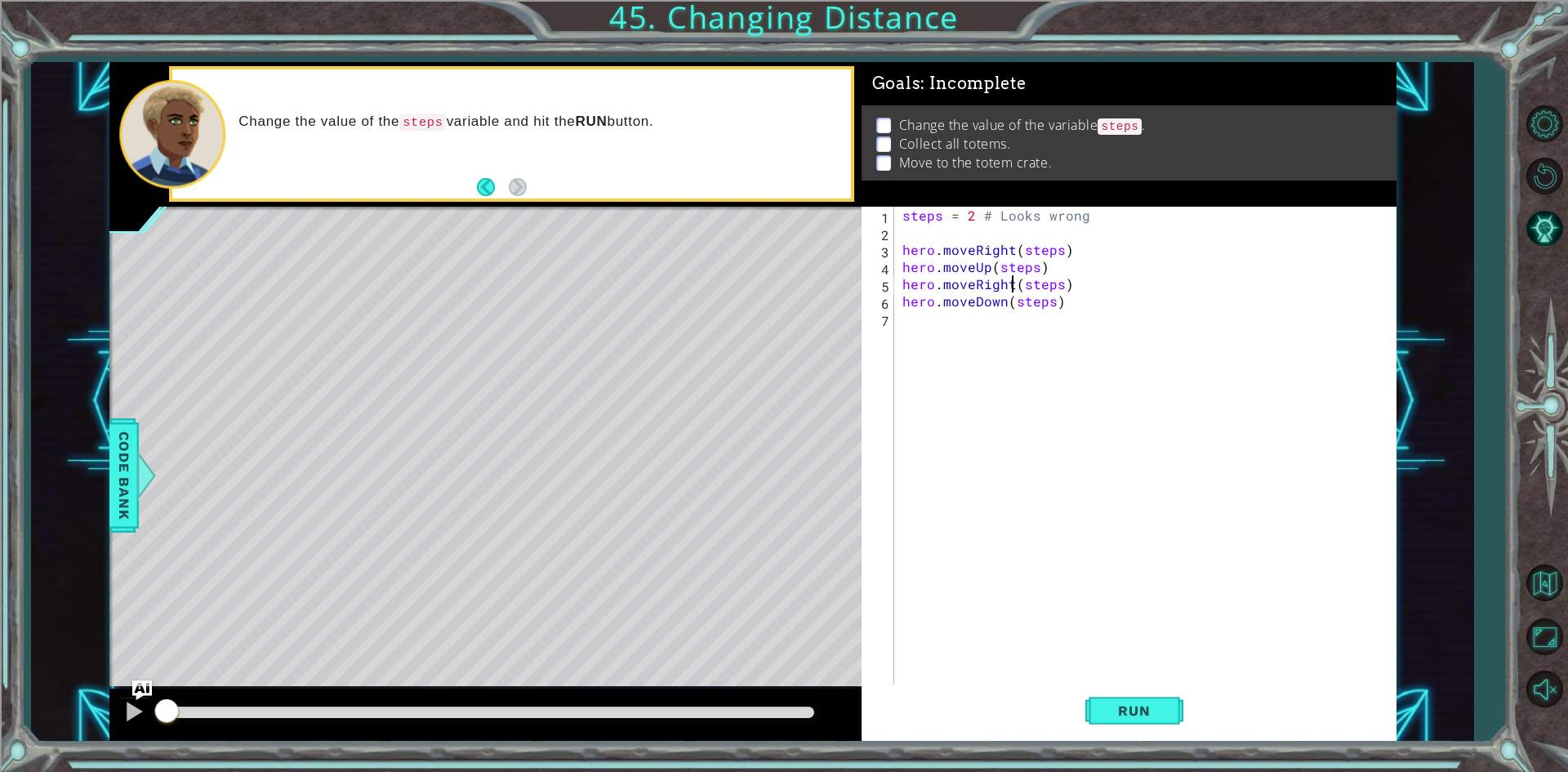
click at [1016, 286] on div "steps = 2 # Looks wrong hero . moveRight ( steps ) hero . moveUp ( steps ) hero…" at bounding box center [1149, 464] width 499 height 515
type textarea "hero.moveRight(steps)"
click at [1535, 207] on button "AI Hint" at bounding box center [1545, 229] width 48 height 48
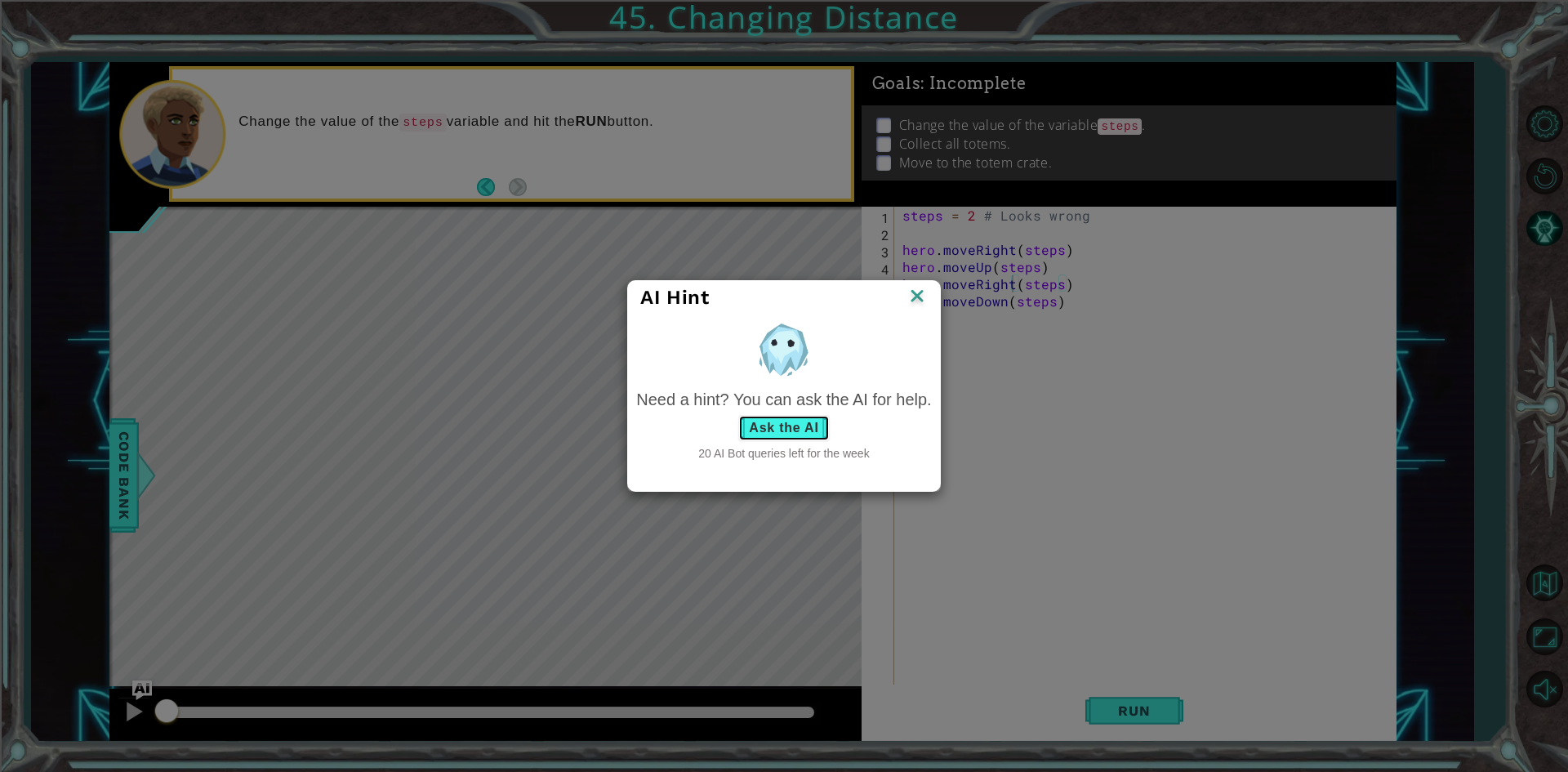
click at [769, 428] on button "Ask the AI" at bounding box center [783, 428] width 91 height 26
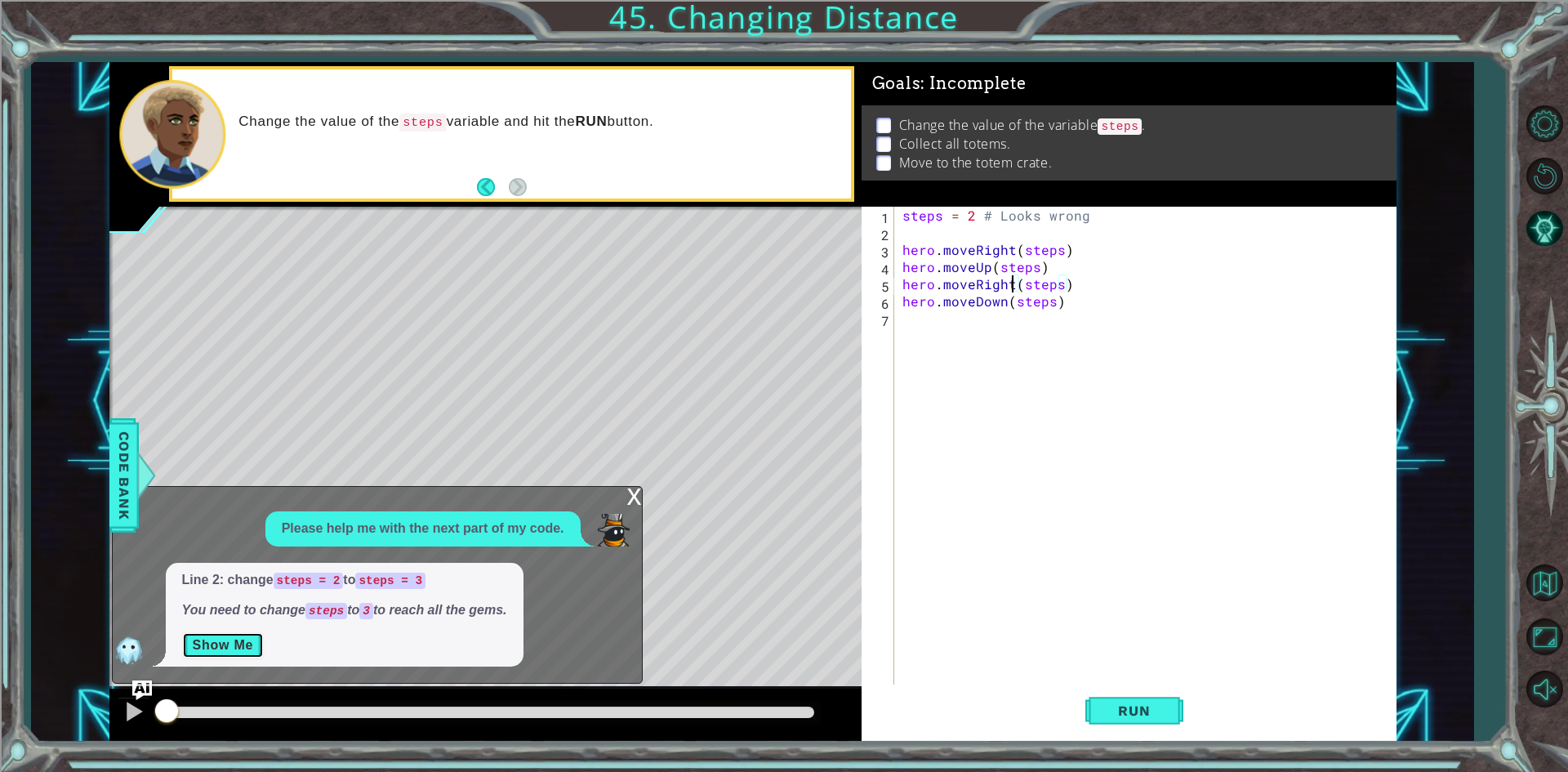
click at [238, 642] on button "Show Me" at bounding box center [224, 646] width 83 height 26
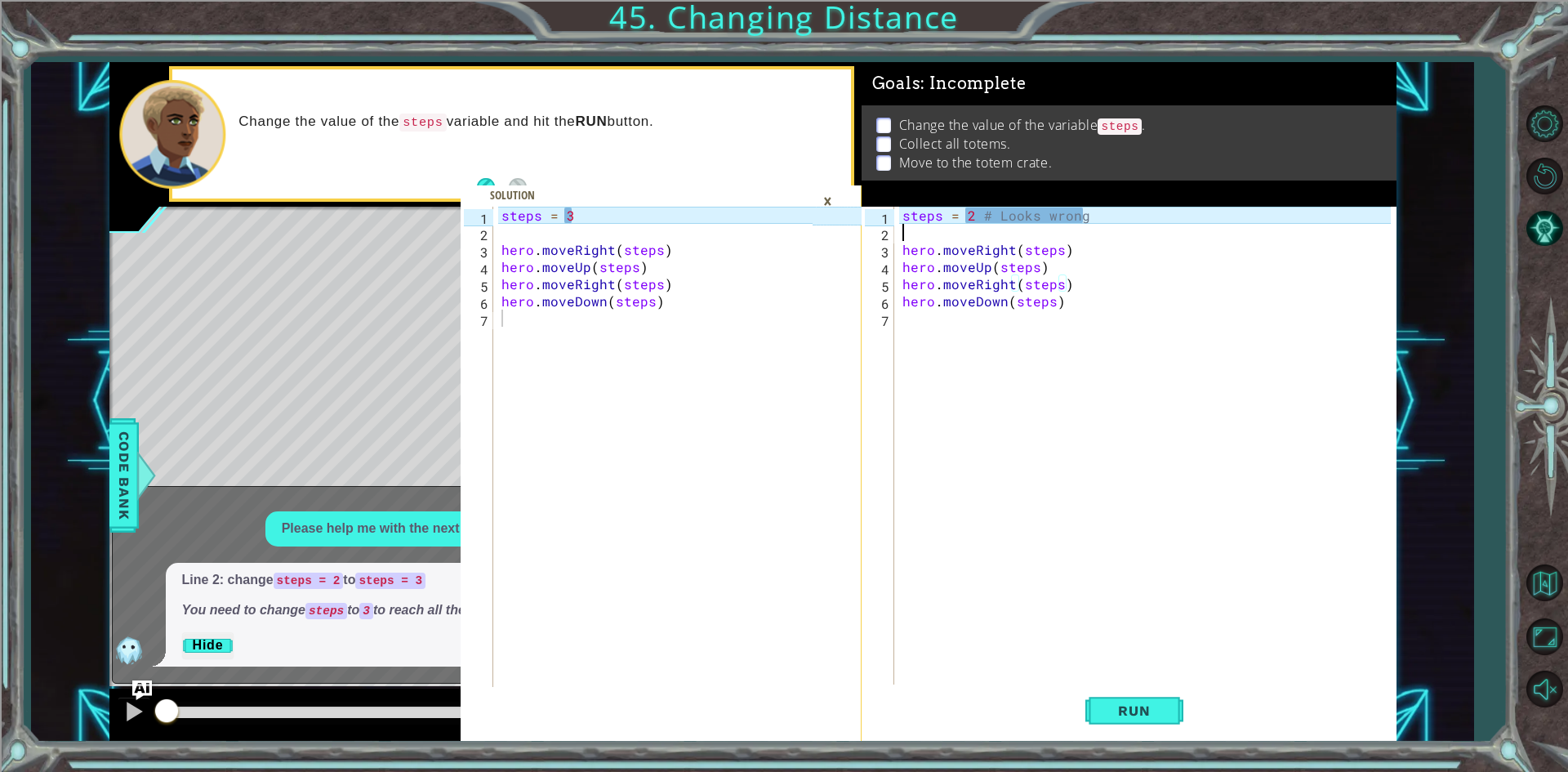
click at [971, 226] on div "steps = 2 # Looks wrong hero . moveRight ( steps ) hero . moveUp ( steps ) hero…" at bounding box center [1149, 464] width 499 height 515
click at [978, 214] on div "steps = 2 # Looks wrong hero . moveRight ( steps ) hero . moveUp ( steps ) hero…" at bounding box center [1149, 464] width 499 height 515
type textarea "steps =3# Looks wrong"
click at [838, 206] on div "×" at bounding box center [827, 201] width 26 height 28
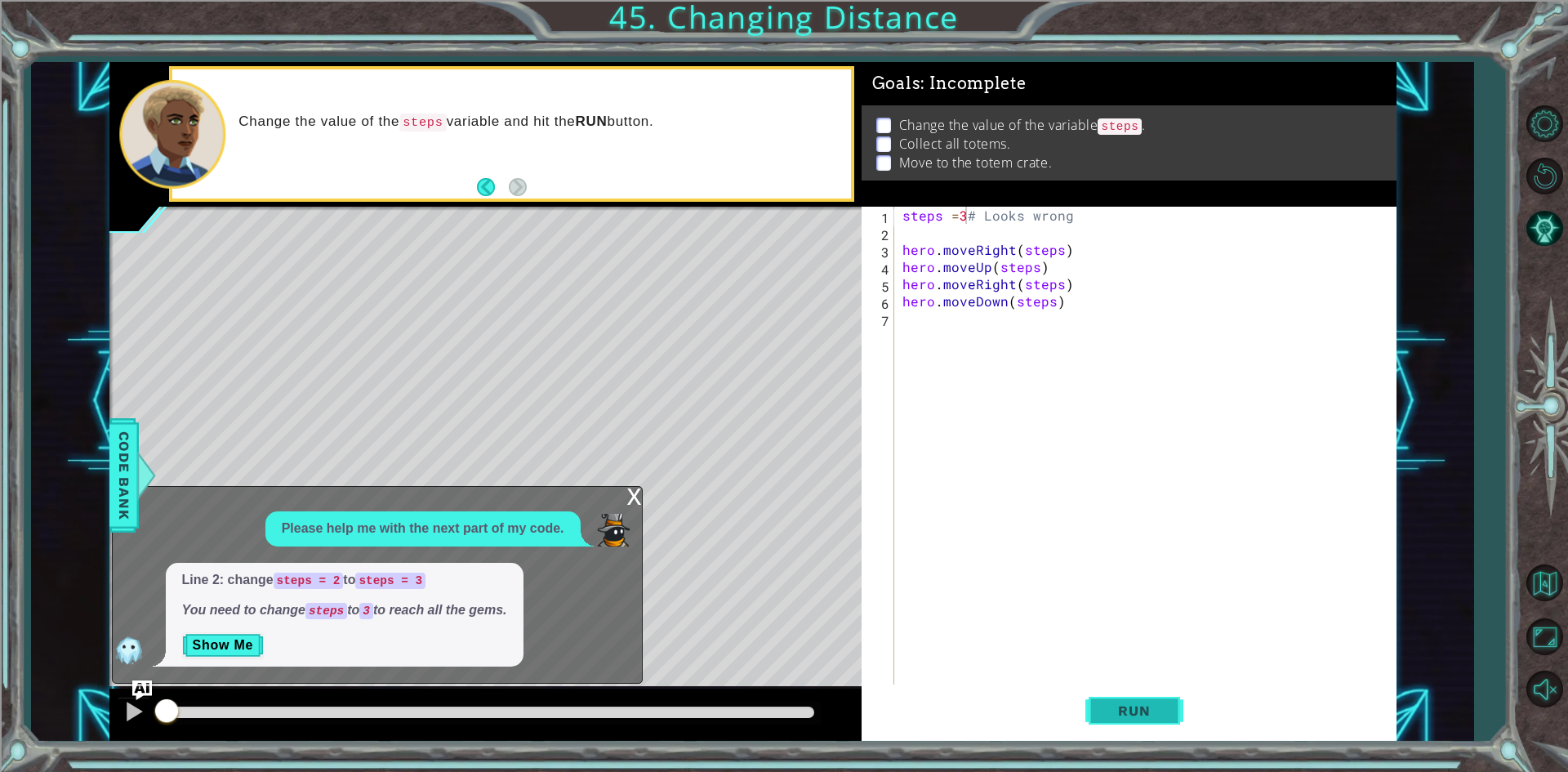
drag, startPoint x: 1134, startPoint y: 716, endPoint x: 1106, endPoint y: 716, distance: 28.0
click at [1133, 716] on span "Run" at bounding box center [1134, 710] width 64 height 17
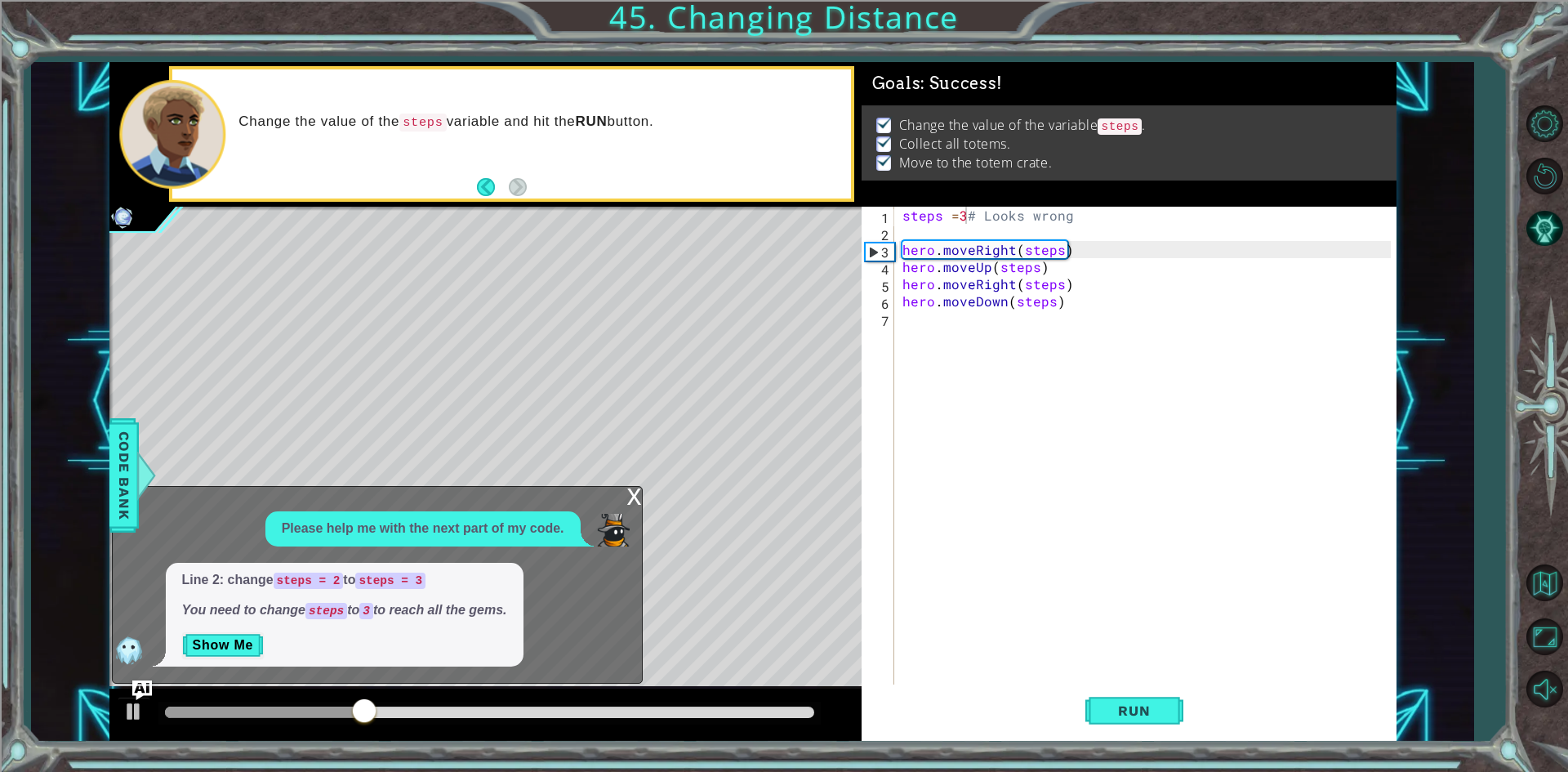
click at [630, 503] on div "x" at bounding box center [634, 495] width 15 height 17
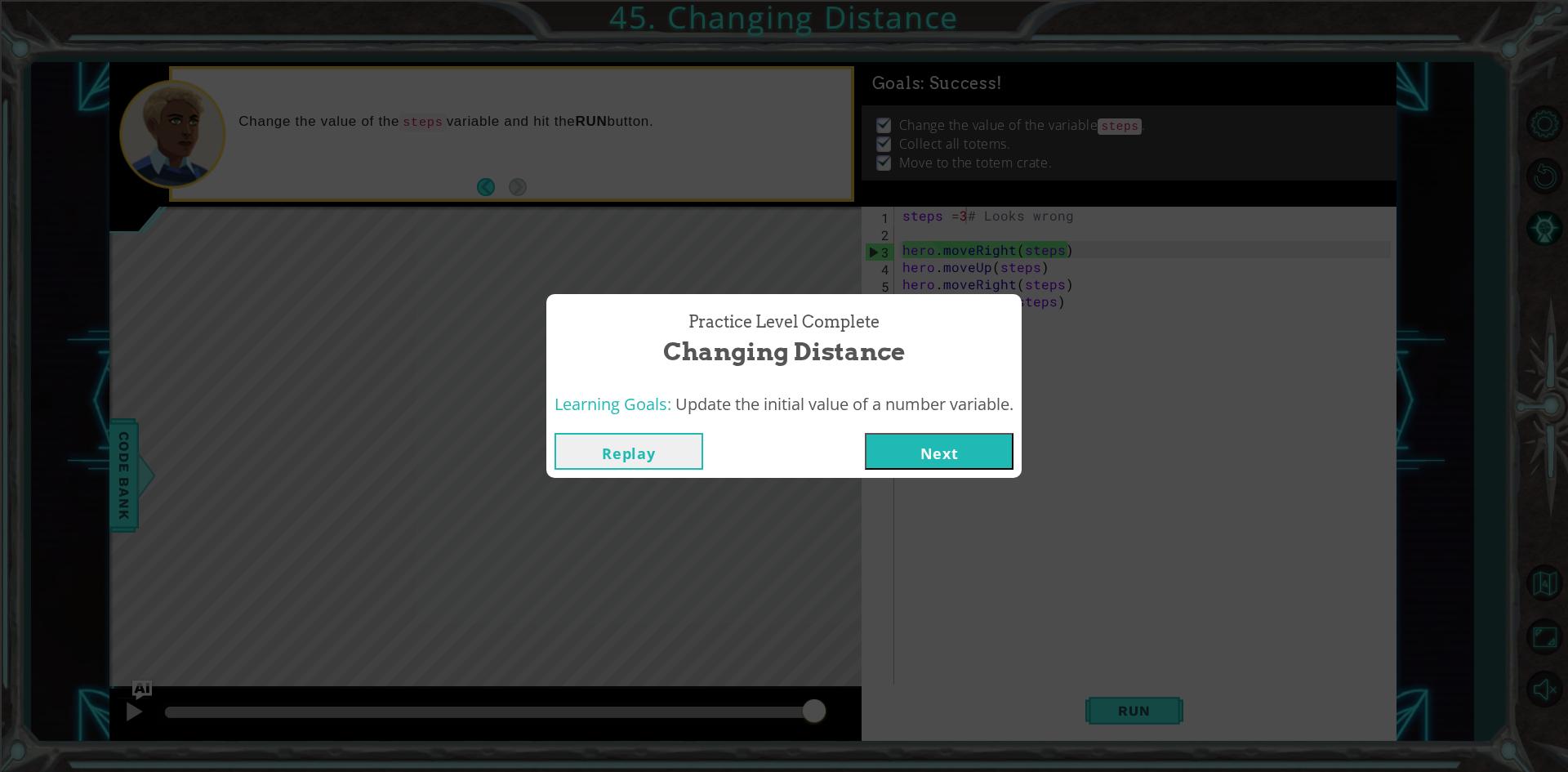
click at [899, 458] on button "Next" at bounding box center [939, 451] width 149 height 37
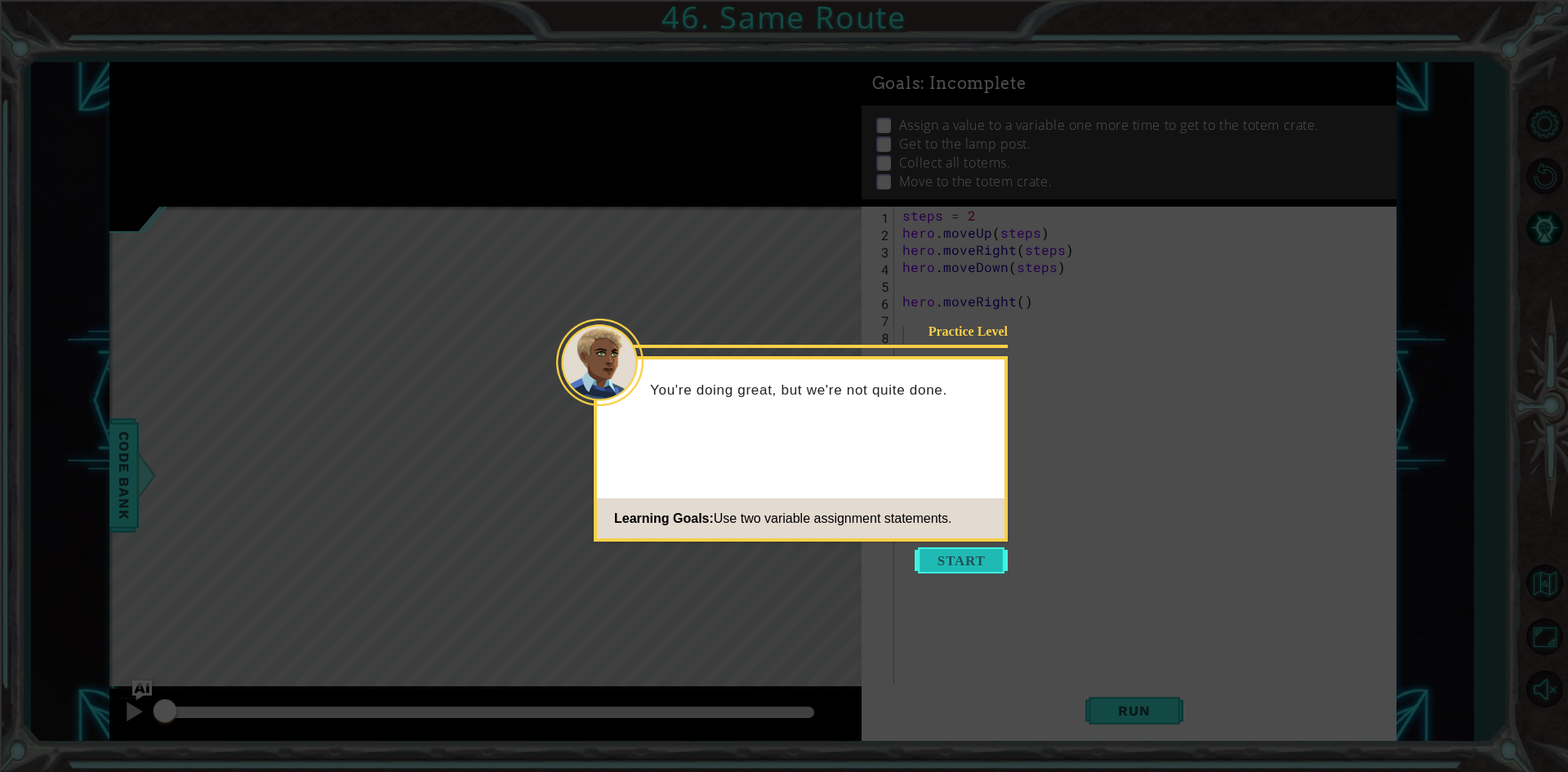
click at [980, 560] on button "Start" at bounding box center [962, 560] width 93 height 26
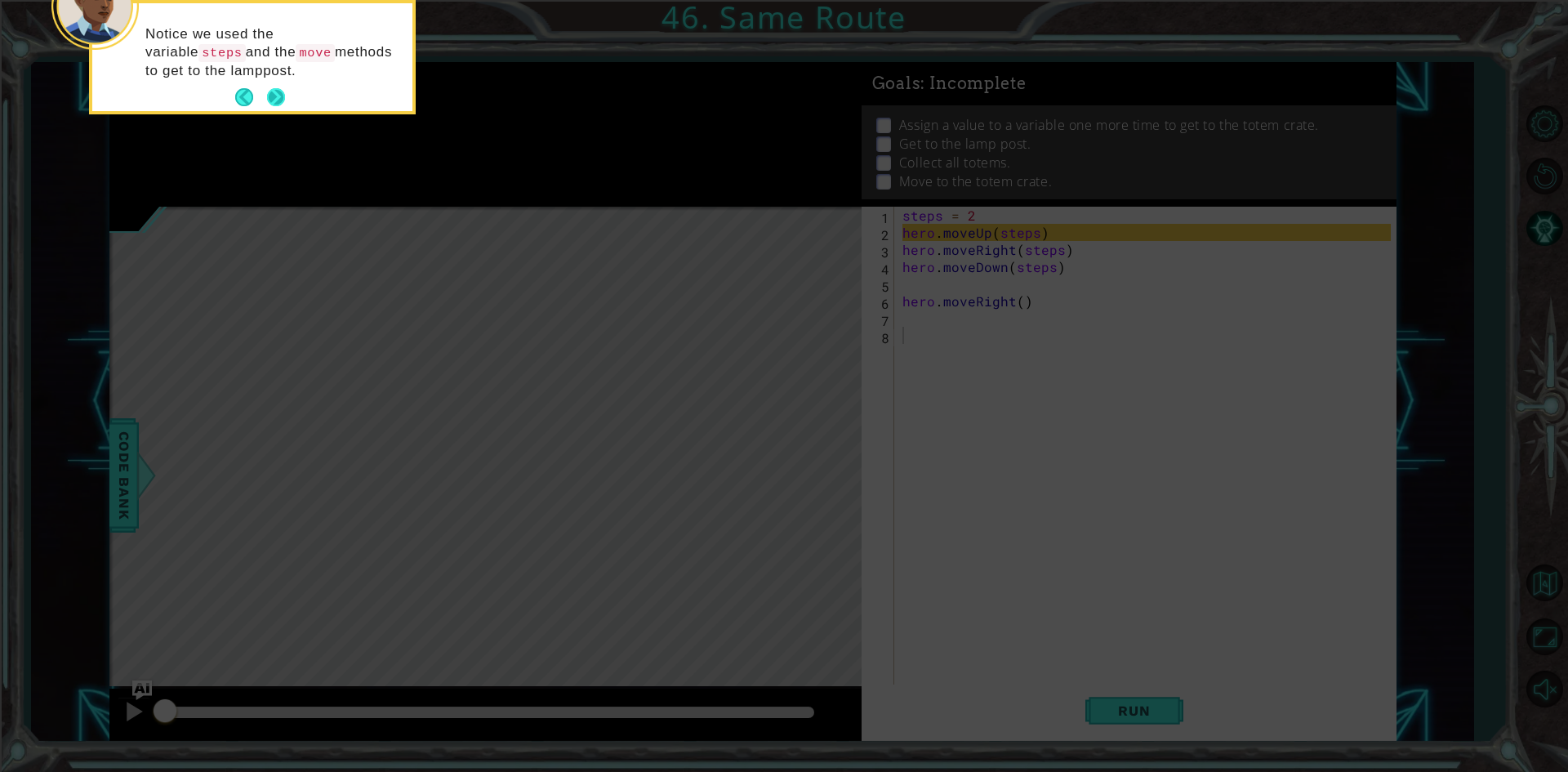
click at [275, 99] on button "Next" at bounding box center [276, 97] width 18 height 18
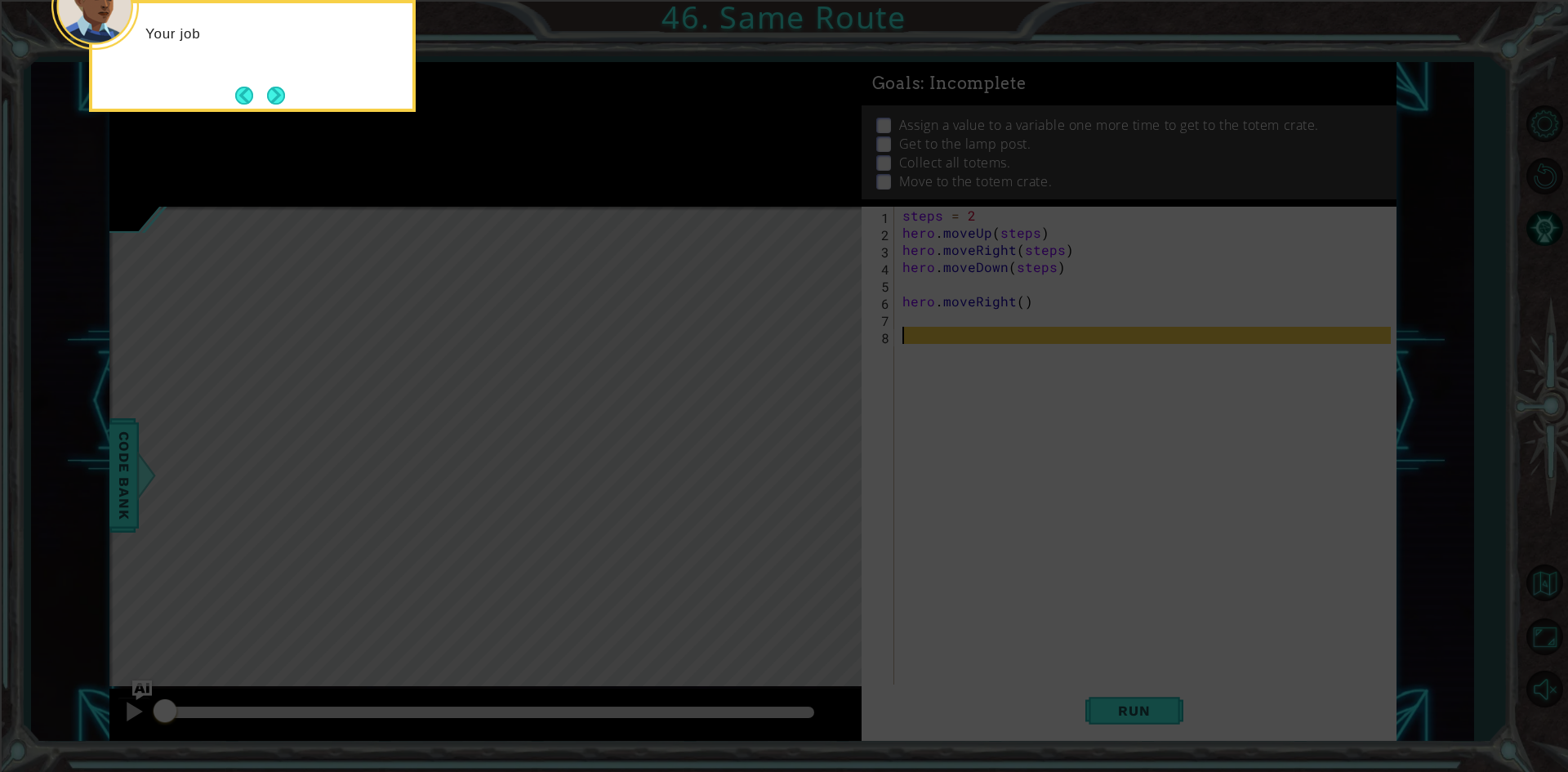
click at [275, 99] on button "Next" at bounding box center [276, 95] width 18 height 18
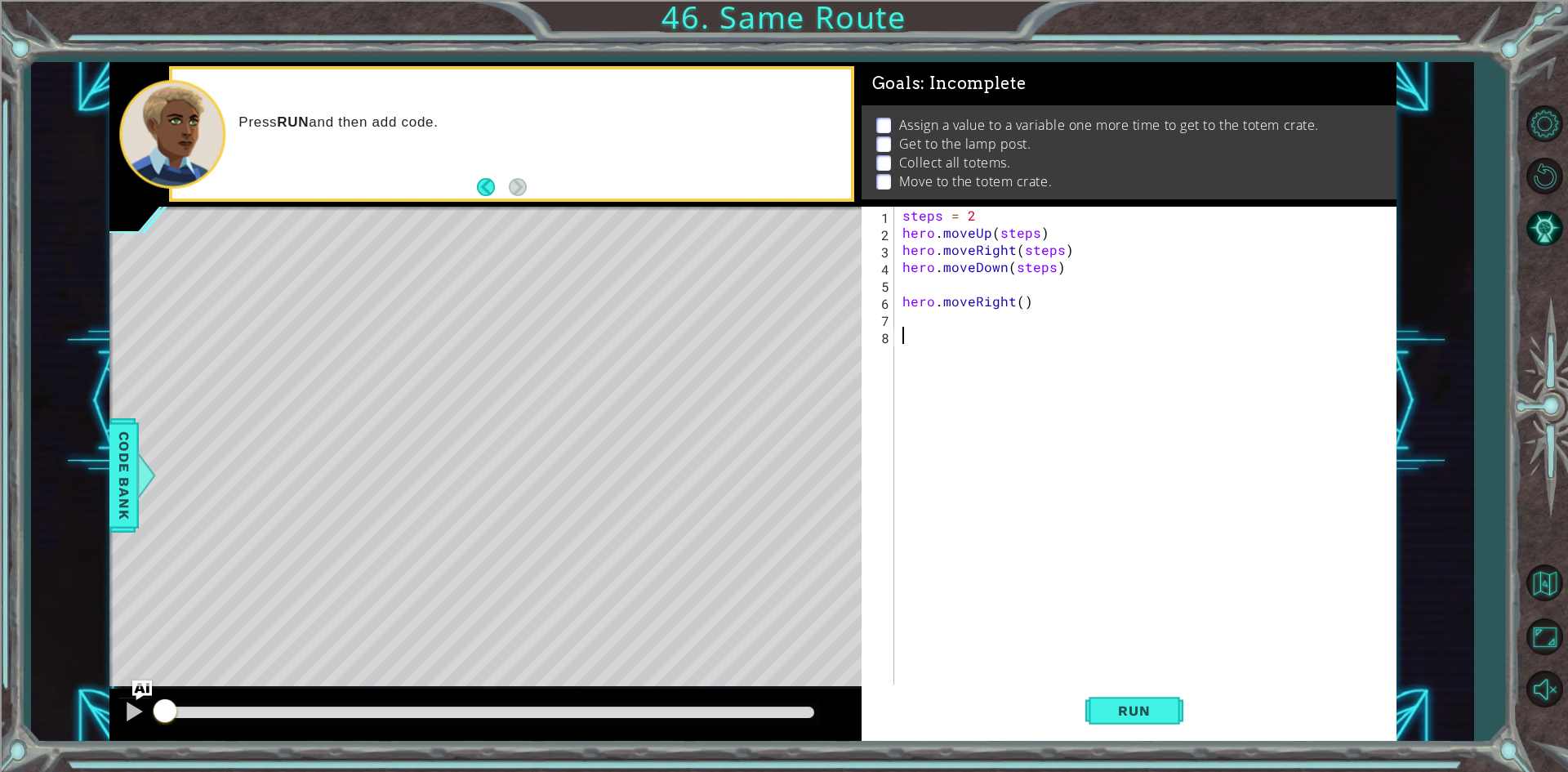
click at [949, 292] on div "steps = 2 hero . moveUp ( steps ) hero . moveRight ( steps ) hero . moveDown ( …" at bounding box center [1149, 464] width 499 height 515
click at [1016, 301] on div "steps = 2 hero . moveUp ( steps ) hero . moveRight ( steps ) hero . moveDown ( …" at bounding box center [1149, 464] width 499 height 515
type textarea "hero.moveRight()"
drag, startPoint x: 1022, startPoint y: 307, endPoint x: 1031, endPoint y: 302, distance: 10.3
click at [1031, 302] on div "steps = 2 hero . moveUp ( steps ) hero . moveRight ( steps ) hero . moveDown ( …" at bounding box center [1149, 464] width 499 height 515
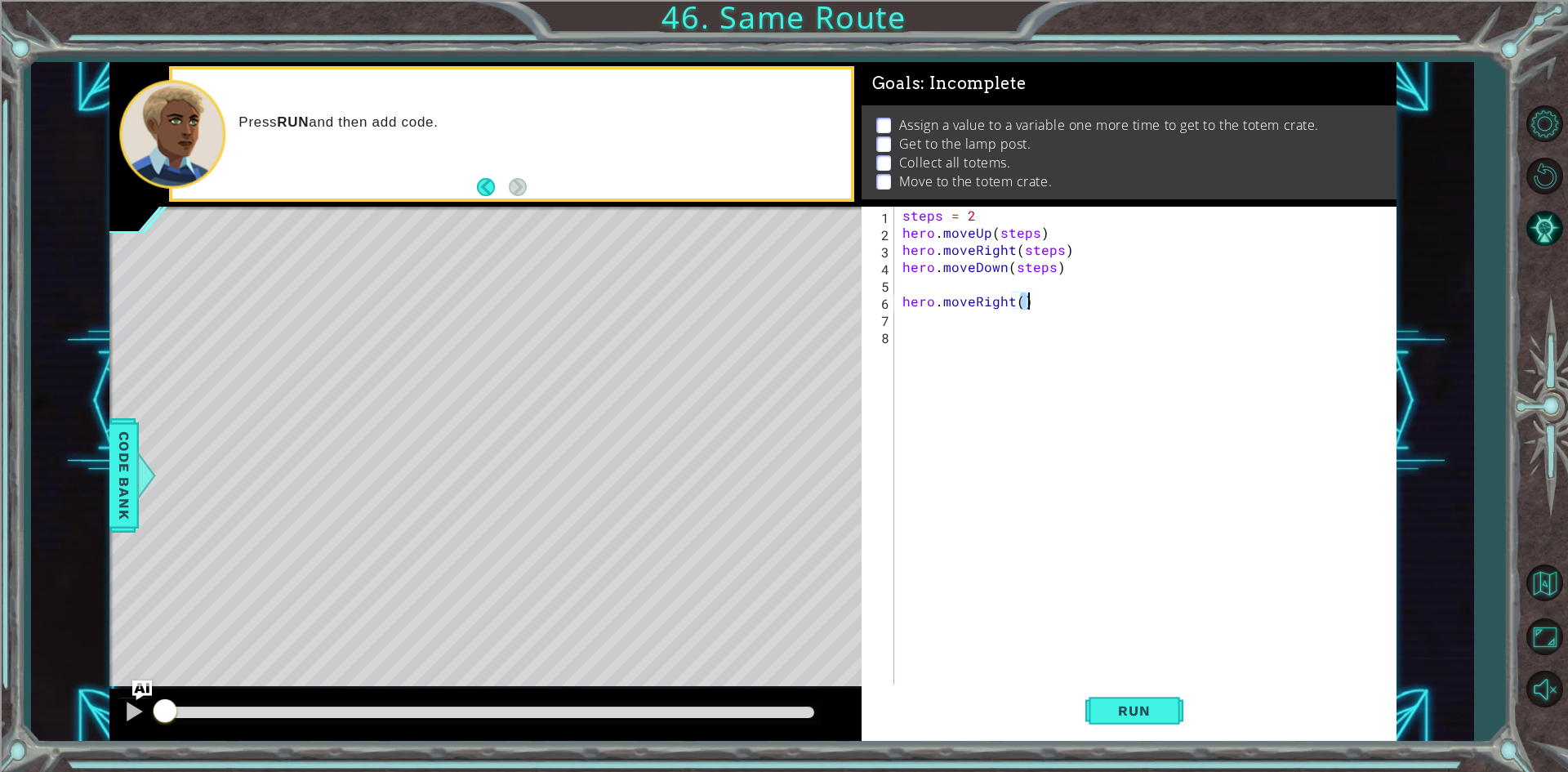
click at [1023, 311] on div "steps = 2 hero . moveUp ( steps ) hero . moveRight ( steps ) hero . moveDown ( …" at bounding box center [1149, 464] width 499 height 515
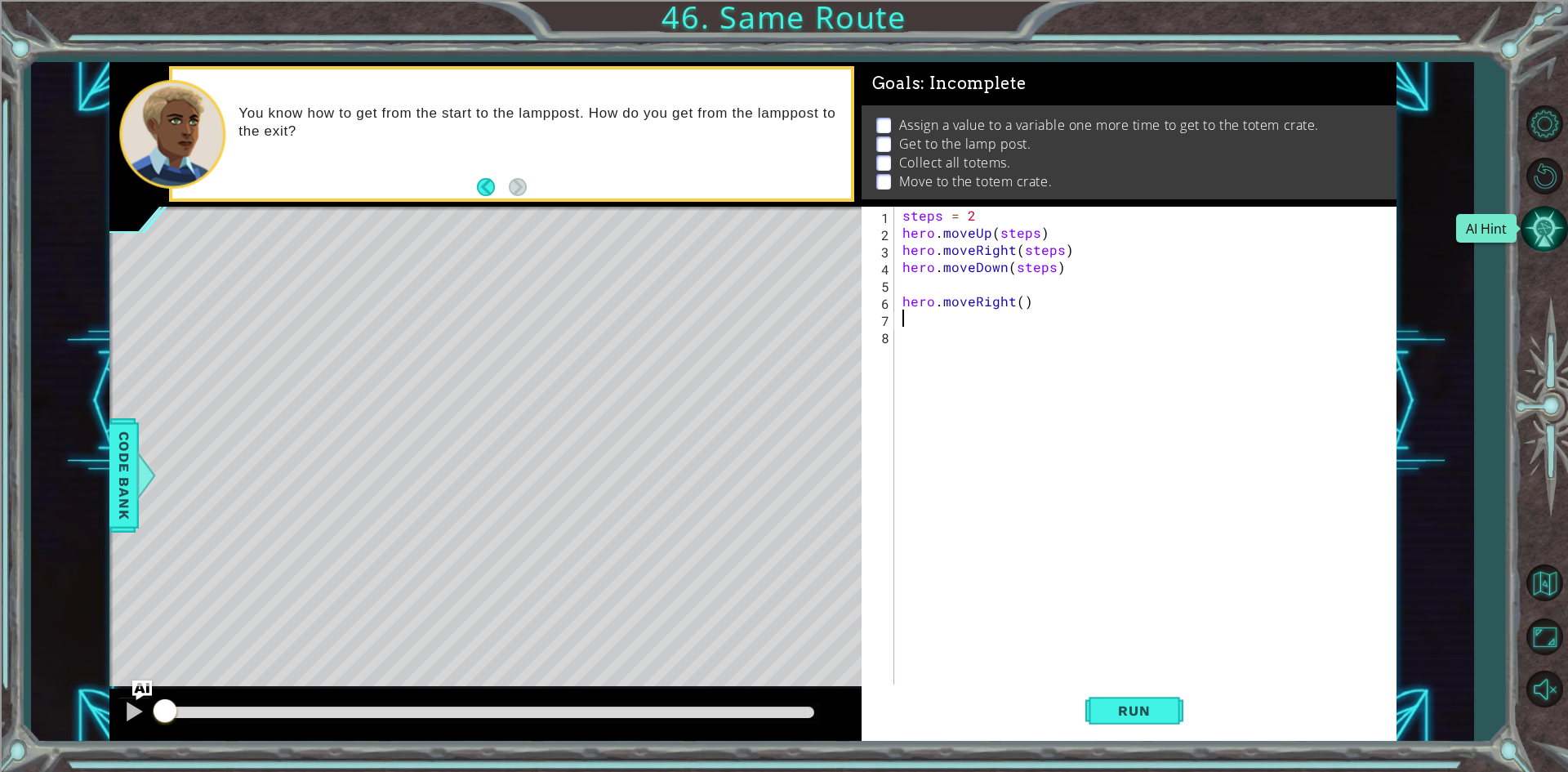
click at [1555, 231] on button "AI Hint" at bounding box center [1545, 229] width 48 height 48
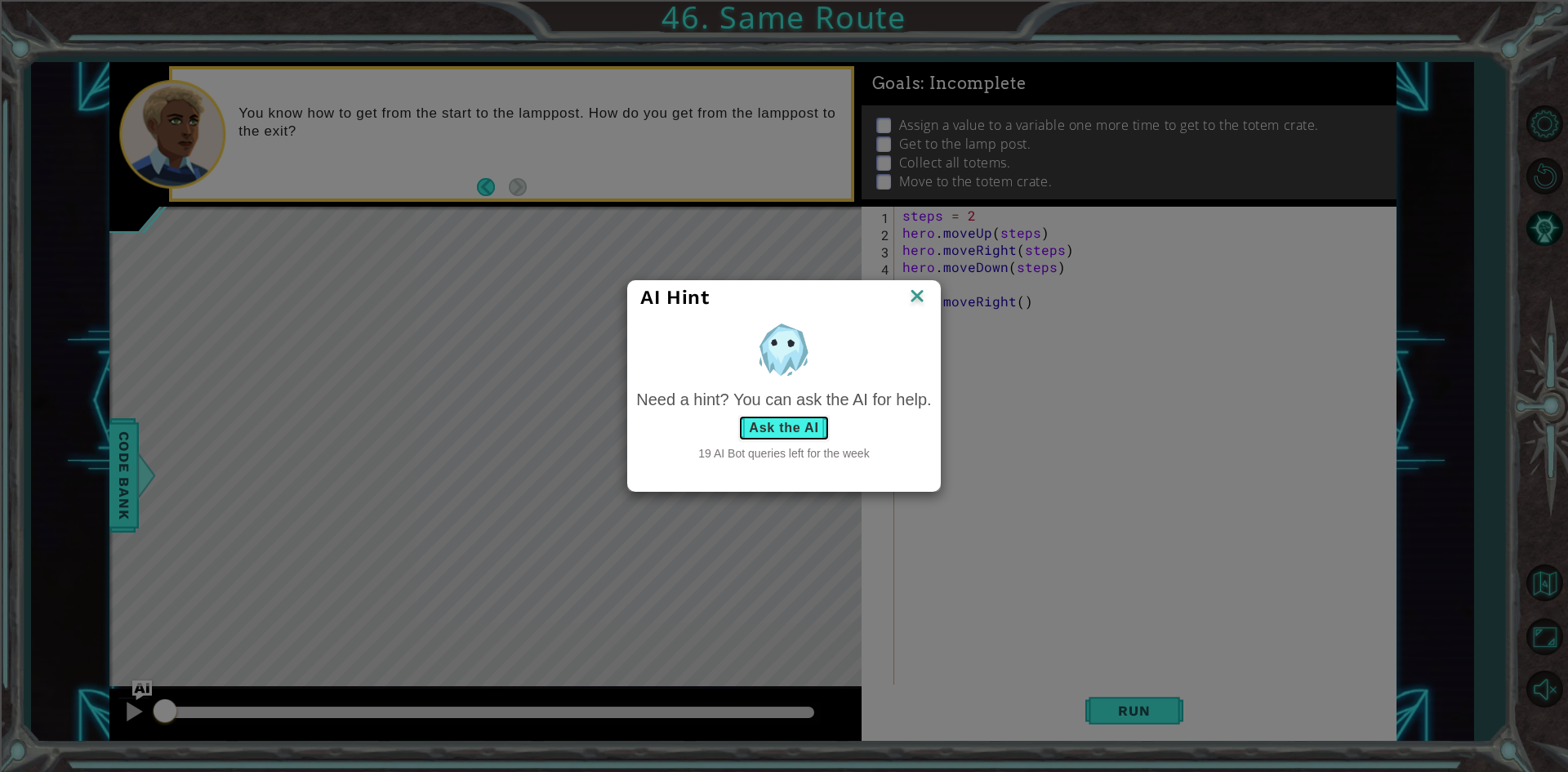
click at [782, 419] on button "Ask the AI" at bounding box center [783, 428] width 91 height 26
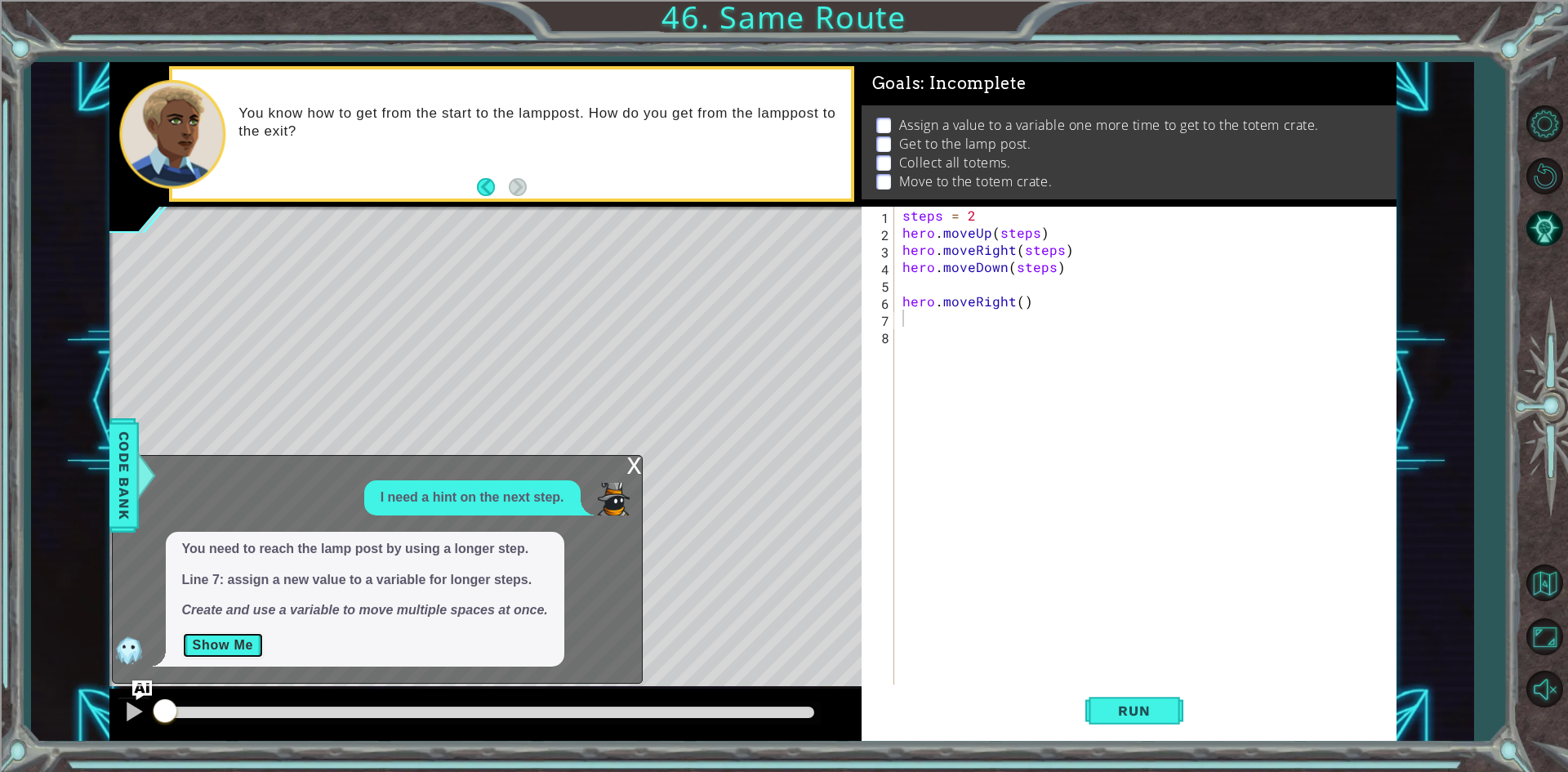
click at [216, 640] on button "Show Me" at bounding box center [224, 646] width 83 height 26
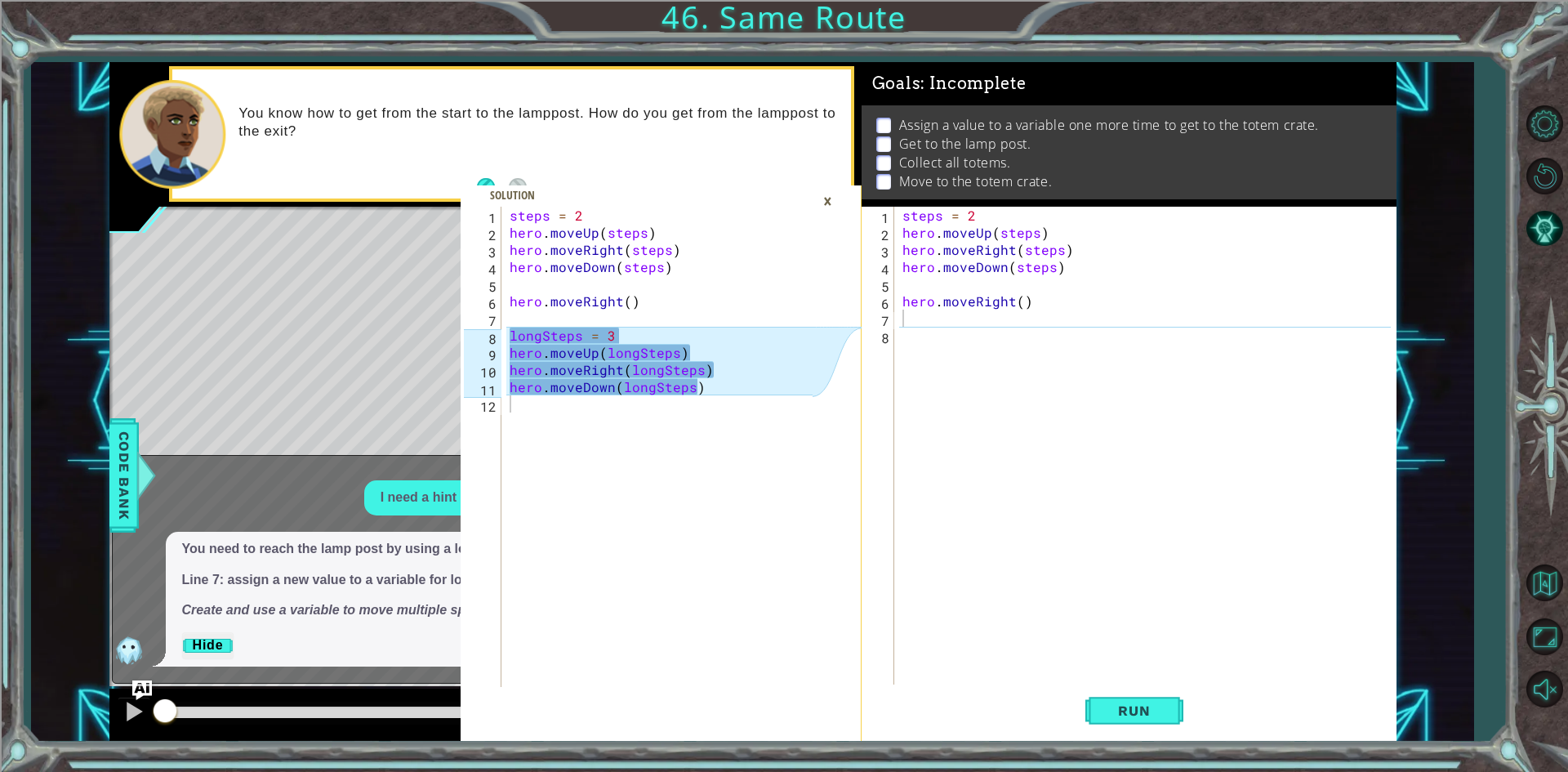
click at [960, 354] on div "steps = 2 hero . moveUp ( steps ) hero . moveRight ( steps ) hero . moveDown ( …" at bounding box center [1149, 464] width 499 height 515
type textarea "longSteps=3"
click at [909, 343] on div "steps = 2 hero . moveUp ( steps ) hero . moveRight ( steps ) hero . moveDown ( …" at bounding box center [1149, 464] width 499 height 515
click at [913, 357] on div "steps = 2 hero . moveUp ( steps ) hero . moveRight ( steps ) hero . moveDown ( …" at bounding box center [1149, 464] width 499 height 515
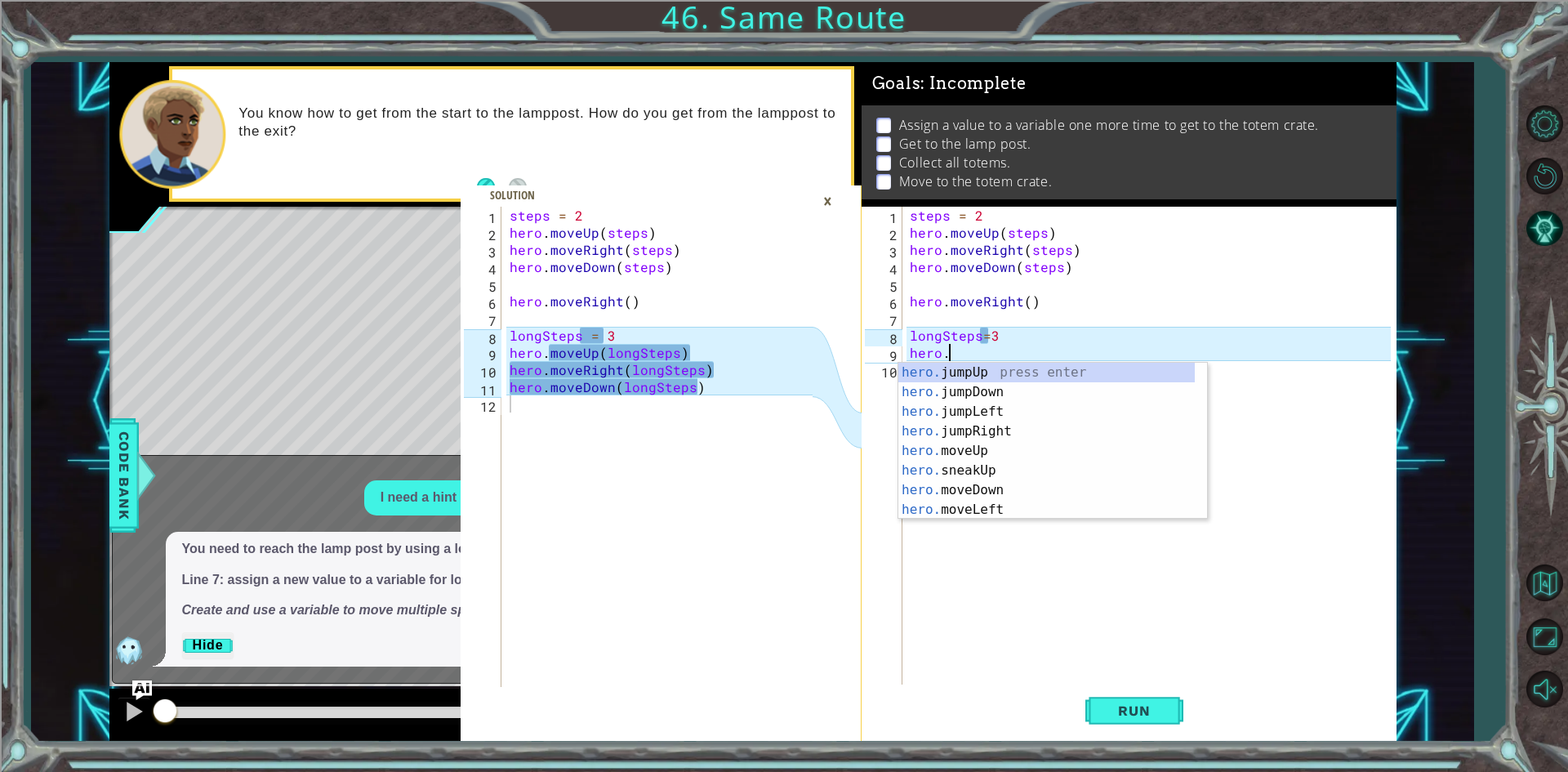
scroll to position [0, 2]
click at [1158, 380] on div "hero.m oveUp press enter hero.m oveDown press enter hero.m oveLeft press enter …" at bounding box center [1053, 461] width 308 height 197
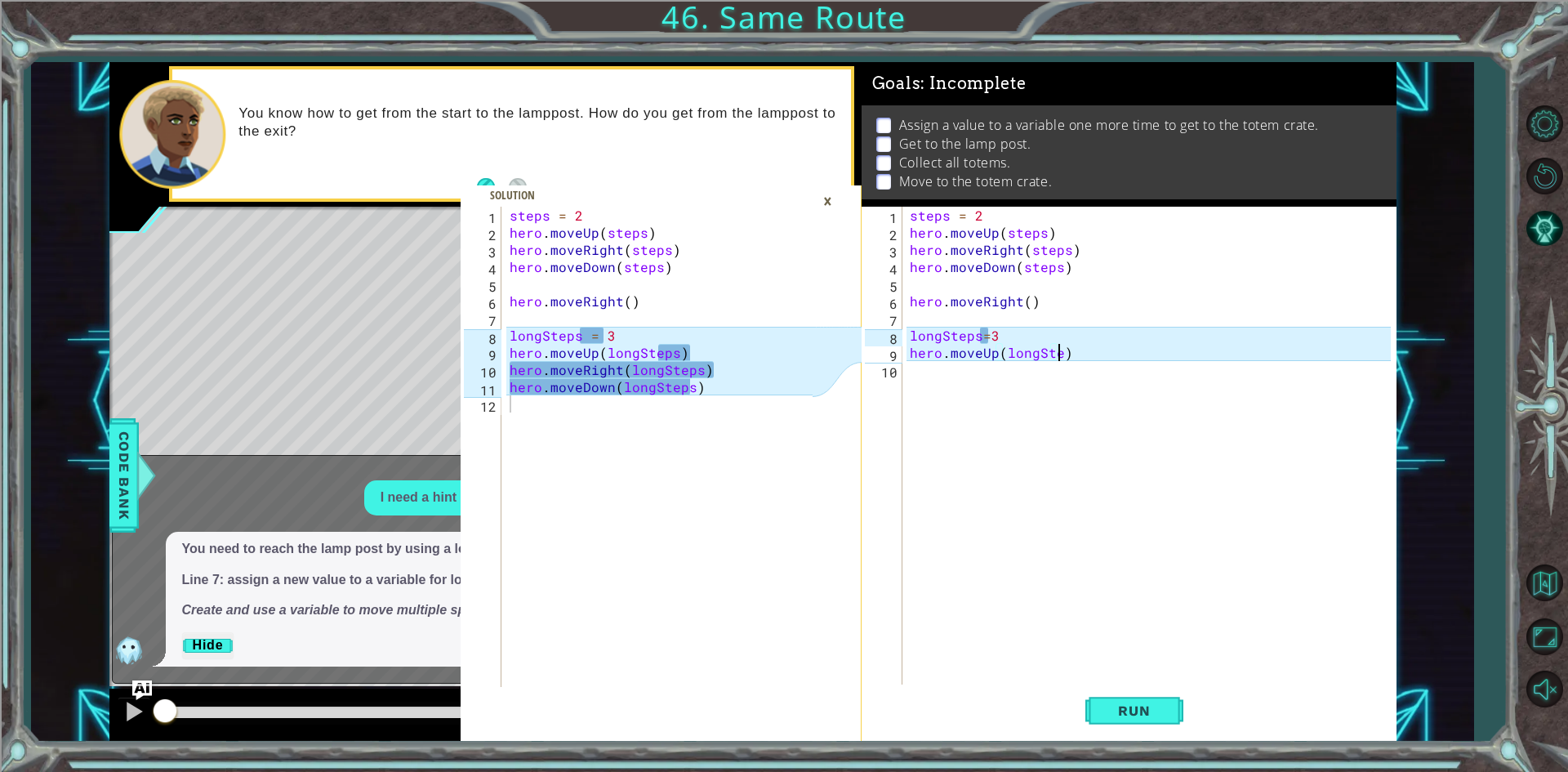
scroll to position [0, 9]
type textarea "hero.moveUp(longSteps)"
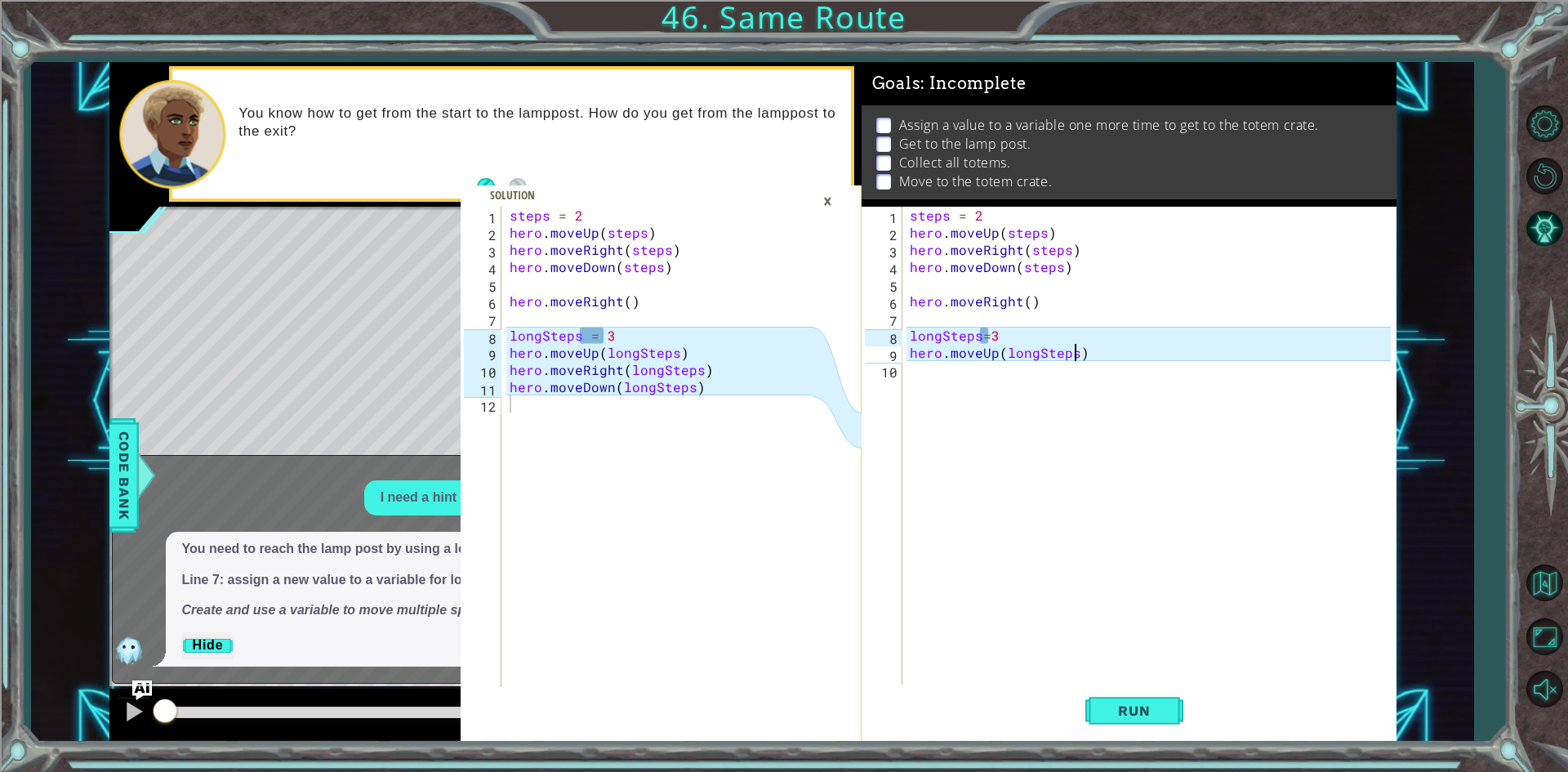
scroll to position [0, 10]
click at [929, 374] on div "steps = 2 hero . moveUp ( steps ) hero . moveRight ( steps ) hero . moveDown ( …" at bounding box center [1152, 464] width 492 height 515
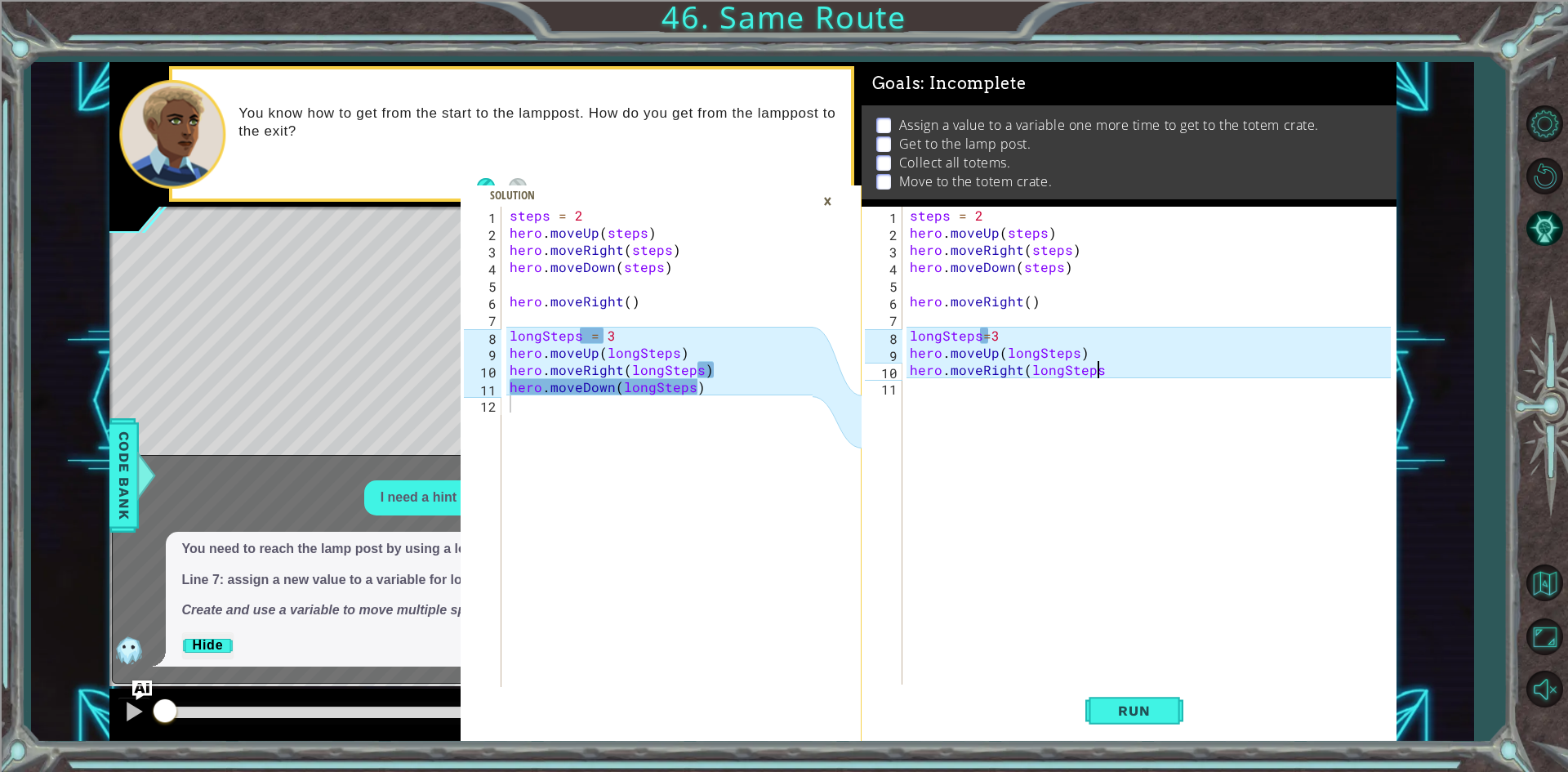
scroll to position [0, 11]
type textarea "hero.moveRight(longSteps0"
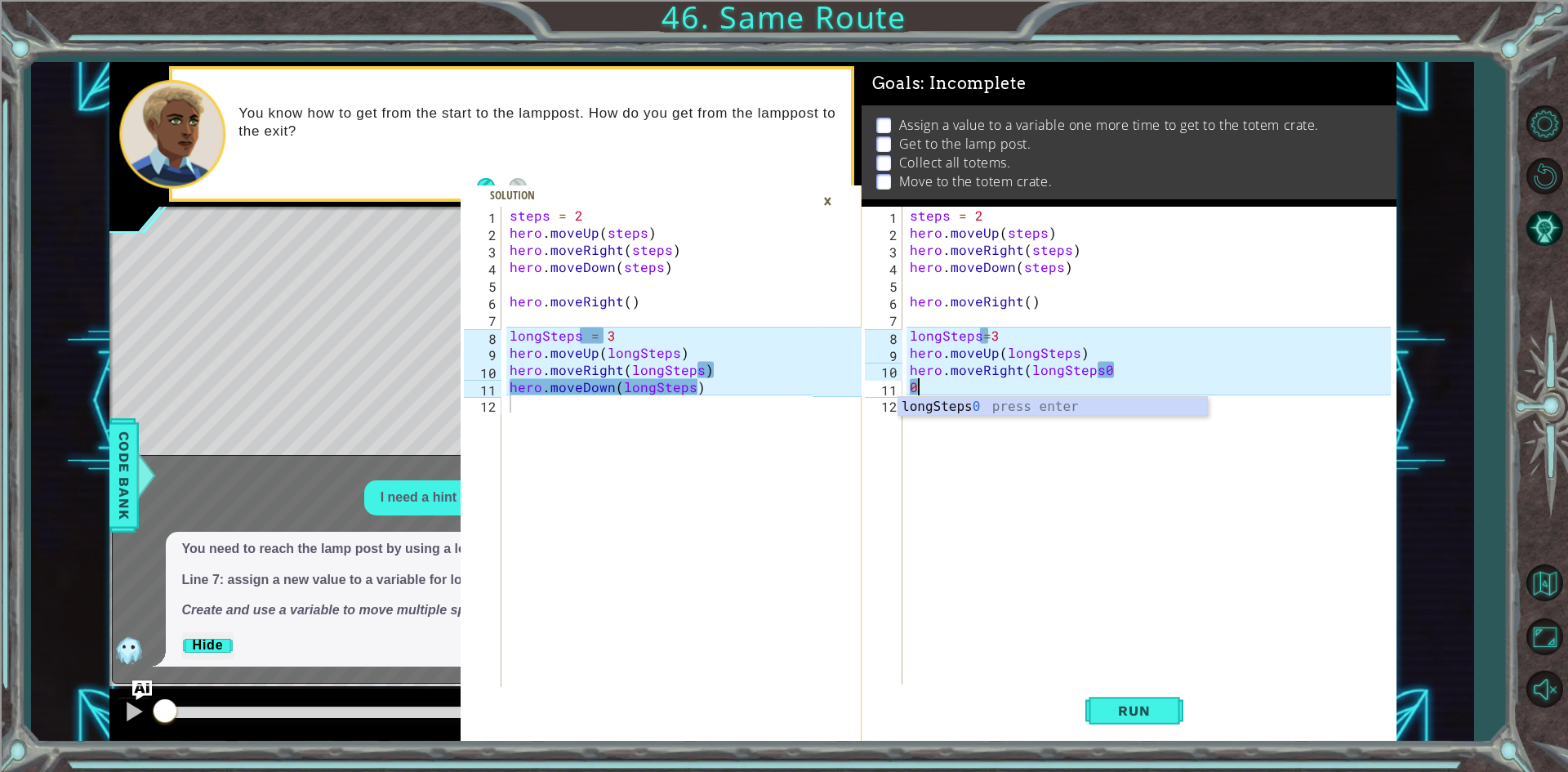
type textarea "0"
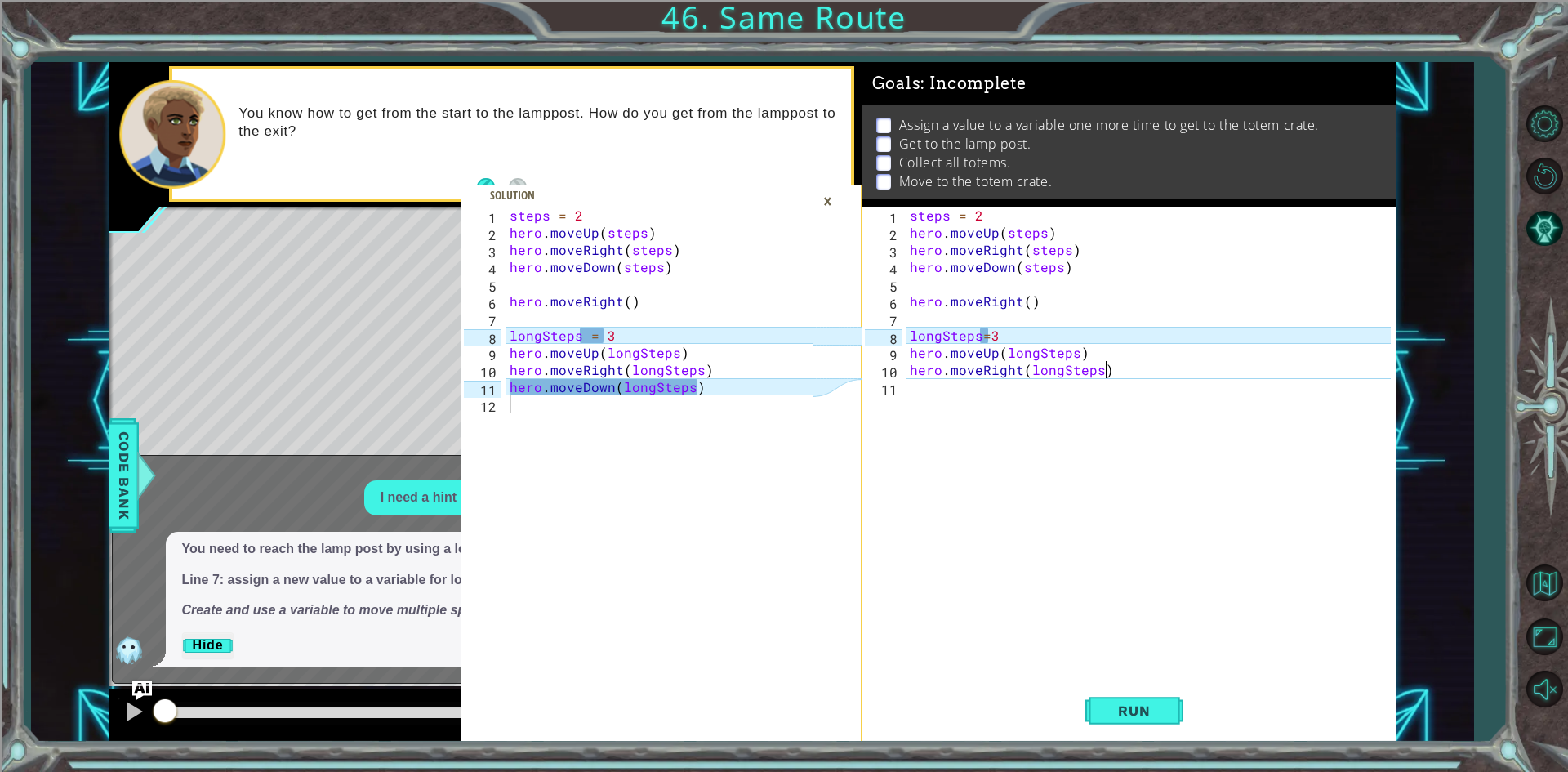
type textarea "hero.moveRight(longSteps)"
click at [918, 402] on div "steps = 2 hero . moveUp ( steps ) hero . moveRight ( steps ) hero . moveDown ( …" at bounding box center [1152, 464] width 492 height 515
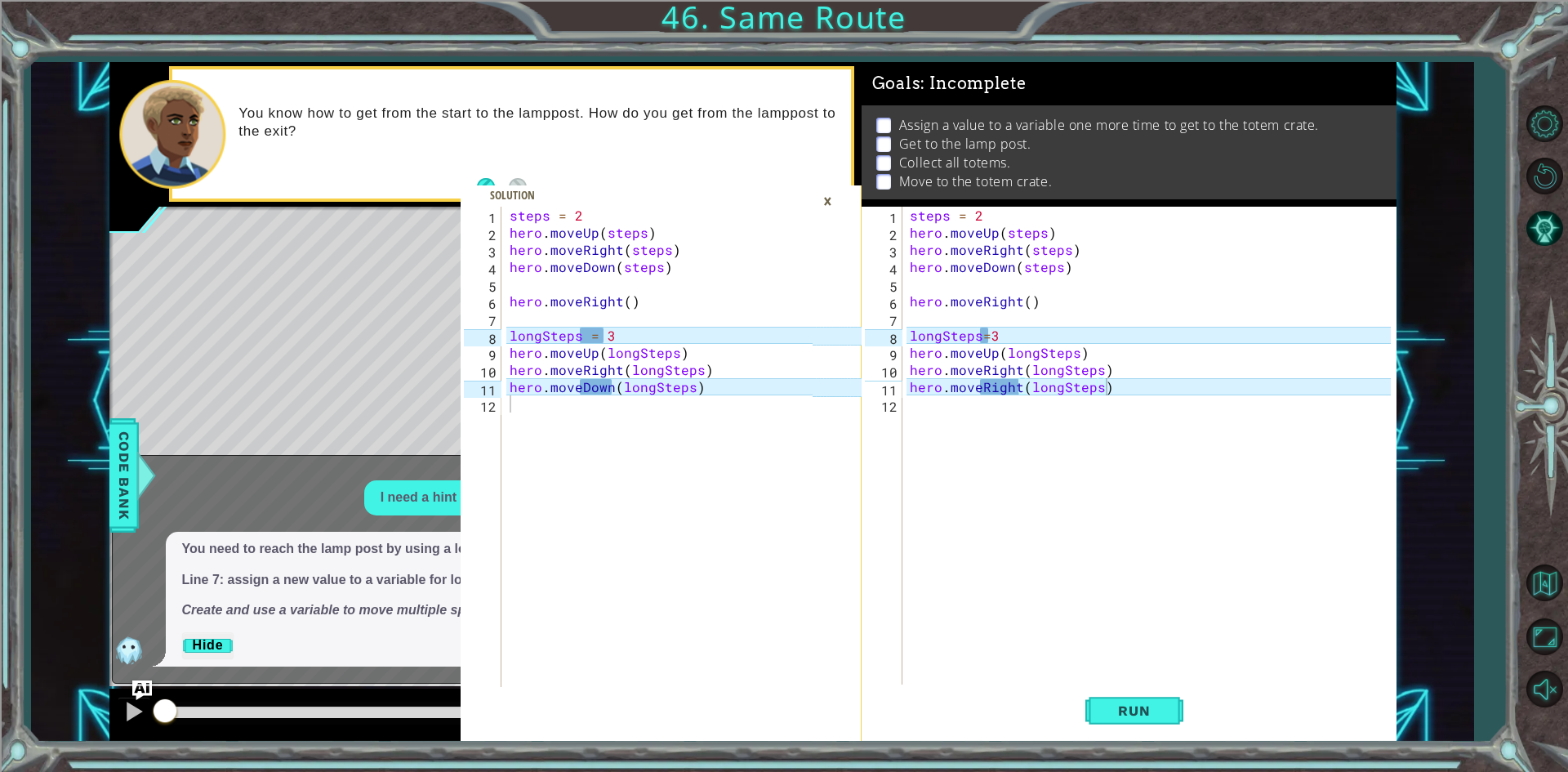
click at [829, 211] on div "×" at bounding box center [827, 201] width 26 height 28
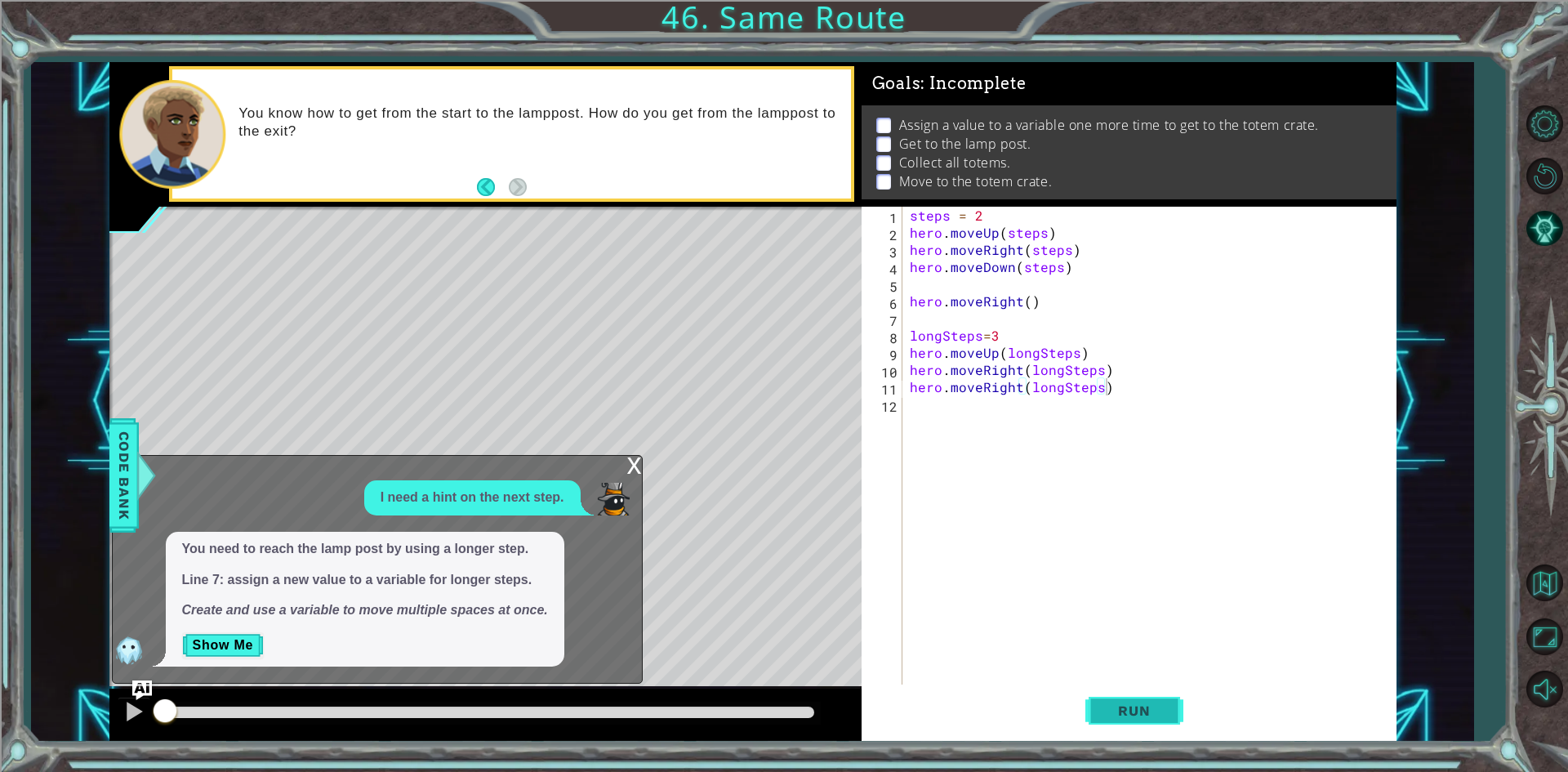
click at [1106, 721] on button "Run" at bounding box center [1134, 711] width 98 height 53
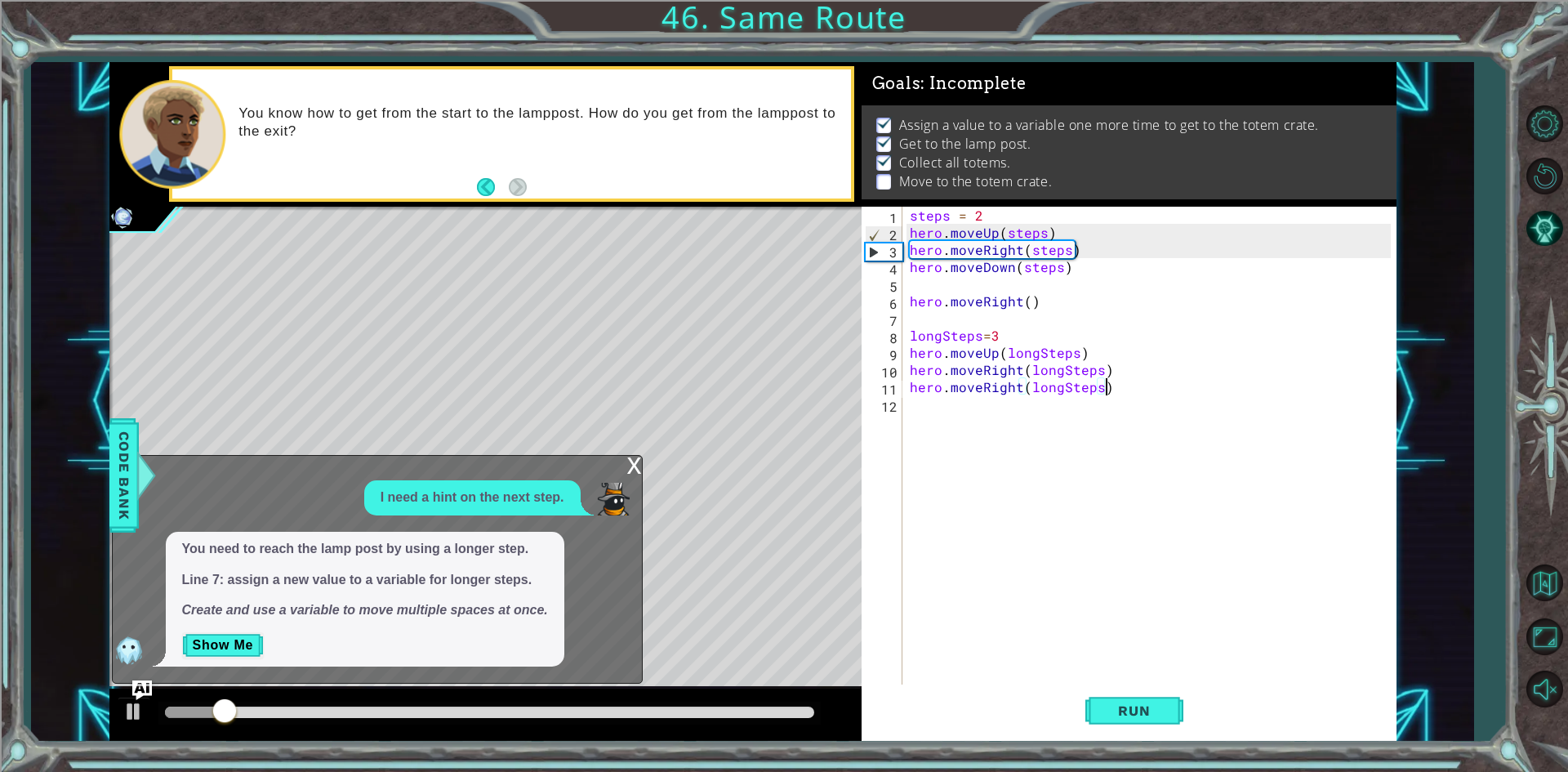
click at [1015, 390] on div "steps = 2 hero . moveUp ( steps ) hero . moveRight ( steps ) hero . moveDown ( …" at bounding box center [1152, 464] width 492 height 515
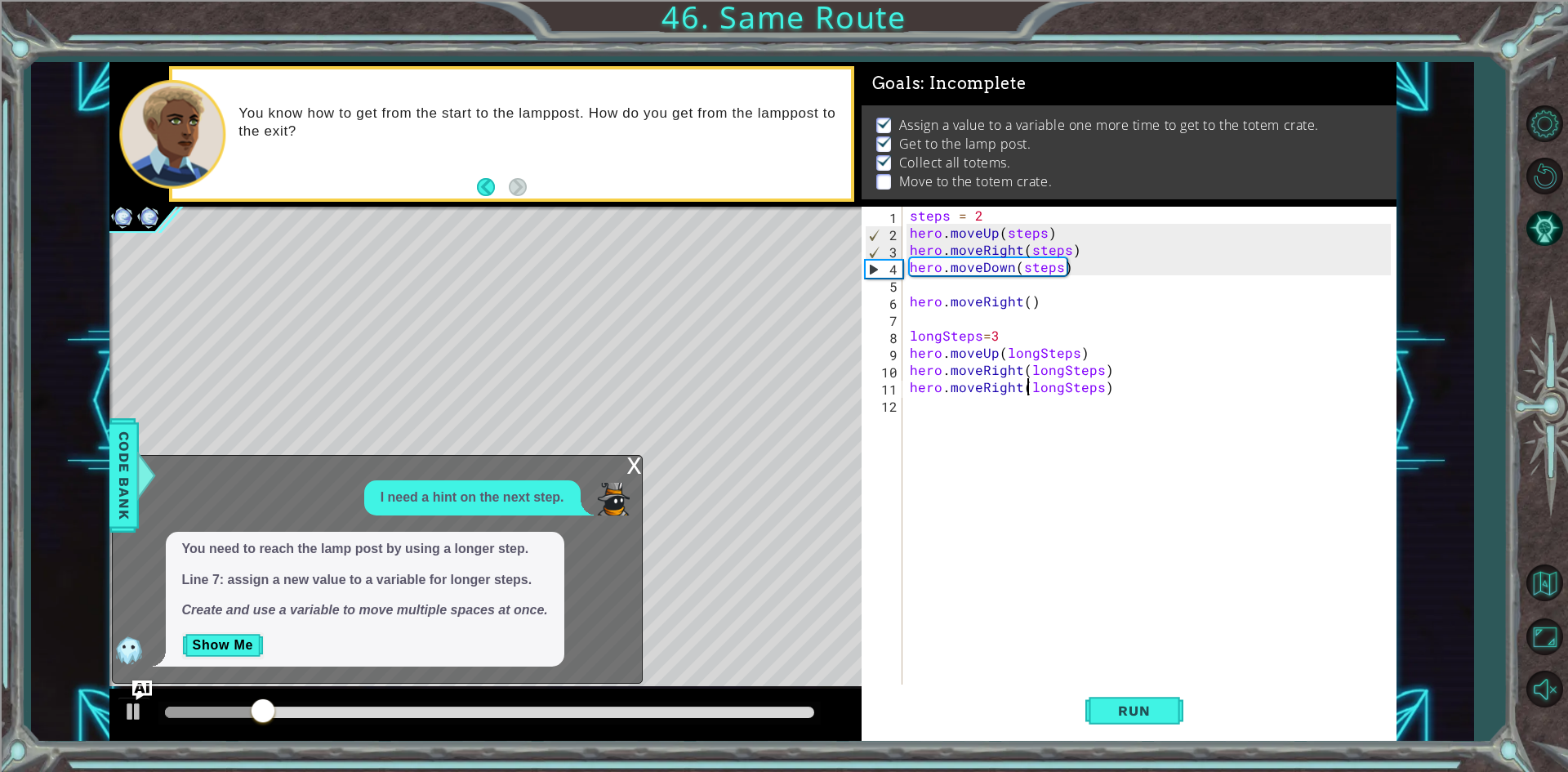
click at [1024, 390] on div "steps = 2 hero . moveUp ( steps ) hero . moveRight ( steps ) hero . moveDown ( …" at bounding box center [1152, 464] width 492 height 515
click at [1022, 390] on div "steps = 2 hero . moveUp ( steps ) hero . moveRight ( steps ) hero . moveDown ( …" at bounding box center [1152, 464] width 492 height 515
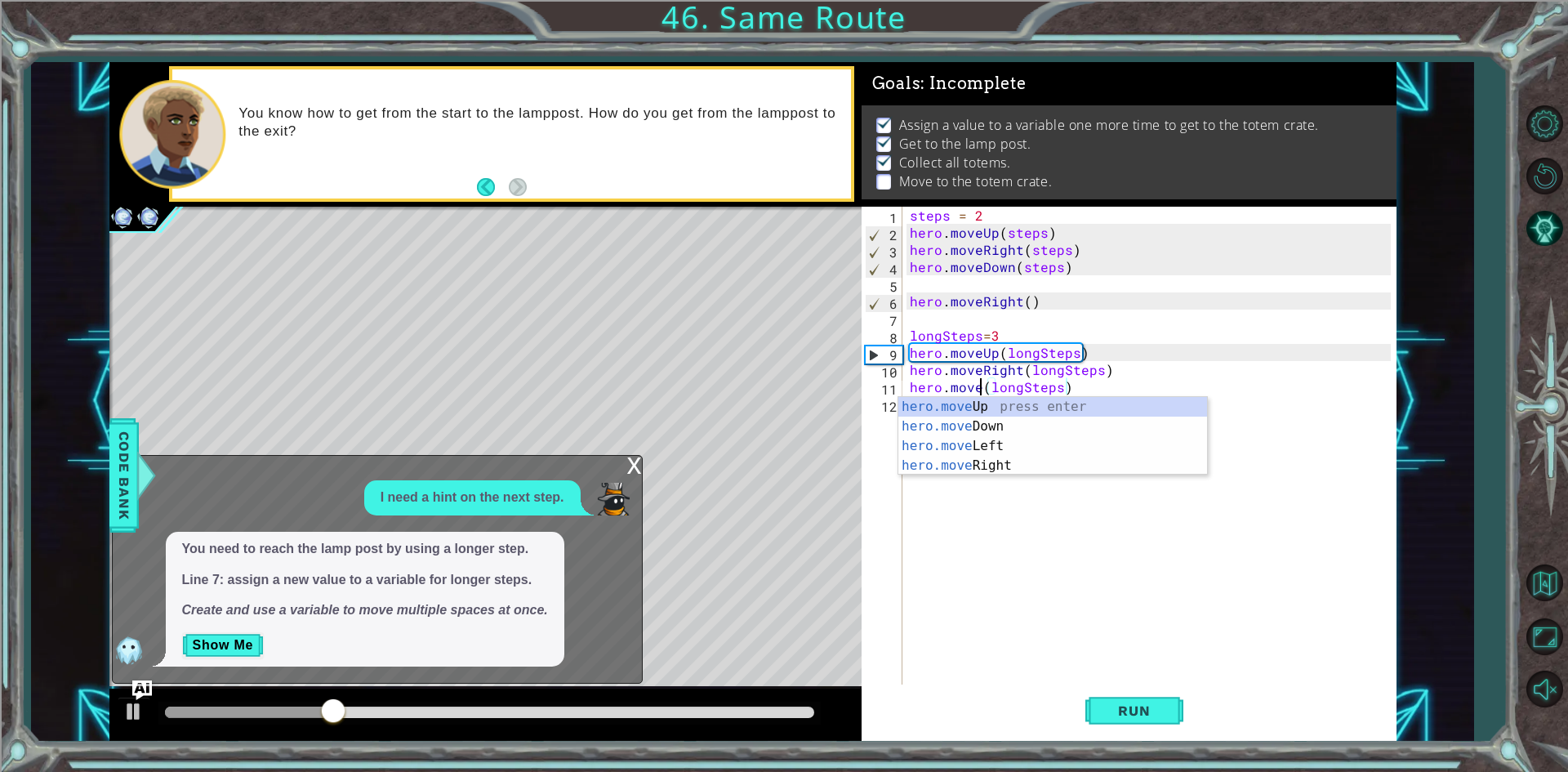
scroll to position [0, 9]
click at [1076, 433] on div "hero.move Up press enter hero.move Down press enter hero.move Left press enter …" at bounding box center [1053, 457] width 308 height 118
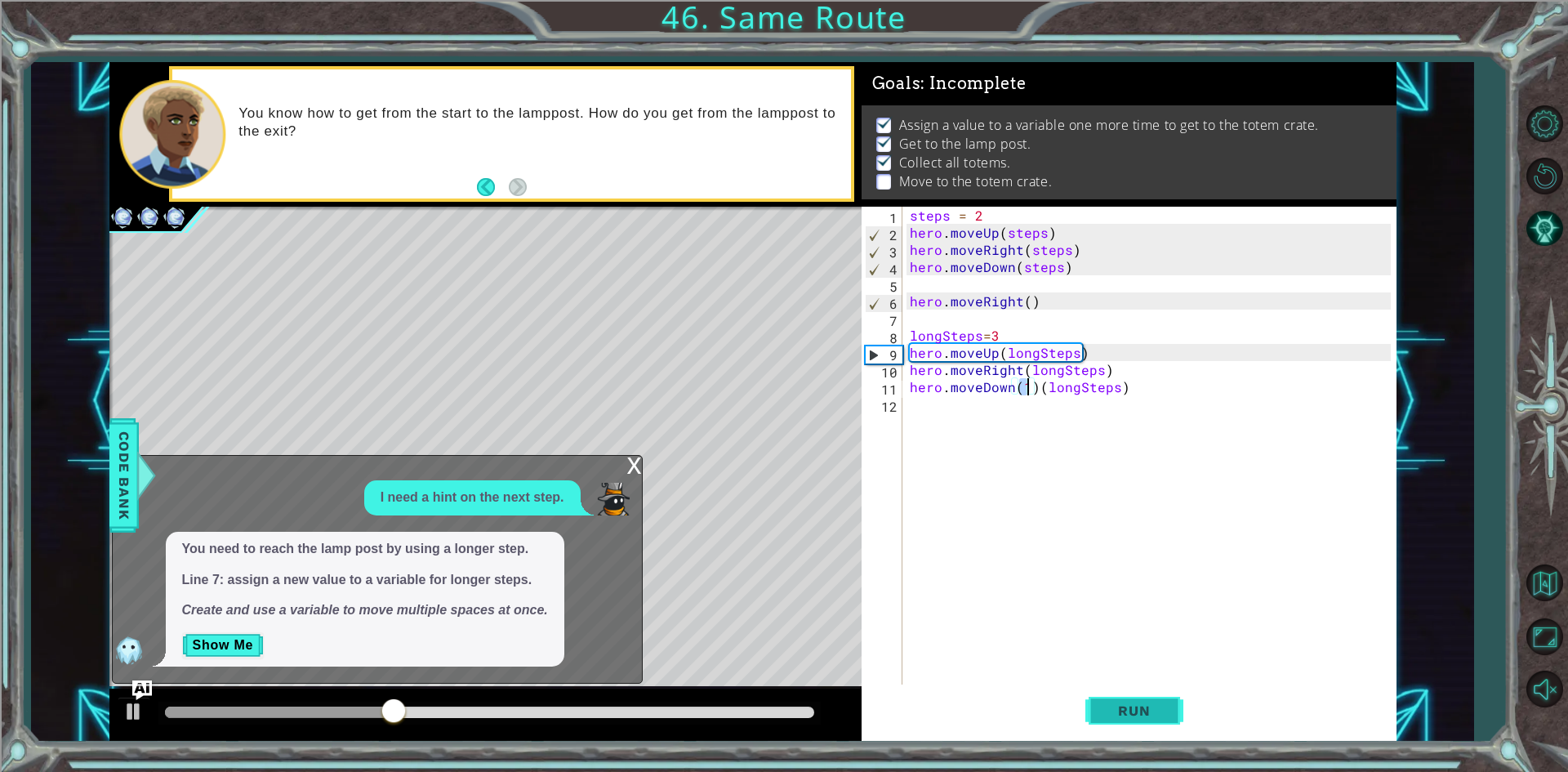
click at [1120, 700] on button "Run" at bounding box center [1134, 711] width 98 height 53
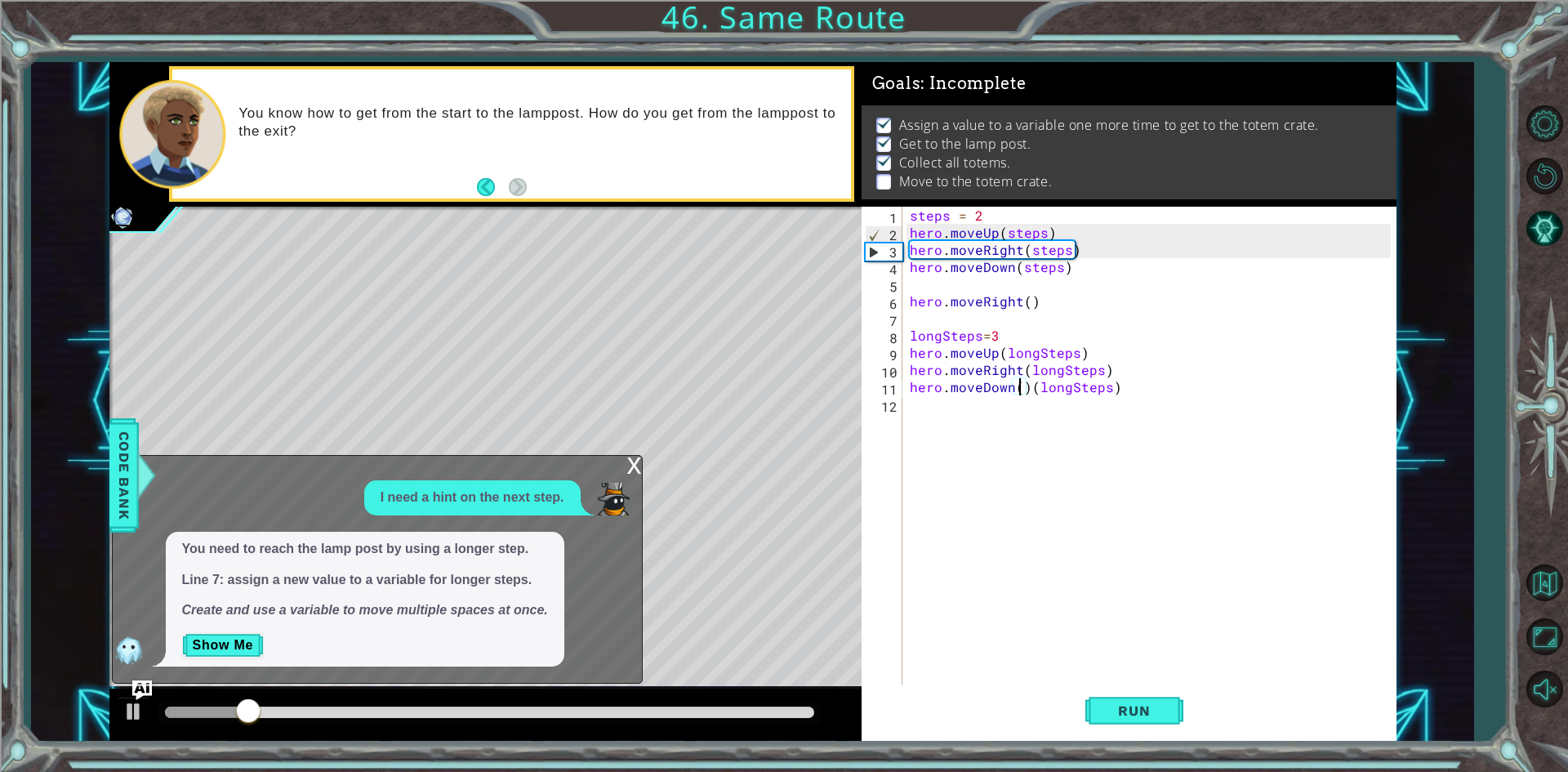
scroll to position [0, 7]
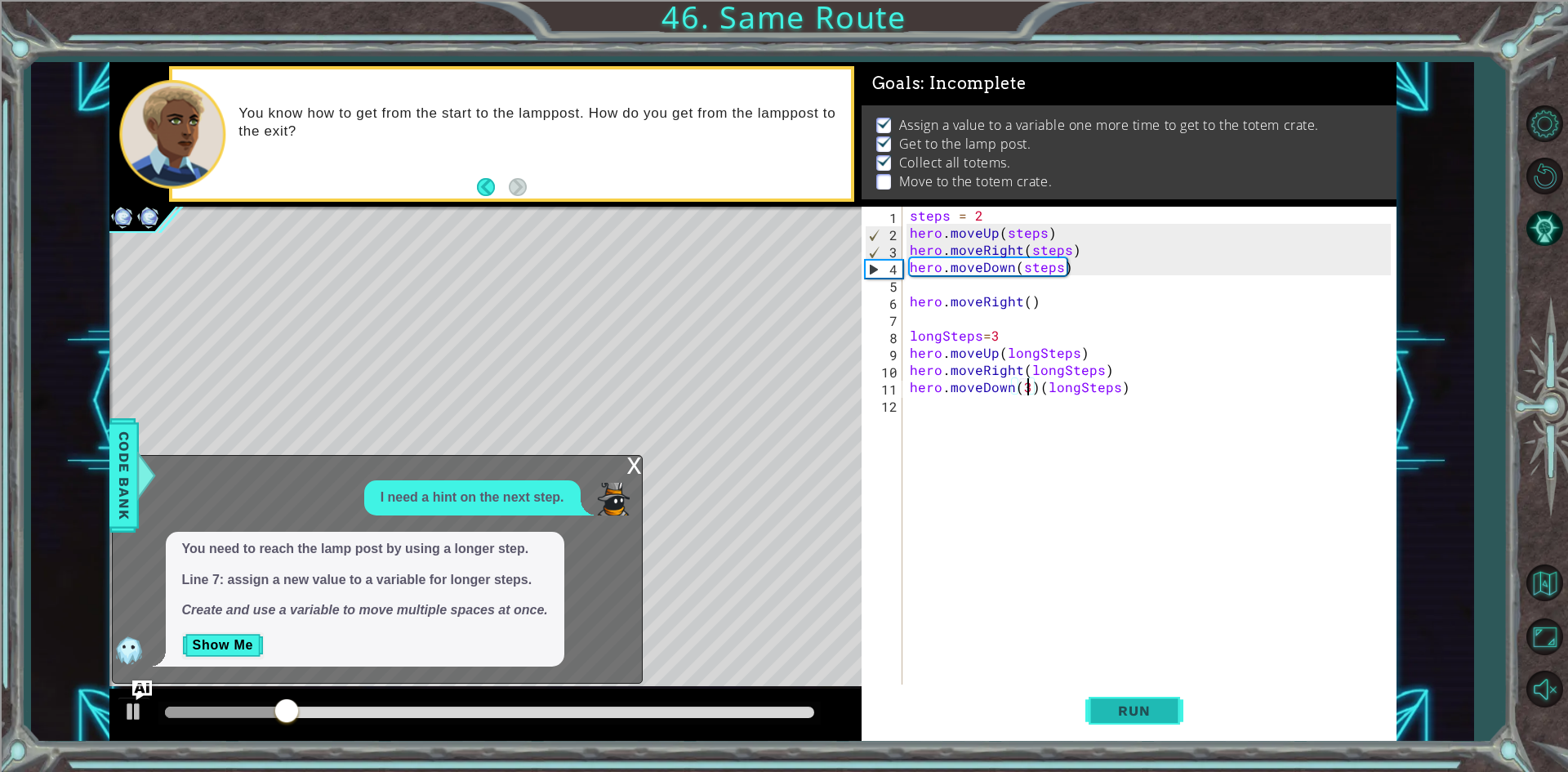
type textarea "hero.moveDown(3)(longSteps)"
click at [1098, 705] on button "Run" at bounding box center [1134, 711] width 98 height 53
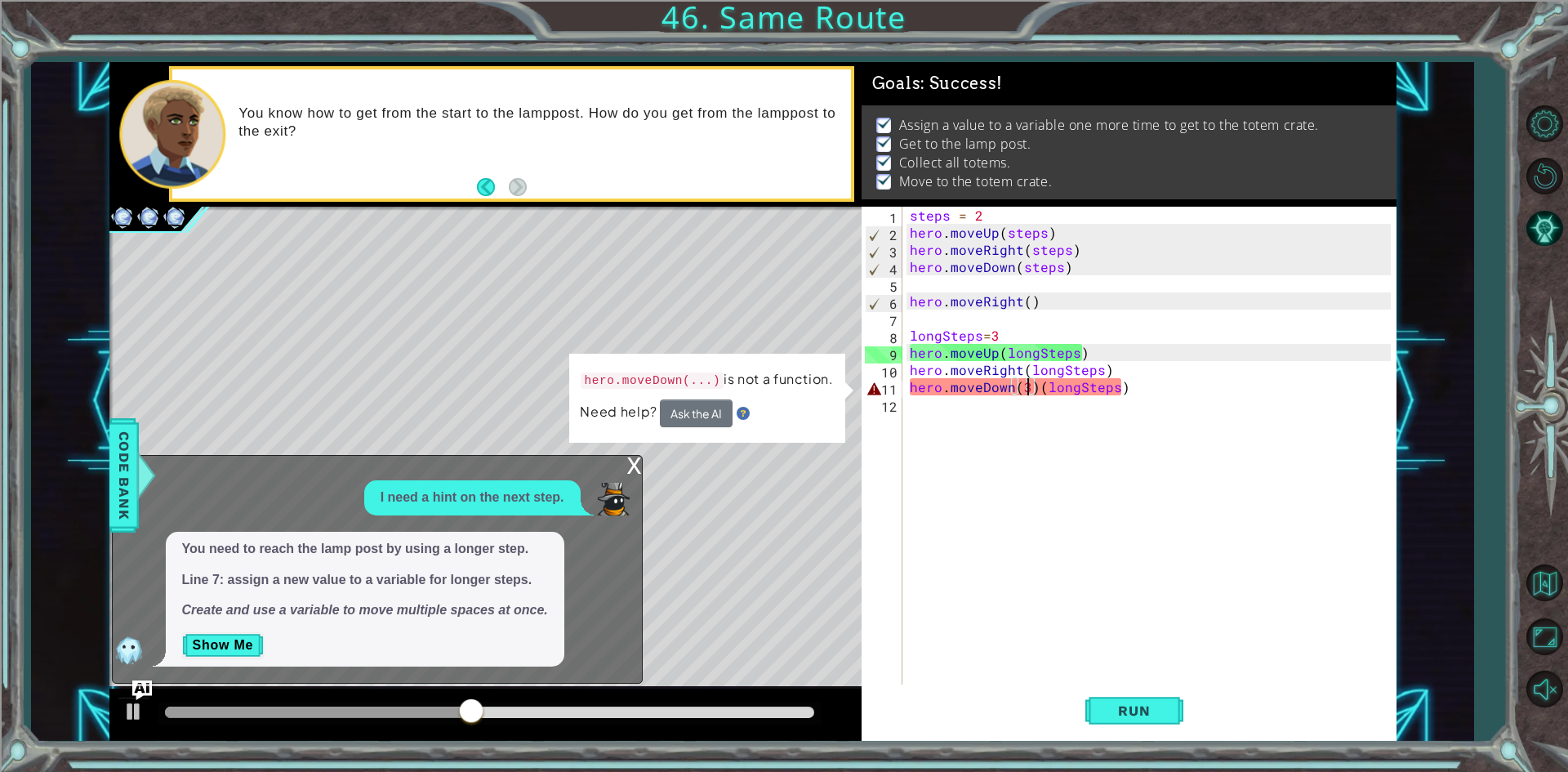
click at [625, 470] on div "x I need a hint on the next step. You need to reach the lamp post by using a lo…" at bounding box center [377, 569] width 531 height 229
click at [631, 469] on div "x" at bounding box center [634, 464] width 15 height 17
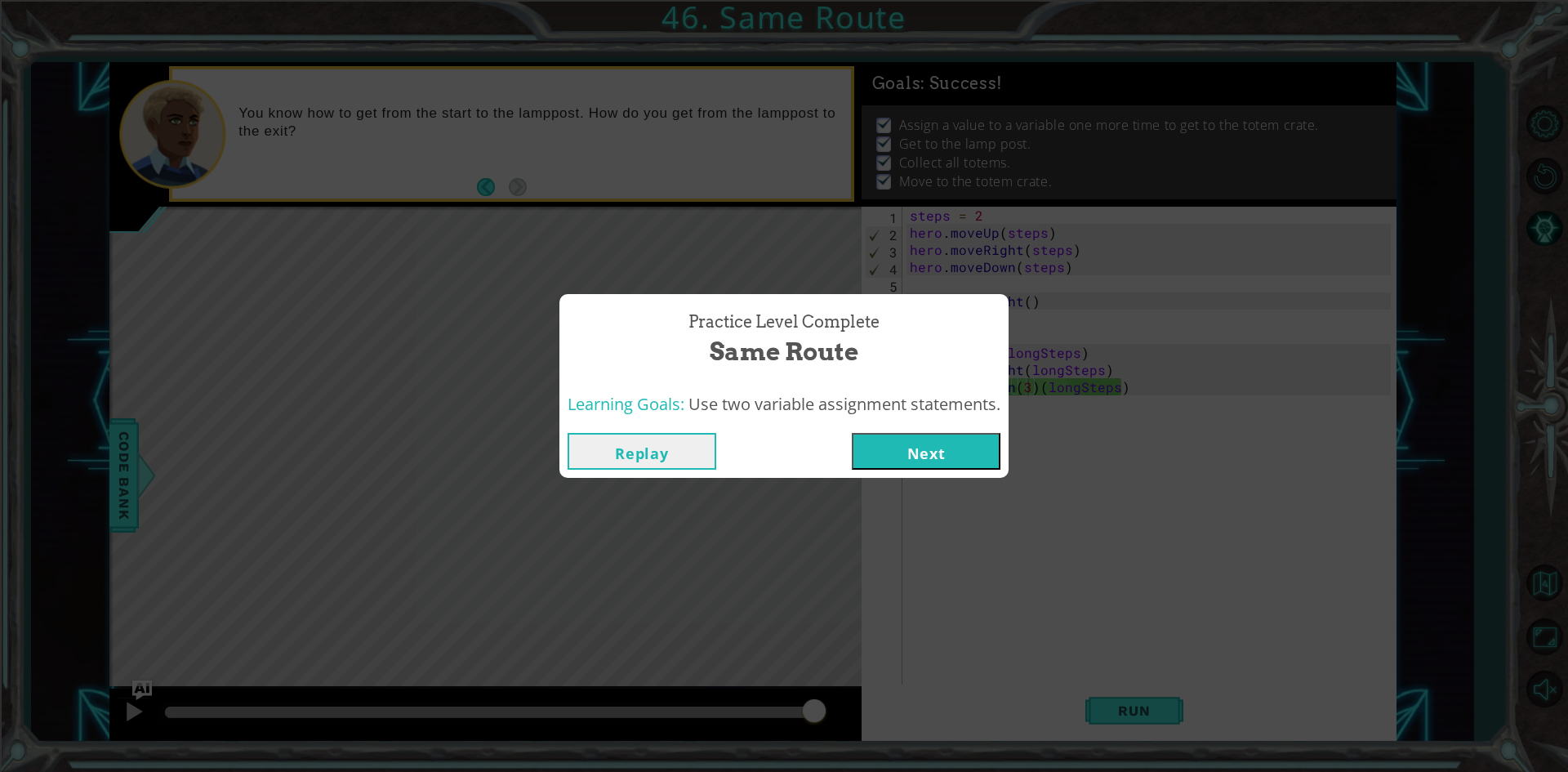
click at [877, 457] on button "Next" at bounding box center [926, 451] width 149 height 37
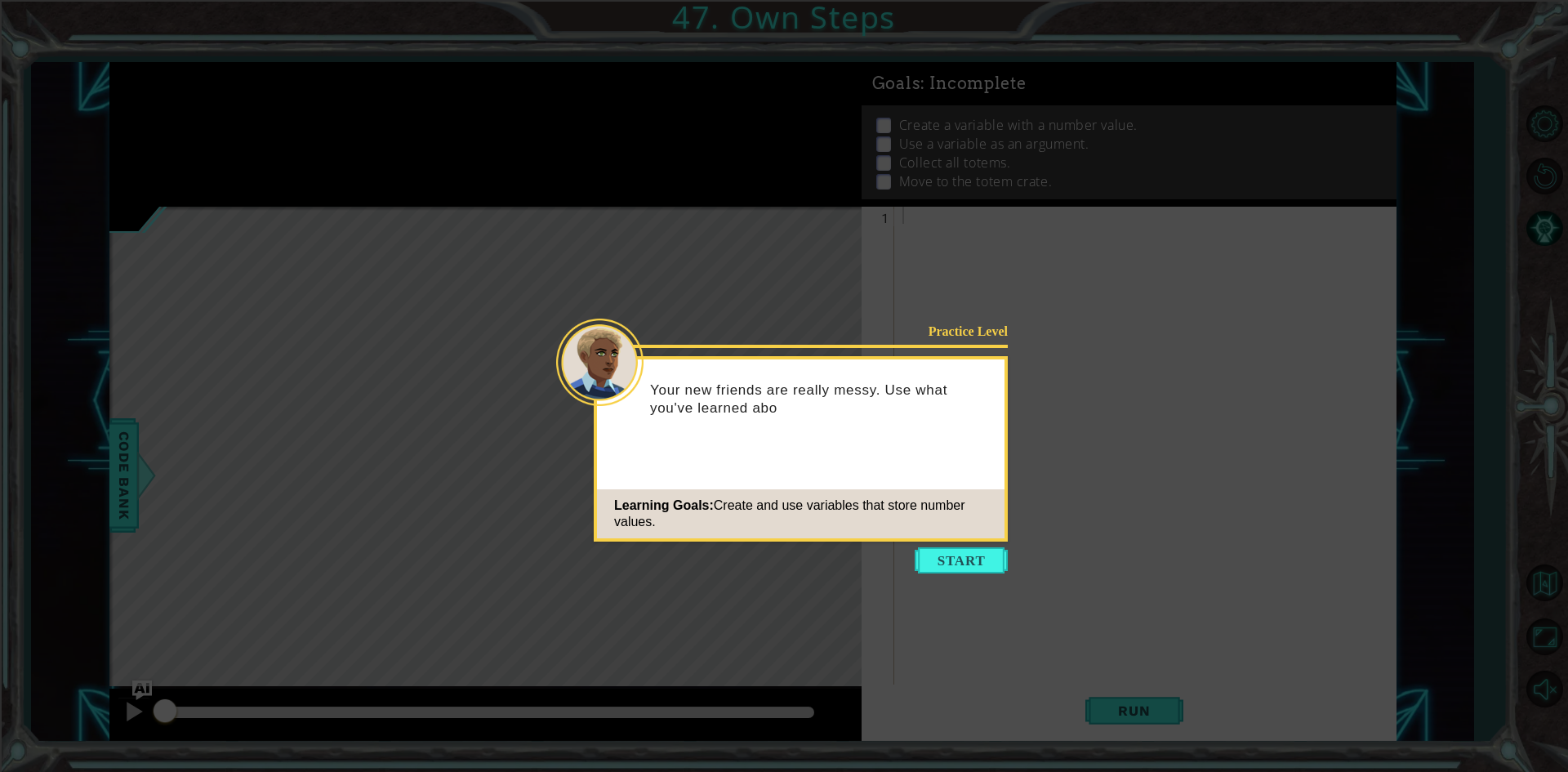
click at [933, 544] on icon at bounding box center [784, 386] width 1568 height 772
click at [937, 548] on button "Start" at bounding box center [962, 560] width 93 height 26
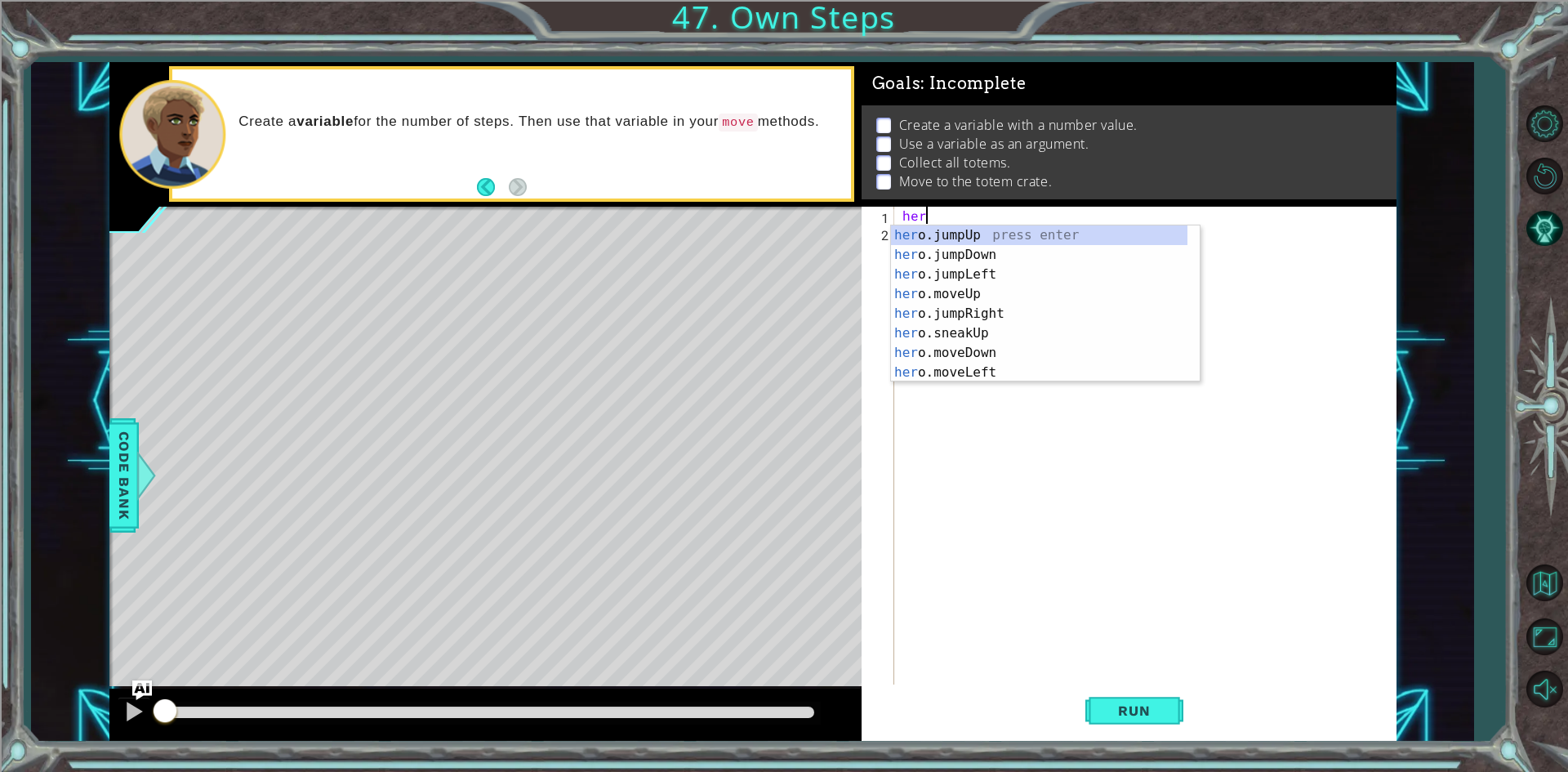
type textarea "hero"
